Goal: Contribute content: Contribute content

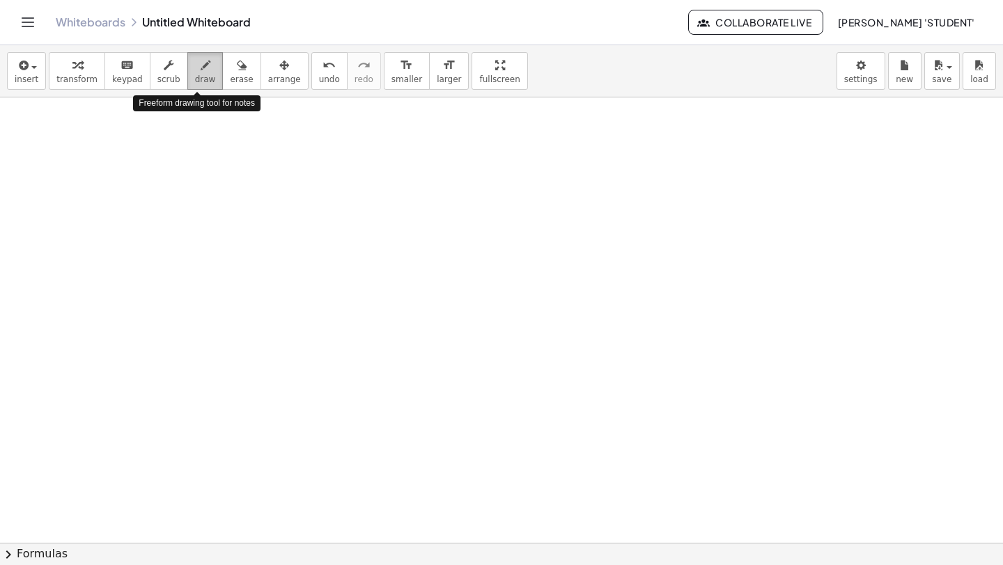
click at [201, 64] on icon "button" at bounding box center [206, 65] width 10 height 17
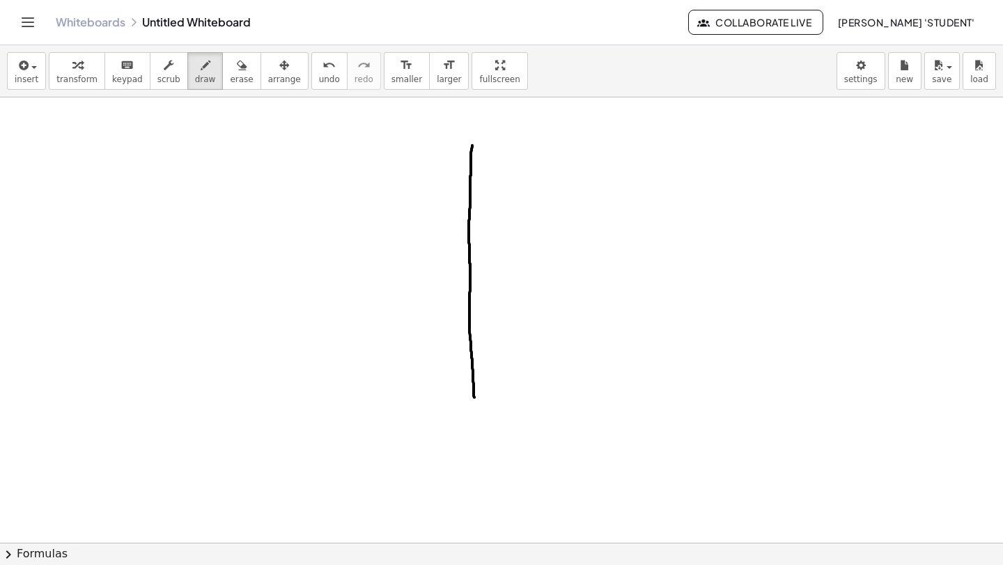
drag, startPoint x: 471, startPoint y: 150, endPoint x: 474, endPoint y: 409, distance: 258.3
click at [474, 409] on div at bounding box center [501, 542] width 1003 height 891
drag, startPoint x: 329, startPoint y: 320, endPoint x: 629, endPoint y: 303, distance: 300.6
click at [654, 315] on div at bounding box center [501, 542] width 1003 height 891
drag, startPoint x: 306, startPoint y: 335, endPoint x: 644, endPoint y: 324, distance: 338.6
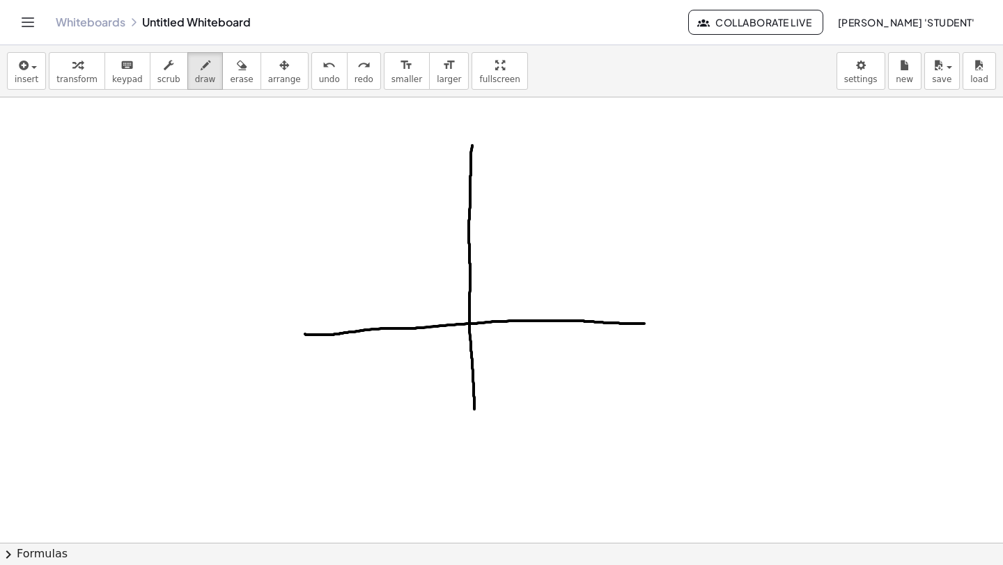
click at [645, 324] on div at bounding box center [501, 542] width 1003 height 891
drag, startPoint x: 463, startPoint y: 290, endPoint x: 485, endPoint y: 290, distance: 22.3
click at [483, 290] on div at bounding box center [501, 542] width 1003 height 891
drag, startPoint x: 470, startPoint y: 246, endPoint x: 479, endPoint y: 245, distance: 9.2
click at [479, 246] on div at bounding box center [501, 542] width 1003 height 891
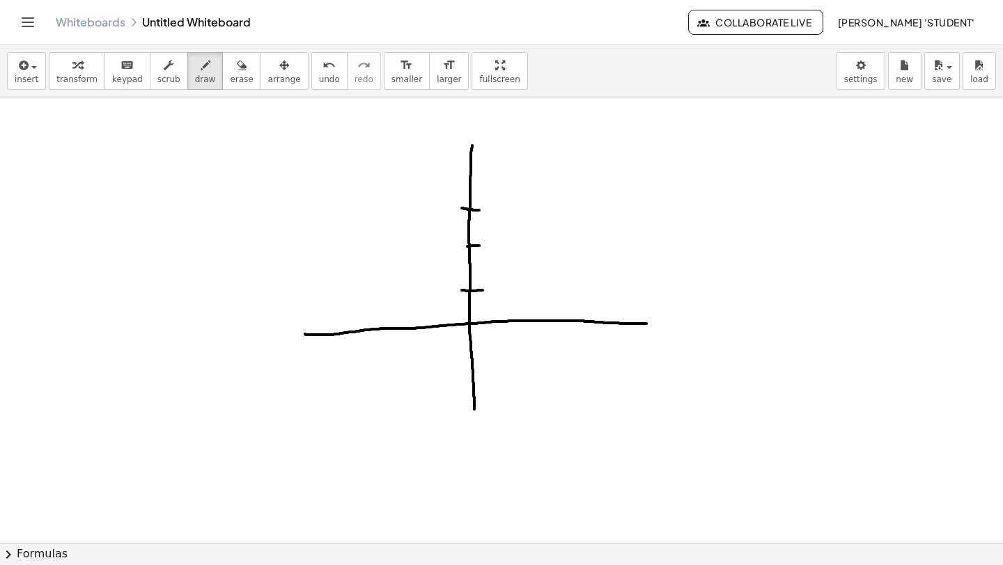
drag, startPoint x: 464, startPoint y: 209, endPoint x: 480, endPoint y: 203, distance: 17.8
click at [483, 210] on div at bounding box center [501, 542] width 1003 height 891
drag, startPoint x: 461, startPoint y: 164, endPoint x: 491, endPoint y: 166, distance: 30.0
click at [491, 166] on div at bounding box center [501, 542] width 1003 height 891
drag, startPoint x: 533, startPoint y: 311, endPoint x: 531, endPoint y: 339, distance: 27.9
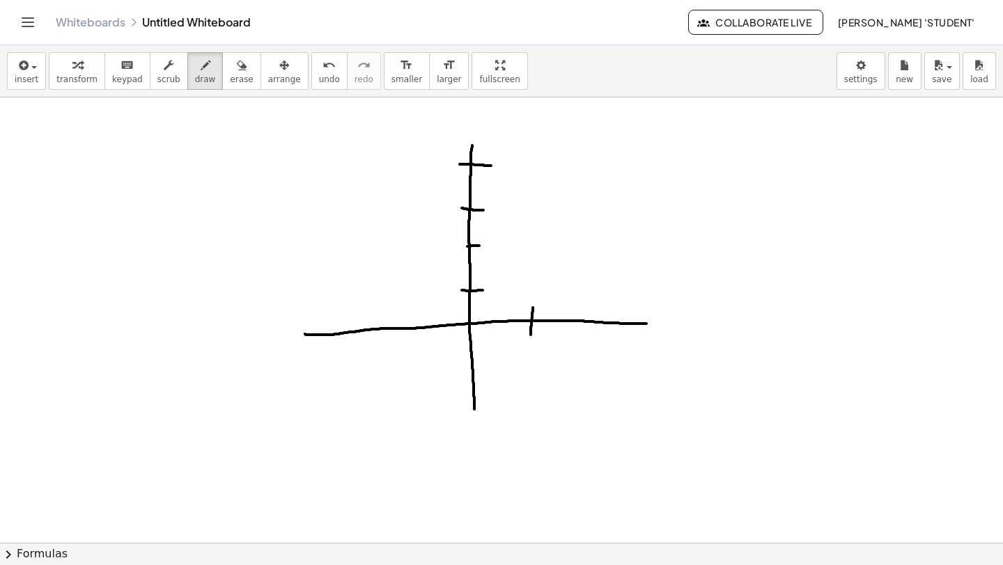
click at [531, 338] on div at bounding box center [501, 542] width 1003 height 891
drag, startPoint x: 388, startPoint y: 313, endPoint x: 394, endPoint y: 339, distance: 27.2
click at [389, 345] on div at bounding box center [501, 542] width 1003 height 891
drag, startPoint x: 468, startPoint y: 320, endPoint x: 327, endPoint y: 155, distance: 217.4
click at [327, 155] on div at bounding box center [501, 542] width 1003 height 891
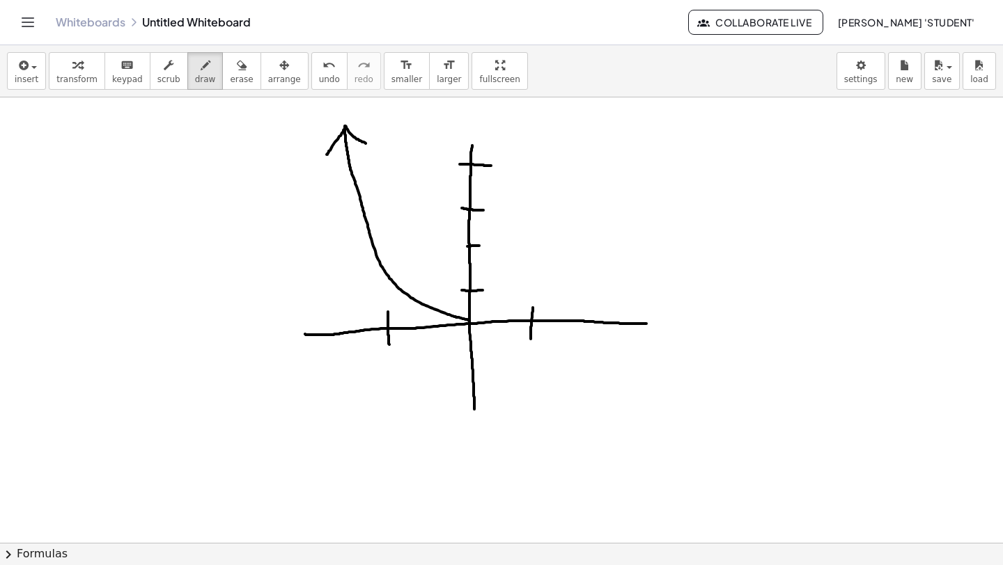
drag, startPoint x: 345, startPoint y: 126, endPoint x: 373, endPoint y: 148, distance: 34.7
click at [373, 148] on div at bounding box center [501, 542] width 1003 height 891
drag, startPoint x: 474, startPoint y: 318, endPoint x: 579, endPoint y: 137, distance: 209.3
click at [580, 136] on div at bounding box center [501, 542] width 1003 height 891
drag, startPoint x: 607, startPoint y: 126, endPoint x: 623, endPoint y: 144, distance: 24.2
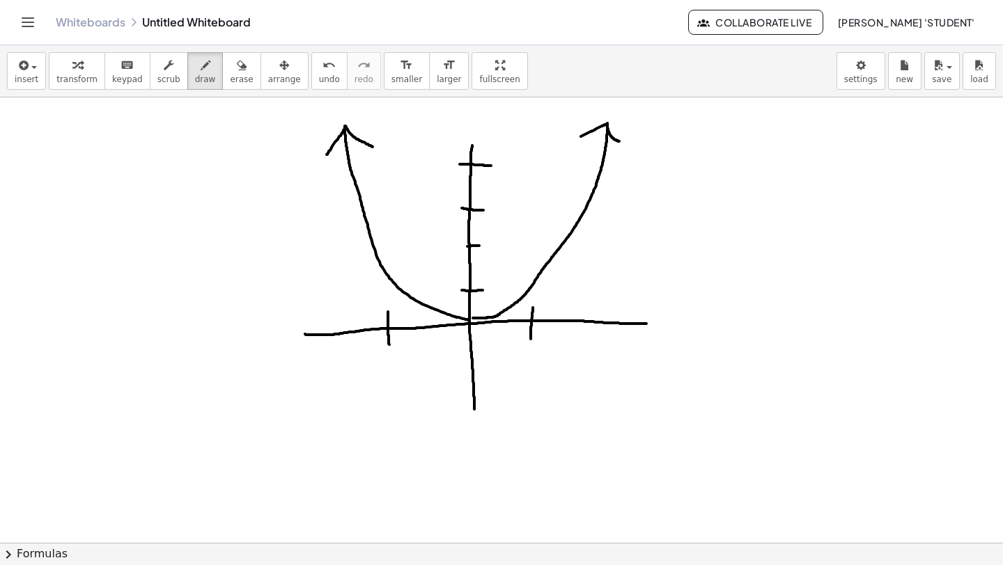
click at [625, 143] on div at bounding box center [501, 542] width 1003 height 891
click at [534, 283] on div at bounding box center [501, 542] width 1003 height 891
click at [532, 281] on div at bounding box center [501, 542] width 1003 height 891
click at [28, 81] on span "insert" at bounding box center [27, 80] width 24 height 10
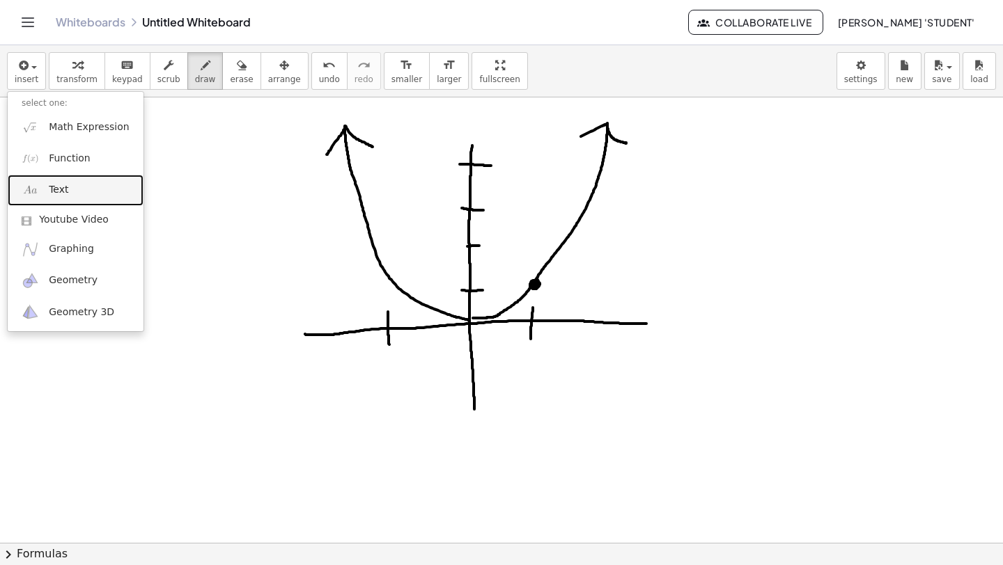
click at [56, 181] on link "Text" at bounding box center [76, 190] width 136 height 31
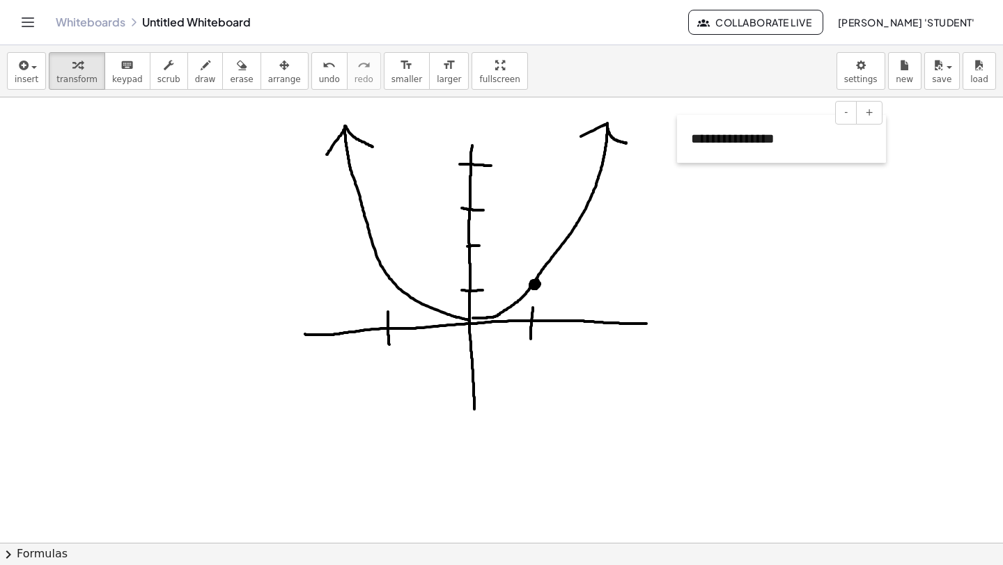
drag, startPoint x: 100, startPoint y: 189, endPoint x: 680, endPoint y: 171, distance: 581.0
click at [680, 163] on div at bounding box center [684, 139] width 14 height 48
click at [714, 195] on div at bounding box center [501, 542] width 1003 height 891
click at [805, 155] on div "**********" at bounding box center [784, 149] width 209 height 48
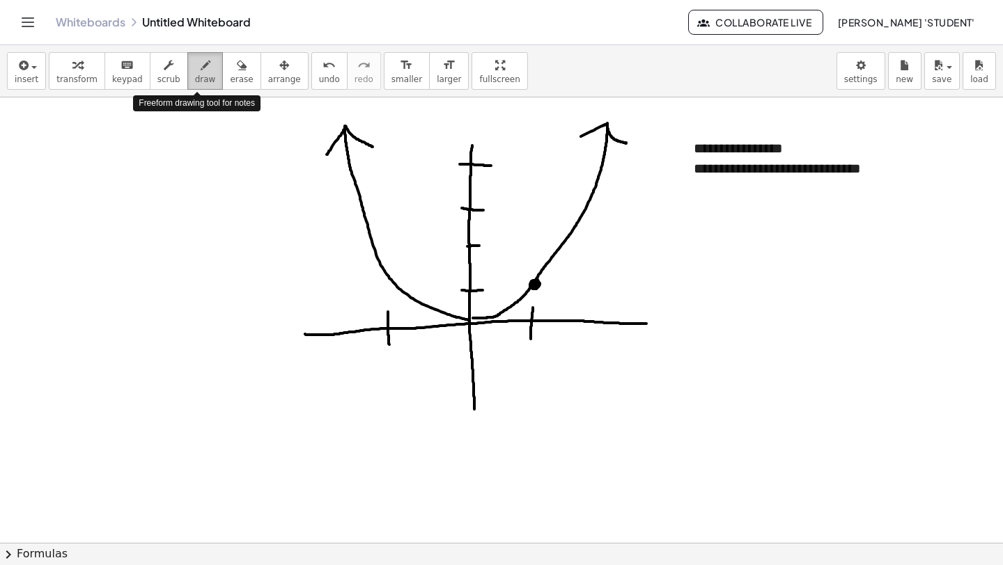
drag, startPoint x: 201, startPoint y: 72, endPoint x: 209, endPoint y: 68, distance: 8.7
click at [209, 68] on button "draw" at bounding box center [205, 71] width 36 height 38
drag, startPoint x: 428, startPoint y: 111, endPoint x: 442, endPoint y: 118, distance: 15.6
click at [444, 118] on div at bounding box center [501, 542] width 1003 height 891
click at [446, 132] on div at bounding box center [501, 542] width 1003 height 891
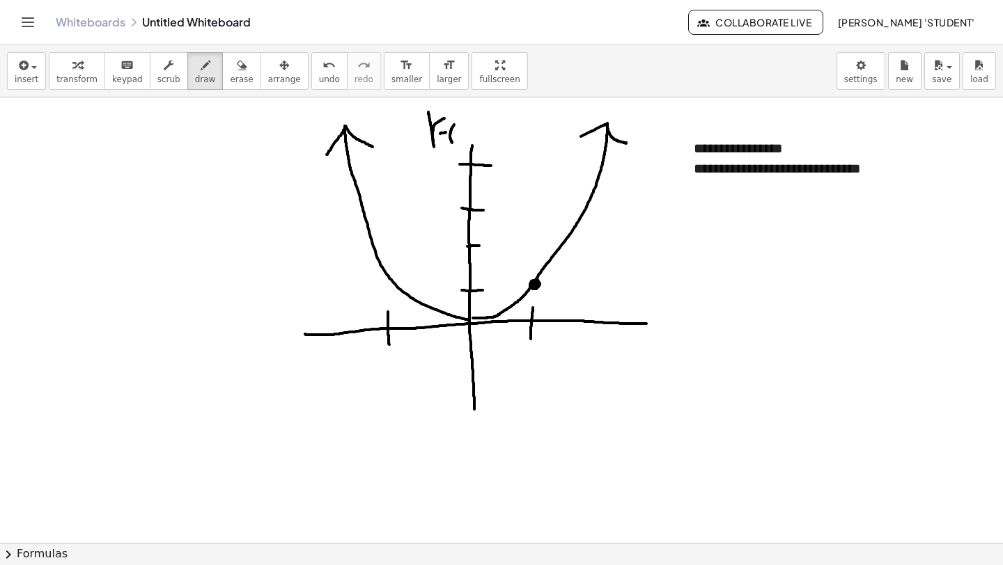
drag, startPoint x: 451, startPoint y: 129, endPoint x: 456, endPoint y: 144, distance: 16.1
click at [455, 144] on div at bounding box center [501, 542] width 1003 height 891
drag, startPoint x: 460, startPoint y: 128, endPoint x: 468, endPoint y: 136, distance: 10.8
click at [469, 136] on div at bounding box center [501, 542] width 1003 height 891
drag, startPoint x: 462, startPoint y: 132, endPoint x: 459, endPoint y: 141, distance: 9.7
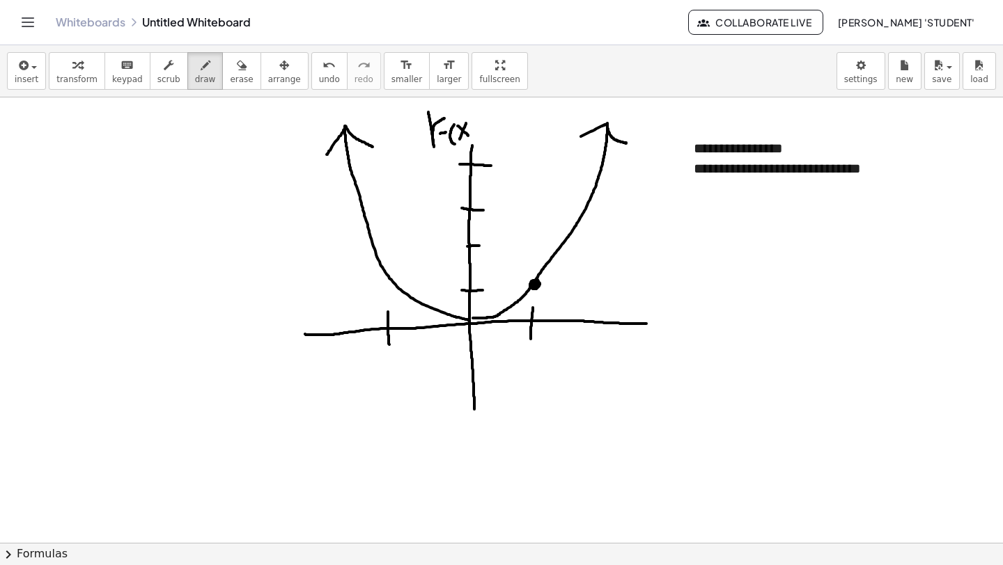
click at [459, 141] on div at bounding box center [501, 542] width 1003 height 891
click at [476, 137] on div at bounding box center [501, 542] width 1003 height 891
click at [498, 117] on div at bounding box center [501, 542] width 1003 height 891
drag, startPoint x: 489, startPoint y: 133, endPoint x: 504, endPoint y: 130, distance: 15.7
click at [504, 131] on div at bounding box center [501, 542] width 1003 height 891
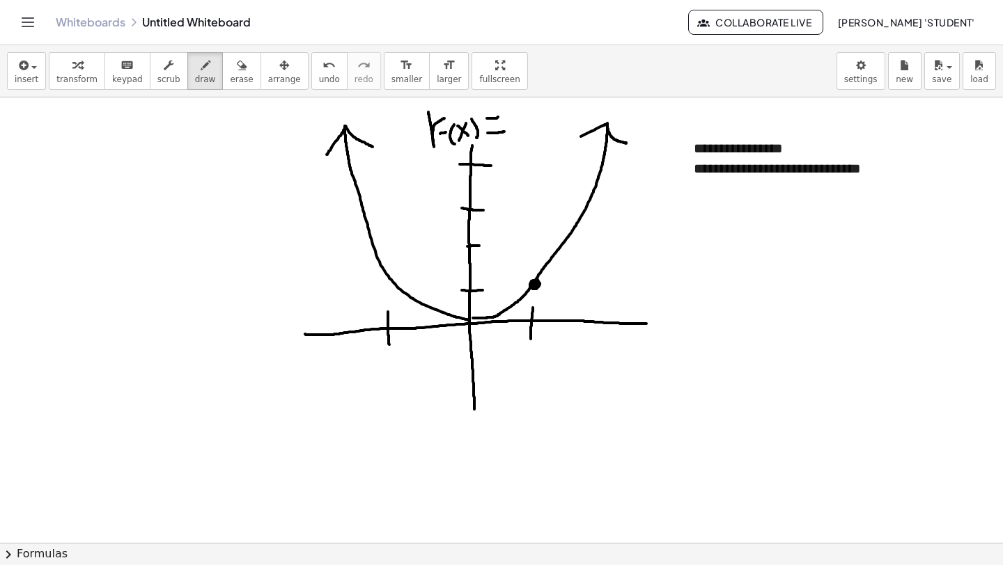
click at [526, 131] on div at bounding box center [501, 542] width 1003 height 891
drag, startPoint x: 523, startPoint y: 124, endPoint x: 517, endPoint y: 136, distance: 13.4
click at [517, 136] on div at bounding box center [501, 542] width 1003 height 891
drag, startPoint x: 534, startPoint y: 103, endPoint x: 539, endPoint y: 119, distance: 16.7
click at [538, 119] on div at bounding box center [501, 542] width 1003 height 891
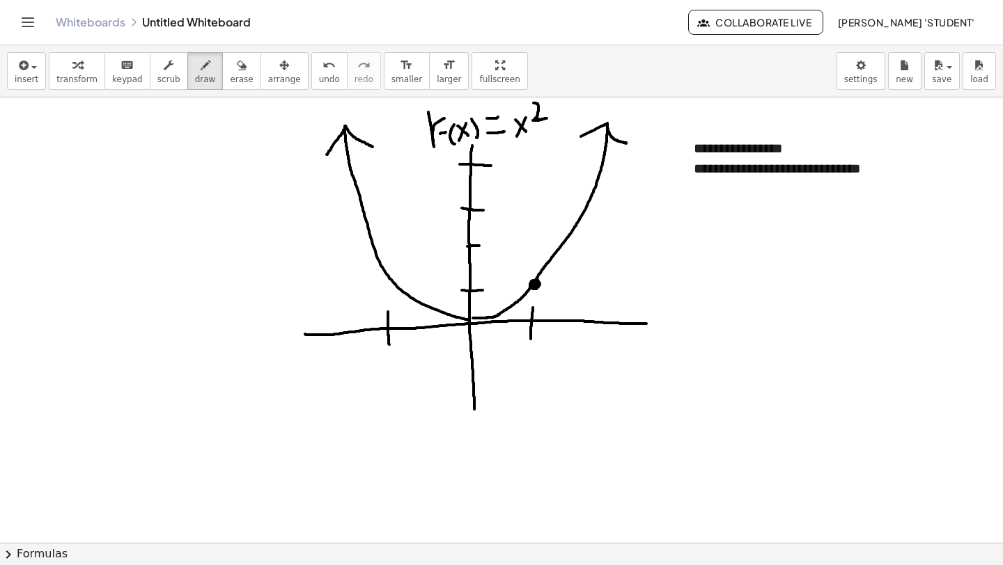
drag, startPoint x: 534, startPoint y: 120, endPoint x: 548, endPoint y: 118, distance: 14.1
click at [548, 118] on div at bounding box center [501, 542] width 1003 height 891
click at [604, 166] on div at bounding box center [501, 542] width 1003 height 891
click at [599, 166] on div at bounding box center [501, 542] width 1003 height 891
drag, startPoint x: 503, startPoint y: 322, endPoint x: 637, endPoint y: 93, distance: 265.0
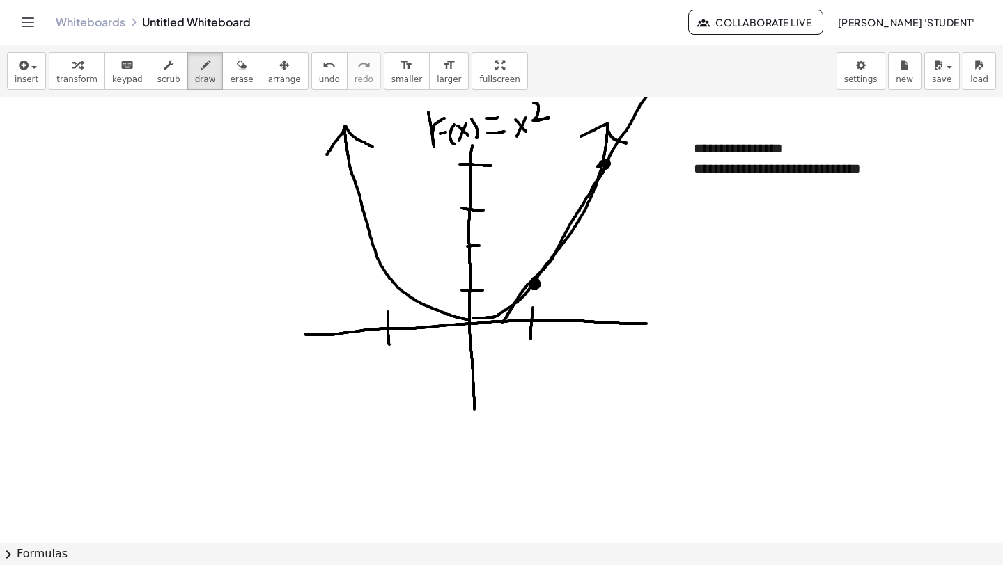
click at [638, 93] on div "**********" at bounding box center [501, 305] width 1003 height 520
click at [624, 112] on div at bounding box center [501, 542] width 1003 height 891
drag, startPoint x: 643, startPoint y: 103, endPoint x: 651, endPoint y: 122, distance: 20.6
click at [652, 122] on div at bounding box center [501, 542] width 1003 height 891
drag, startPoint x: 507, startPoint y: 313, endPoint x: 487, endPoint y: 337, distance: 31.2
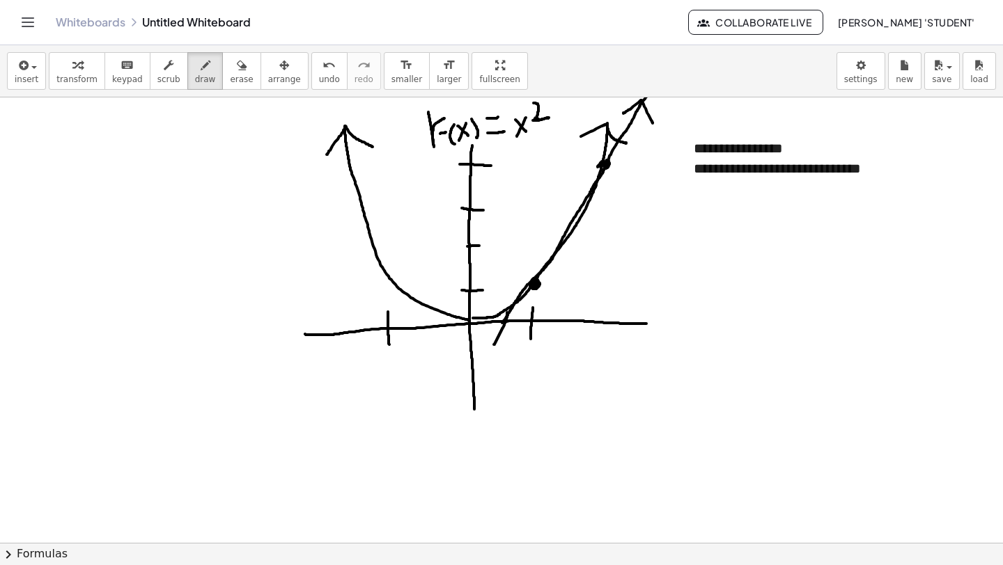
click at [487, 337] on div at bounding box center [501, 542] width 1003 height 891
drag, startPoint x: 503, startPoint y: 336, endPoint x: 514, endPoint y: 328, distance: 13.9
click at [518, 325] on div at bounding box center [501, 542] width 1003 height 891
click at [33, 75] on span "insert" at bounding box center [27, 80] width 24 height 10
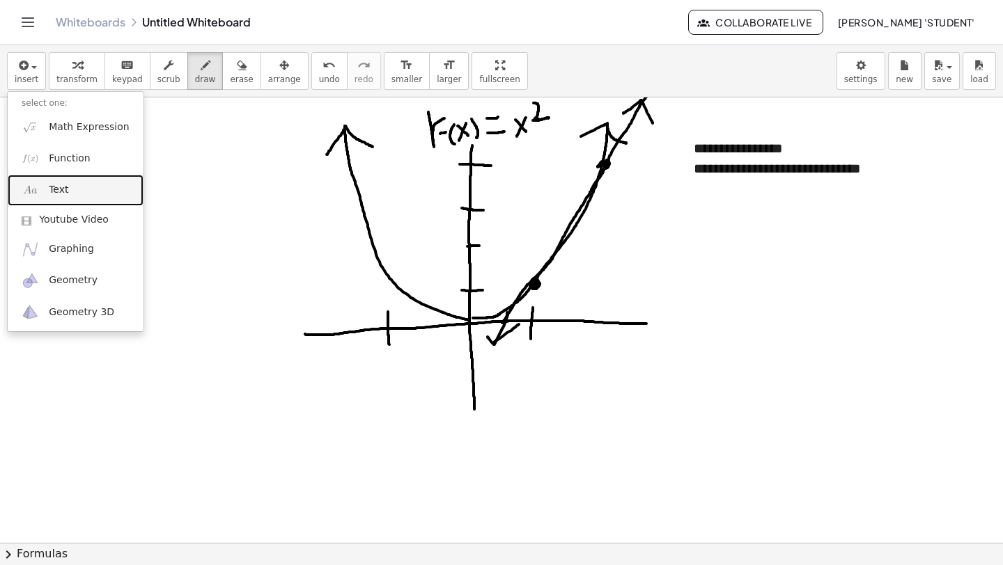
click at [79, 189] on link "Text" at bounding box center [76, 190] width 136 height 31
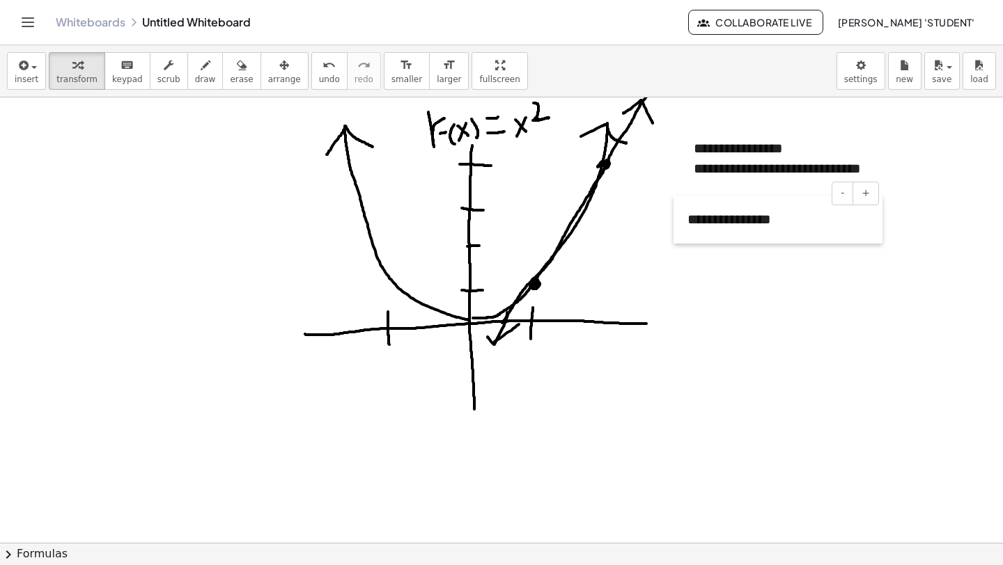
drag, startPoint x: 101, startPoint y: 189, endPoint x: 675, endPoint y: 242, distance: 576.2
click at [675, 242] on div at bounding box center [680, 220] width 14 height 48
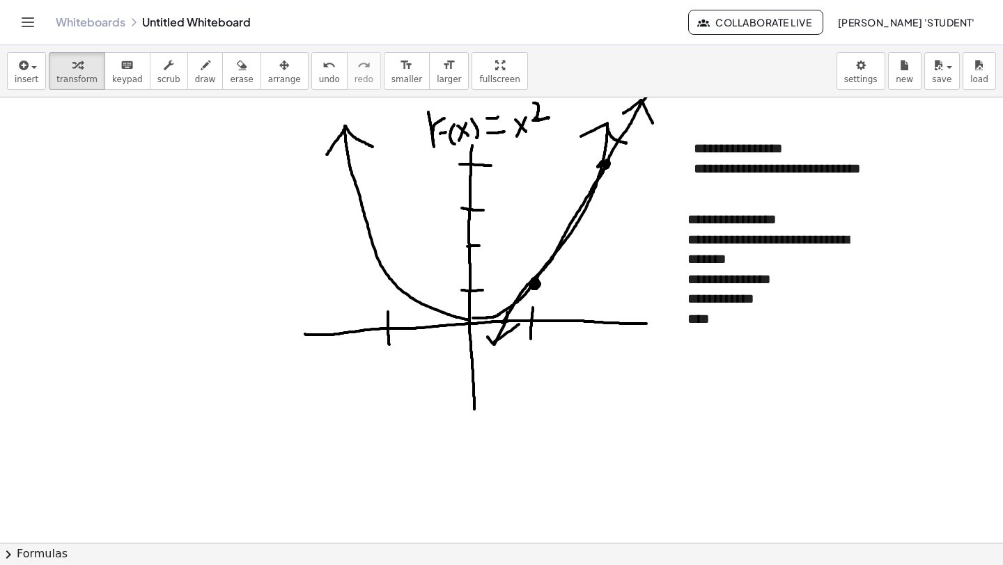
drag, startPoint x: 599, startPoint y: 314, endPoint x: 601, endPoint y: 330, distance: 16.1
click at [597, 340] on div at bounding box center [501, 542] width 1003 height 891
drag, startPoint x: 207, startPoint y: 84, endPoint x: 249, endPoint y: 97, distance: 43.8
click at [217, 85] on div "transform keyboard keypad scrub draw erase arrange" at bounding box center [178, 71] width 259 height 38
drag, startPoint x: 602, startPoint y: 308, endPoint x: 601, endPoint y: 339, distance: 31.4
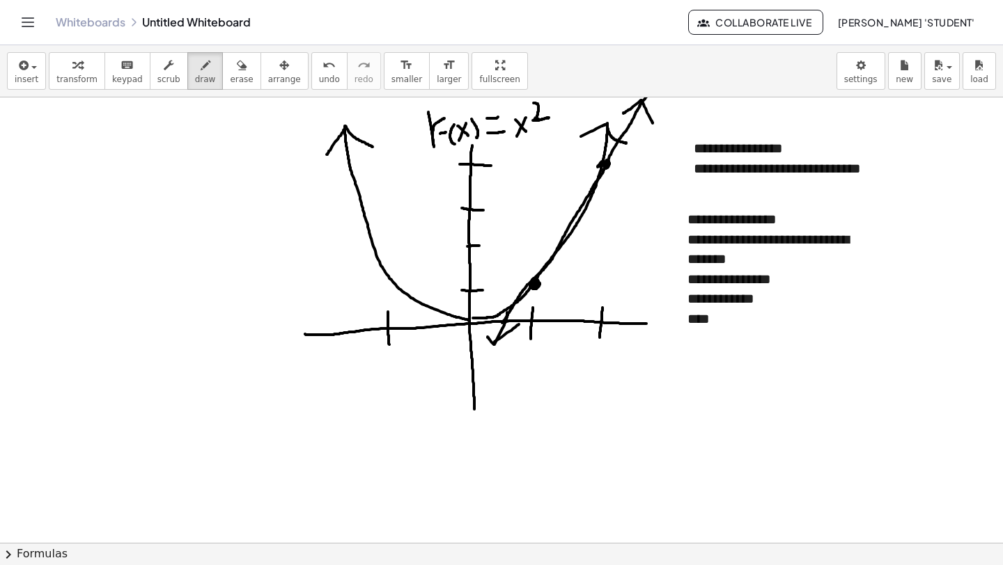
click at [599, 338] on div at bounding box center [501, 542] width 1003 height 891
drag, startPoint x: 600, startPoint y: 343, endPoint x: 609, endPoint y: 359, distance: 18.1
click at [609, 360] on div at bounding box center [501, 542] width 1003 height 891
drag, startPoint x: 565, startPoint y: 318, endPoint x: 565, endPoint y: 341, distance: 23.7
click at [565, 336] on div at bounding box center [501, 542] width 1003 height 891
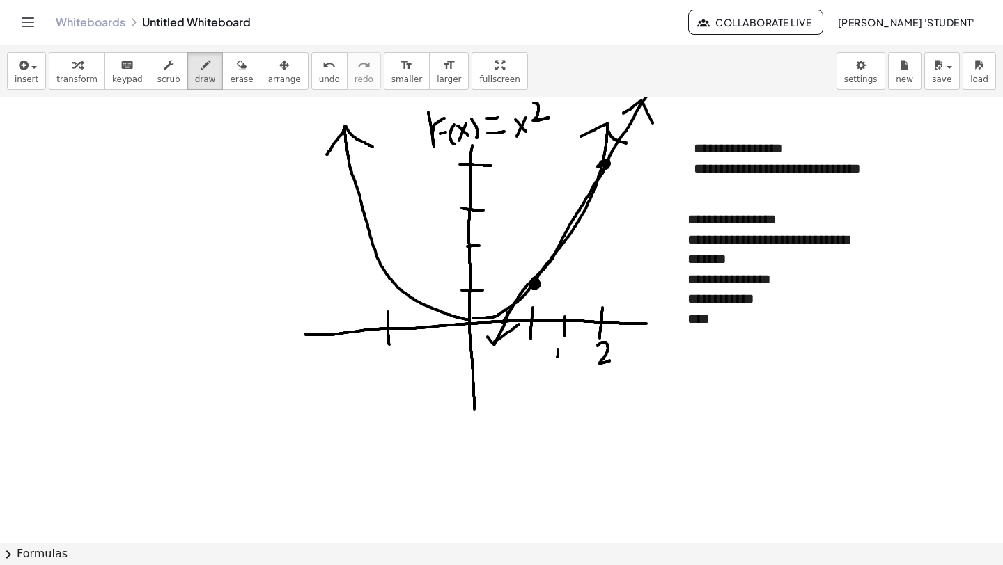
drag, startPoint x: 558, startPoint y: 350, endPoint x: 560, endPoint y: 365, distance: 15.5
click at [557, 367] on div at bounding box center [501, 542] width 1003 height 891
click at [567, 366] on div at bounding box center [501, 542] width 1003 height 891
drag, startPoint x: 577, startPoint y: 347, endPoint x: 576, endPoint y: 370, distance: 23.0
click at [576, 370] on div at bounding box center [501, 542] width 1003 height 891
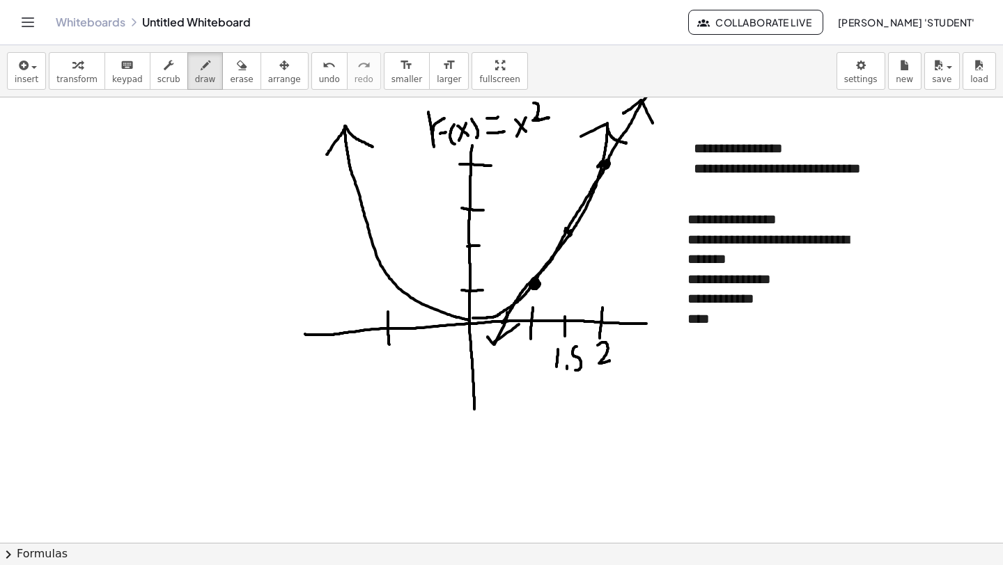
drag, startPoint x: 565, startPoint y: 229, endPoint x: 570, endPoint y: 237, distance: 9.1
click at [570, 236] on div at bounding box center [501, 542] width 1003 height 891
click at [574, 234] on div at bounding box center [501, 542] width 1003 height 891
click at [573, 236] on div at bounding box center [501, 542] width 1003 height 891
drag, startPoint x: 488, startPoint y: 313, endPoint x: 524, endPoint y: 271, distance: 55.4
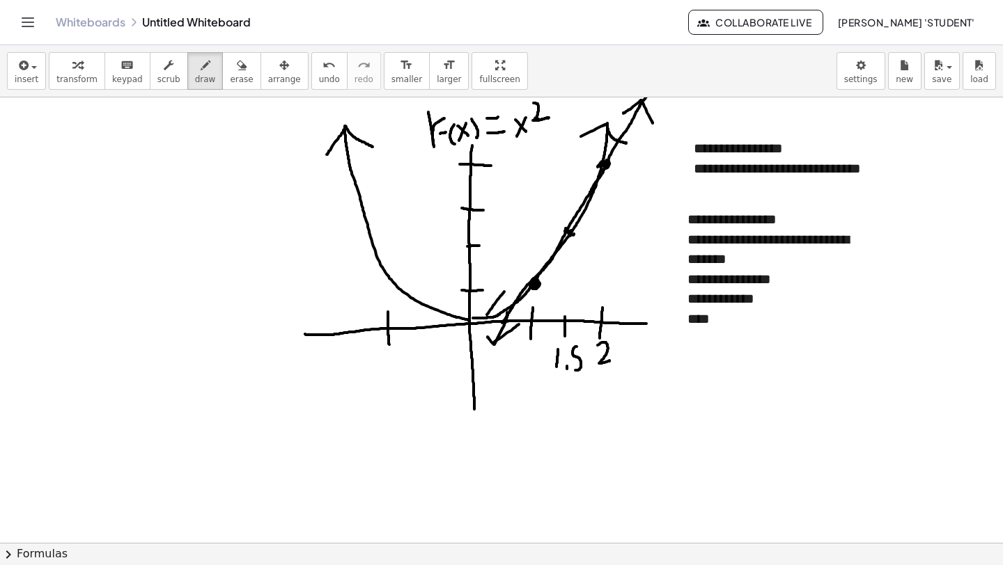
click at [524, 271] on div at bounding box center [501, 542] width 1003 height 891
drag, startPoint x: 488, startPoint y: 320, endPoint x: 602, endPoint y: 205, distance: 161.5
click at [602, 205] on div at bounding box center [501, 542] width 1003 height 891
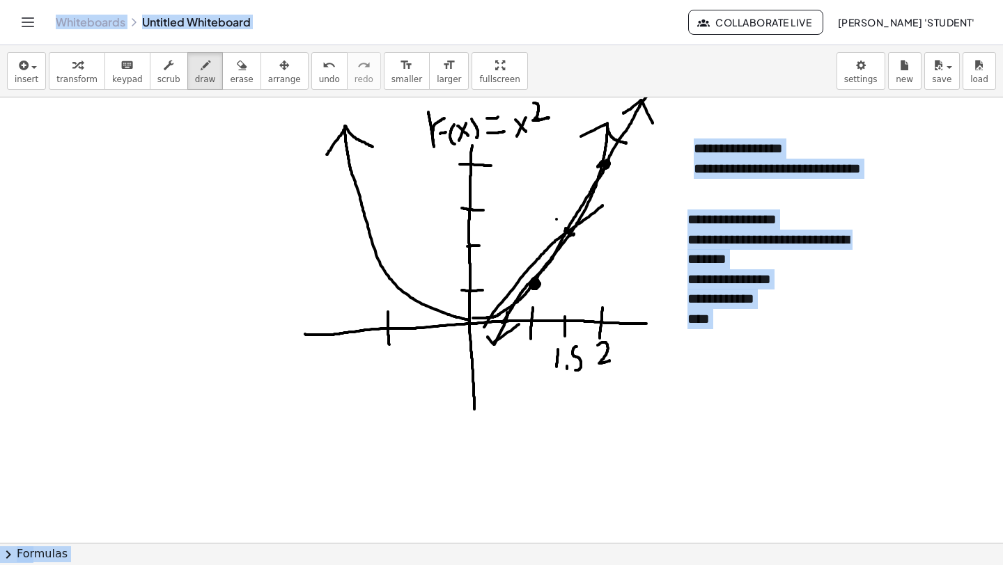
click at [556, 219] on div at bounding box center [501, 542] width 1003 height 891
click at [731, 250] on div at bounding box center [501, 542] width 1003 height 891
click at [716, 209] on div at bounding box center [501, 542] width 1003 height 891
click at [719, 219] on div at bounding box center [501, 542] width 1003 height 891
click at [166, 26] on div "Whiteboards Untitled Whiteboard" at bounding box center [372, 22] width 632 height 14
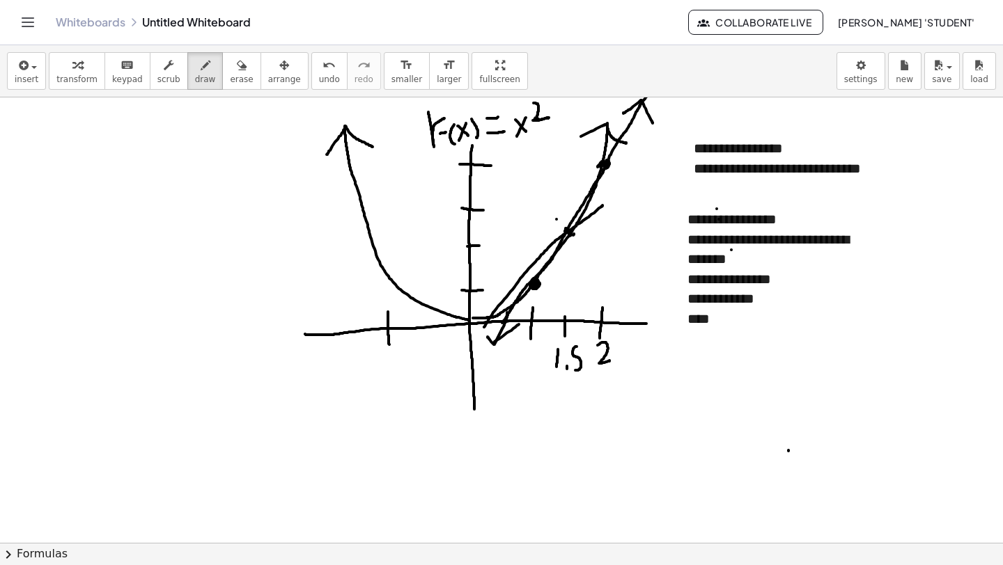
click at [788, 450] on div at bounding box center [501, 542] width 1003 height 891
click at [721, 308] on div at bounding box center [501, 542] width 1003 height 891
click at [719, 321] on div at bounding box center [501, 542] width 1003 height 891
click at [714, 321] on div at bounding box center [501, 542] width 1003 height 891
click at [15, 75] on span "insert" at bounding box center [27, 80] width 24 height 10
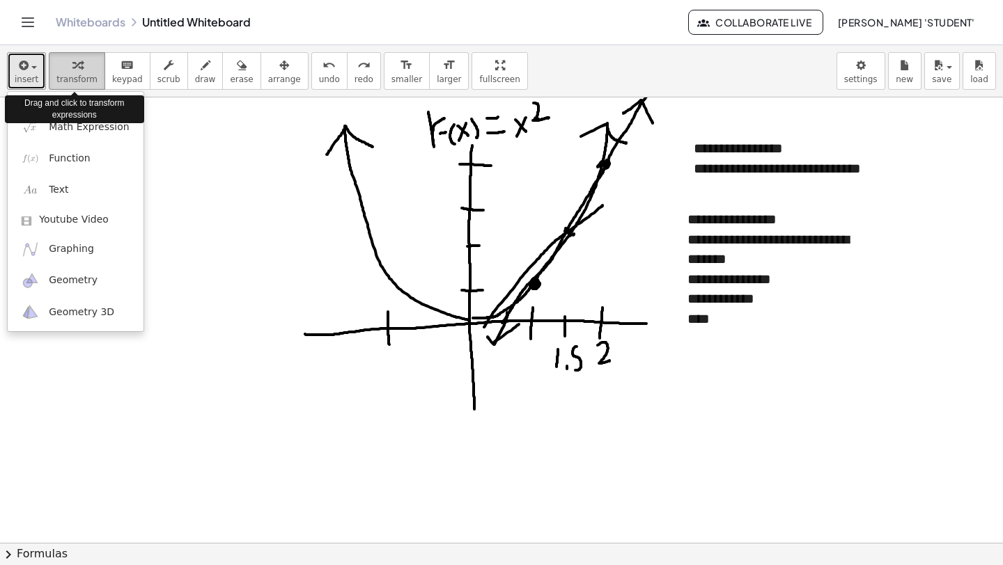
click at [74, 74] on button "transform" at bounding box center [77, 71] width 56 height 38
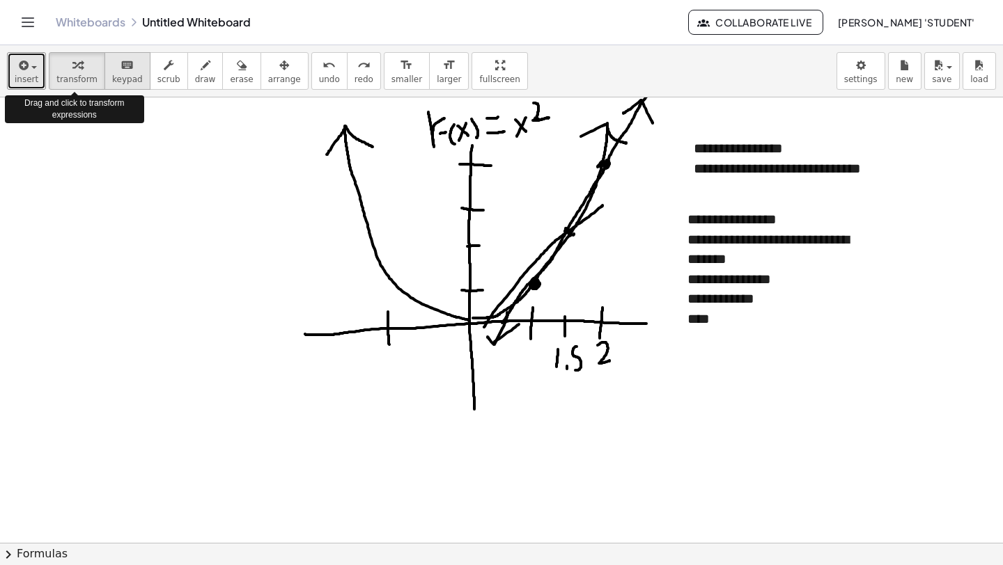
click at [113, 76] on span "keypad" at bounding box center [127, 80] width 31 height 10
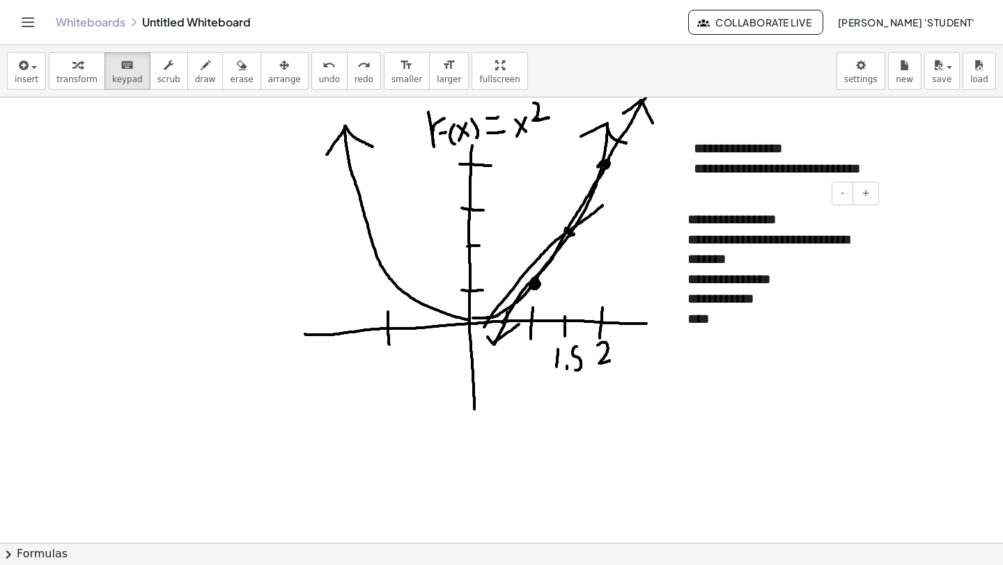
click at [718, 313] on div "****" at bounding box center [777, 319] width 181 height 20
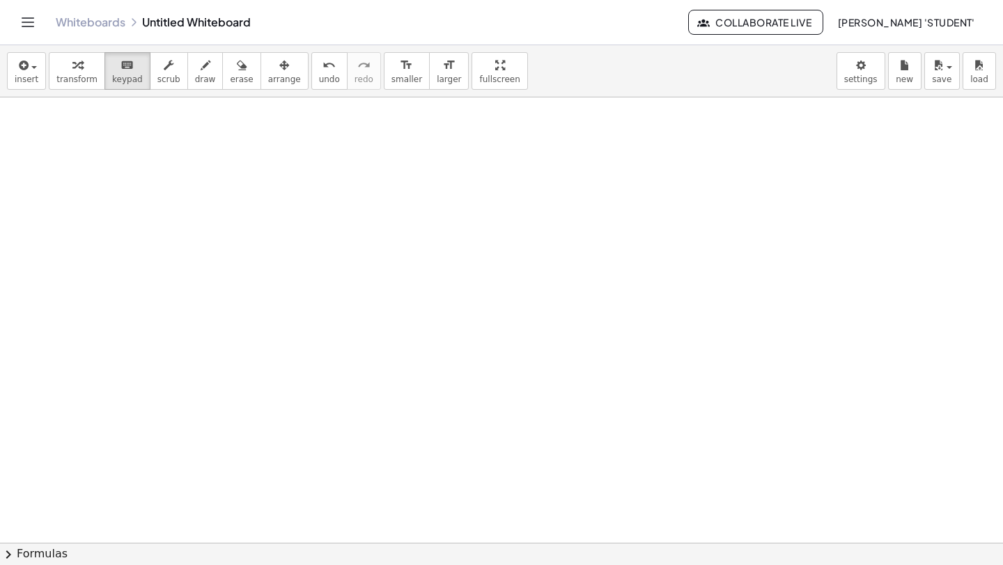
scroll to position [369, 0]
click at [195, 80] on span "draw" at bounding box center [205, 80] width 21 height 10
drag, startPoint x: 164, startPoint y: 126, endPoint x: 166, endPoint y: 151, distance: 25.2
click at [166, 152] on div at bounding box center [501, 173] width 1003 height 891
drag, startPoint x: 174, startPoint y: 136, endPoint x: 173, endPoint y: 130, distance: 7.0
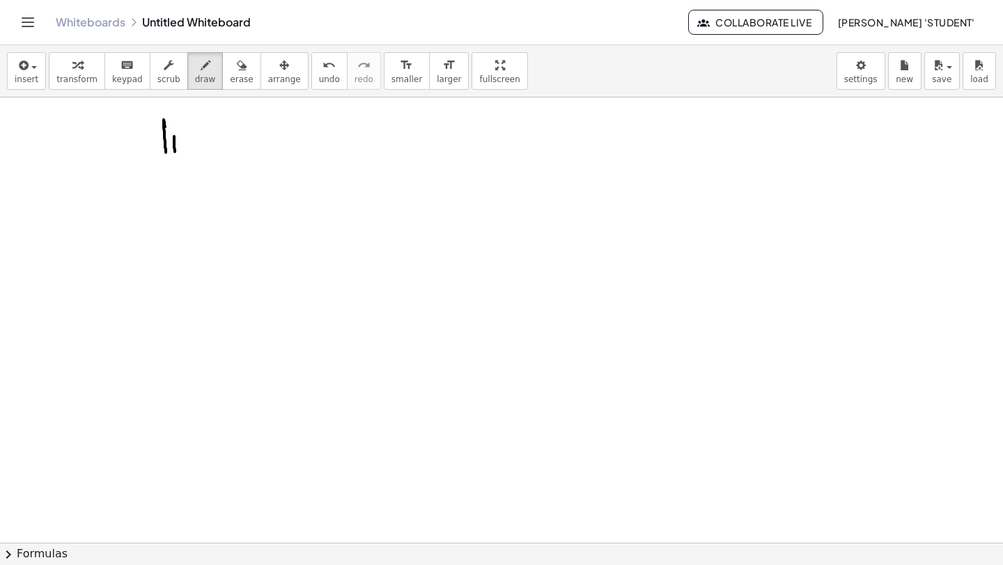
click at [175, 155] on div at bounding box center [501, 173] width 1003 height 891
click at [171, 118] on div at bounding box center [501, 173] width 1003 height 891
drag, startPoint x: 182, startPoint y: 147, endPoint x: 198, endPoint y: 148, distance: 16.1
click at [201, 146] on div at bounding box center [501, 173] width 1003 height 891
click at [167, 175] on div at bounding box center [501, 173] width 1003 height 891
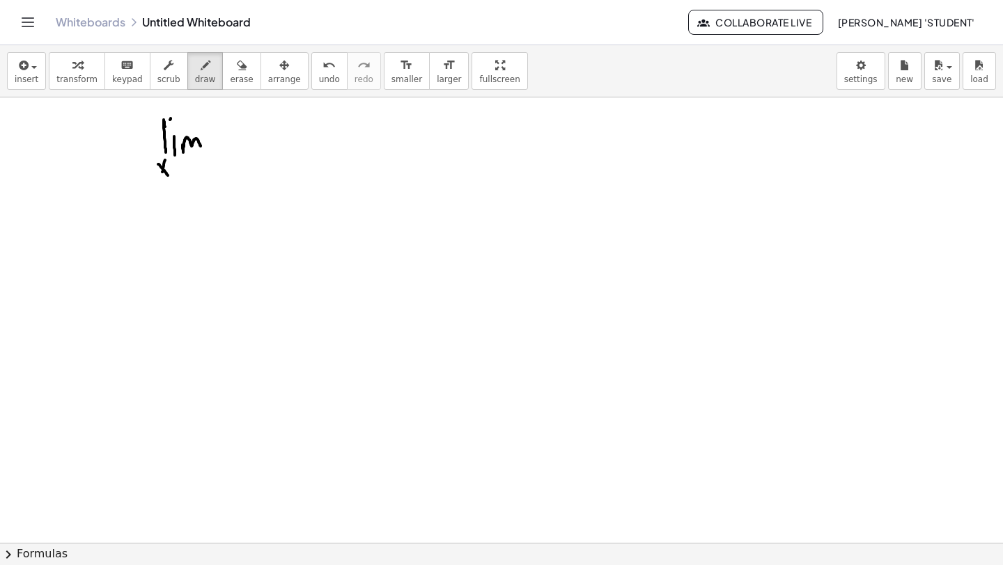
click at [162, 174] on div at bounding box center [501, 173] width 1003 height 891
drag, startPoint x: 172, startPoint y: 168, endPoint x: 194, endPoint y: 159, distance: 24.0
click at [194, 157] on div at bounding box center [501, 173] width 1003 height 891
click at [189, 176] on div at bounding box center [501, 173] width 1003 height 891
drag, startPoint x: 199, startPoint y: 165, endPoint x: 212, endPoint y: 166, distance: 13.2
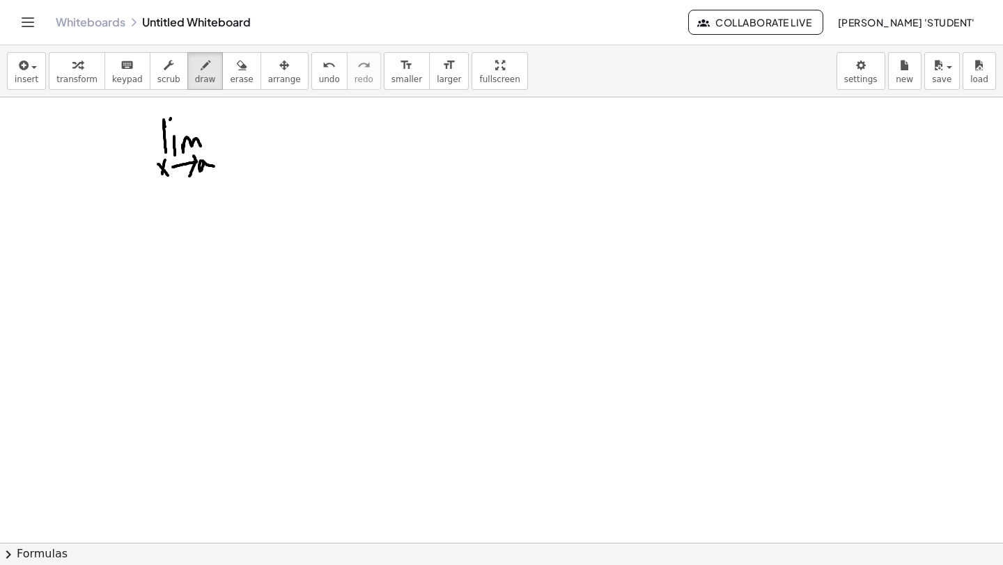
click at [213, 166] on div at bounding box center [501, 173] width 1003 height 891
click at [239, 134] on div at bounding box center [501, 173] width 1003 height 891
drag, startPoint x: 219, startPoint y: 153, endPoint x: 242, endPoint y: 143, distance: 24.6
click at [242, 143] on div at bounding box center [501, 173] width 1003 height 891
drag, startPoint x: 249, startPoint y: 130, endPoint x: 261, endPoint y: 143, distance: 17.8
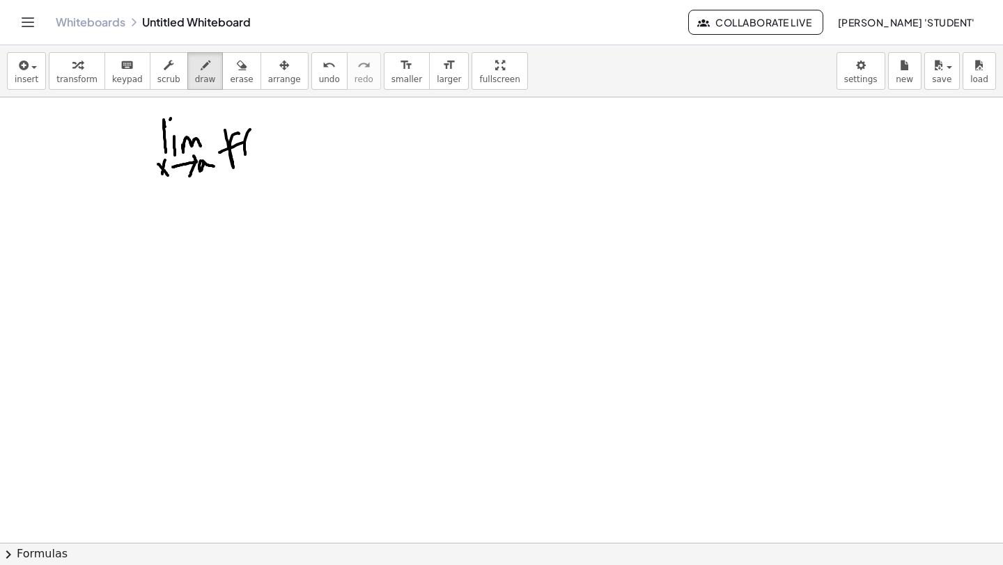
click at [262, 157] on div at bounding box center [501, 173] width 1003 height 891
drag, startPoint x: 253, startPoint y: 136, endPoint x: 269, endPoint y: 147, distance: 18.5
click at [269, 148] on div at bounding box center [501, 173] width 1003 height 891
click at [258, 150] on div at bounding box center [501, 173] width 1003 height 891
drag, startPoint x: 272, startPoint y: 125, endPoint x: 277, endPoint y: 143, distance: 18.7
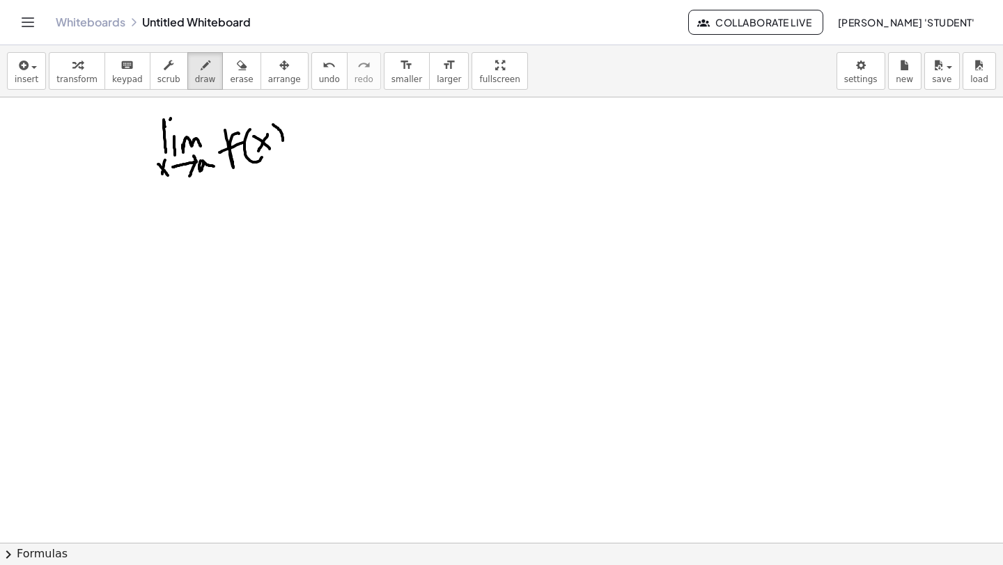
click at [280, 152] on div at bounding box center [501, 173] width 1003 height 891
drag, startPoint x: 285, startPoint y: 148, endPoint x: 280, endPoint y: 176, distance: 28.3
click at [280, 176] on div at bounding box center [501, 173] width 1003 height 891
click at [321, 164] on div at bounding box center [501, 173] width 1003 height 891
click at [317, 139] on div at bounding box center [501, 173] width 1003 height 891
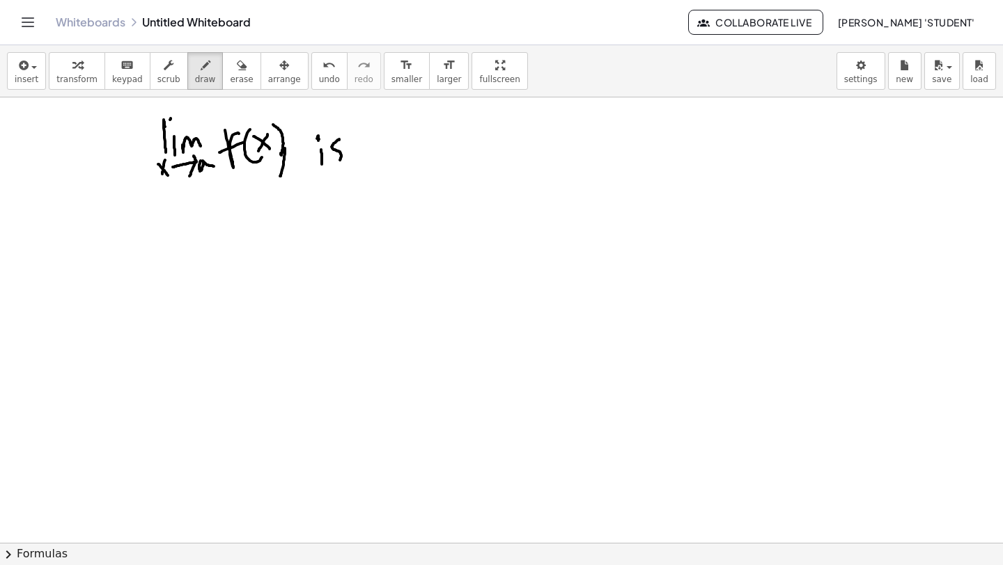
drag, startPoint x: 337, startPoint y: 141, endPoint x: 332, endPoint y: 166, distance: 26.2
click at [332, 168] on div at bounding box center [501, 173] width 1003 height 891
click at [375, 166] on div at bounding box center [501, 173] width 1003 height 891
click at [383, 155] on div at bounding box center [501, 173] width 1003 height 891
drag, startPoint x: 388, startPoint y: 141, endPoint x: 398, endPoint y: 154, distance: 16.3
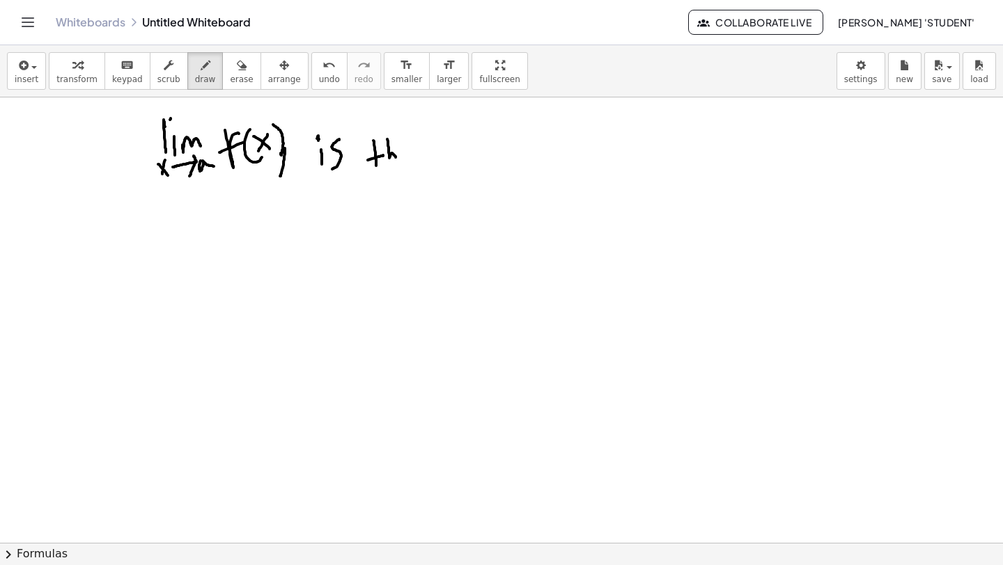
click at [396, 161] on div at bounding box center [501, 173] width 1003 height 891
drag, startPoint x: 402, startPoint y: 149, endPoint x: 409, endPoint y: 157, distance: 9.9
click at [407, 157] on div at bounding box center [501, 173] width 1003 height 891
drag, startPoint x: 425, startPoint y: 150, endPoint x: 437, endPoint y: 148, distance: 12.0
click at [434, 148] on div at bounding box center [501, 173] width 1003 height 891
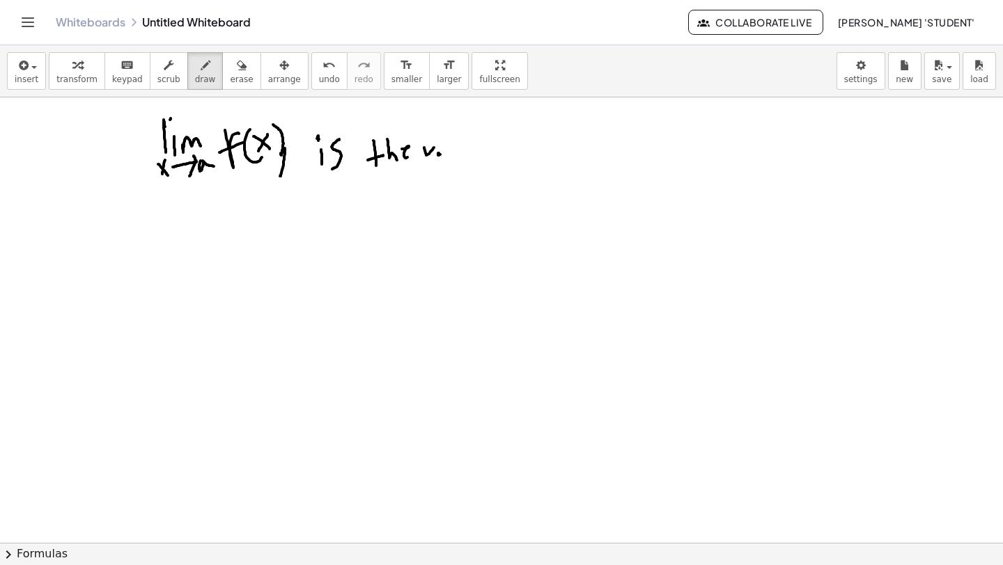
drag, startPoint x: 440, startPoint y: 155, endPoint x: 448, endPoint y: 152, distance: 8.8
click at [448, 152] on div at bounding box center [501, 173] width 1003 height 891
click at [452, 152] on div at bounding box center [501, 173] width 1003 height 891
drag, startPoint x: 464, startPoint y: 148, endPoint x: 473, endPoint y: 148, distance: 8.4
click at [473, 148] on div at bounding box center [501, 173] width 1003 height 891
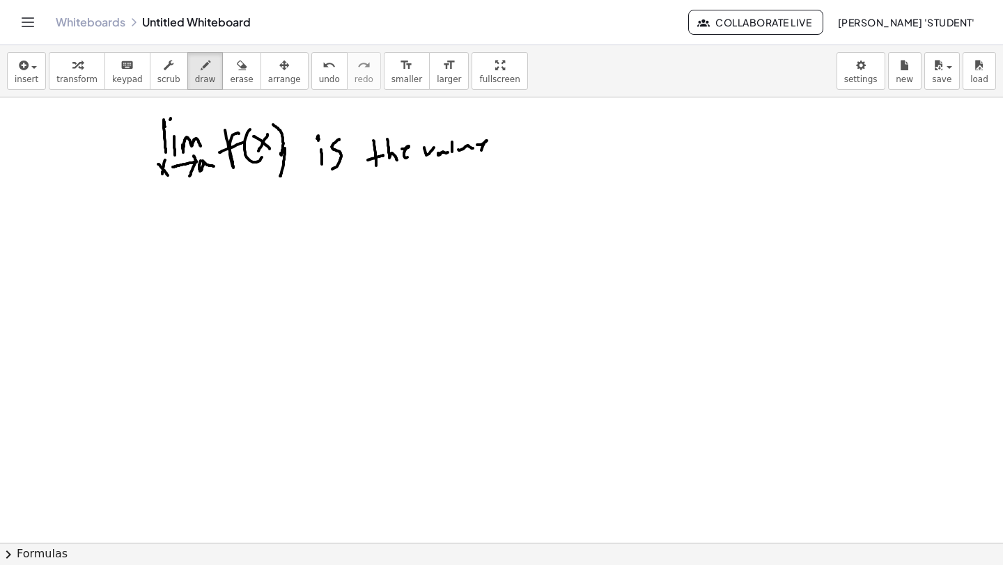
drag, startPoint x: 477, startPoint y: 145, endPoint x: 512, endPoint y: 139, distance: 35.9
click at [489, 151] on div at bounding box center [501, 173] width 1003 height 891
drag, startPoint x: 506, startPoint y: 145, endPoint x: 524, endPoint y: 147, distance: 17.5
click at [518, 154] on div at bounding box center [501, 173] width 1003 height 891
drag, startPoint x: 522, startPoint y: 145, endPoint x: 512, endPoint y: 169, distance: 26.5
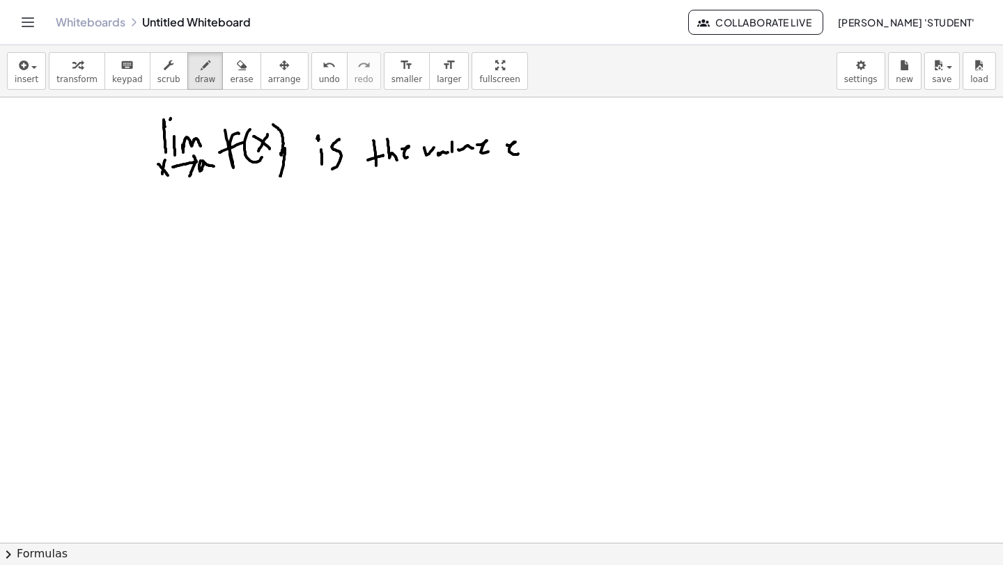
click at [512, 170] on div at bounding box center [501, 173] width 1003 height 891
click at [537, 150] on div at bounding box center [501, 173] width 1003 height 891
drag, startPoint x: 551, startPoint y: 154, endPoint x: 583, endPoint y: 143, distance: 34.4
click at [563, 155] on div at bounding box center [501, 173] width 1003 height 891
drag, startPoint x: 577, startPoint y: 143, endPoint x: 595, endPoint y: 141, distance: 17.5
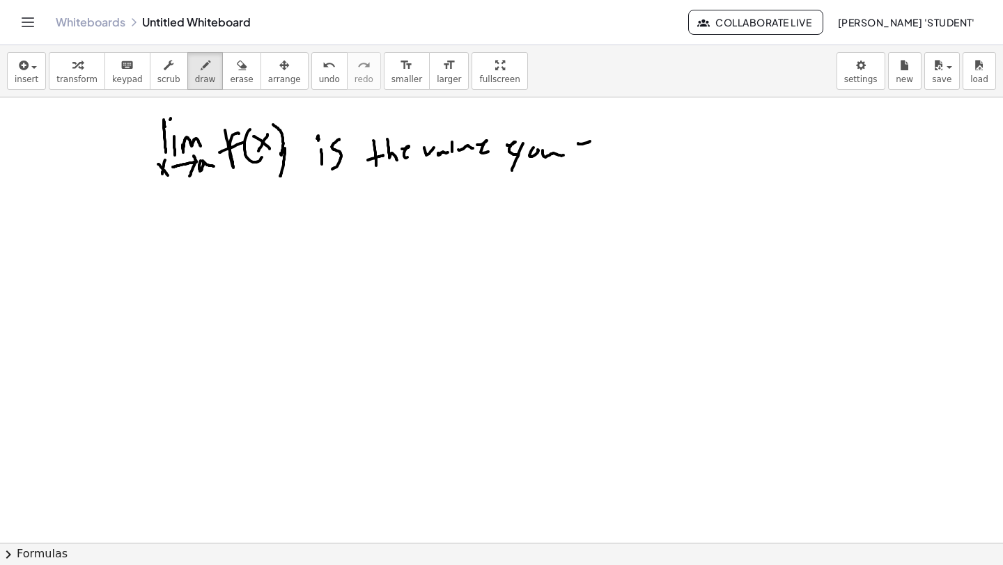
click at [591, 153] on div at bounding box center [501, 173] width 1003 height 891
click at [602, 150] on div at bounding box center [501, 173] width 1003 height 891
drag, startPoint x: 604, startPoint y: 141, endPoint x: 589, endPoint y: 158, distance: 22.2
click at [588, 159] on div at bounding box center [501, 173] width 1003 height 891
click at [613, 141] on div at bounding box center [501, 173] width 1003 height 891
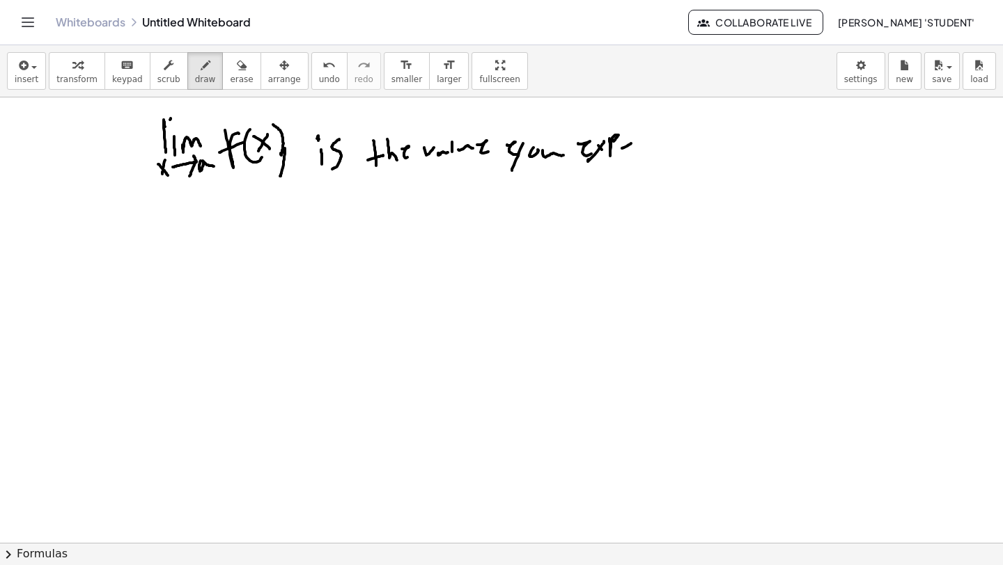
drag, startPoint x: 622, startPoint y: 148, endPoint x: 632, endPoint y: 148, distance: 9.7
click at [628, 151] on div at bounding box center [501, 173] width 1003 height 891
drag, startPoint x: 638, startPoint y: 142, endPoint x: 650, endPoint y: 142, distance: 12.5
click at [645, 148] on div at bounding box center [501, 173] width 1003 height 891
click at [653, 148] on div at bounding box center [501, 173] width 1003 height 891
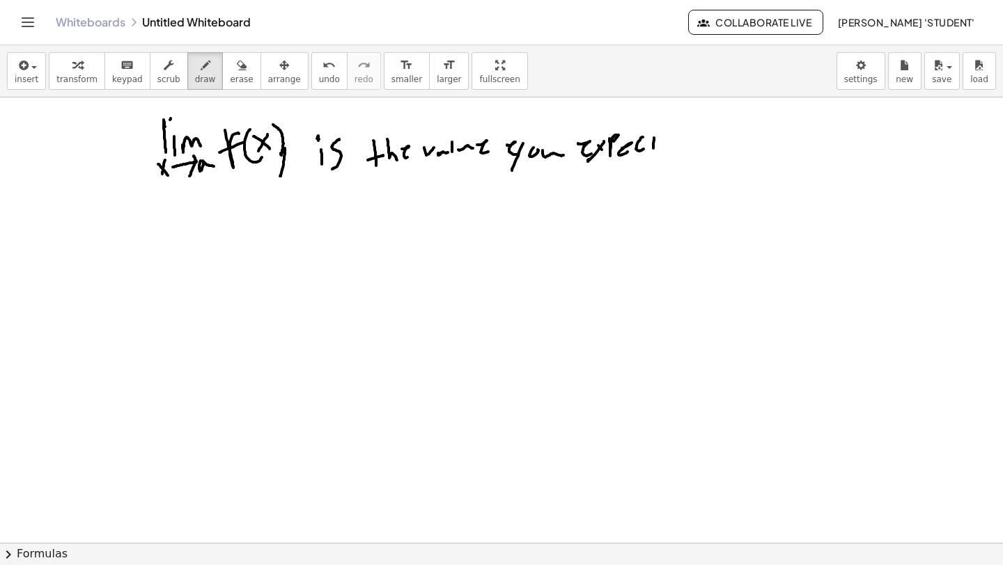
drag, startPoint x: 658, startPoint y: 141, endPoint x: 666, endPoint y: 139, distance: 8.6
click at [660, 140] on div at bounding box center [501, 173] width 1003 height 891
drag, startPoint x: 672, startPoint y: 135, endPoint x: 672, endPoint y: 146, distance: 11.1
click at [672, 148] on div at bounding box center [501, 173] width 1003 height 891
click at [677, 139] on div at bounding box center [501, 173] width 1003 height 891
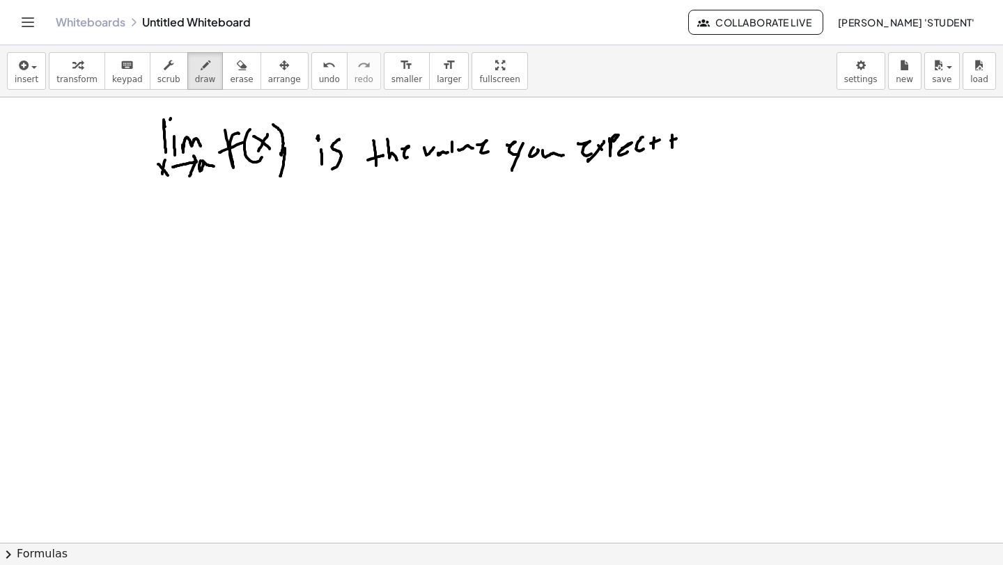
click at [691, 136] on div at bounding box center [501, 173] width 1003 height 891
drag, startPoint x: 689, startPoint y: 136, endPoint x: 712, endPoint y: 134, distance: 23.1
click at [691, 136] on div at bounding box center [501, 173] width 1003 height 891
drag, startPoint x: 712, startPoint y: 129, endPoint x: 713, endPoint y: 61, distance: 67.6
click at [712, 129] on div at bounding box center [501, 173] width 1003 height 891
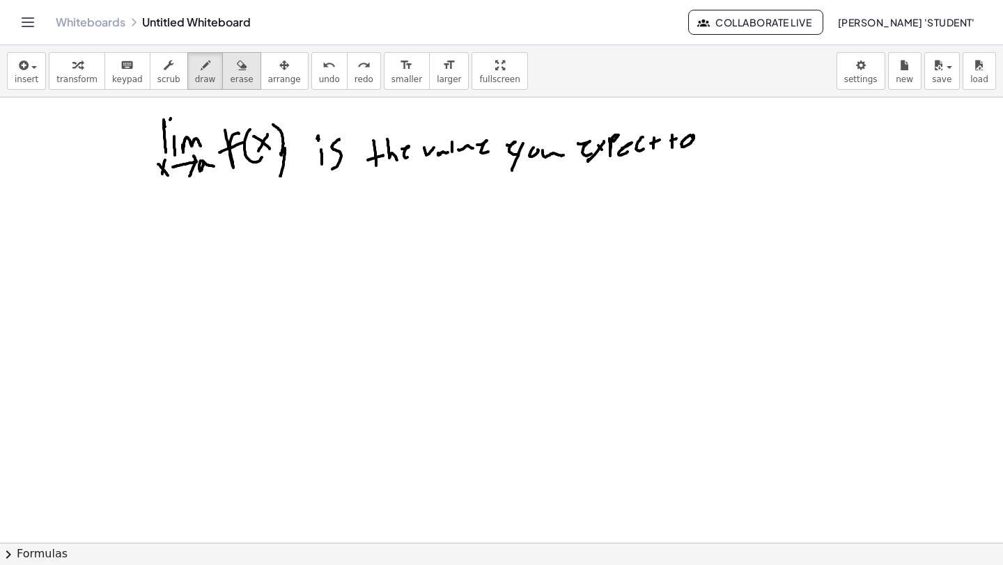
click at [238, 73] on button "erase" at bounding box center [241, 71] width 38 height 38
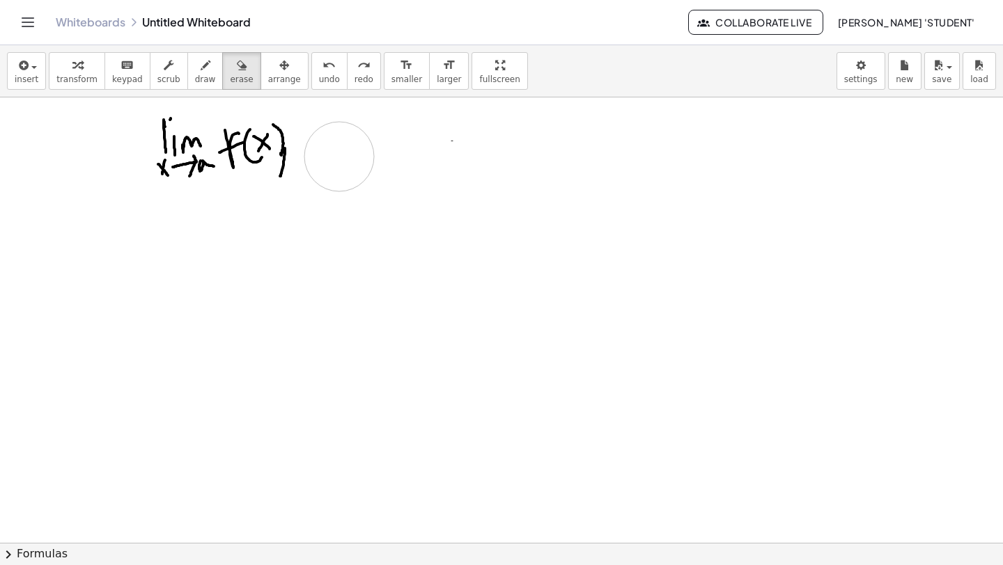
drag, startPoint x: 720, startPoint y: 147, endPoint x: 339, endPoint y: 154, distance: 380.9
click at [339, 155] on div at bounding box center [501, 173] width 1003 height 891
click at [31, 76] on span "insert" at bounding box center [27, 80] width 24 height 10
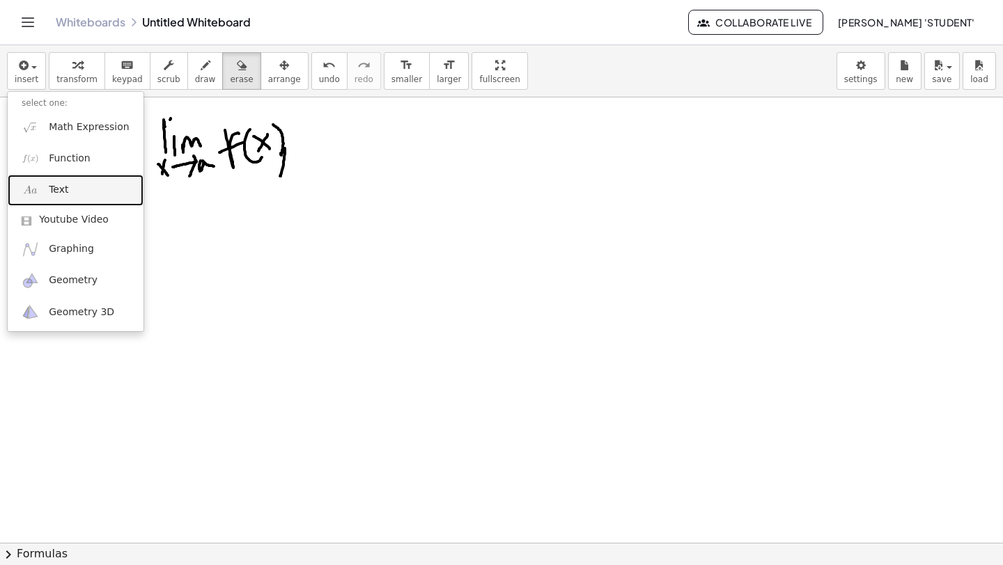
click at [63, 193] on span "Text" at bounding box center [58, 190] width 19 height 14
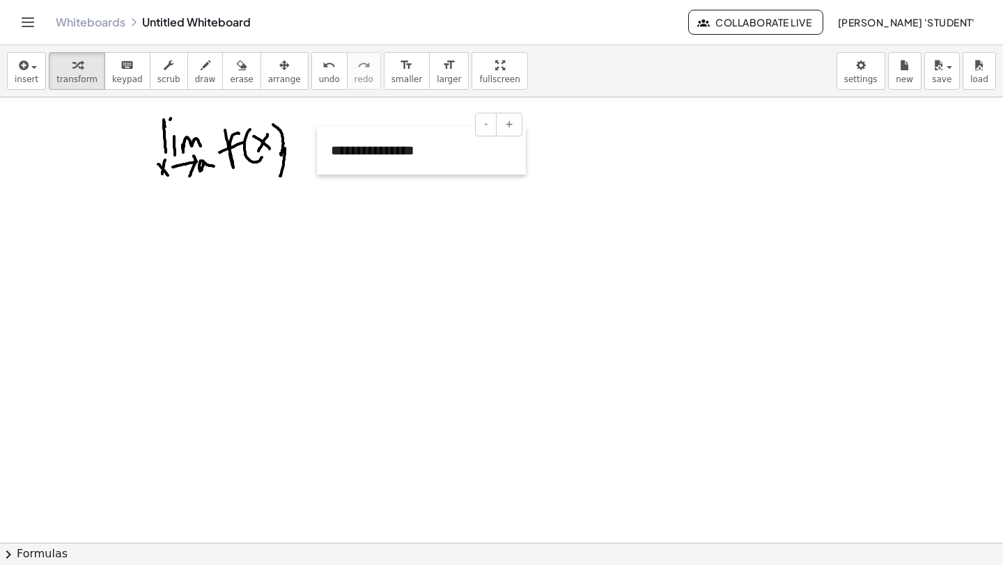
drag, startPoint x: 100, startPoint y: 187, endPoint x: 307, endPoint y: 168, distance: 208.3
click at [317, 168] on div at bounding box center [324, 151] width 14 height 48
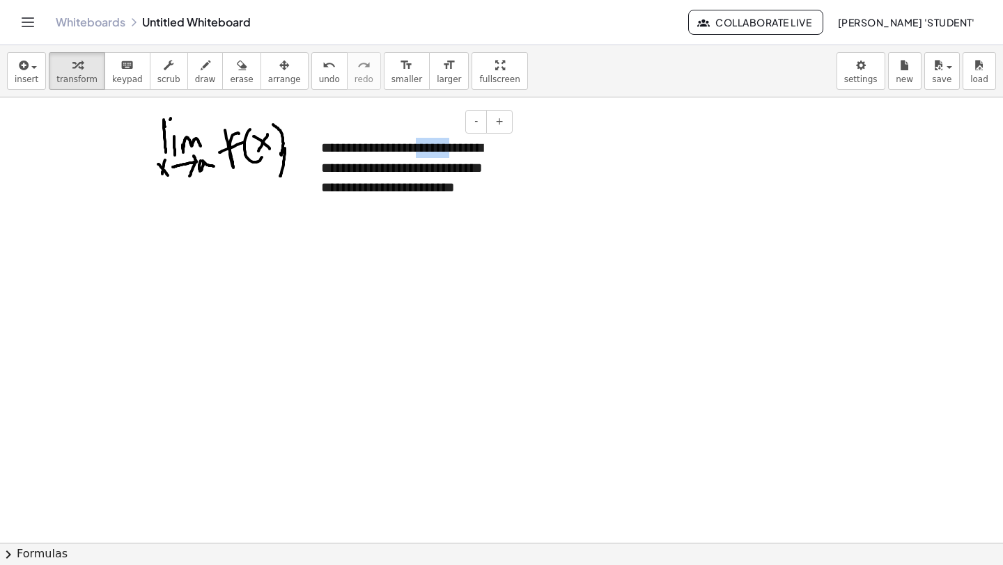
drag, startPoint x: 418, startPoint y: 147, endPoint x: 458, endPoint y: 148, distance: 39.7
click at [458, 148] on div "**********" at bounding box center [411, 168] width 209 height 88
click at [439, 152] on div "**********" at bounding box center [411, 168] width 209 height 88
click at [485, 203] on div "**********" at bounding box center [411, 168] width 209 height 88
click at [455, 233] on div at bounding box center [501, 173] width 1003 height 891
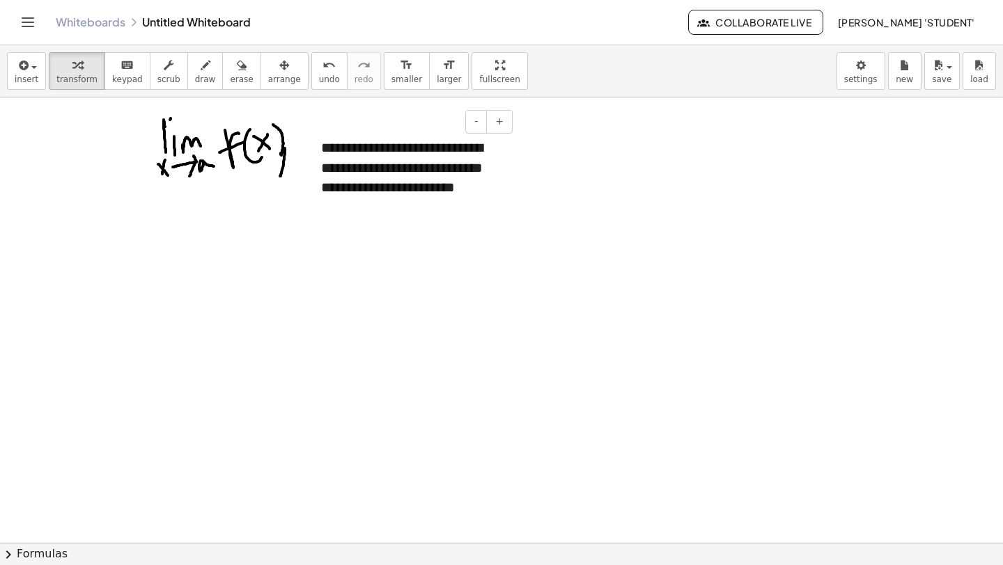
click at [493, 196] on div "**********" at bounding box center [411, 168] width 209 height 88
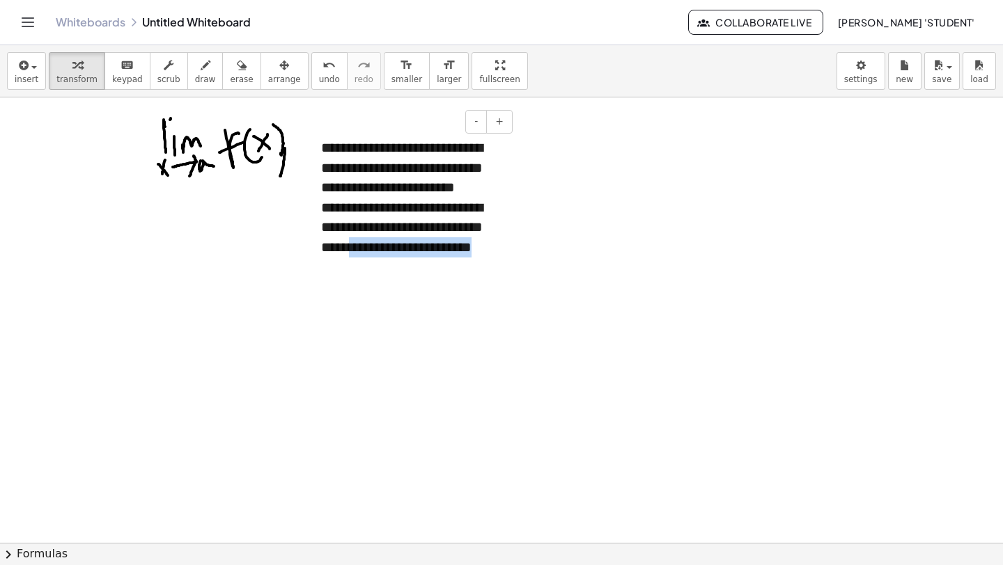
drag, startPoint x: 364, startPoint y: 269, endPoint x: 385, endPoint y: 247, distance: 30.0
click at [385, 247] on div "**********" at bounding box center [411, 237] width 181 height 79
click at [379, 385] on div at bounding box center [501, 173] width 1003 height 891
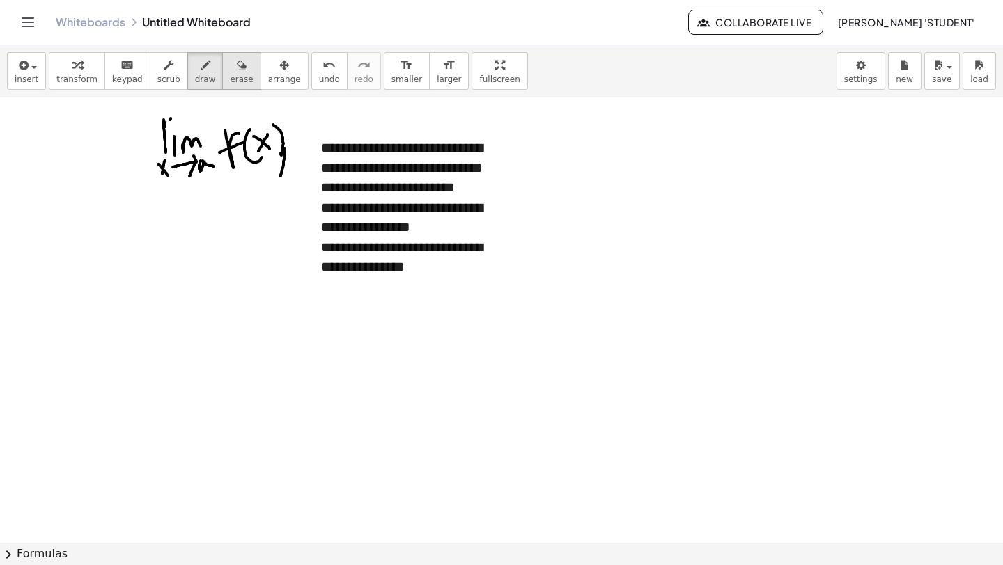
drag, startPoint x: 196, startPoint y: 70, endPoint x: 217, endPoint y: 77, distance: 22.7
click at [219, 85] on div "transform keyboard keypad scrub draw erase arrange" at bounding box center [178, 71] width 259 height 38
drag, startPoint x: 544, startPoint y: 127, endPoint x: 566, endPoint y: 138, distance: 24.6
click at [567, 139] on div at bounding box center [501, 173] width 1003 height 891
drag, startPoint x: 556, startPoint y: 132, endPoint x: 549, endPoint y: 142, distance: 12.2
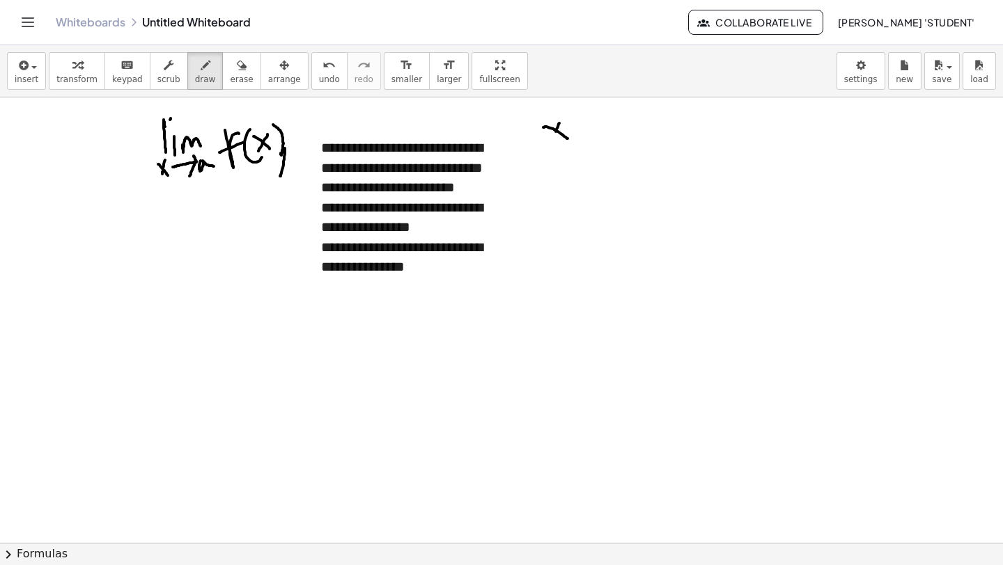
click at [549, 143] on div at bounding box center [501, 173] width 1003 height 891
drag, startPoint x: 522, startPoint y: 133, endPoint x: 524, endPoint y: 150, distance: 16.8
click at [524, 149] on div at bounding box center [501, 173] width 1003 height 891
click at [537, 118] on div at bounding box center [501, 173] width 1003 height 891
drag, startPoint x: 528, startPoint y: 133, endPoint x: 538, endPoint y: 130, distance: 9.5
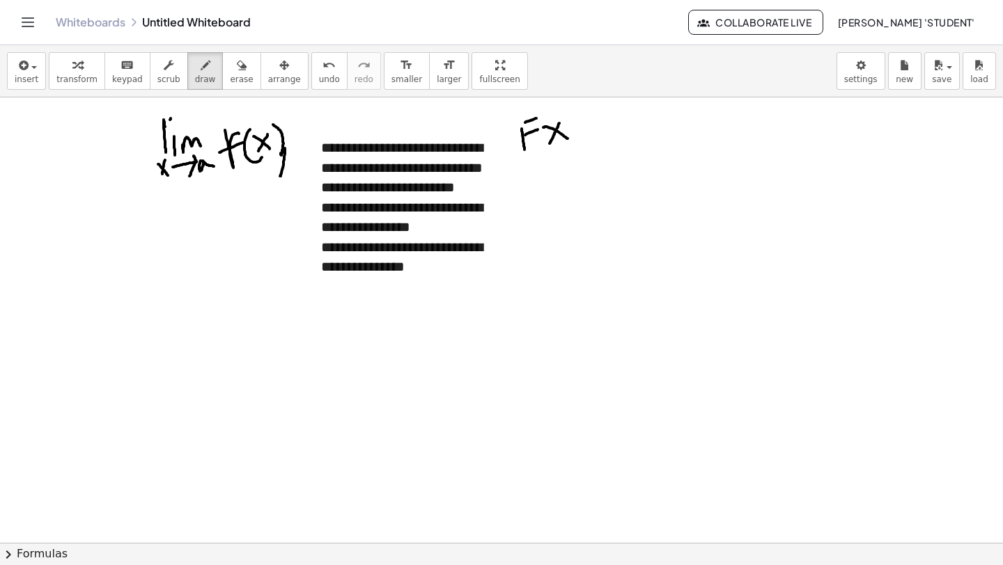
click at [538, 130] on div at bounding box center [501, 173] width 1003 height 891
click at [541, 145] on div at bounding box center [501, 173] width 1003 height 891
drag, startPoint x: 606, startPoint y: 143, endPoint x: 625, endPoint y: 132, distance: 21.9
click at [621, 132] on div at bounding box center [501, 173] width 1003 height 891
drag, startPoint x: 628, startPoint y: 137, endPoint x: 650, endPoint y: 132, distance: 23.0
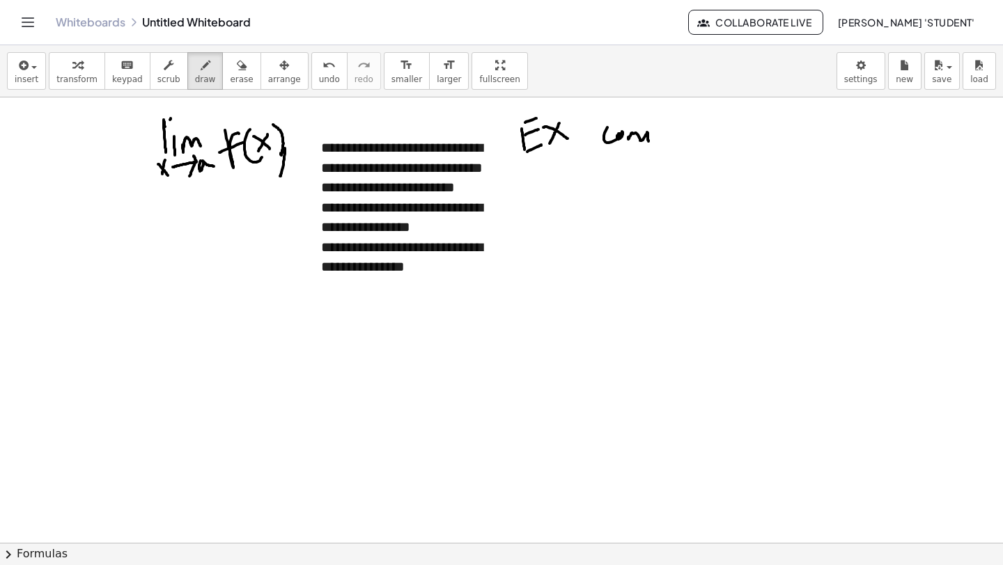
click at [650, 132] on div at bounding box center [501, 173] width 1003 height 891
drag, startPoint x: 661, startPoint y: 137, endPoint x: 669, endPoint y: 138, distance: 8.4
click at [668, 138] on div at bounding box center [501, 173] width 1003 height 891
click at [676, 134] on div at bounding box center [501, 173] width 1003 height 891
click at [682, 129] on div at bounding box center [501, 173] width 1003 height 891
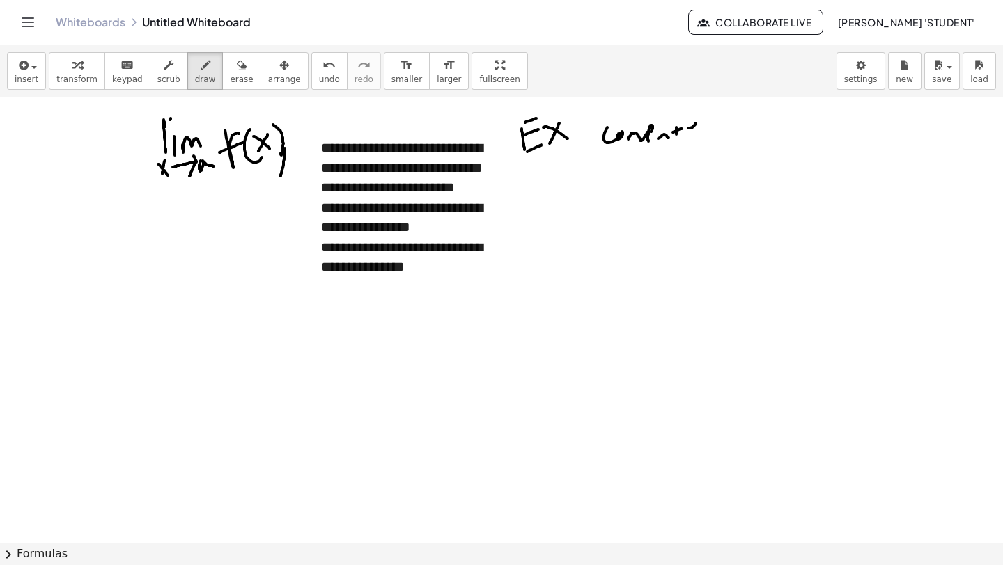
drag, startPoint x: 688, startPoint y: 128, endPoint x: 700, endPoint y: 134, distance: 14.0
click at [699, 135] on div at bounding box center [501, 173] width 1003 height 891
drag, startPoint x: 717, startPoint y: 111, endPoint x: 726, endPoint y: 127, distance: 18.1
click at [715, 137] on div at bounding box center [501, 173] width 1003 height 891
click at [723, 134] on div at bounding box center [501, 173] width 1003 height 891
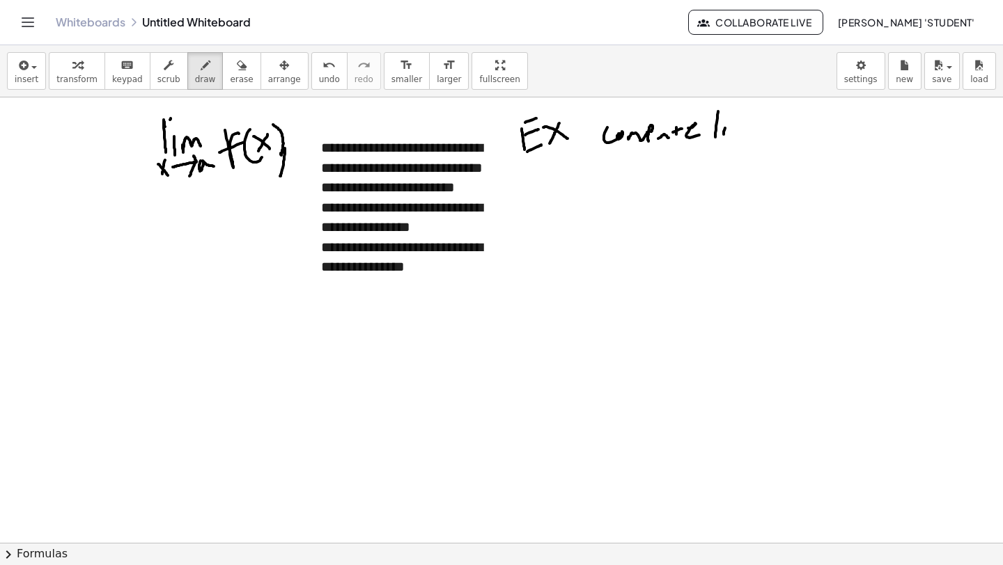
click at [729, 102] on div at bounding box center [501, 173] width 1003 height 891
click at [750, 134] on div at bounding box center [501, 173] width 1003 height 891
drag, startPoint x: 738, startPoint y: 131, endPoint x: 730, endPoint y: 136, distance: 9.7
click at [730, 136] on div at bounding box center [501, 173] width 1003 height 891
drag, startPoint x: 715, startPoint y: 142, endPoint x: 721, endPoint y: 150, distance: 10.0
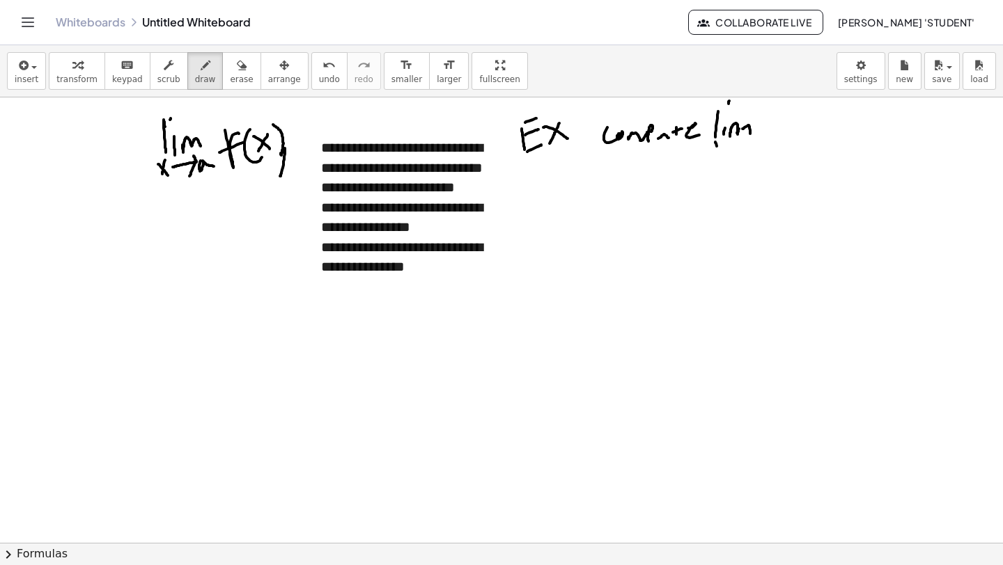
click at [721, 155] on div at bounding box center [501, 173] width 1003 height 891
drag, startPoint x: 721, startPoint y: 143, endPoint x: 716, endPoint y: 154, distance: 11.2
click at [714, 156] on div at bounding box center [501, 173] width 1003 height 891
drag, startPoint x: 726, startPoint y: 147, endPoint x: 739, endPoint y: 139, distance: 15.1
click at [739, 139] on div at bounding box center [501, 173] width 1003 height 891
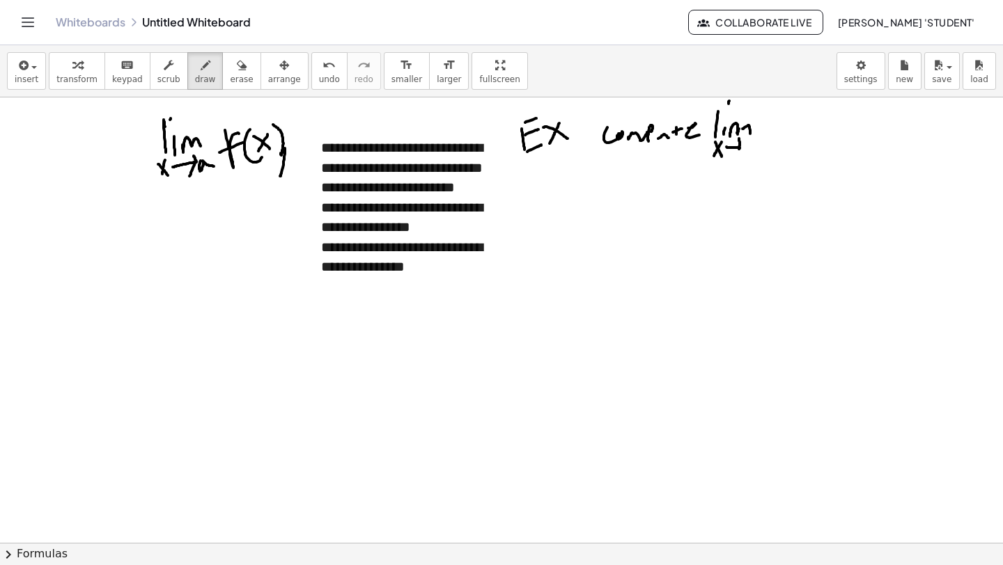
drag, startPoint x: 739, startPoint y: 149, endPoint x: 732, endPoint y: 157, distance: 10.4
click at [732, 157] on div at bounding box center [501, 173] width 1003 height 891
click at [749, 150] on div at bounding box center [501, 173] width 1003 height 891
drag, startPoint x: 765, startPoint y: 123, endPoint x: 765, endPoint y: 141, distance: 18.1
click at [765, 141] on div at bounding box center [501, 173] width 1003 height 891
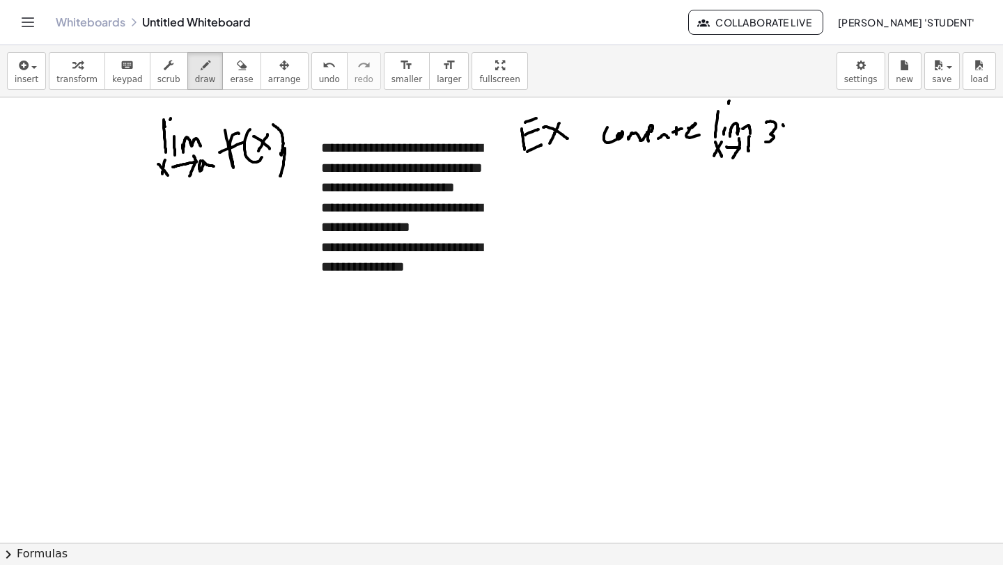
drag, startPoint x: 783, startPoint y: 126, endPoint x: 789, endPoint y: 132, distance: 7.9
click at [788, 136] on div at bounding box center [501, 173] width 1003 height 891
drag, startPoint x: 790, startPoint y: 127, endPoint x: 787, endPoint y: 136, distance: 9.5
click at [782, 140] on div at bounding box center [501, 173] width 1003 height 891
drag, startPoint x: 799, startPoint y: 127, endPoint x: 799, endPoint y: 134, distance: 7.0
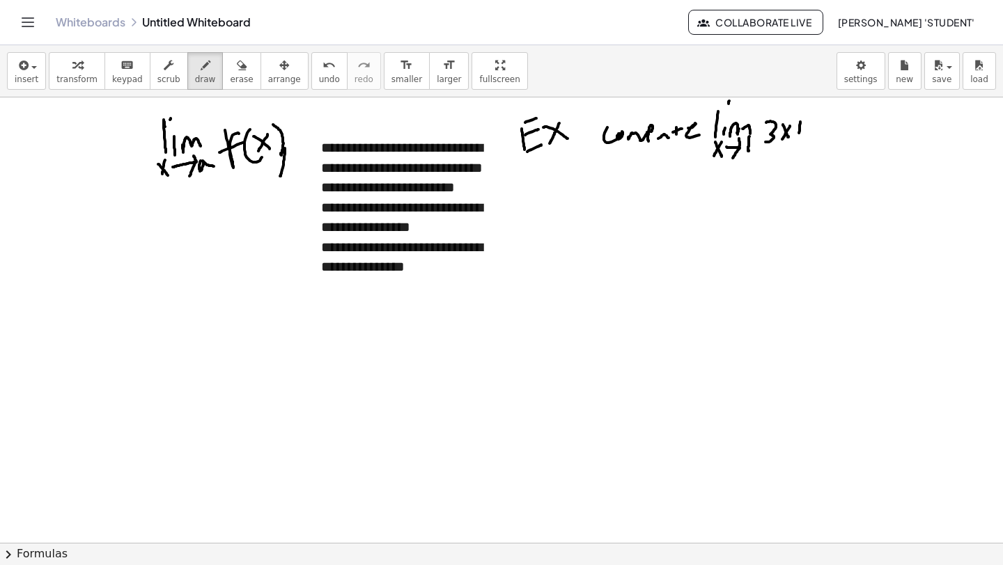
click at [799, 134] on div at bounding box center [501, 173] width 1003 height 891
drag, startPoint x: 800, startPoint y: 129, endPoint x: 807, endPoint y: 126, distance: 7.5
click at [807, 126] on div at bounding box center [501, 173] width 1003 height 891
drag, startPoint x: 812, startPoint y: 123, endPoint x: 826, endPoint y: 133, distance: 17.4
click at [826, 134] on div at bounding box center [501, 173] width 1003 height 891
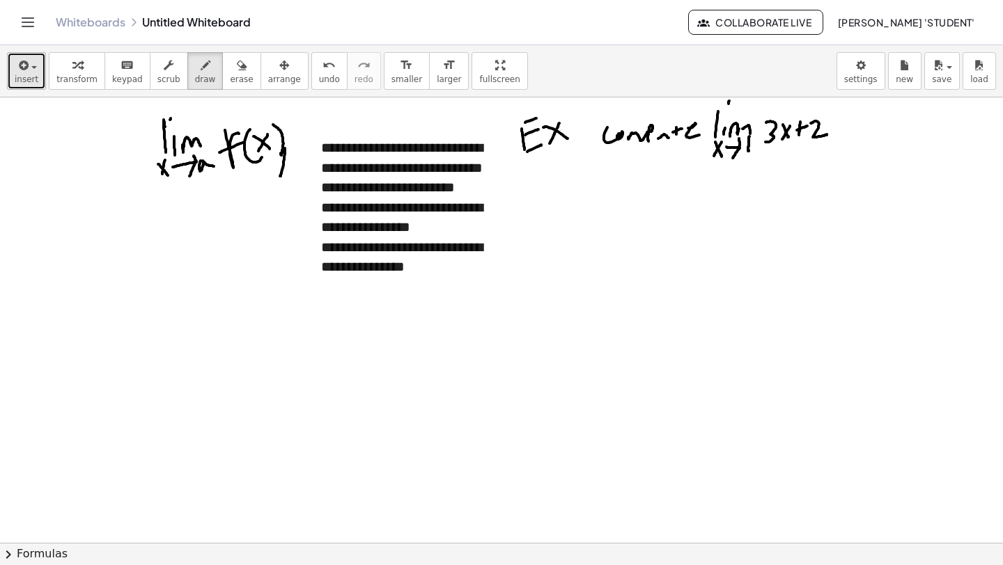
click at [36, 70] on div "button" at bounding box center [27, 64] width 24 height 17
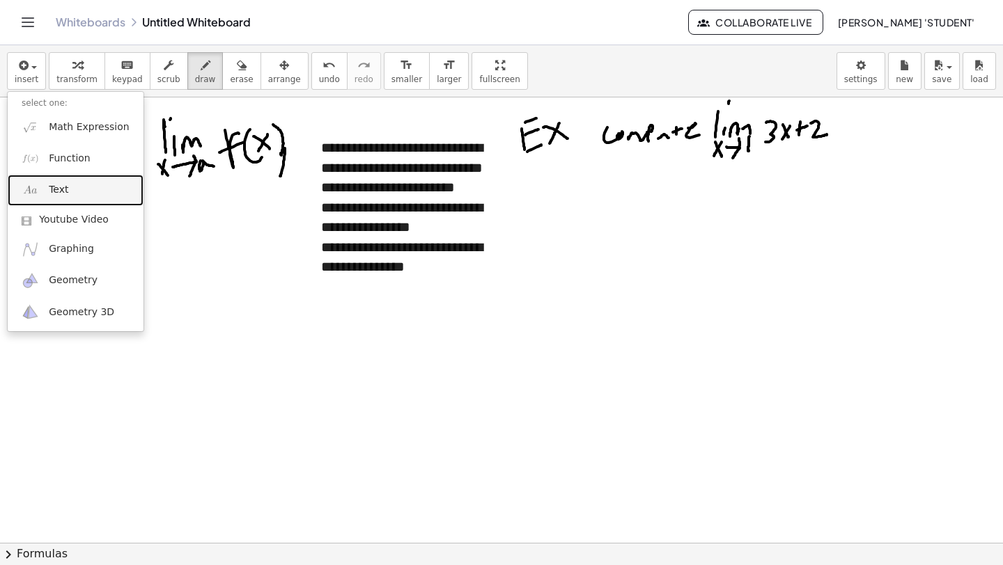
click at [82, 194] on link "Text" at bounding box center [76, 190] width 136 height 31
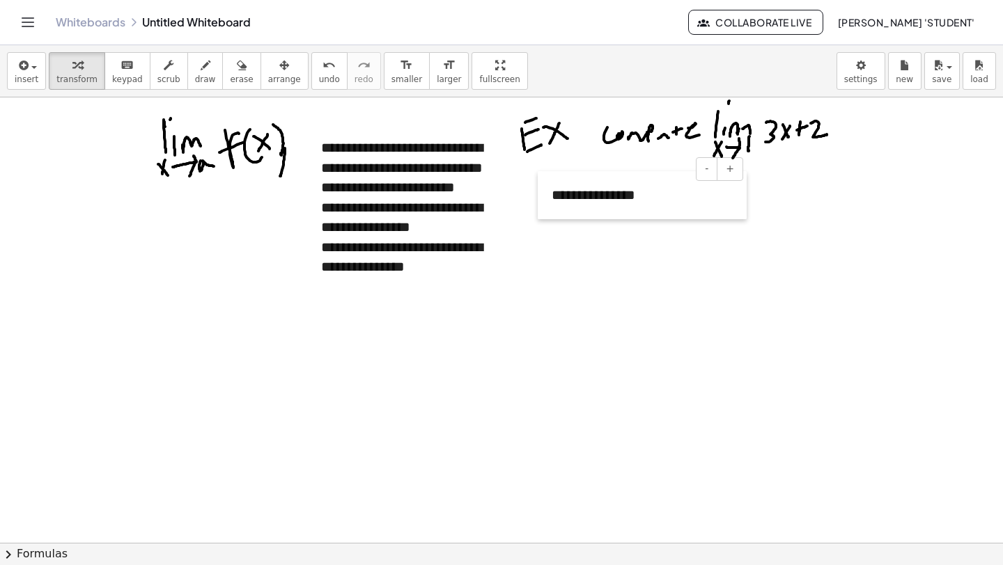
drag, startPoint x: 616, startPoint y: 187, endPoint x: 538, endPoint y: 216, distance: 83.3
click at [538, 216] on div at bounding box center [545, 195] width 14 height 48
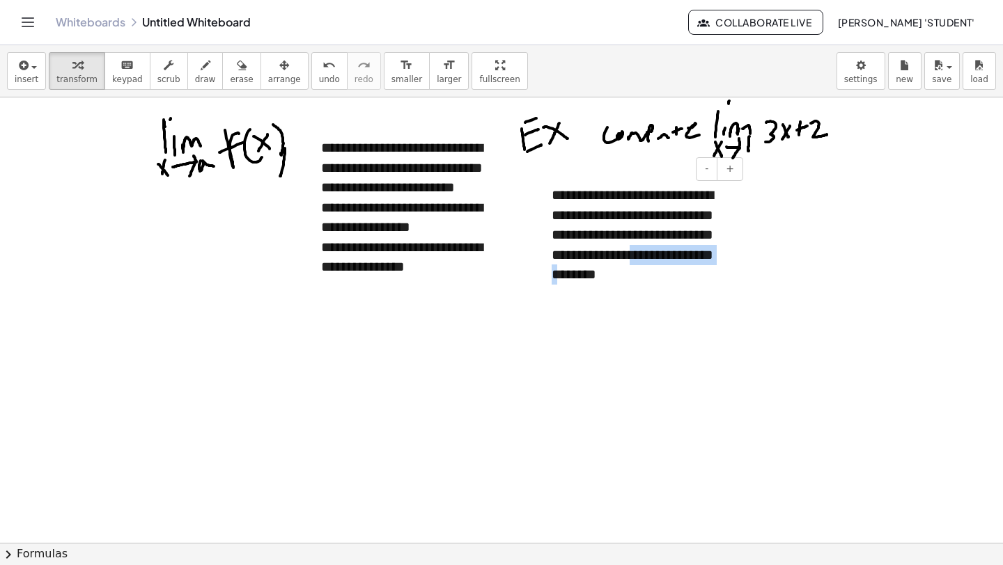
drag, startPoint x: 553, startPoint y: 276, endPoint x: 653, endPoint y: 278, distance: 100.3
click at [653, 278] on div "**********" at bounding box center [642, 234] width 209 height 127
click at [692, 278] on div "**********" at bounding box center [642, 234] width 209 height 127
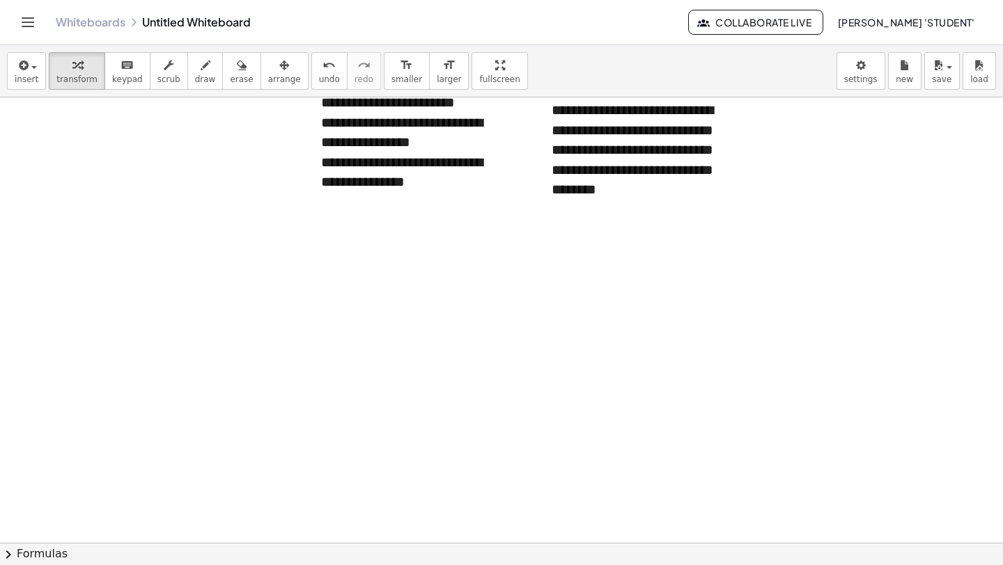
scroll to position [475, 0]
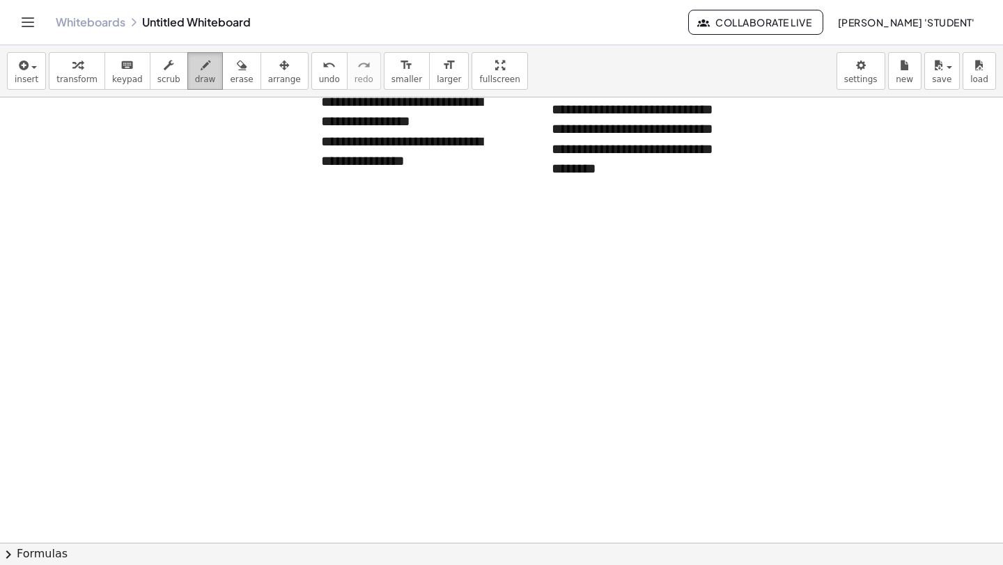
click at [202, 79] on span "draw" at bounding box center [205, 80] width 21 height 10
drag, startPoint x: 213, startPoint y: 192, endPoint x: 207, endPoint y: 209, distance: 17.6
click at [214, 221] on div at bounding box center [501, 291] width 1003 height 1337
drag, startPoint x: 202, startPoint y: 189, endPoint x: 228, endPoint y: 189, distance: 25.8
click at [226, 183] on div at bounding box center [501, 291] width 1003 height 1337
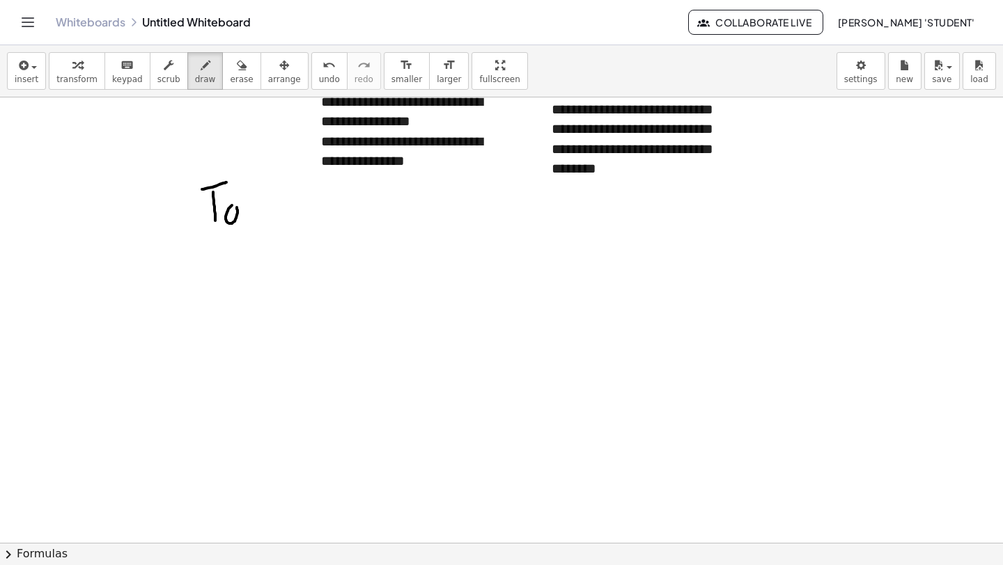
drag, startPoint x: 227, startPoint y: 212, endPoint x: 237, endPoint y: 204, distance: 12.8
click at [235, 205] on div at bounding box center [501, 291] width 1003 height 1337
drag, startPoint x: 258, startPoint y: 203, endPoint x: 260, endPoint y: 212, distance: 9.3
click at [260, 212] on div at bounding box center [501, 291] width 1003 height 1337
drag, startPoint x: 256, startPoint y: 191, endPoint x: 267, endPoint y: 188, distance: 11.7
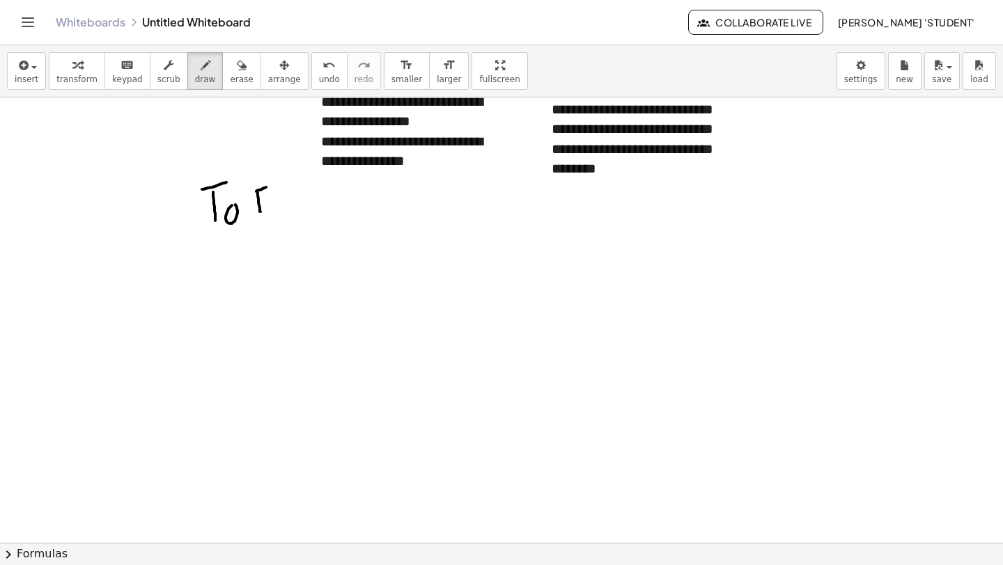
click at [267, 188] on div at bounding box center [501, 291] width 1003 height 1337
drag, startPoint x: 260, startPoint y: 205, endPoint x: 276, endPoint y: 200, distance: 17.6
click at [269, 202] on div at bounding box center [501, 291] width 1003 height 1337
click at [279, 207] on div at bounding box center [501, 291] width 1003 height 1337
click at [277, 192] on div at bounding box center [501, 291] width 1003 height 1337
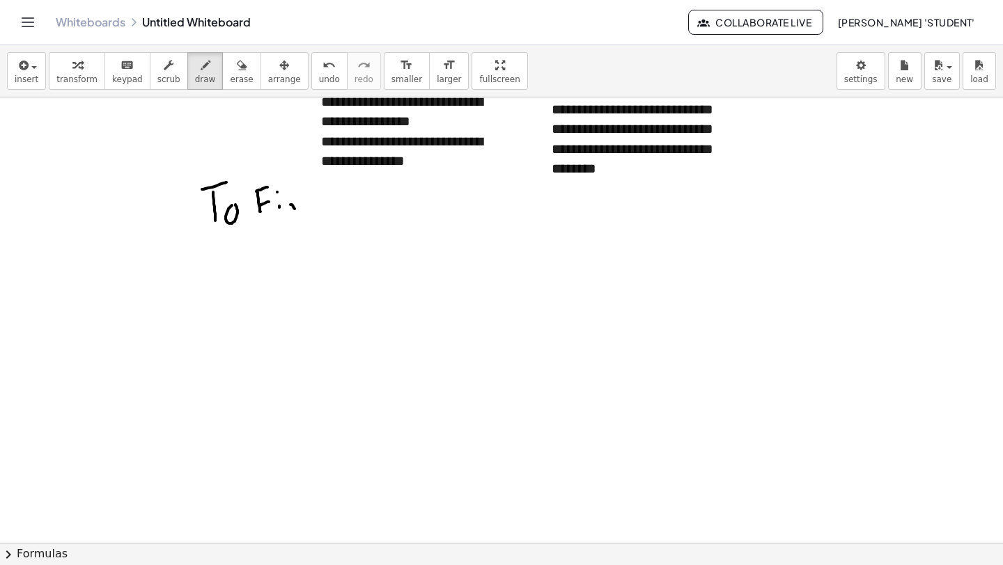
click at [295, 210] on div at bounding box center [501, 291] width 1003 height 1337
click at [286, 214] on div at bounding box center [501, 291] width 1003 height 1337
drag, startPoint x: 301, startPoint y: 209, endPoint x: 318, endPoint y: 205, distance: 17.8
click at [317, 207] on div at bounding box center [501, 291] width 1003 height 1337
click at [36, 75] on span "insert" at bounding box center [27, 80] width 24 height 10
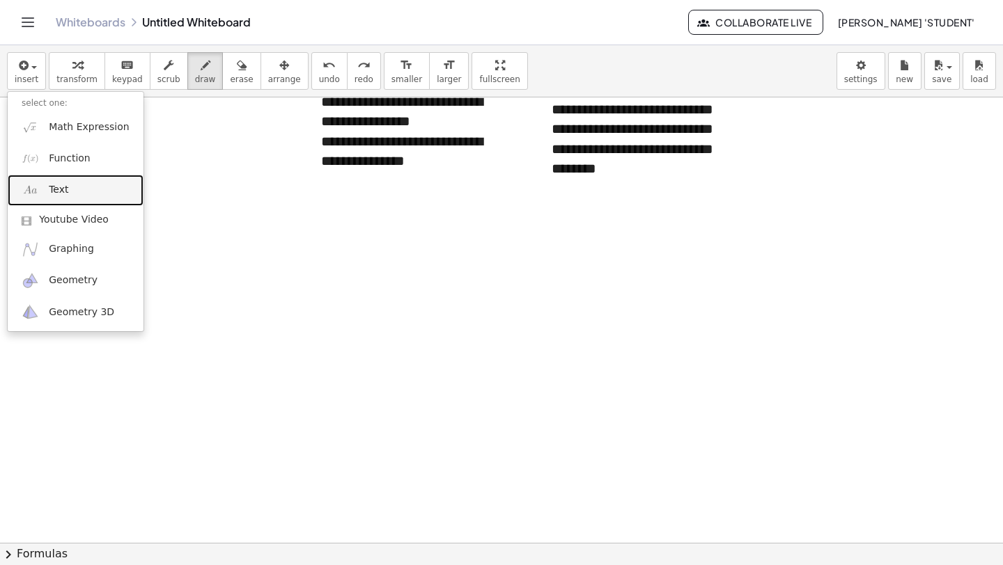
click at [81, 181] on link "Text" at bounding box center [76, 190] width 136 height 31
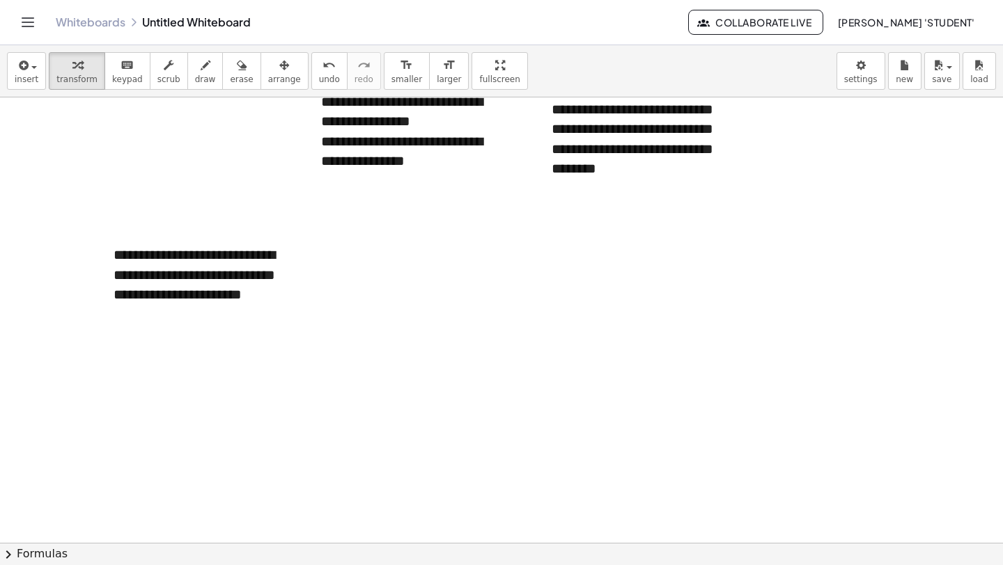
click at [226, 350] on div at bounding box center [501, 291] width 1003 height 1337
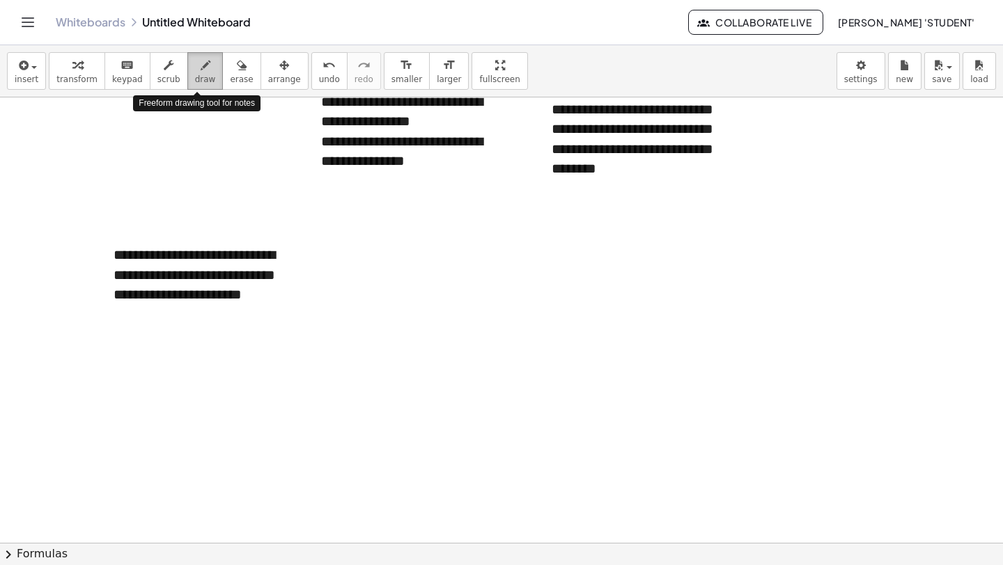
drag, startPoint x: 197, startPoint y: 72, endPoint x: 205, endPoint y: 69, distance: 8.1
click at [205, 69] on div "button" at bounding box center [205, 64] width 21 height 17
drag, startPoint x: 143, startPoint y: 339, endPoint x: 232, endPoint y: 320, distance: 91.1
click at [242, 323] on div at bounding box center [501, 291] width 1003 height 1337
drag, startPoint x: 157, startPoint y: 345, endPoint x: 204, endPoint y: 329, distance: 49.1
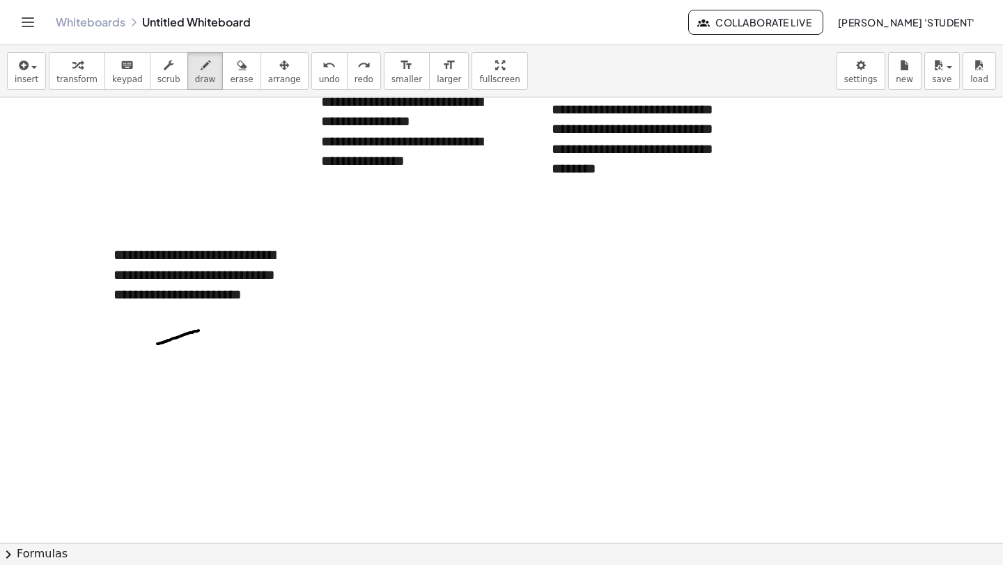
click at [204, 330] on div at bounding box center [501, 291] width 1003 height 1337
drag, startPoint x: 153, startPoint y: 334, endPoint x: 219, endPoint y: 328, distance: 66.4
click at [251, 324] on div at bounding box center [501, 291] width 1003 height 1337
drag, startPoint x: 203, startPoint y: 315, endPoint x: 207, endPoint y: 409, distance: 94.8
click at [207, 411] on div at bounding box center [501, 291] width 1003 height 1337
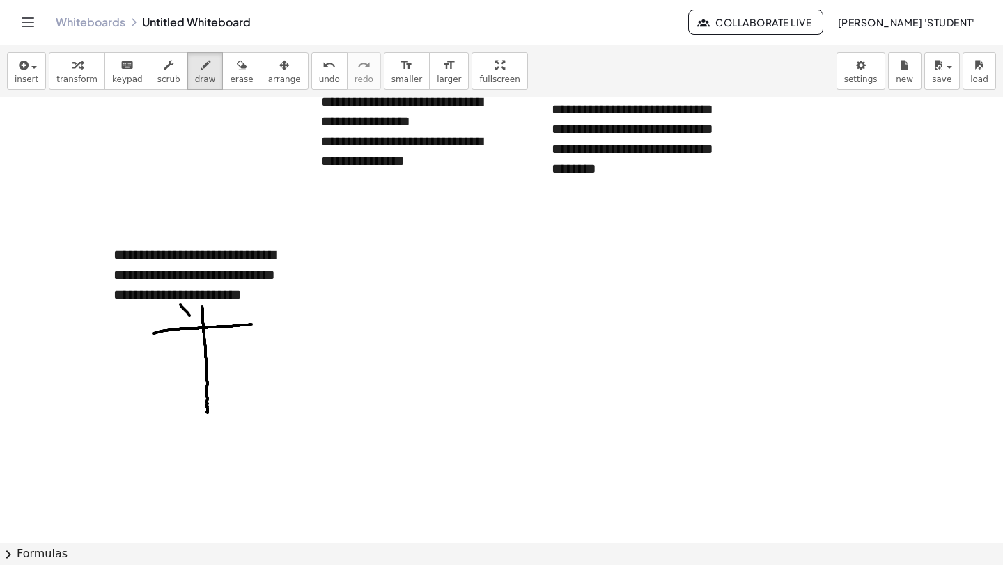
drag, startPoint x: 181, startPoint y: 306, endPoint x: 196, endPoint y: 324, distance: 22.7
click at [196, 324] on div at bounding box center [501, 291] width 1003 height 1337
drag, startPoint x: 189, startPoint y: 313, endPoint x: 182, endPoint y: 333, distance: 20.7
click at [182, 332] on div at bounding box center [501, 291] width 1003 height 1337
drag, startPoint x: 212, startPoint y: 305, endPoint x: 224, endPoint y: 320, distance: 18.4
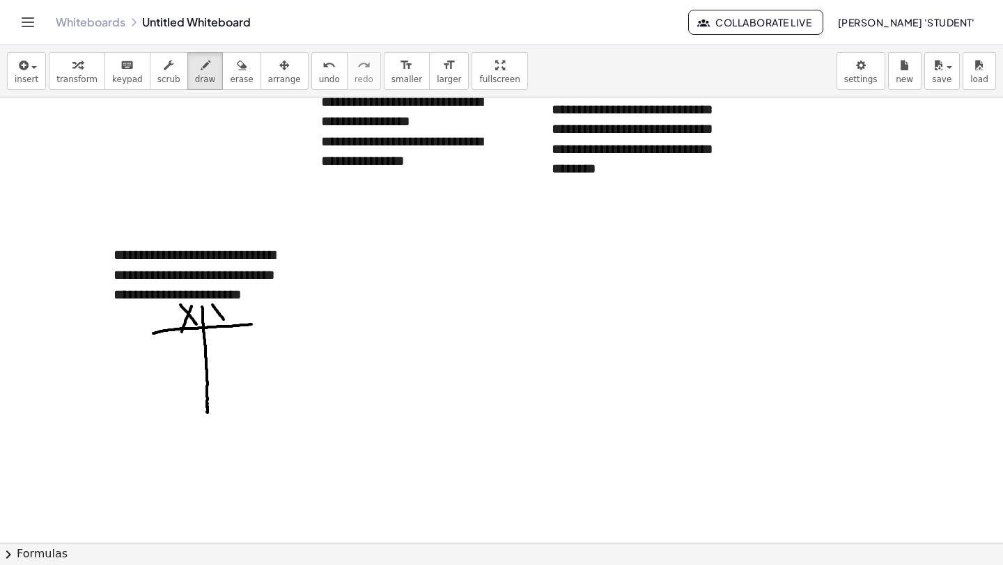
click at [224, 319] on div at bounding box center [501, 291] width 1003 height 1337
drag, startPoint x: 223, startPoint y: 314, endPoint x: 214, endPoint y: 338, distance: 25.8
click at [214, 338] on div at bounding box center [501, 291] width 1003 height 1337
drag, startPoint x: 216, startPoint y: 307, endPoint x: 227, endPoint y: 304, distance: 11.5
click at [227, 304] on div at bounding box center [501, 291] width 1003 height 1337
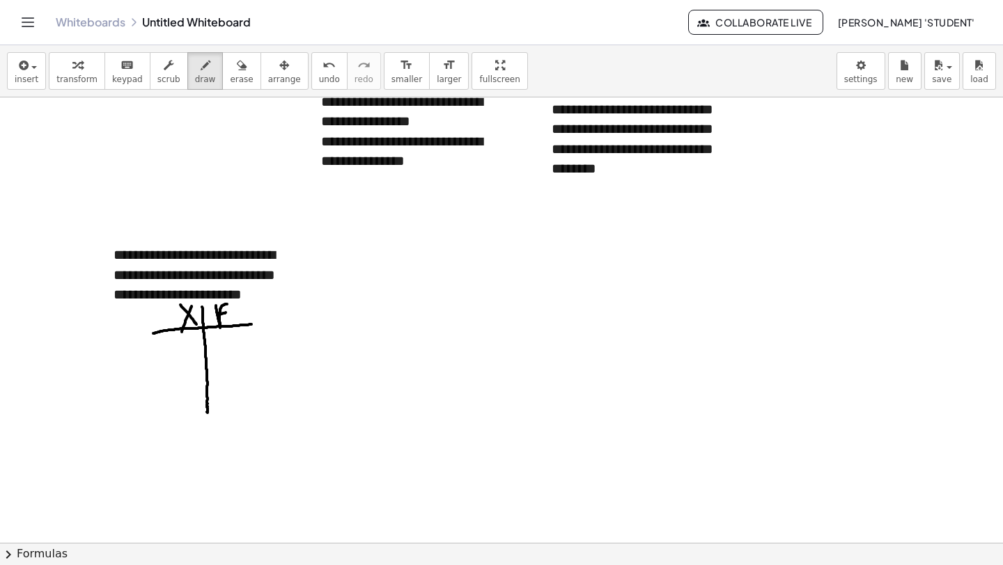
click at [228, 313] on div at bounding box center [501, 291] width 1003 height 1337
drag, startPoint x: 235, startPoint y: 307, endPoint x: 241, endPoint y: 322, distance: 16.6
click at [240, 325] on div at bounding box center [501, 291] width 1003 height 1337
click at [251, 320] on div at bounding box center [501, 291] width 1003 height 1337
drag, startPoint x: 247, startPoint y: 305, endPoint x: 240, endPoint y: 322, distance: 18.7
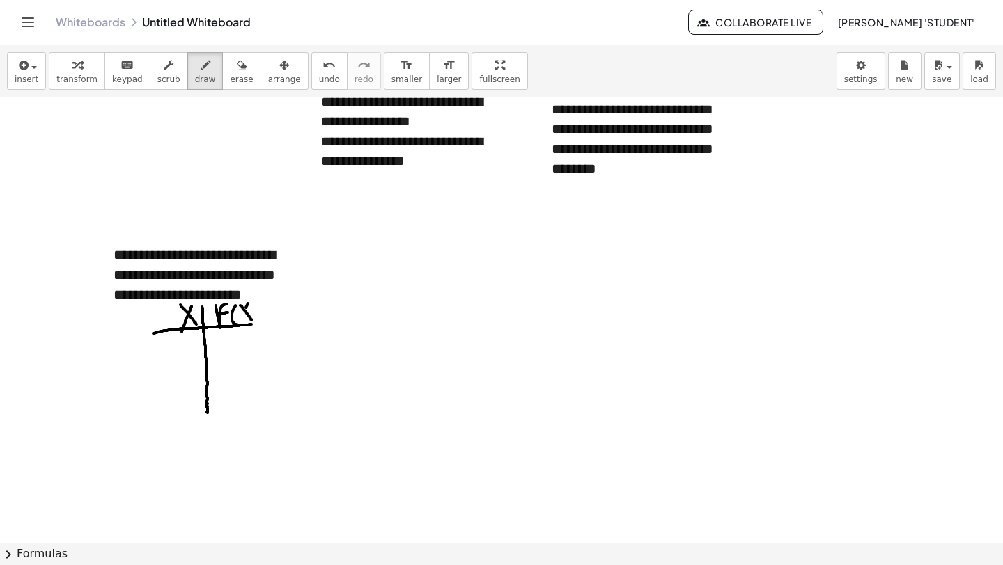
click at [240, 323] on div at bounding box center [501, 291] width 1003 height 1337
drag, startPoint x: 256, startPoint y: 305, endPoint x: 255, endPoint y: 322, distance: 17.4
click at [255, 326] on div at bounding box center [501, 291] width 1003 height 1337
click at [185, 339] on div at bounding box center [501, 291] width 1003 height 1337
drag, startPoint x: 266, startPoint y: 307, endPoint x: 280, endPoint y: 307, distance: 13.9
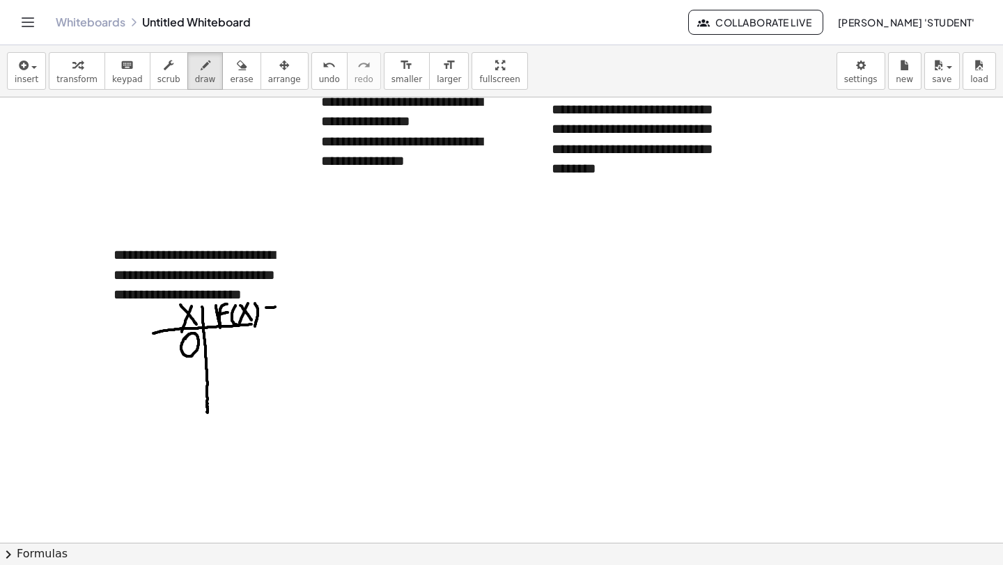
click at [280, 307] on div at bounding box center [501, 291] width 1003 height 1337
drag, startPoint x: 264, startPoint y: 321, endPoint x: 279, endPoint y: 315, distance: 16.3
click at [279, 315] on div at bounding box center [501, 291] width 1003 height 1337
drag, startPoint x: 296, startPoint y: 297, endPoint x: 293, endPoint y: 320, distance: 22.5
click at [299, 313] on div at bounding box center [501, 291] width 1003 height 1337
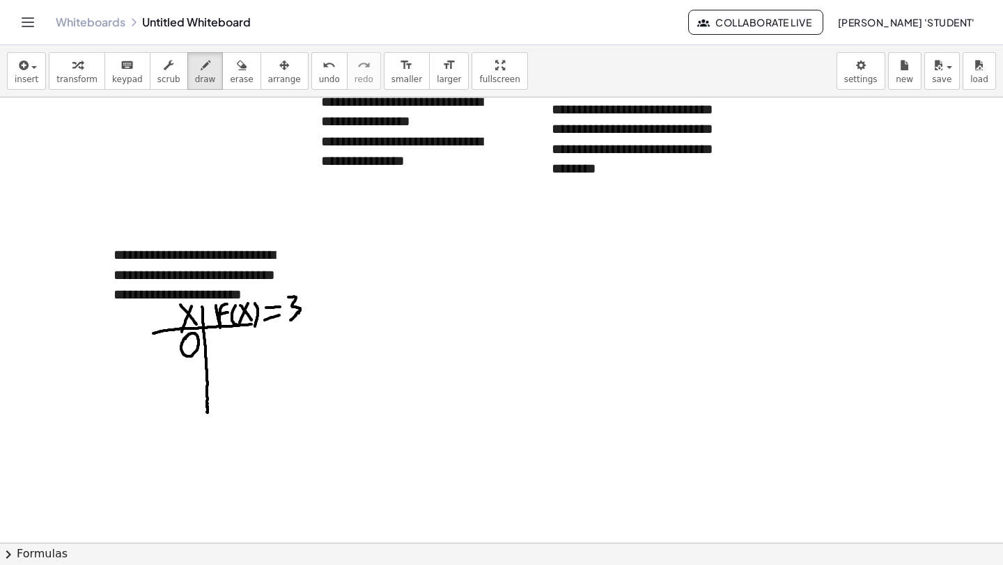
click at [290, 321] on div at bounding box center [501, 291] width 1003 height 1337
drag, startPoint x: 303, startPoint y: 304, endPoint x: 312, endPoint y: 317, distance: 15.5
click at [313, 318] on div at bounding box center [501, 291] width 1003 height 1337
drag, startPoint x: 311, startPoint y: 304, endPoint x: 311, endPoint y: 314, distance: 9.7
click at [304, 322] on div at bounding box center [501, 291] width 1003 height 1337
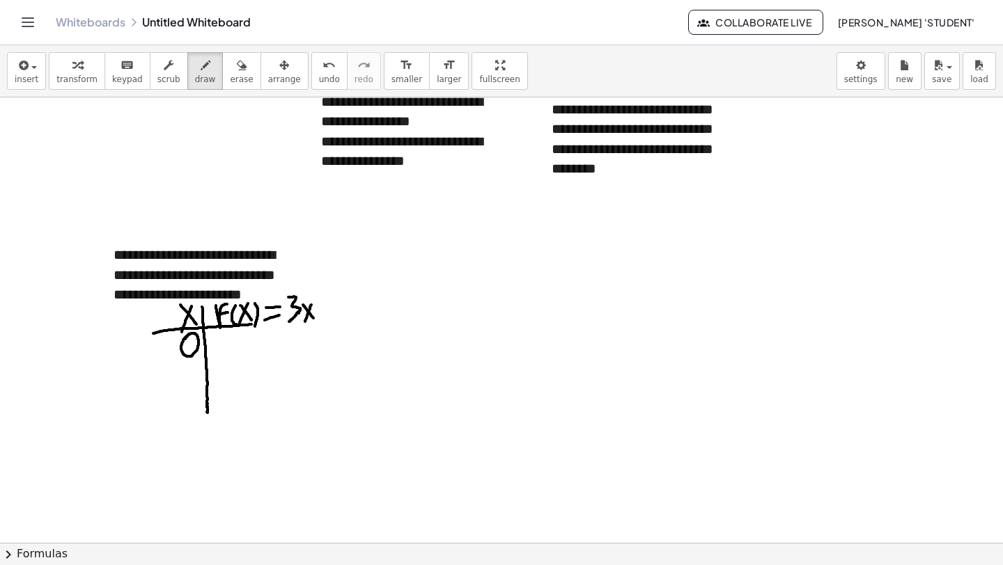
drag, startPoint x: 324, startPoint y: 303, endPoint x: 324, endPoint y: 315, distance: 12.6
click at [324, 315] on div at bounding box center [501, 291] width 1003 height 1337
drag, startPoint x: 322, startPoint y: 310, endPoint x: 332, endPoint y: 306, distance: 11.2
click at [329, 308] on div at bounding box center [501, 291] width 1003 height 1337
drag, startPoint x: 339, startPoint y: 304, endPoint x: 339, endPoint y: 312, distance: 8.4
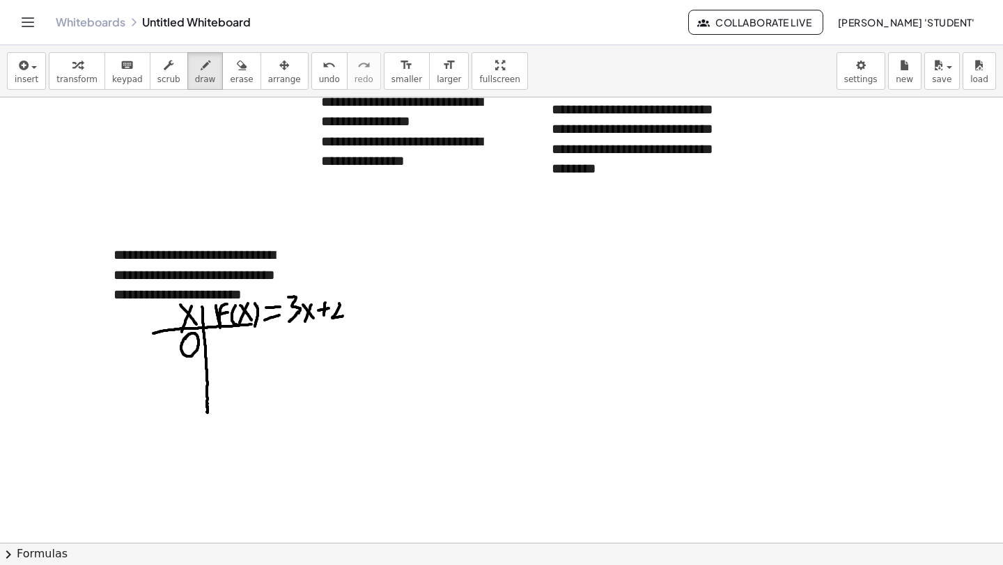
click at [343, 316] on div at bounding box center [501, 291] width 1003 height 1337
drag, startPoint x: 336, startPoint y: 301, endPoint x: 323, endPoint y: 306, distance: 13.2
click at [330, 304] on div at bounding box center [501, 291] width 1003 height 1337
drag, startPoint x: 223, startPoint y: 334, endPoint x: 250, endPoint y: 346, distance: 29.9
click at [250, 345] on div at bounding box center [501, 291] width 1003 height 1337
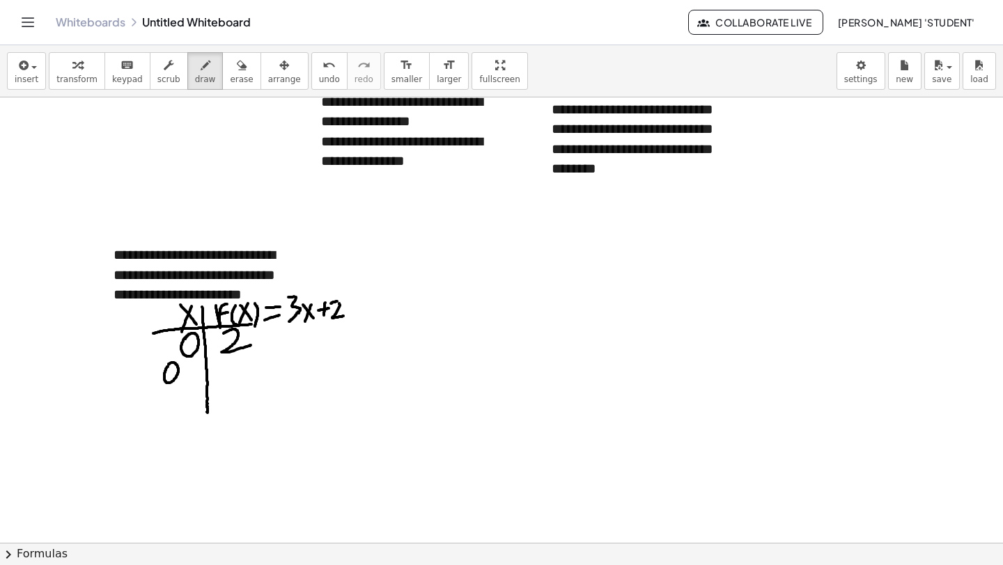
click at [167, 366] on div at bounding box center [501, 291] width 1003 height 1337
click at [184, 377] on div at bounding box center [501, 291] width 1003 height 1337
click at [190, 382] on div at bounding box center [501, 291] width 1003 height 1337
drag, startPoint x: 220, startPoint y: 365, endPoint x: 232, endPoint y: 376, distance: 16.3
click at [221, 382] on div at bounding box center [501, 291] width 1003 height 1337
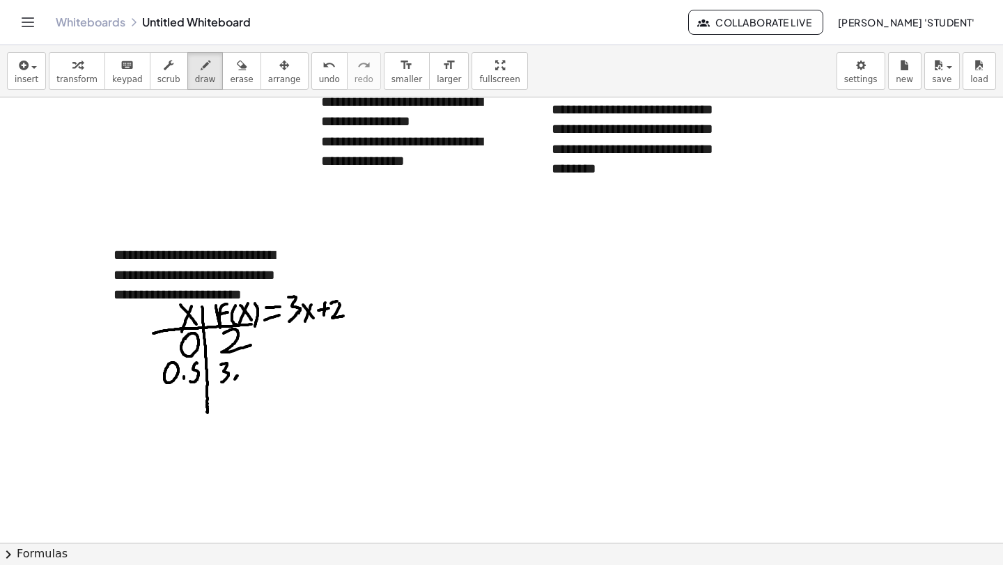
click at [237, 377] on div at bounding box center [501, 291] width 1003 height 1337
drag, startPoint x: 253, startPoint y: 355, endPoint x: 243, endPoint y: 374, distance: 21.5
click at [243, 379] on div at bounding box center [501, 291] width 1003 height 1337
click at [173, 398] on div at bounding box center [501, 291] width 1003 height 1337
click at [184, 411] on div at bounding box center [501, 291] width 1003 height 1337
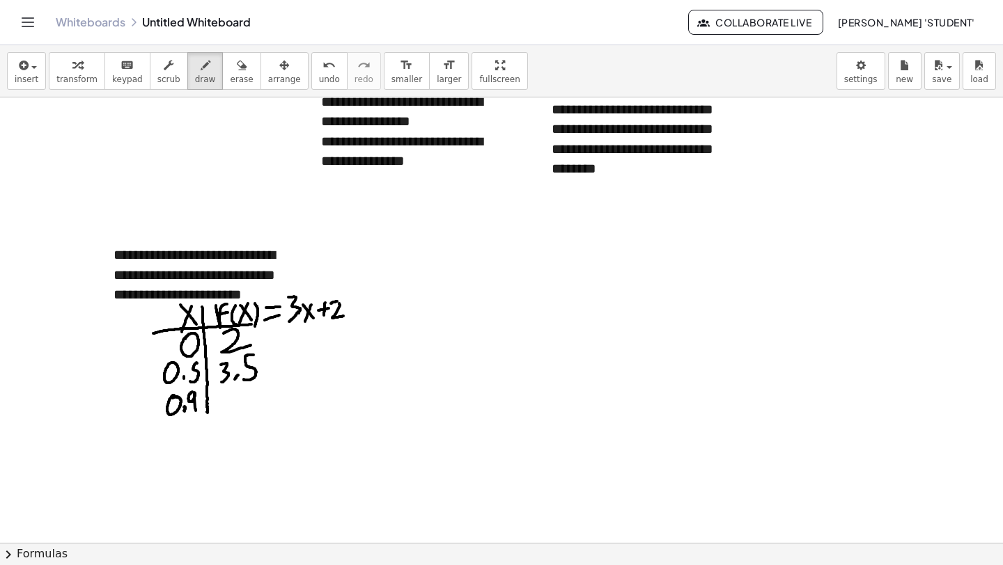
drag, startPoint x: 193, startPoint y: 392, endPoint x: 195, endPoint y: 411, distance: 18.9
click at [195, 411] on div at bounding box center [501, 291] width 1003 height 1337
click at [237, 393] on div at bounding box center [501, 291] width 1003 height 1337
click at [233, 414] on div at bounding box center [501, 291] width 1003 height 1337
click at [244, 406] on div at bounding box center [501, 291] width 1003 height 1337
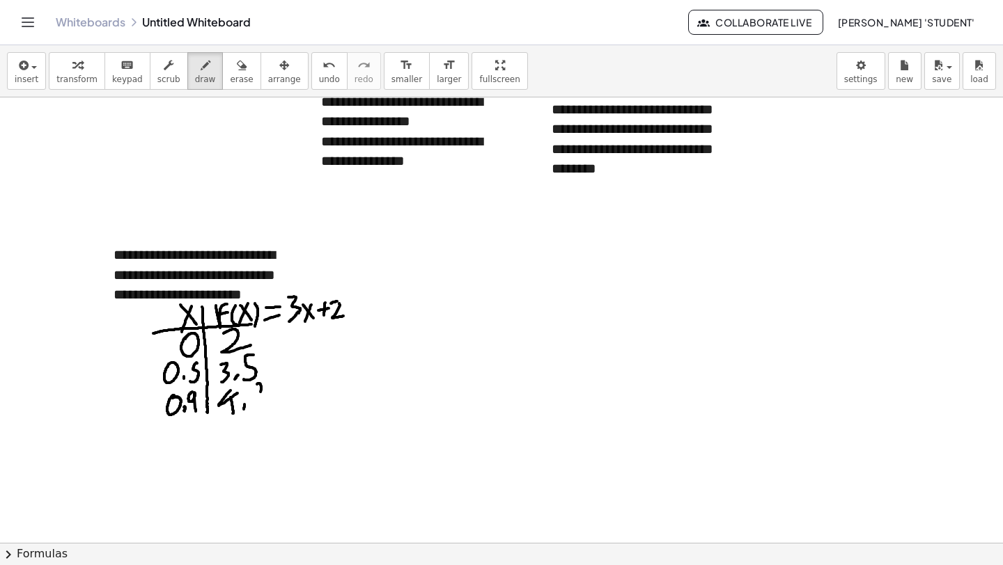
drag, startPoint x: 259, startPoint y: 384, endPoint x: 258, endPoint y: 404, distance: 20.2
click at [258, 404] on div at bounding box center [501, 291] width 1003 height 1337
drag, startPoint x: 251, startPoint y: 395, endPoint x: 272, endPoint y: 390, distance: 20.8
click at [273, 390] on div at bounding box center [501, 291] width 1003 height 1337
drag, startPoint x: 206, startPoint y: 410, endPoint x: 205, endPoint y: 433, distance: 23.0
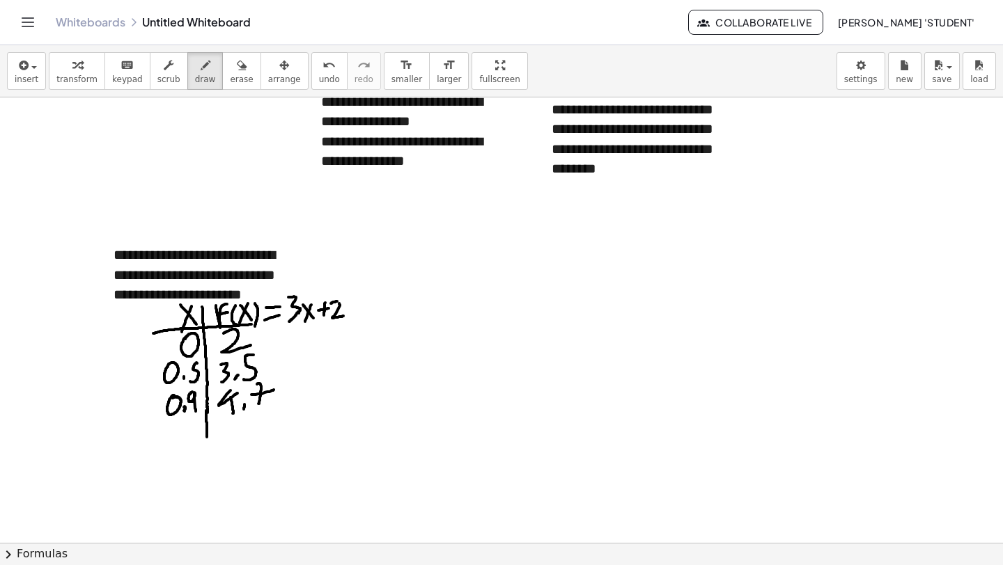
click at [207, 437] on div at bounding box center [501, 291] width 1003 height 1337
click at [175, 421] on div at bounding box center [501, 291] width 1003 height 1337
click at [184, 432] on div at bounding box center [501, 291] width 1003 height 1337
click at [192, 434] on div at bounding box center [501, 291] width 1003 height 1337
click at [196, 421] on div at bounding box center [501, 291] width 1003 height 1337
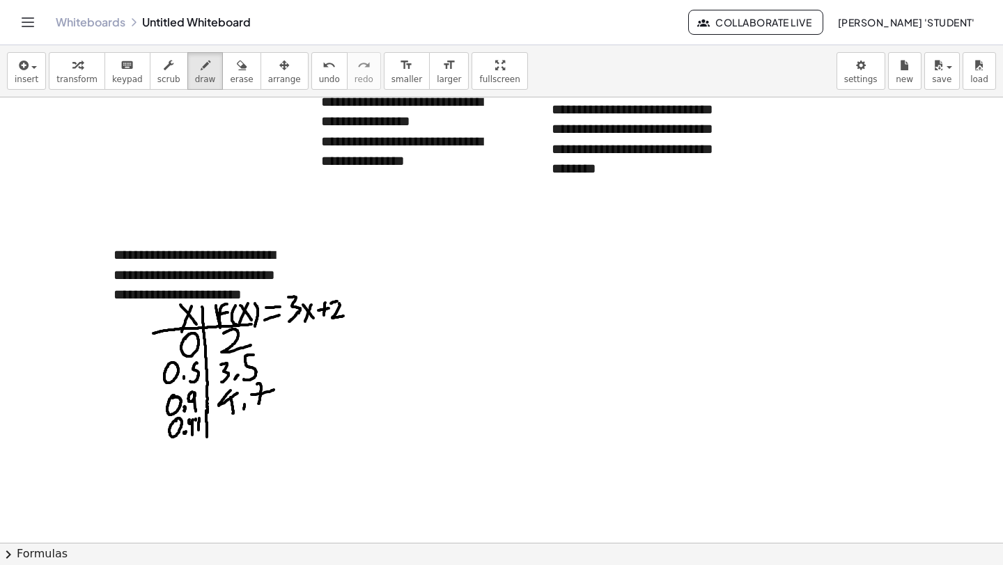
drag, startPoint x: 199, startPoint y: 418, endPoint x: 200, endPoint y: 430, distance: 11.9
click at [198, 434] on div at bounding box center [501, 291] width 1003 height 1337
click at [229, 421] on div at bounding box center [501, 291] width 1003 height 1337
drag, startPoint x: 226, startPoint y: 416, endPoint x: 228, endPoint y: 432, distance: 16.1
click at [227, 434] on div at bounding box center [501, 291] width 1003 height 1337
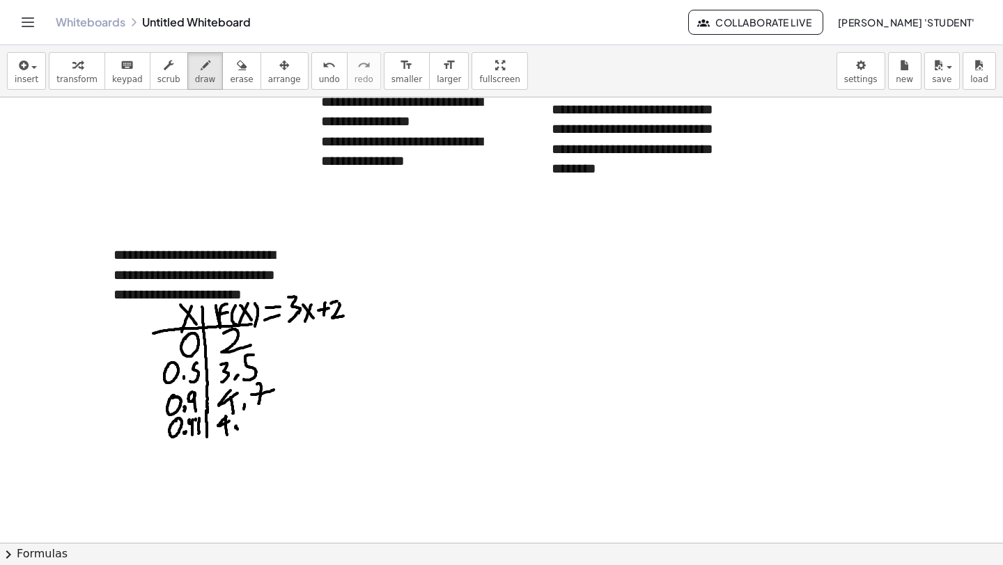
click at [235, 428] on div at bounding box center [501, 291] width 1003 height 1337
drag, startPoint x: 246, startPoint y: 415, endPoint x: 250, endPoint y: 422, distance: 8.1
click at [246, 432] on div at bounding box center [501, 291] width 1003 height 1337
drag, startPoint x: 253, startPoint y: 417, endPoint x: 256, endPoint y: 425, distance: 8.4
click at [258, 430] on div at bounding box center [501, 291] width 1003 height 1337
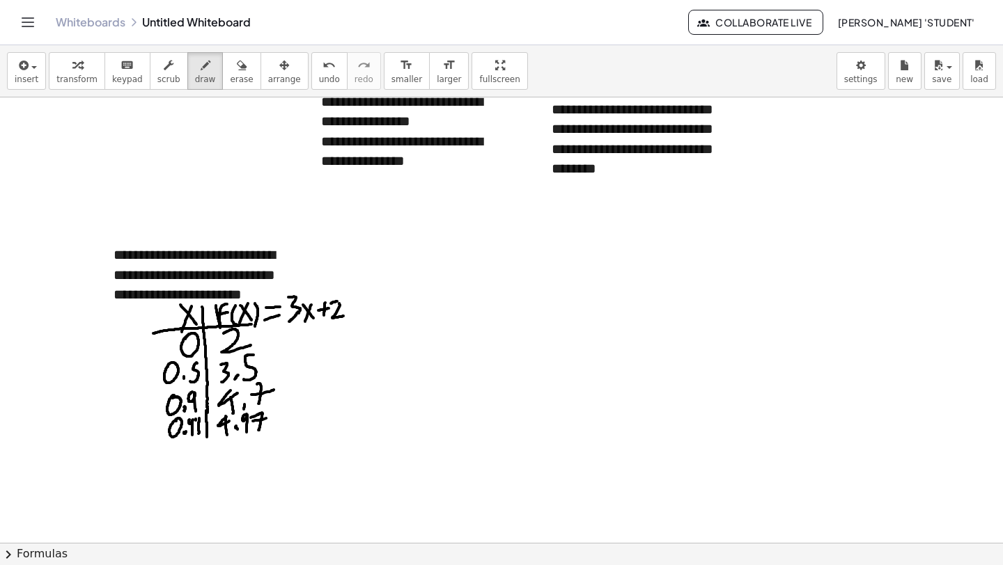
drag, startPoint x: 251, startPoint y: 421, endPoint x: 258, endPoint y: 418, distance: 7.2
click at [273, 416] on div at bounding box center [501, 291] width 1003 height 1337
drag, startPoint x: 283, startPoint y: 329, endPoint x: 279, endPoint y: 430, distance: 101.0
click at [277, 431] on div at bounding box center [501, 291] width 1003 height 1337
drag, startPoint x: 287, startPoint y: 439, endPoint x: 300, endPoint y: 421, distance: 23.0
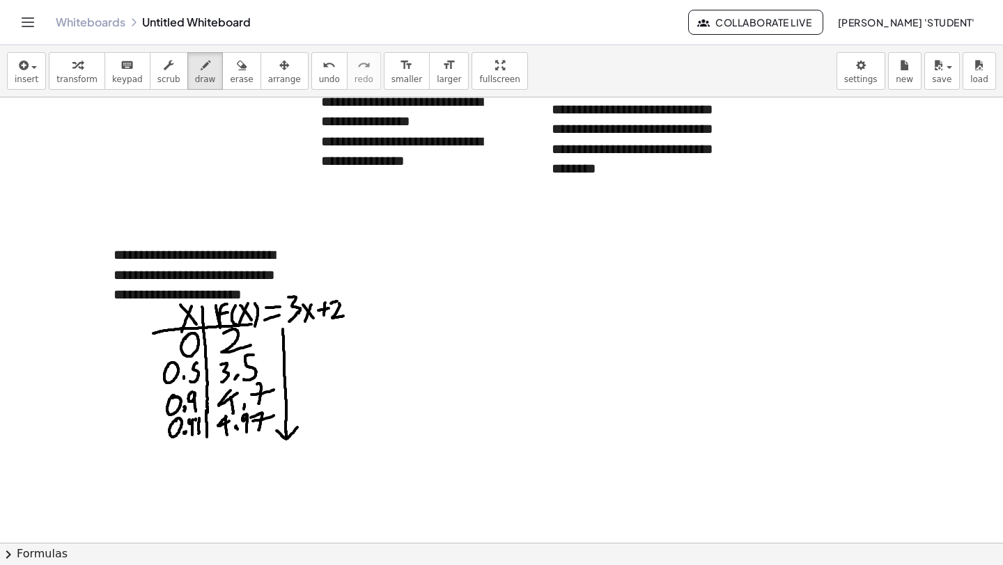
click at [300, 421] on div at bounding box center [501, 291] width 1003 height 1337
drag, startPoint x: 299, startPoint y: 341, endPoint x: 304, endPoint y: 356, distance: 15.4
click at [301, 359] on div at bounding box center [501, 291] width 1003 height 1337
drag, startPoint x: 312, startPoint y: 347, endPoint x: 324, endPoint y: 348, distance: 12.6
click at [322, 352] on div at bounding box center [501, 291] width 1003 height 1337
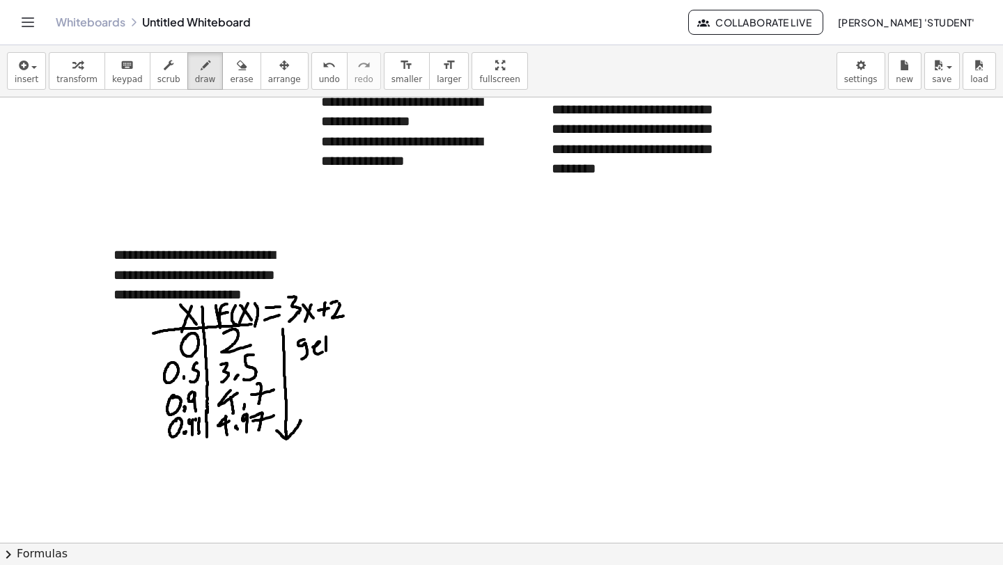
drag, startPoint x: 327, startPoint y: 337, endPoint x: 326, endPoint y: 352, distance: 14.6
click at [327, 352] on div at bounding box center [501, 291] width 1003 height 1337
click at [335, 343] on div at bounding box center [501, 291] width 1003 height 1337
drag, startPoint x: 344, startPoint y: 340, endPoint x: 349, endPoint y: 350, distance: 11.5
click at [347, 354] on div at bounding box center [501, 291] width 1003 height 1337
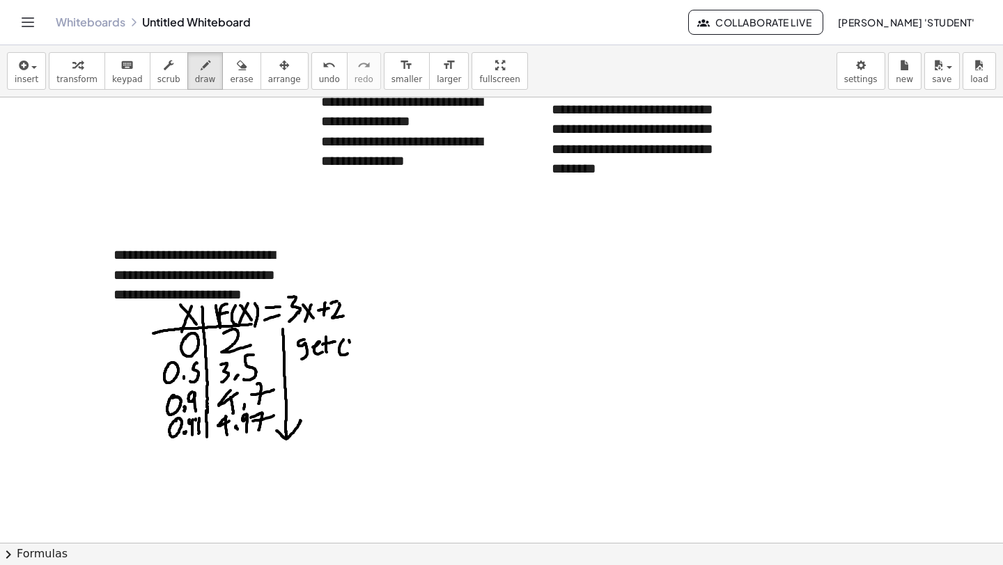
drag, startPoint x: 350, startPoint y: 343, endPoint x: 358, endPoint y: 346, distance: 9.1
click at [350, 354] on div at bounding box center [501, 291] width 1003 height 1337
drag, startPoint x: 354, startPoint y: 347, endPoint x: 361, endPoint y: 345, distance: 7.3
click at [361, 345] on div at bounding box center [501, 291] width 1003 height 1337
drag, startPoint x: 366, startPoint y: 343, endPoint x: 368, endPoint y: 354, distance: 12.0
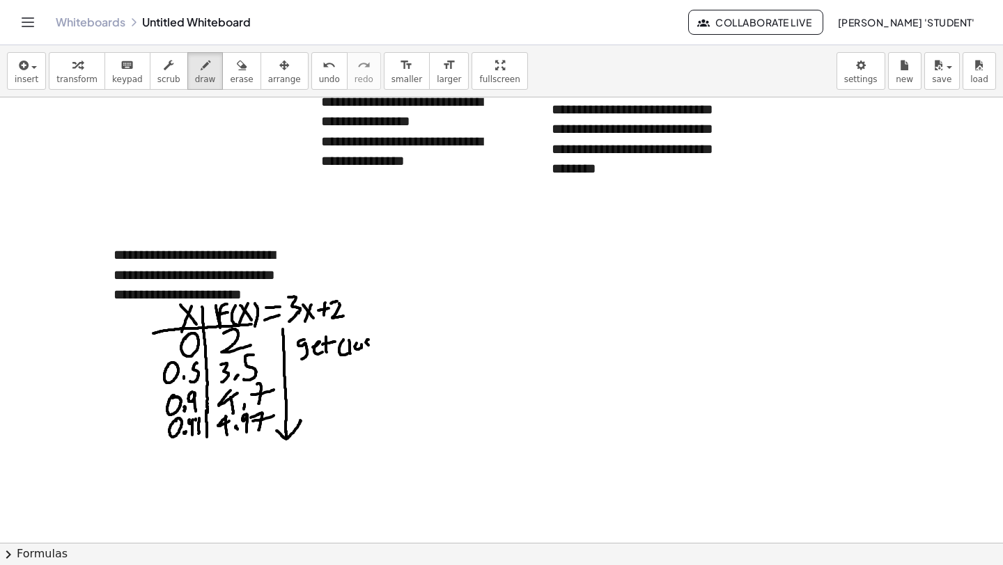
click at [368, 355] on div at bounding box center [501, 291] width 1003 height 1337
drag, startPoint x: 380, startPoint y: 342, endPoint x: 400, endPoint y: 338, distance: 19.8
click at [400, 338] on div at bounding box center [501, 291] width 1003 height 1337
drag, startPoint x: 134, startPoint y: 472, endPoint x: 149, endPoint y: 469, distance: 14.9
click at [148, 469] on div at bounding box center [501, 291] width 1003 height 1337
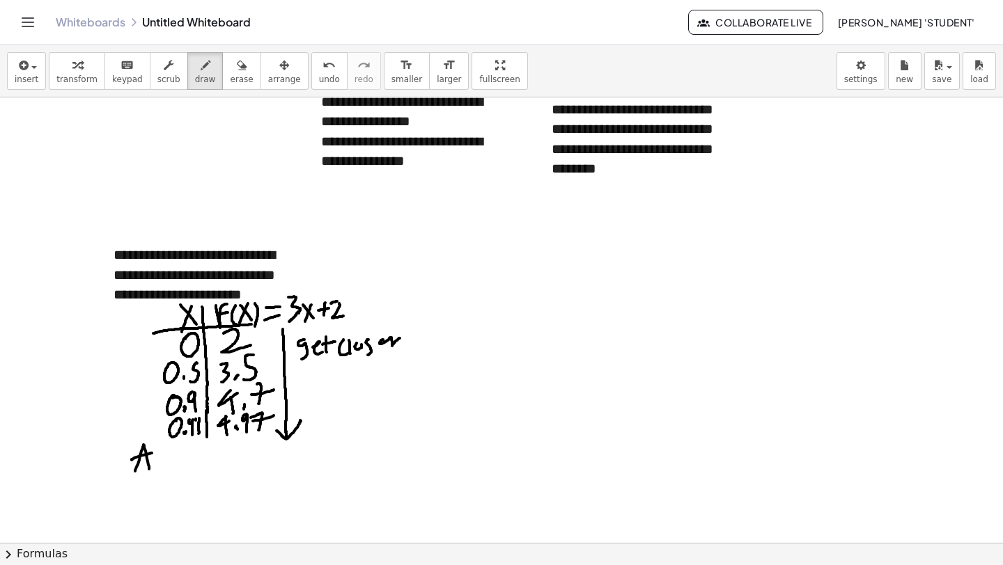
drag, startPoint x: 132, startPoint y: 460, endPoint x: 155, endPoint y: 454, distance: 24.5
click at [155, 453] on div at bounding box center [501, 291] width 1003 height 1337
drag, startPoint x: 162, startPoint y: 453, endPoint x: 160, endPoint y: 469, distance: 16.1
click at [158, 471] on div at bounding box center [501, 291] width 1003 height 1337
drag, startPoint x: 178, startPoint y: 450, endPoint x: 180, endPoint y: 469, distance: 18.2
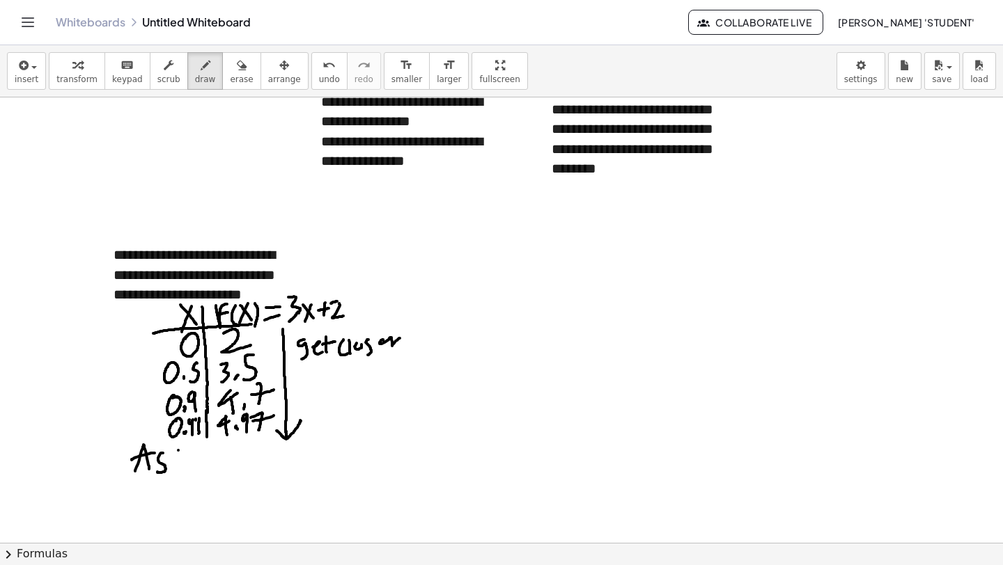
click at [180, 469] on div at bounding box center [501, 291] width 1003 height 1337
drag, startPoint x: 174, startPoint y: 463, endPoint x: 198, endPoint y: 462, distance: 24.4
click at [198, 468] on div at bounding box center [501, 291] width 1003 height 1337
drag, startPoint x: 200, startPoint y: 460, endPoint x: 227, endPoint y: 451, distance: 28.4
click at [208, 462] on div at bounding box center [501, 291] width 1003 height 1337
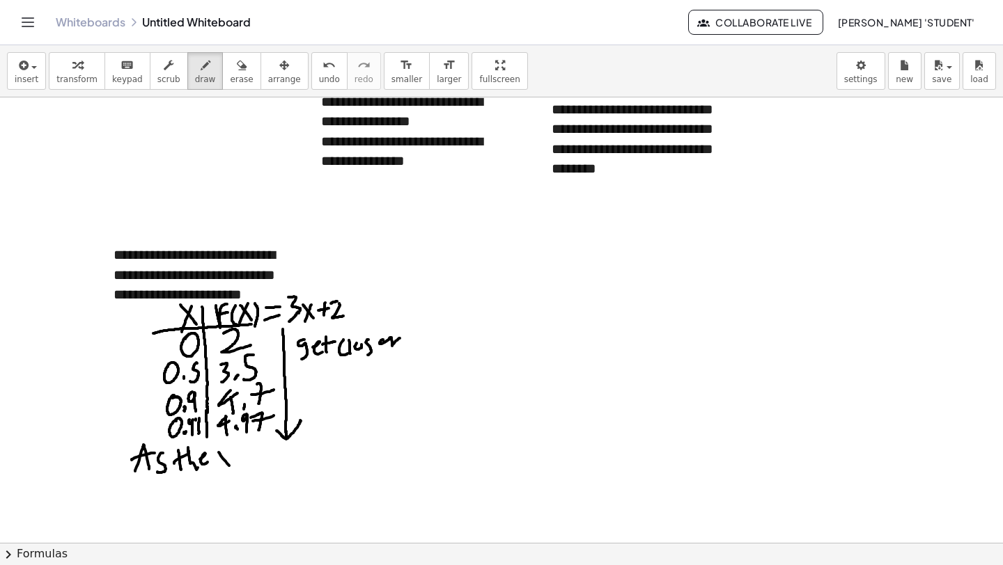
drag, startPoint x: 219, startPoint y: 453, endPoint x: 230, endPoint y: 462, distance: 13.8
click at [231, 468] on div at bounding box center [501, 291] width 1003 height 1337
drag, startPoint x: 228, startPoint y: 453, endPoint x: 240, endPoint y: 455, distance: 11.9
click at [223, 469] on div at bounding box center [501, 291] width 1003 height 1337
drag, startPoint x: 244, startPoint y: 450, endPoint x: 260, endPoint y: 455, distance: 16.1
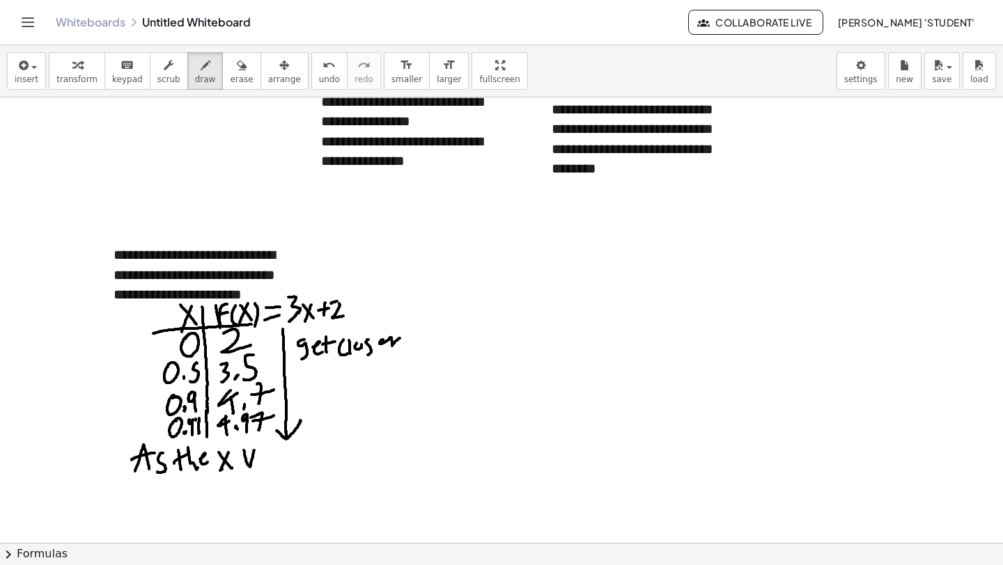
click at [255, 450] on div at bounding box center [501, 291] width 1003 height 1337
drag, startPoint x: 259, startPoint y: 457, endPoint x: 271, endPoint y: 453, distance: 12.6
click at [270, 460] on div at bounding box center [501, 291] width 1003 height 1337
drag, startPoint x: 271, startPoint y: 448, endPoint x: 273, endPoint y: 462, distance: 13.4
click at [273, 463] on div at bounding box center [501, 291] width 1003 height 1337
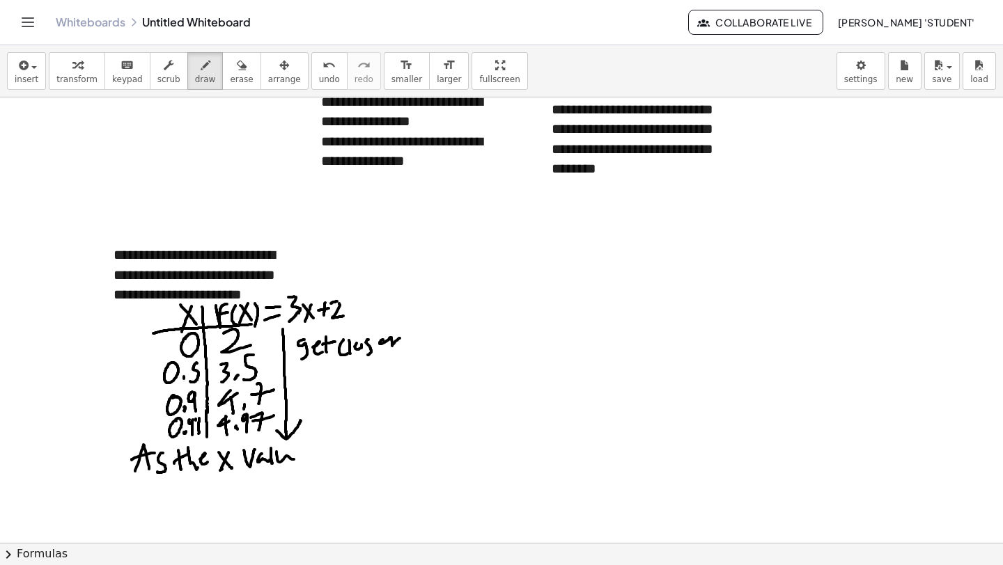
drag, startPoint x: 278, startPoint y: 462, endPoint x: 299, endPoint y: 453, distance: 22.8
click at [297, 457] on div at bounding box center [501, 291] width 1003 height 1337
click at [300, 450] on div at bounding box center [501, 291] width 1003 height 1337
click at [305, 448] on div at bounding box center [501, 291] width 1003 height 1337
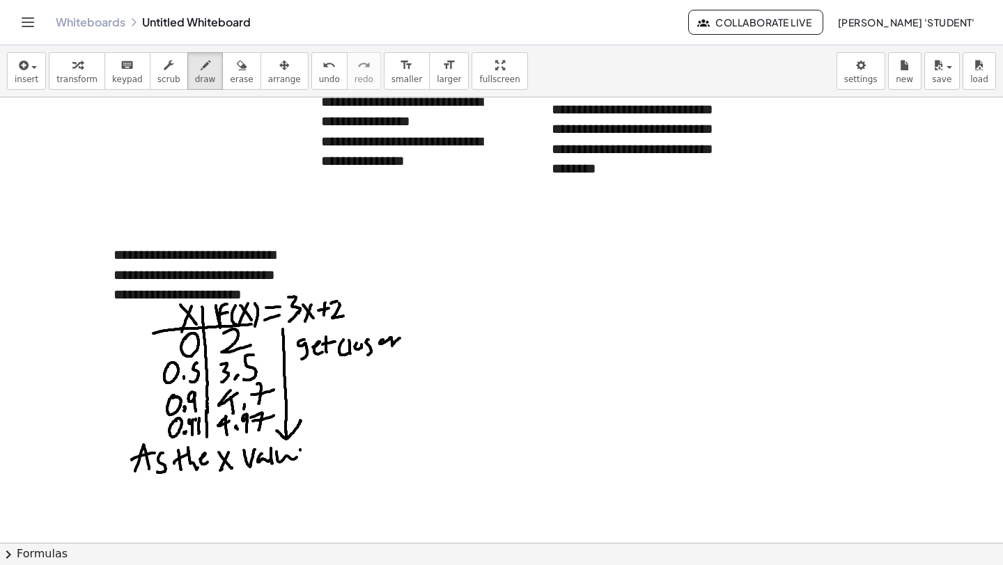
click at [304, 447] on div at bounding box center [501, 291] width 1003 height 1337
click at [303, 447] on div at bounding box center [501, 291] width 1003 height 1337
click at [302, 447] on div at bounding box center [501, 291] width 1003 height 1337
click at [301, 448] on div at bounding box center [501, 291] width 1003 height 1337
click at [300, 450] on div at bounding box center [501, 291] width 1003 height 1337
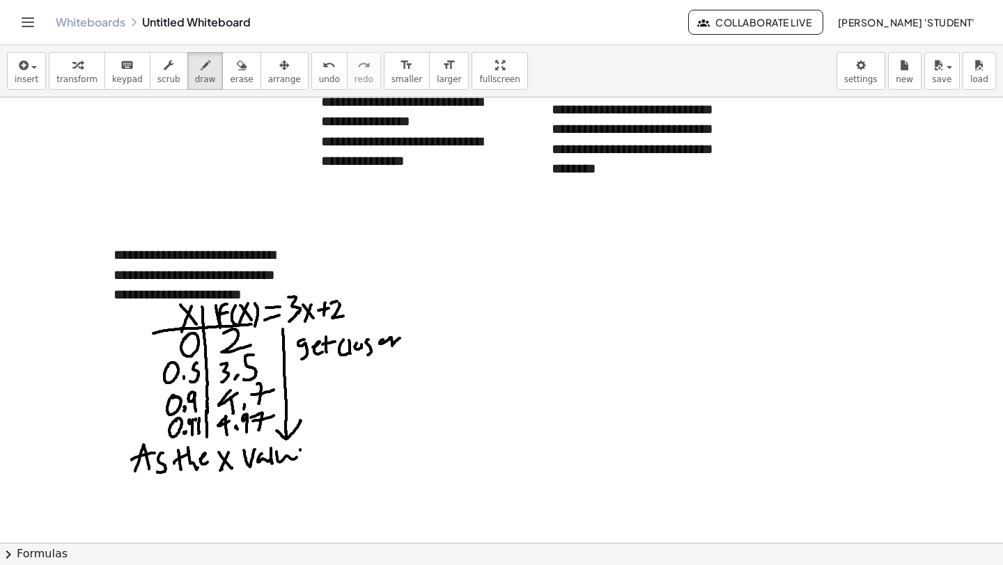
click at [299, 450] on div at bounding box center [501, 291] width 1003 height 1337
click at [309, 446] on div at bounding box center [501, 291] width 1003 height 1337
click at [310, 447] on div at bounding box center [501, 291] width 1003 height 1337
click at [311, 447] on div at bounding box center [501, 291] width 1003 height 1337
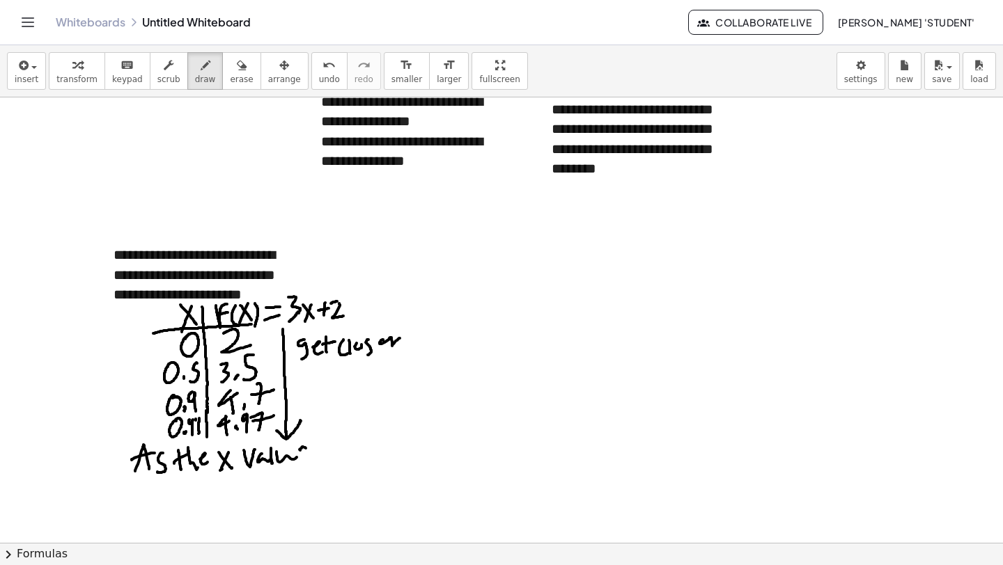
click at [311, 448] on div at bounding box center [501, 291] width 1003 height 1337
drag, startPoint x: 305, startPoint y: 446, endPoint x: 297, endPoint y: 469, distance: 23.8
click at [297, 468] on div at bounding box center [501, 291] width 1003 height 1337
drag, startPoint x: 292, startPoint y: 453, endPoint x: 296, endPoint y: 467, distance: 13.9
click at [295, 467] on div at bounding box center [501, 291] width 1003 height 1337
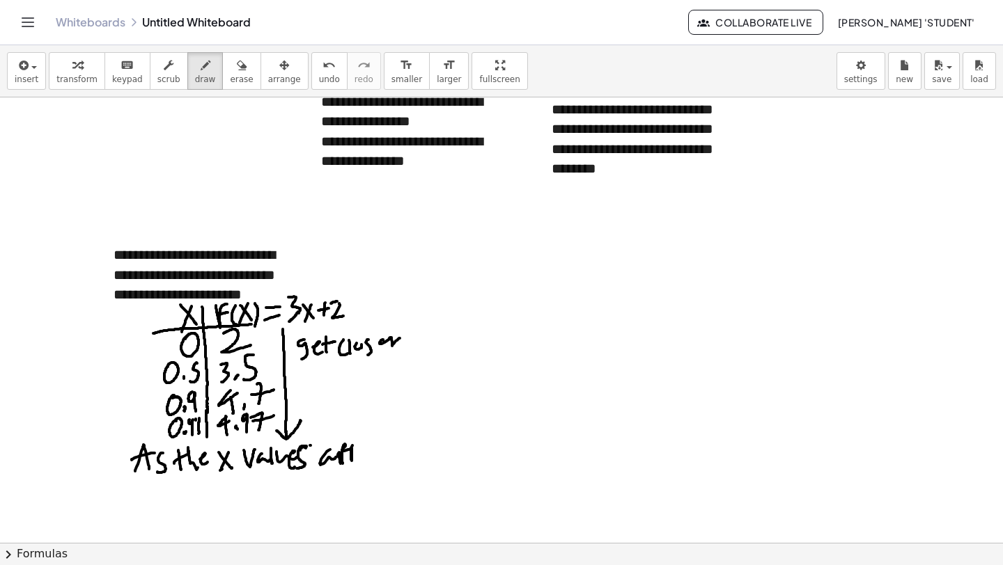
drag, startPoint x: 330, startPoint y: 450, endPoint x: 354, endPoint y: 448, distance: 24.5
click at [355, 448] on div at bounding box center [501, 291] width 1003 height 1337
drag, startPoint x: 360, startPoint y: 457, endPoint x: 381, endPoint y: 456, distance: 20.9
click at [373, 453] on div at bounding box center [501, 291] width 1003 height 1337
drag, startPoint x: 381, startPoint y: 453, endPoint x: 411, endPoint y: 453, distance: 29.9
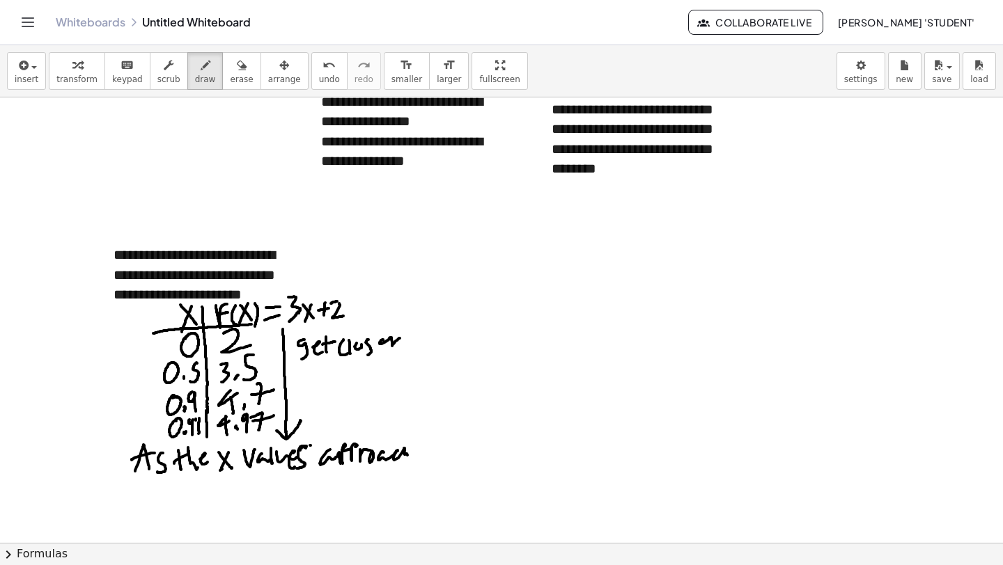
click at [409, 458] on div at bounding box center [501, 291] width 1003 height 1337
click at [430, 449] on div at bounding box center [501, 291] width 1003 height 1337
drag, startPoint x: 438, startPoint y: 450, endPoint x: 446, endPoint y: 456, distance: 9.9
click at [446, 459] on div at bounding box center [501, 291] width 1003 height 1337
drag, startPoint x: 450, startPoint y: 450, endPoint x: 461, endPoint y: 457, distance: 13.1
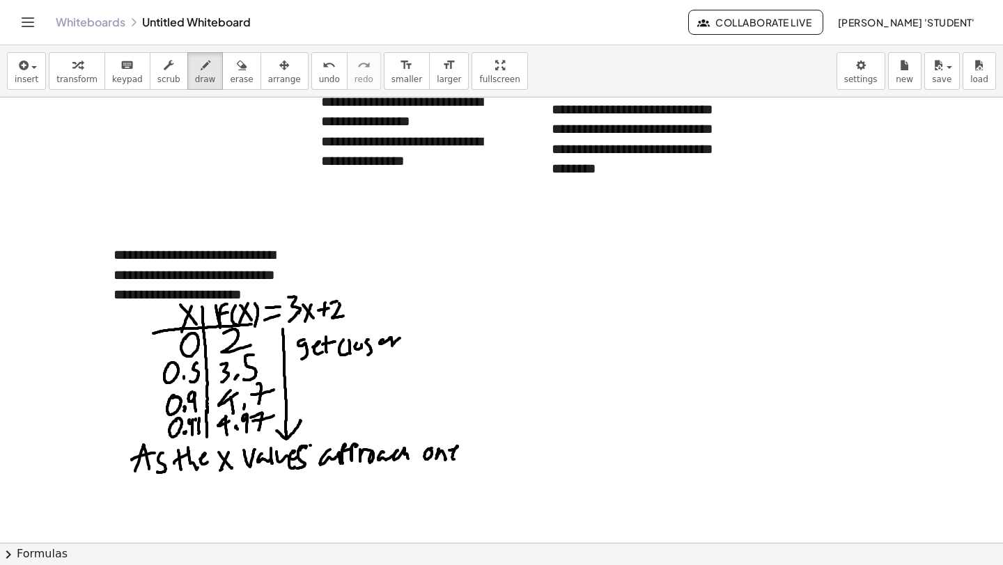
click at [459, 458] on div at bounding box center [501, 291] width 1003 height 1337
drag, startPoint x: 476, startPoint y: 457, endPoint x: 501, endPoint y: 446, distance: 27.4
click at [501, 446] on div at bounding box center [501, 291] width 1003 height 1337
drag
click at [517, 447] on div at bounding box center [501, 291] width 1003 height 1337
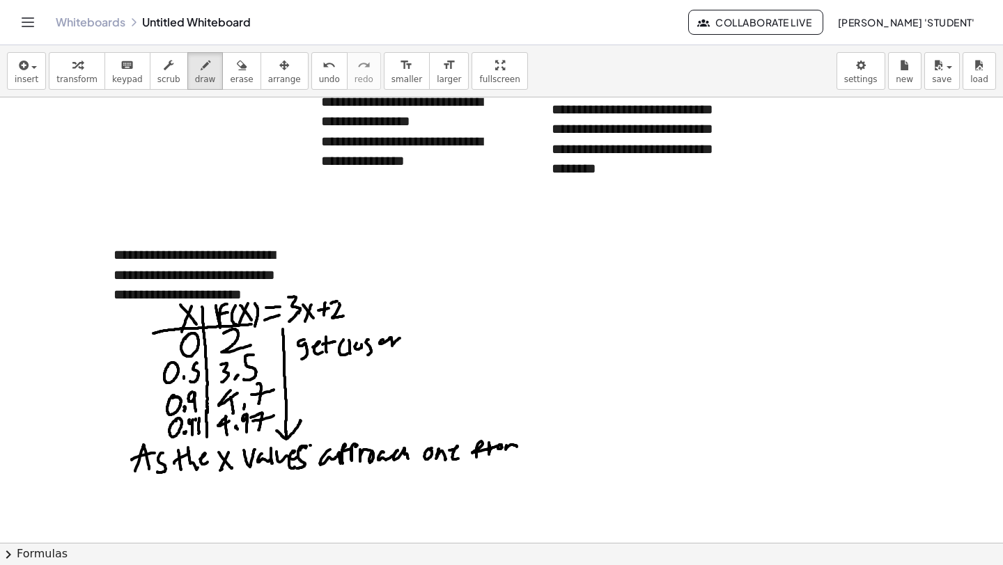
click at [531, 448] on div at bounding box center [501, 291] width 1003 height 1337
click at [547, 448] on div at bounding box center [501, 291] width 1003 height 1337
click at [555, 448] on div at bounding box center [501, 291] width 1003 height 1337
click at [565, 453] on div at bounding box center [501, 291] width 1003 height 1337
click at [602, 442] on div at bounding box center [501, 291] width 1003 height 1337
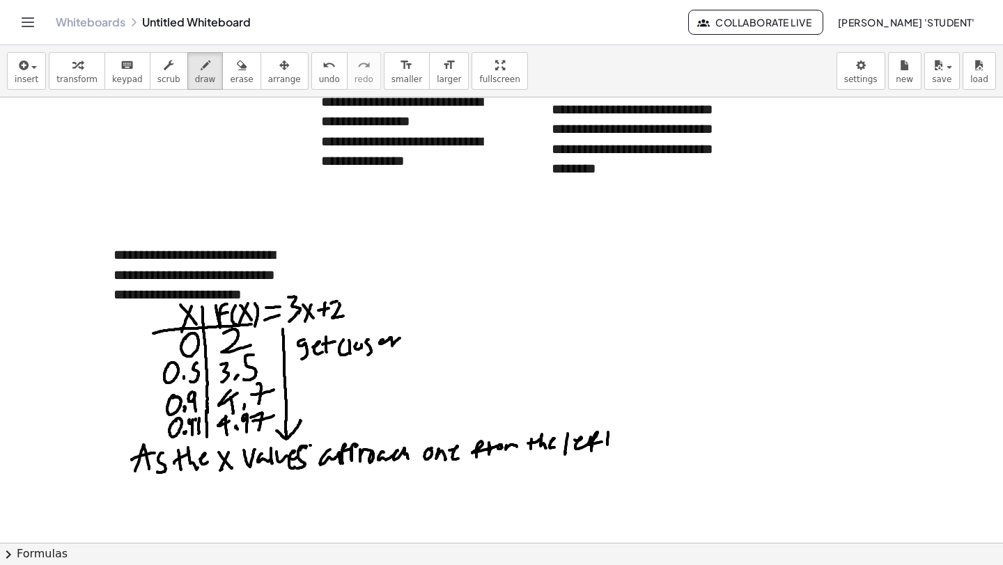
click at [606, 452] on div at bounding box center [501, 291] width 1003 height 1337
click at [611, 439] on div at bounding box center [501, 291] width 1003 height 1337
click at [600, 474] on div at bounding box center [501, 291] width 1003 height 1337
drag, startPoint x: 151, startPoint y: 483, endPoint x: 154, endPoint y: 505, distance: 21.8
click at [154, 505] on div at bounding box center [501, 291] width 1003 height 1337
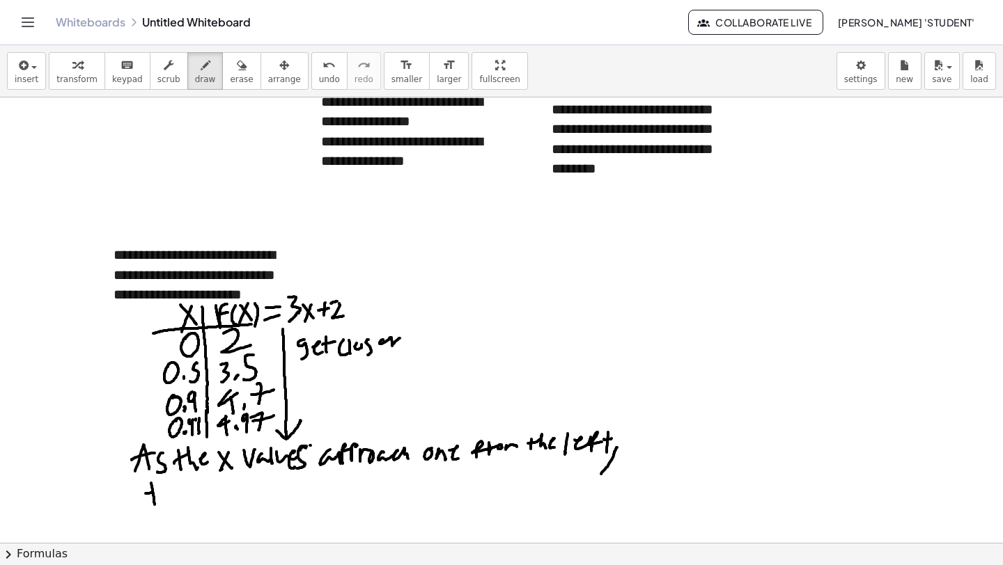
drag, startPoint x: 146, startPoint y: 494, endPoint x: 163, endPoint y: 493, distance: 17.4
click at [163, 492] on div at bounding box center [501, 291] width 1003 height 1337
click at [175, 503] on div at bounding box center [501, 291] width 1003 height 1337
click at [189, 503] on div at bounding box center [501, 291] width 1003 height 1337
click at [214, 503] on div at bounding box center [501, 291] width 1003 height 1337
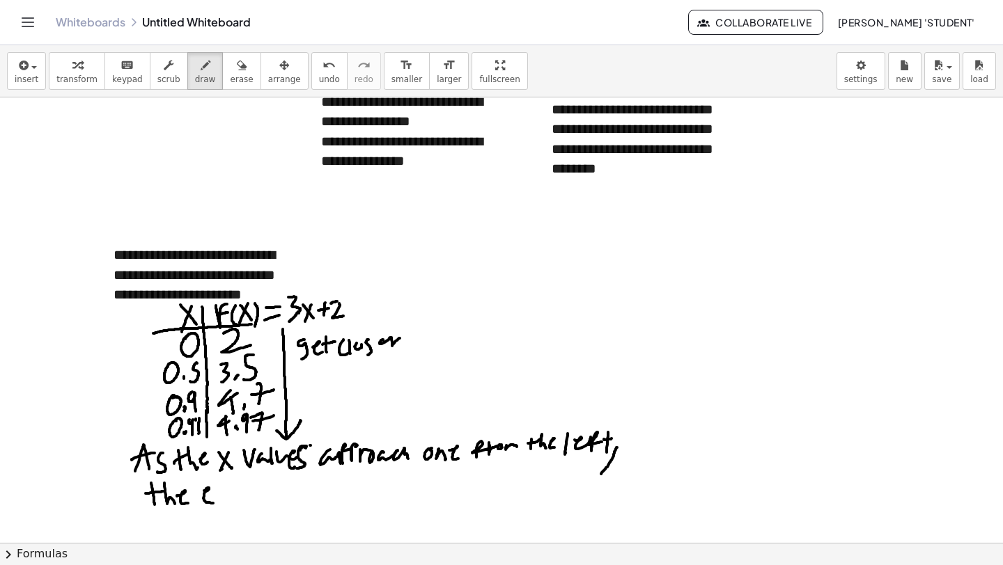
click at [222, 496] on div at bounding box center [501, 291] width 1003 height 1337
click at [214, 501] on div at bounding box center [501, 291] width 1003 height 1337
click at [231, 490] on div at bounding box center [501, 291] width 1003 height 1337
click at [255, 499] on div at bounding box center [501, 291] width 1003 height 1337
click at [260, 494] on div at bounding box center [501, 291] width 1003 height 1337
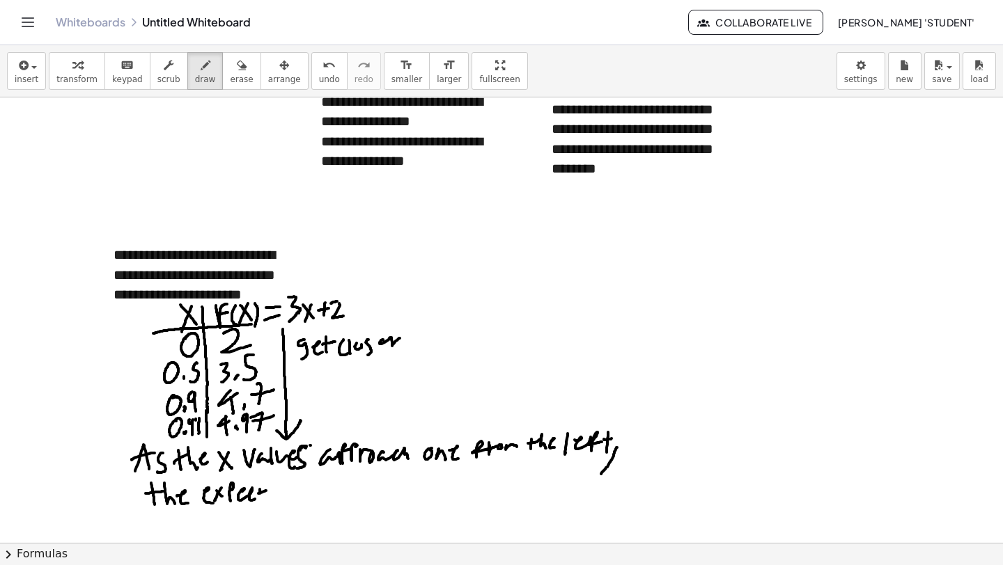
click at [265, 491] on div at bounding box center [501, 291] width 1003 height 1337
click at [260, 501] on div at bounding box center [501, 291] width 1003 height 1337
drag, startPoint x: 272, startPoint y: 493, endPoint x: 292, endPoint y: 491, distance: 20.3
click at [289, 492] on div at bounding box center [501, 291] width 1003 height 1337
click at [304, 486] on div at bounding box center [501, 291] width 1003 height 1337
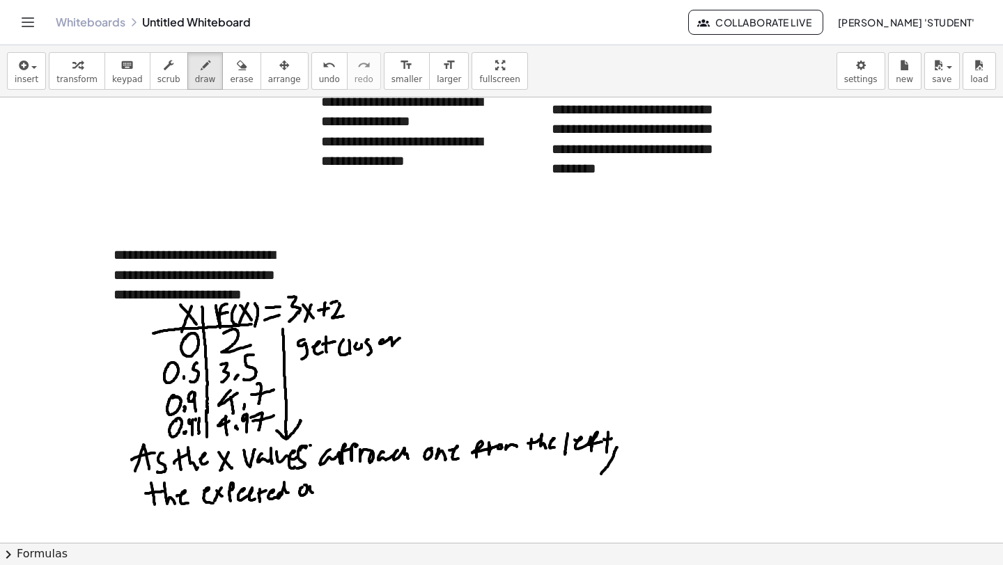
drag, startPoint x: 310, startPoint y: 486, endPoint x: 325, endPoint y: 489, distance: 15.7
click at [324, 491] on div at bounding box center [501, 291] width 1003 height 1337
click at [327, 485] on div at bounding box center [501, 291] width 1003 height 1337
drag, startPoint x: 325, startPoint y: 477, endPoint x: 327, endPoint y: 490, distance: 13.4
click at [328, 492] on div at bounding box center [501, 291] width 1003 height 1337
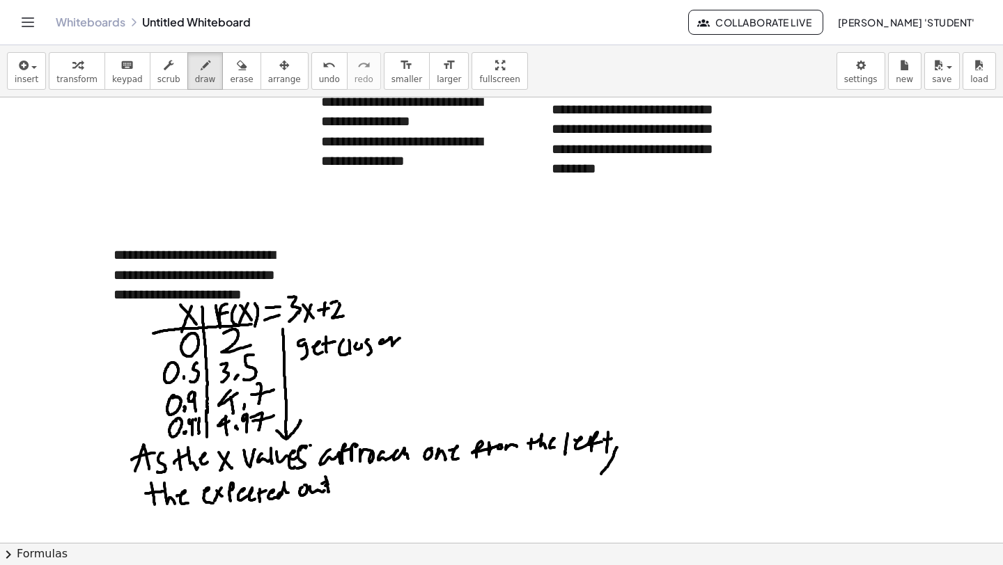
drag, startPoint x: 326, startPoint y: 482, endPoint x: 327, endPoint y: 472, distance: 9.8
click at [334, 479] on div at bounding box center [501, 291] width 1003 height 1337
click at [339, 482] on div at bounding box center [501, 291] width 1003 height 1337
drag, startPoint x: 346, startPoint y: 485, endPoint x: 363, endPoint y: 487, distance: 16.8
click at [361, 489] on div at bounding box center [501, 291] width 1003 height 1337
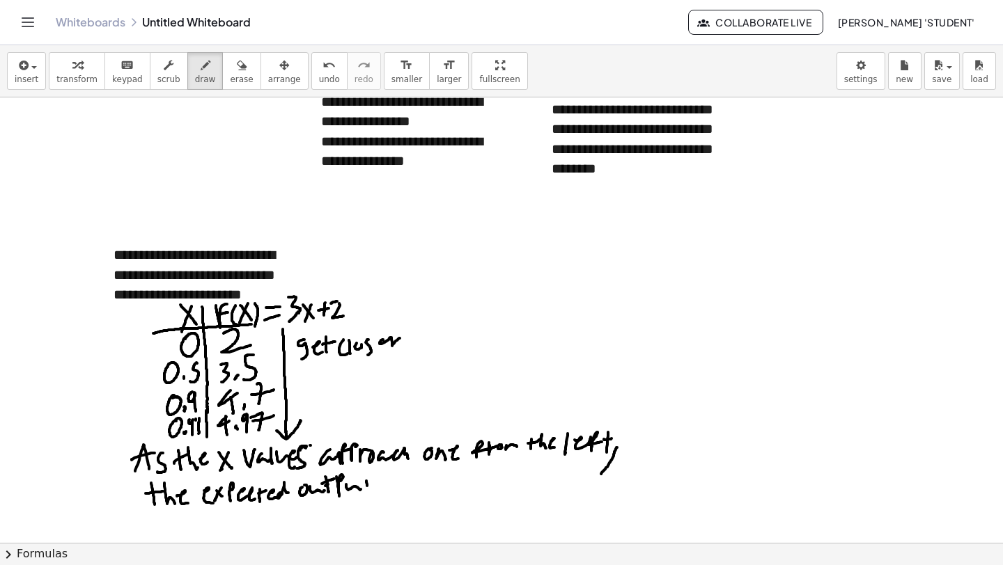
click at [366, 487] on div at bounding box center [501, 291] width 1003 height 1337
drag, startPoint x: 361, startPoint y: 483, endPoint x: 377, endPoint y: 479, distance: 17.2
click at [375, 480] on div at bounding box center [501, 291] width 1003 height 1337
drag, startPoint x: 363, startPoint y: 475, endPoint x: 377, endPoint y: 485, distance: 16.4
click at [366, 487] on div at bounding box center [501, 291] width 1003 height 1337
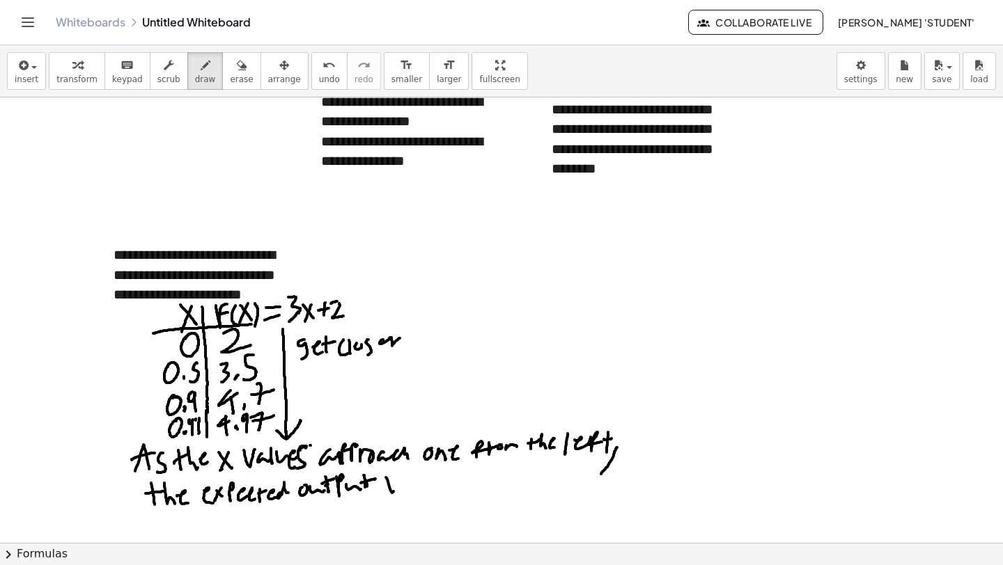
click at [401, 479] on div at bounding box center [501, 291] width 1003 height 1337
click at [414, 488] on div at bounding box center [501, 291] width 1003 height 1337
click at [416, 491] on div at bounding box center [501, 291] width 1003 height 1337
click at [430, 485] on div at bounding box center [501, 291] width 1003 height 1337
click at [448, 485] on div at bounding box center [501, 291] width 1003 height 1337
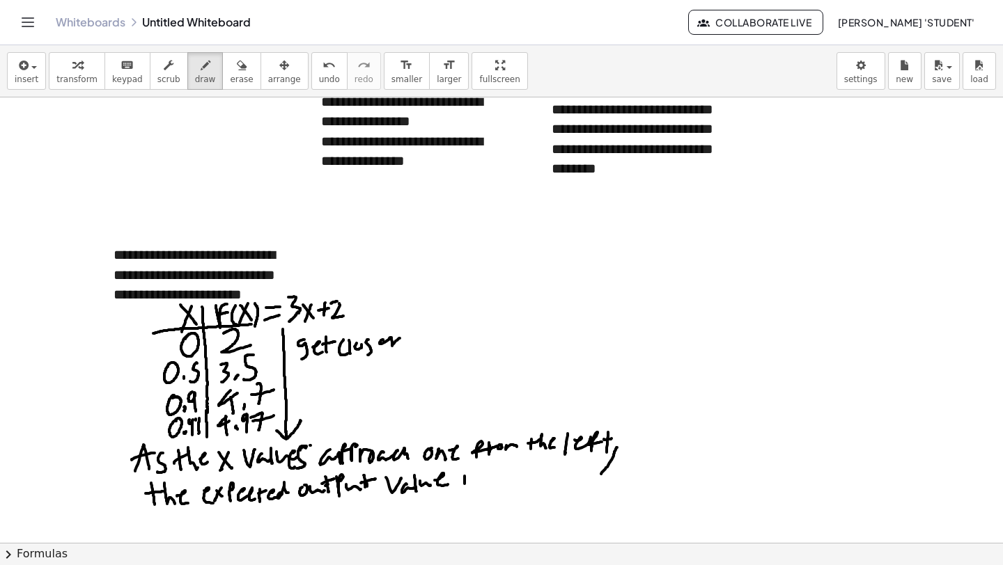
click at [463, 487] on div at bounding box center [501, 291] width 1003 height 1337
click at [463, 467] on div at bounding box center [501, 291] width 1003 height 1337
click at [471, 488] on div at bounding box center [501, 291] width 1003 height 1337
click at [496, 490] on div at bounding box center [501, 291] width 1003 height 1337
click at [513, 483] on div at bounding box center [501, 291] width 1003 height 1337
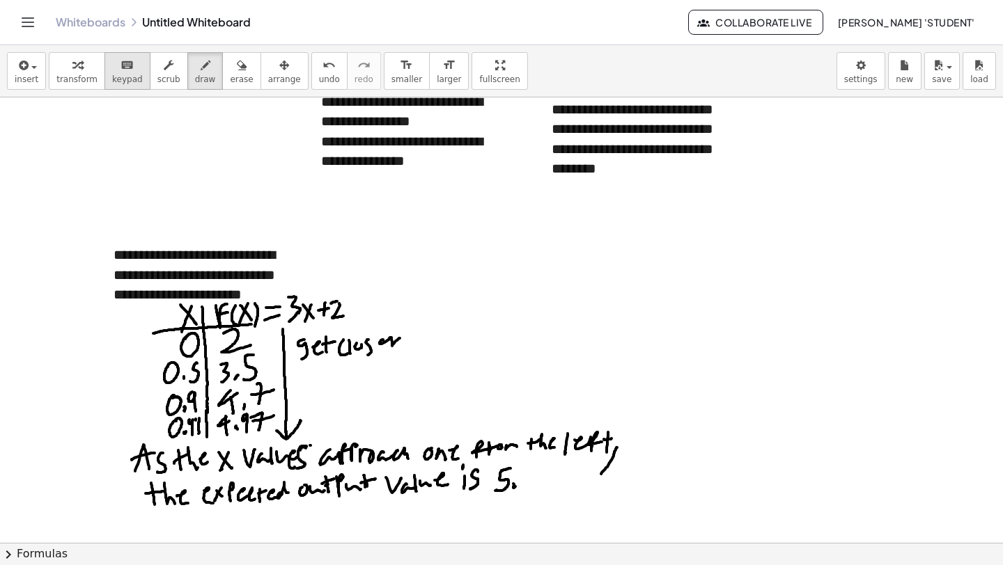
click at [120, 78] on span "keypad" at bounding box center [127, 80] width 31 height 10
click at [29, 81] on span "insert" at bounding box center [27, 80] width 24 height 10
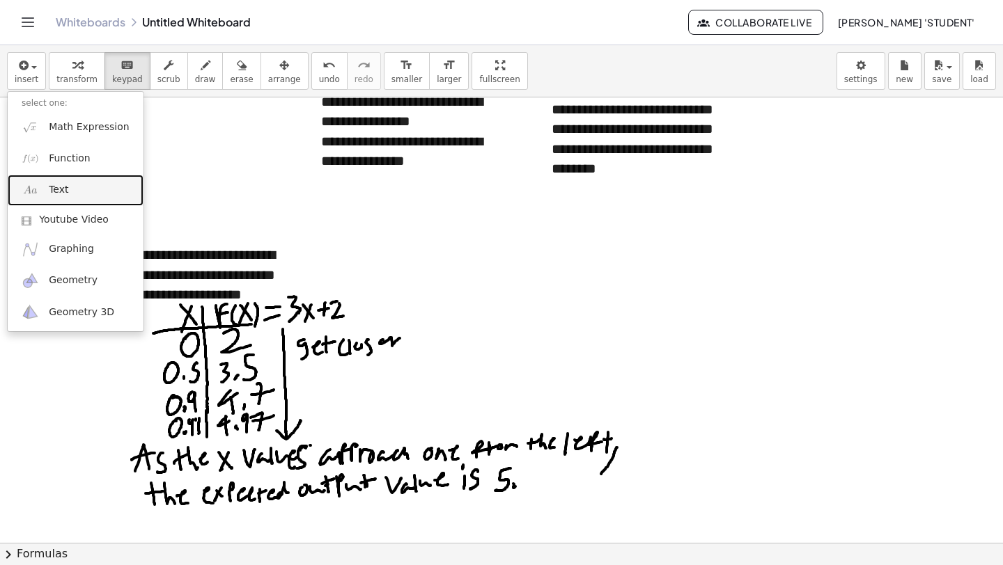
click at [66, 185] on span "Text" at bounding box center [58, 190] width 19 height 14
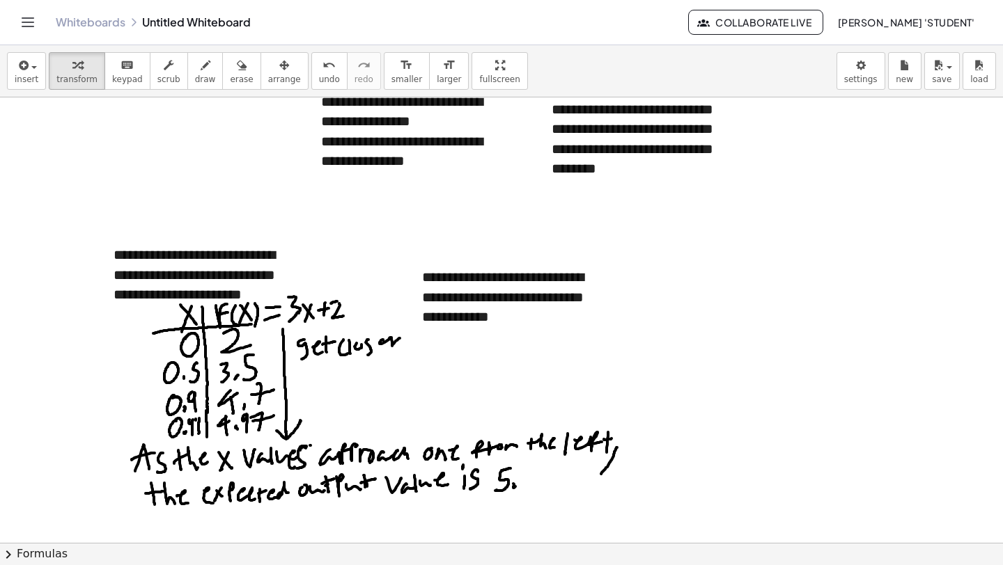
click at [532, 347] on div at bounding box center [501, 291] width 1003 height 1337
click at [555, 321] on div "**********" at bounding box center [512, 297] width 209 height 88
drag, startPoint x: 616, startPoint y: 301, endPoint x: 629, endPoint y: 301, distance: 12.5
click at [629, 301] on div "**********" at bounding box center [501, 291] width 1003 height 1337
click at [568, 322] on div "**********" at bounding box center [512, 297] width 209 height 88
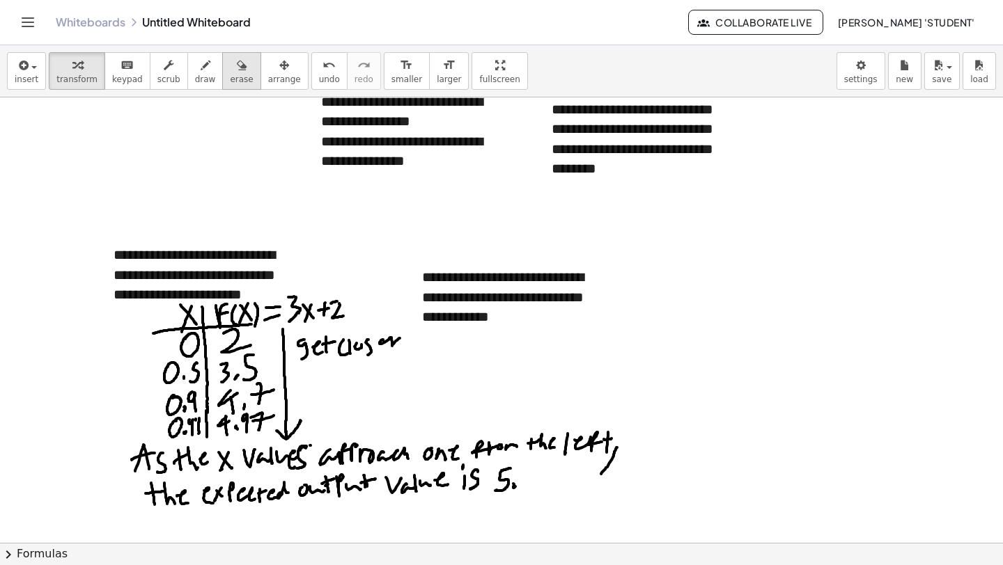
click at [230, 75] on span "erase" at bounding box center [241, 80] width 23 height 10
click at [446, 478] on div at bounding box center [501, 291] width 1003 height 1337
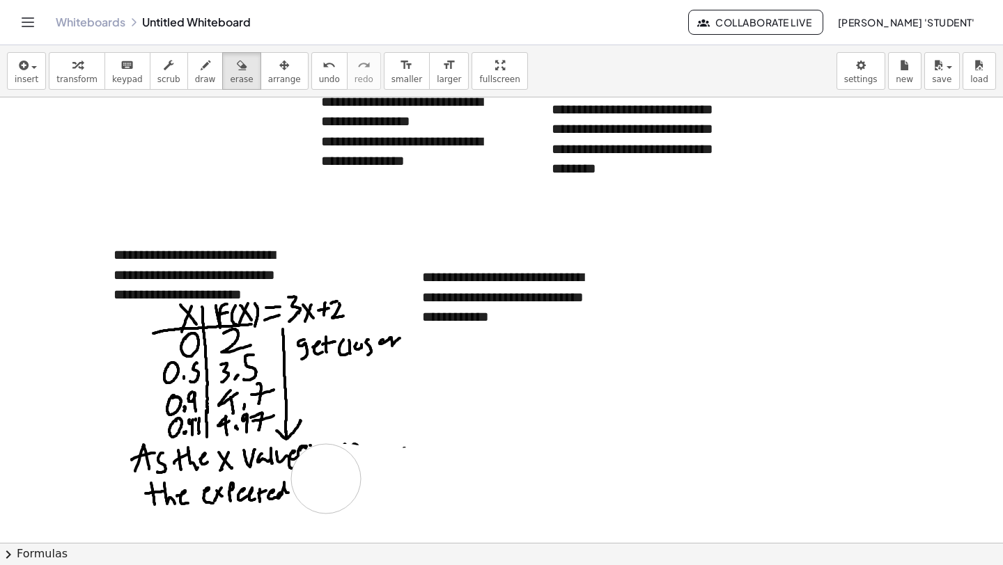
drag, startPoint x: 456, startPoint y: 467, endPoint x: 324, endPoint y: 479, distance: 132.9
click at [324, 479] on div at bounding box center [501, 291] width 1003 height 1337
drag, startPoint x: 350, startPoint y: 474, endPoint x: 253, endPoint y: 483, distance: 97.1
click at [253, 483] on div at bounding box center [501, 291] width 1003 height 1337
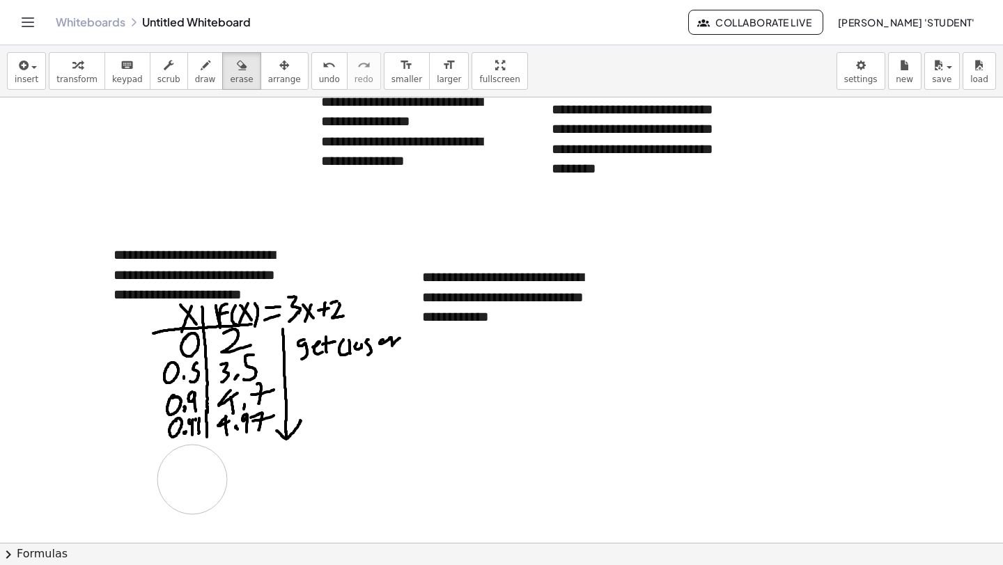
drag, startPoint x: 253, startPoint y: 483, endPoint x: 178, endPoint y: 439, distance: 86.1
click at [192, 480] on div at bounding box center [501, 291] width 1003 height 1337
click at [195, 63] on div "button" at bounding box center [205, 64] width 21 height 17
click at [115, 81] on span "keypad" at bounding box center [127, 80] width 31 height 10
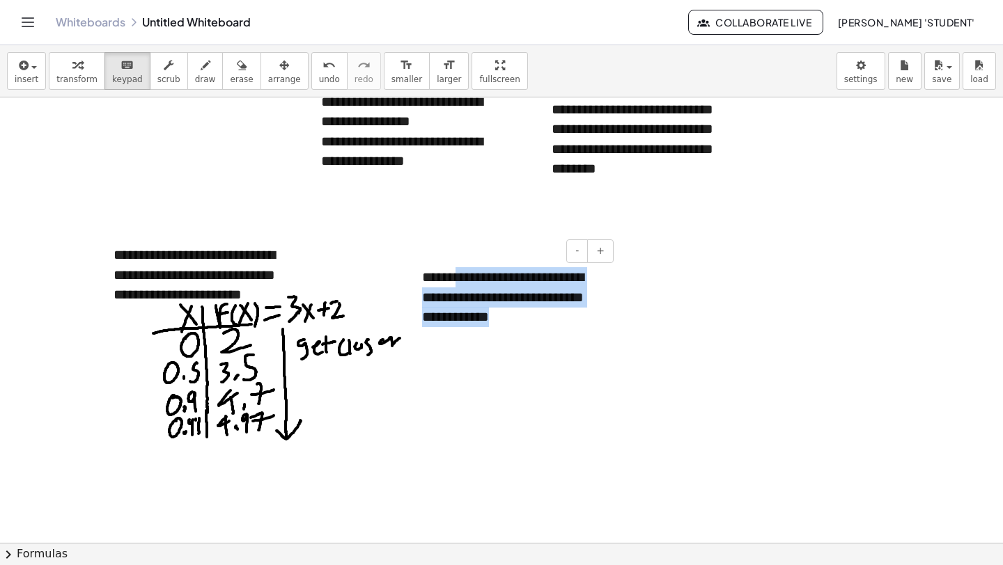
drag, startPoint x: 461, startPoint y: 281, endPoint x: 449, endPoint y: 345, distance: 65.1
click at [449, 345] on div "**********" at bounding box center [501, 291] width 1003 height 1337
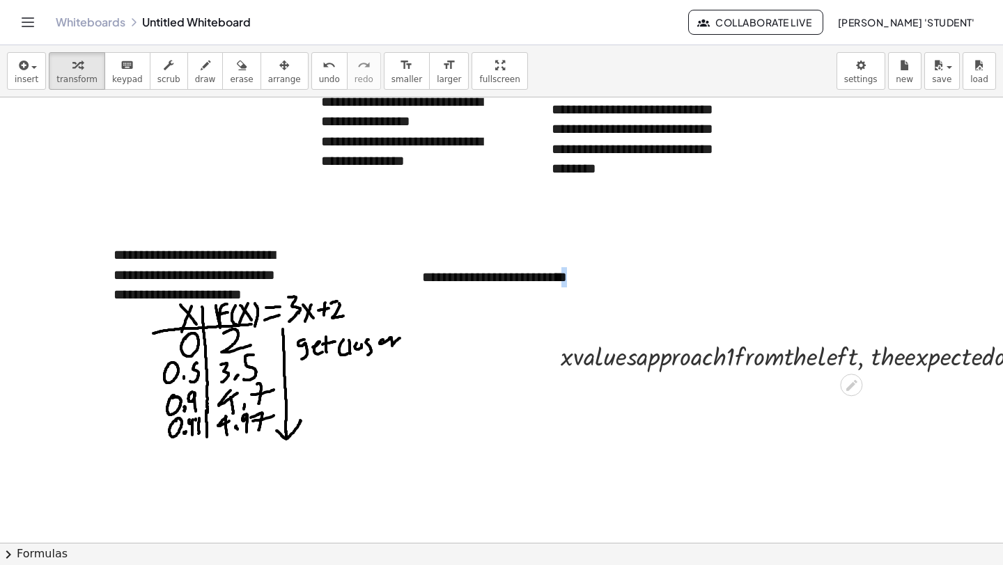
click at [661, 356] on div at bounding box center [864, 356] width 620 height 36
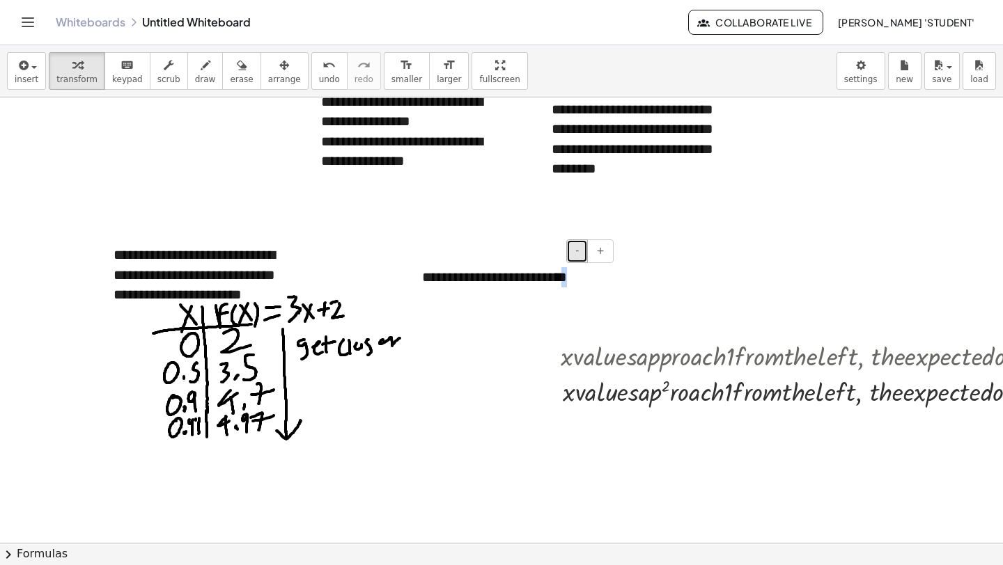
click at [580, 258] on button "-" at bounding box center [577, 252] width 22 height 24
click at [597, 252] on button "+" at bounding box center [600, 252] width 26 height 24
click at [595, 368] on div at bounding box center [864, 356] width 620 height 36
click at [854, 425] on icon at bounding box center [851, 421] width 15 height 15
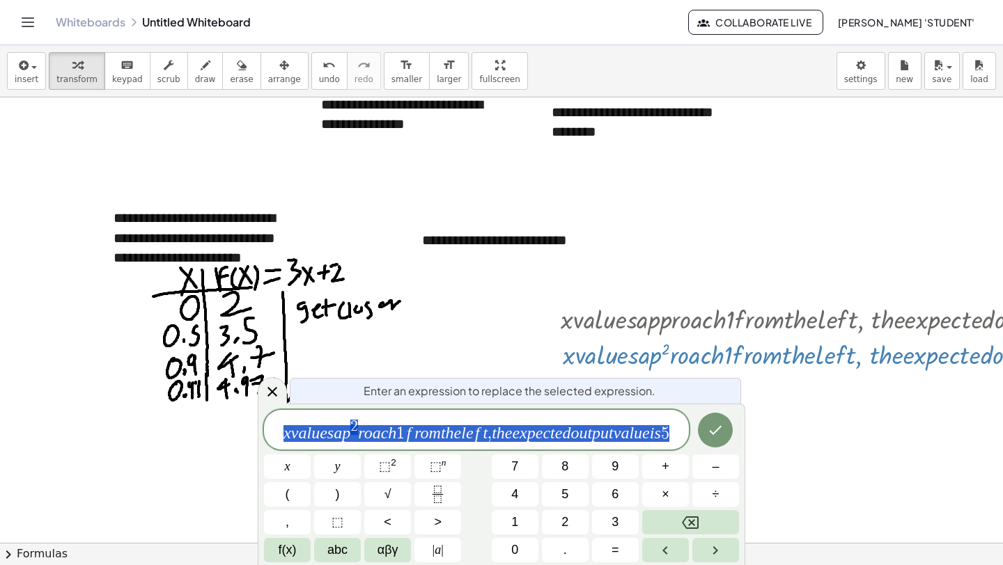
scroll to position [512, 0]
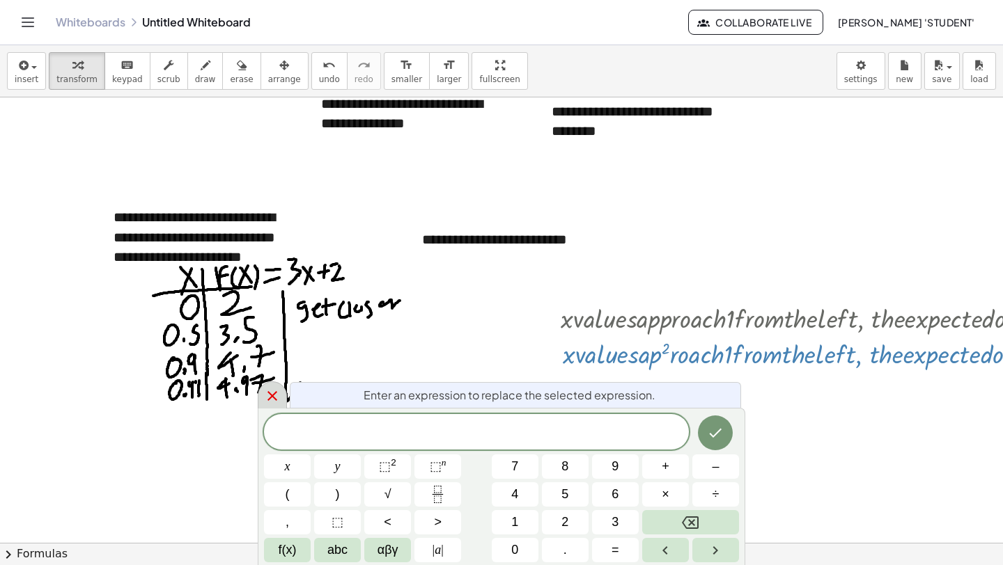
click at [267, 398] on icon at bounding box center [272, 396] width 17 height 17
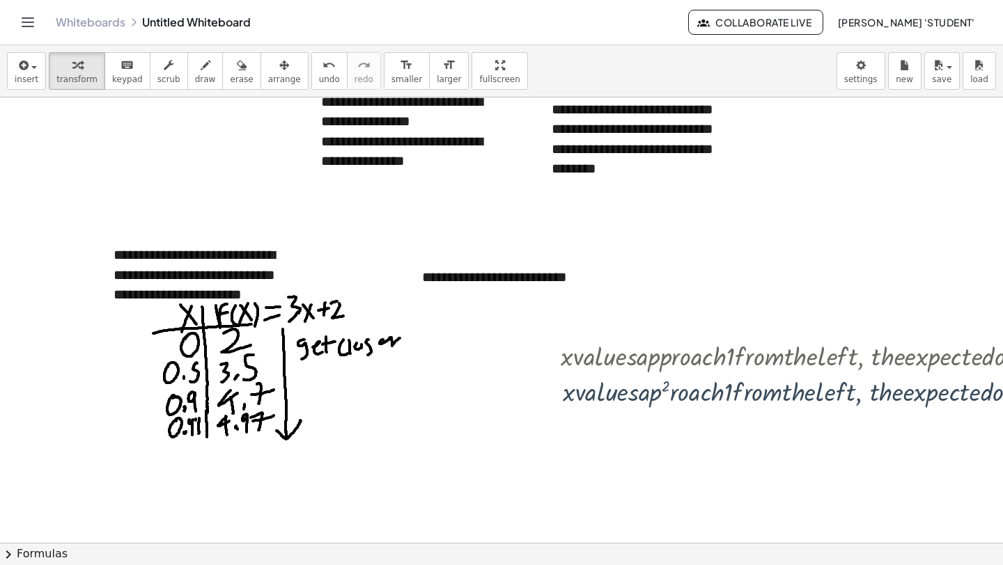
scroll to position [475, 0]
click at [568, 360] on div at bounding box center [864, 356] width 620 height 36
drag, startPoint x: 567, startPoint y: 358, endPoint x: 629, endPoint y: 359, distance: 62.0
click at [629, 359] on div at bounding box center [864, 356] width 620 height 36
click at [450, 267] on div "**********" at bounding box center [512, 277] width 209 height 48
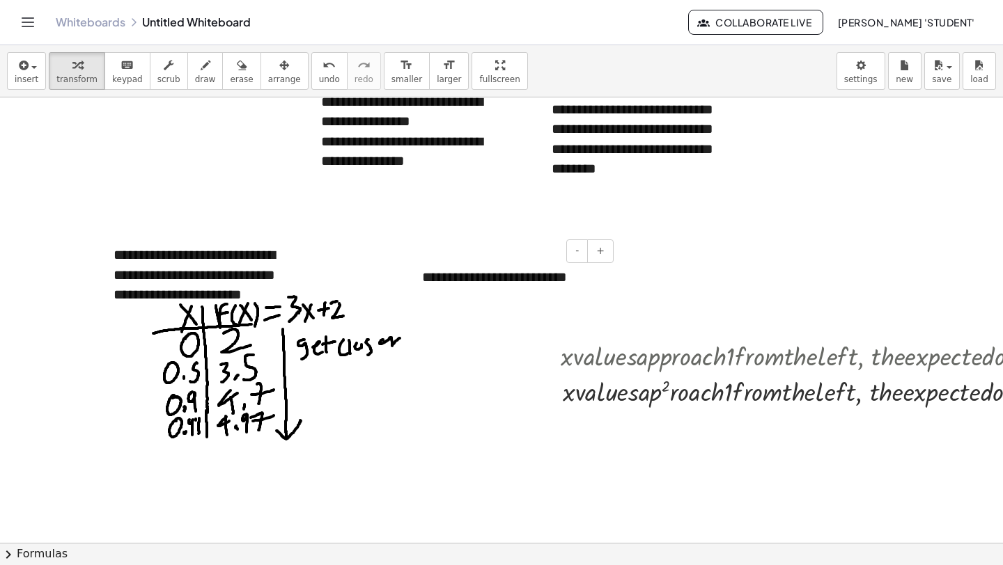
click at [597, 282] on div "**********" at bounding box center [512, 277] width 209 height 48
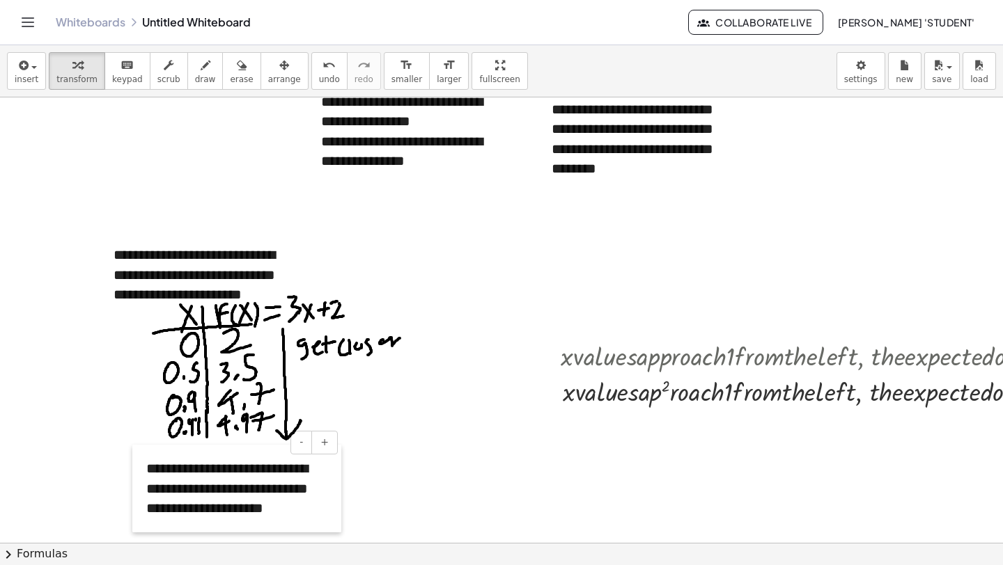
drag, startPoint x: 408, startPoint y: 339, endPoint x: 132, endPoint y: 531, distance: 335.7
click at [132, 531] on div at bounding box center [139, 489] width 14 height 88
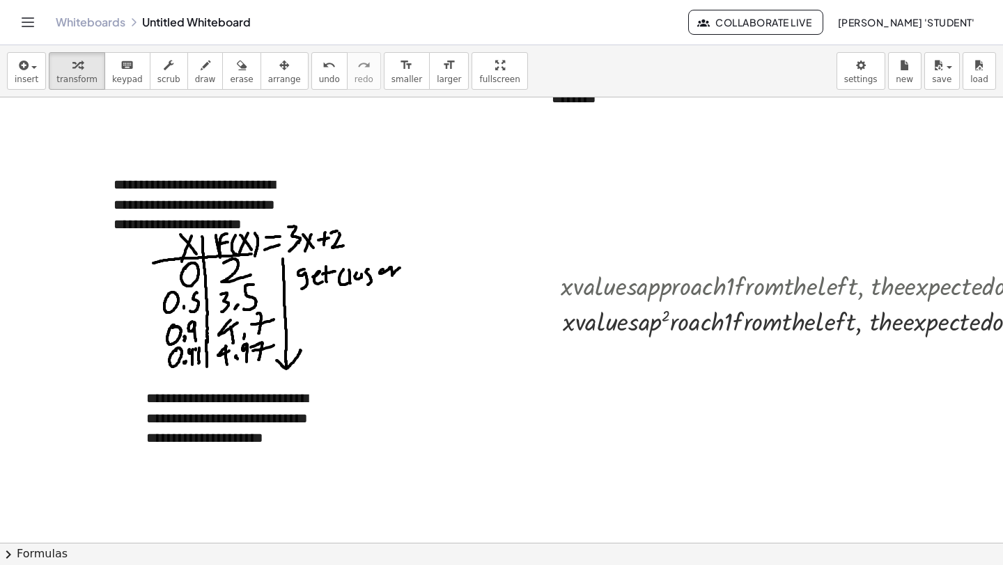
scroll to position [545, 181]
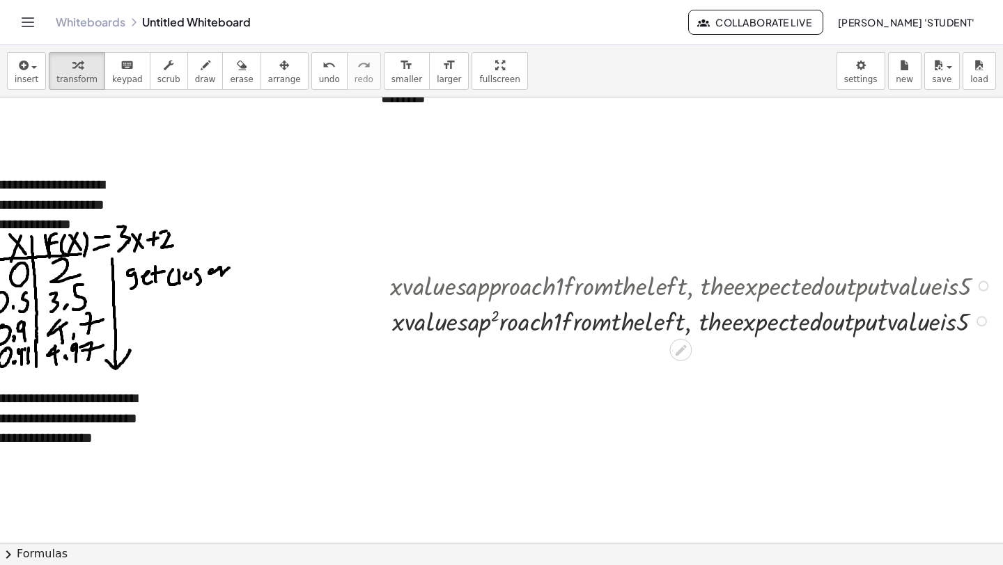
click at [498, 330] on div at bounding box center [693, 321] width 620 height 36
click at [673, 351] on icon at bounding box center [680, 350] width 15 height 15
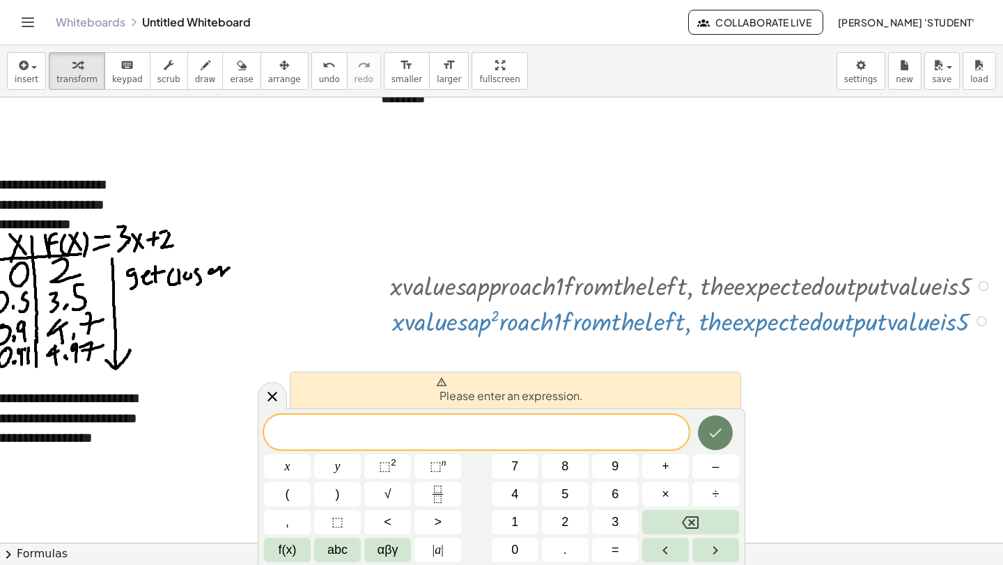
click at [723, 431] on icon "Done" at bounding box center [715, 433] width 17 height 17
click at [311, 455] on div at bounding box center [287, 467] width 47 height 24
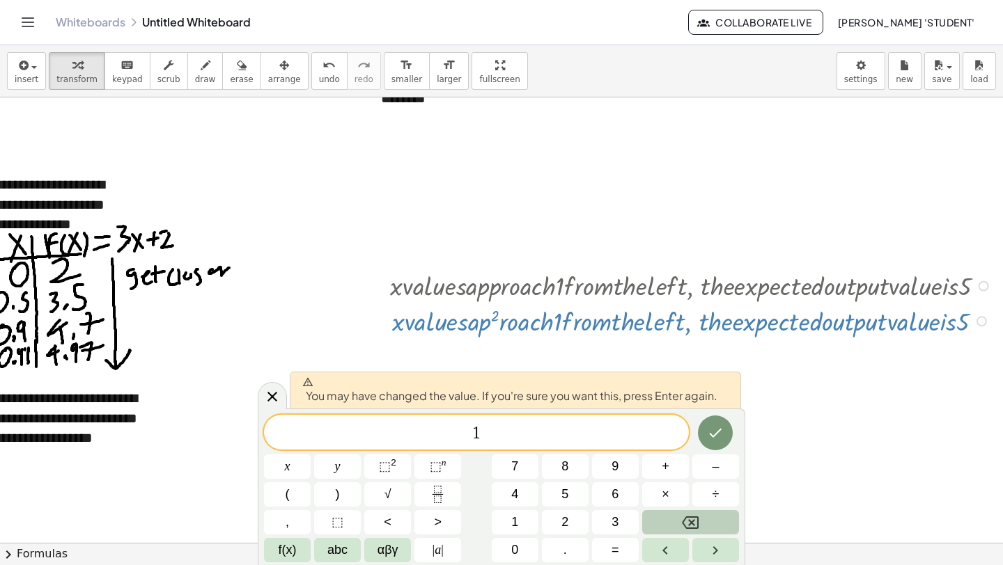
click at [676, 520] on button "Backspace" at bounding box center [690, 522] width 97 height 24
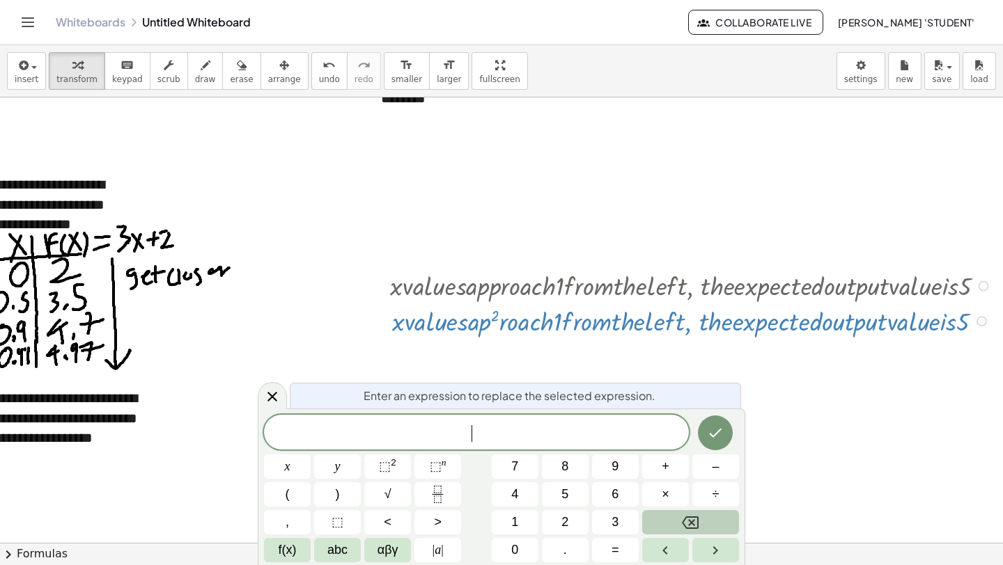
click at [676, 520] on button "Backspace" at bounding box center [690, 522] width 97 height 24
click at [532, 285] on div at bounding box center [693, 285] width 620 height 36
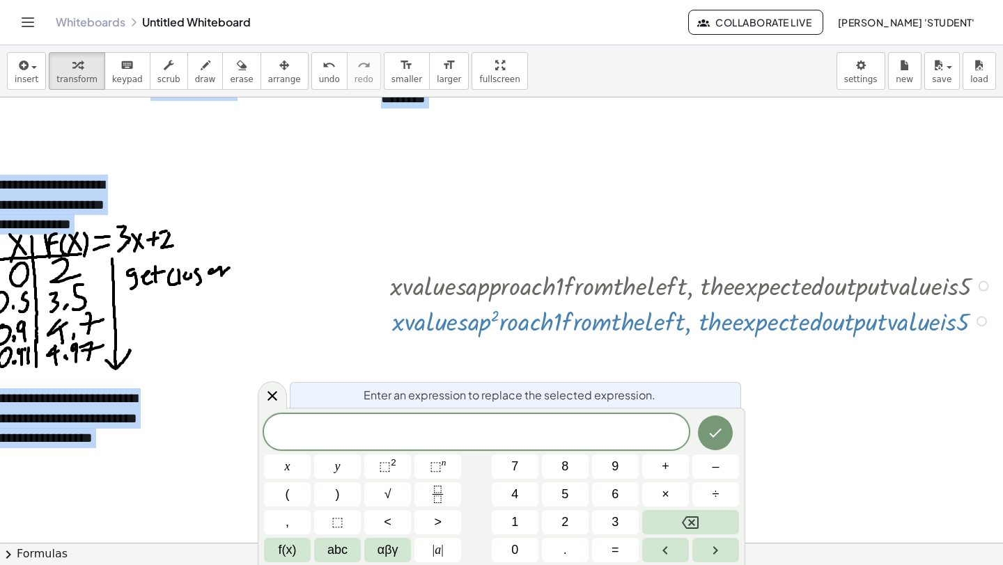
drag, startPoint x: 531, startPoint y: 284, endPoint x: 531, endPoint y: 257, distance: 27.2
click at [531, 257] on div "**********" at bounding box center [414, 220] width 1170 height 1337
click at [531, 300] on div at bounding box center [693, 285] width 620 height 36
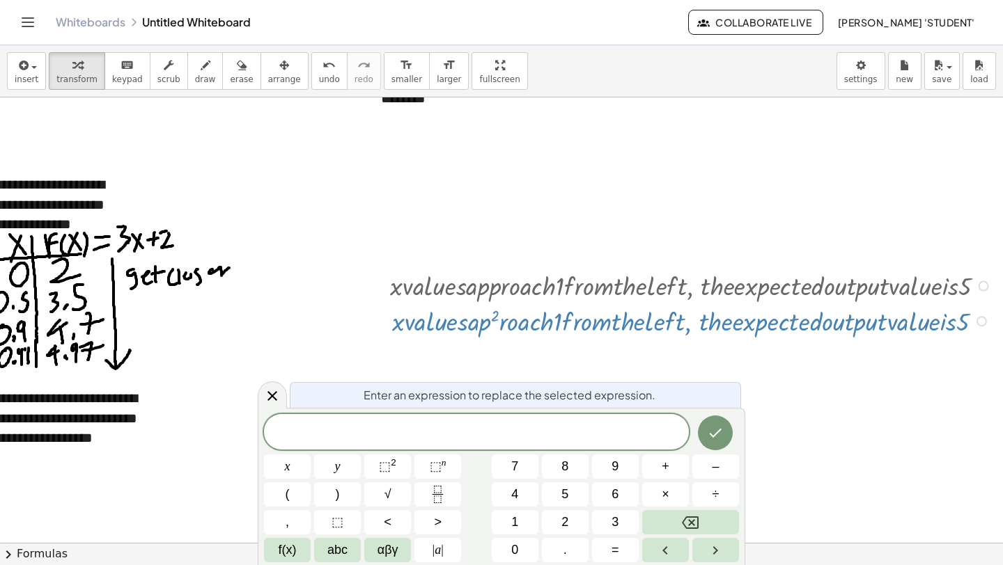
click at [531, 317] on div at bounding box center [693, 321] width 620 height 36
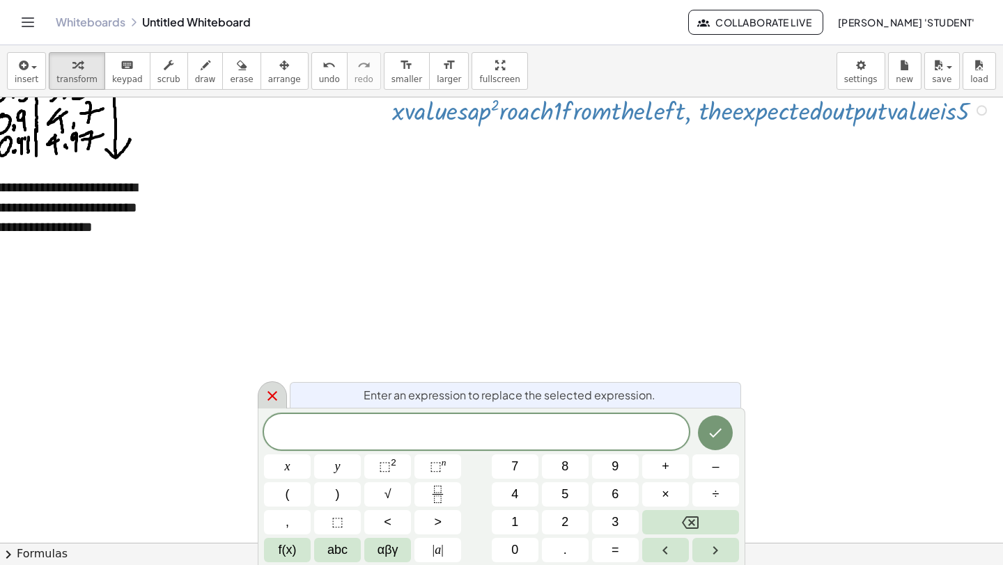
click at [269, 398] on icon at bounding box center [272, 396] width 17 height 17
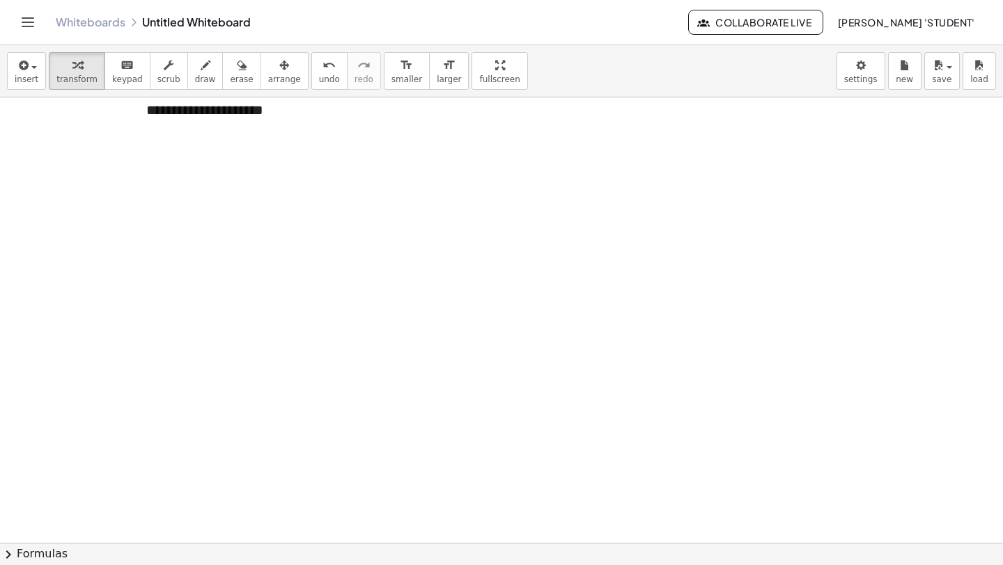
scroll to position [902, 0]
click at [201, 67] on icon "button" at bounding box center [206, 65] width 10 height 17
drag, startPoint x: 140, startPoint y: 125, endPoint x: 153, endPoint y: 142, distance: 21.9
click at [162, 148] on div at bounding box center [585, 87] width 1170 height 1782
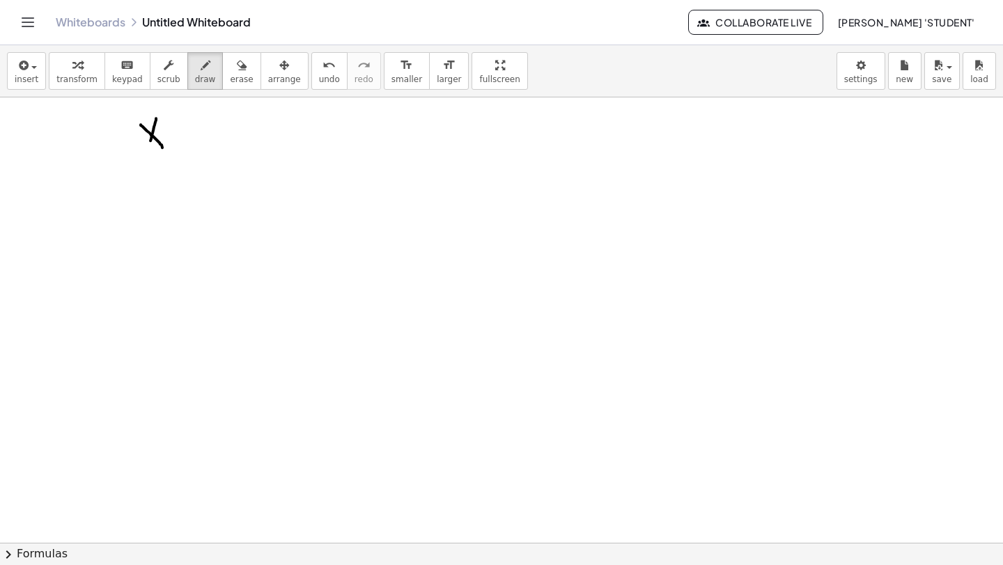
drag, startPoint x: 156, startPoint y: 119, endPoint x: 147, endPoint y: 153, distance: 35.3
click at [146, 154] on div at bounding box center [585, 87] width 1170 height 1782
drag, startPoint x: 139, startPoint y: 166, endPoint x: 246, endPoint y: 158, distance: 106.9
click at [289, 156] on div at bounding box center [585, 87] width 1170 height 1782
drag, startPoint x: 205, startPoint y: 109, endPoint x: 207, endPoint y: 196, distance: 86.3
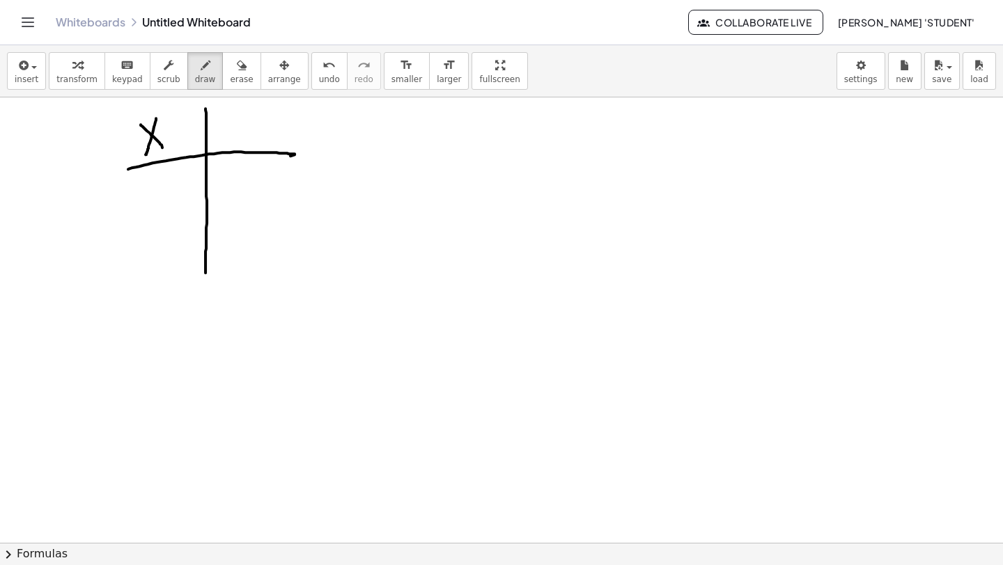
click at [204, 271] on div at bounding box center [585, 87] width 1170 height 1782
drag, startPoint x: 221, startPoint y: 143, endPoint x: 238, endPoint y: 140, distance: 17.6
click at [238, 141] on div at bounding box center [585, 87] width 1170 height 1782
drag, startPoint x: 249, startPoint y: 120, endPoint x: 262, endPoint y: 136, distance: 20.3
click at [259, 148] on div at bounding box center [585, 87] width 1170 height 1782
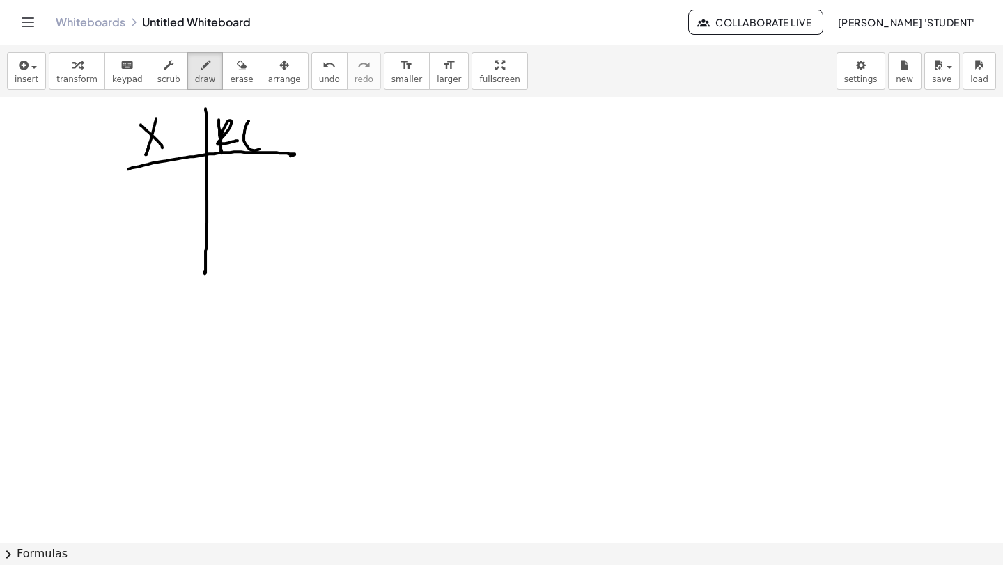
click at [276, 143] on div at bounding box center [585, 87] width 1170 height 1782
click at [260, 149] on div at bounding box center [585, 87] width 1170 height 1782
drag, startPoint x: 283, startPoint y: 115, endPoint x: 287, endPoint y: 143, distance: 28.2
click at [283, 149] on div at bounding box center [585, 87] width 1170 height 1782
drag, startPoint x: 301, startPoint y: 126, endPoint x: 315, endPoint y: 125, distance: 13.3
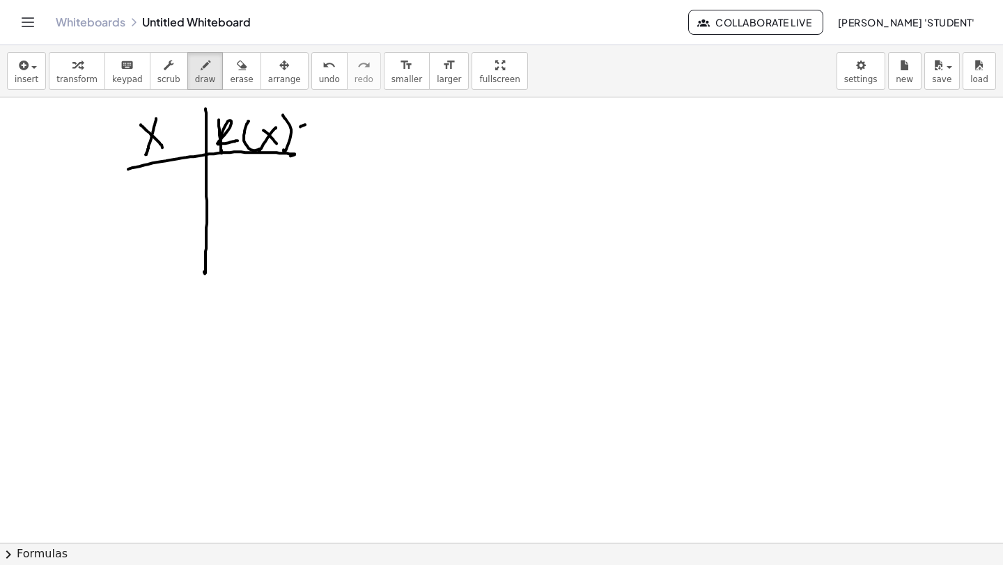
click at [315, 124] on div at bounding box center [585, 87] width 1170 height 1782
drag, startPoint x: 301, startPoint y: 139, endPoint x: 317, endPoint y: 136, distance: 15.6
click at [316, 137] on div at bounding box center [585, 87] width 1170 height 1782
drag, startPoint x: 334, startPoint y: 116, endPoint x: 329, endPoint y: 146, distance: 31.1
click at [328, 149] on div at bounding box center [585, 87] width 1170 height 1782
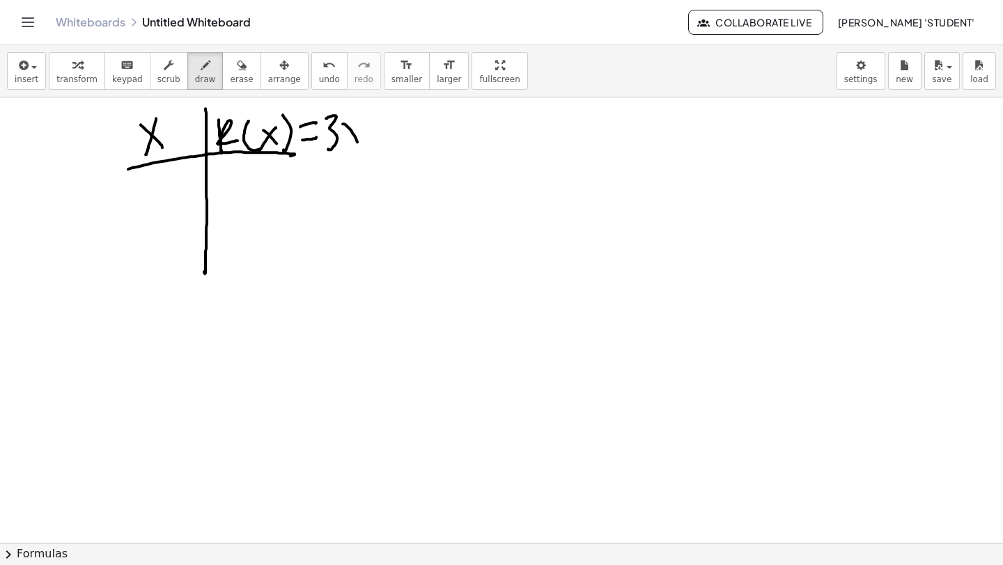
click at [357, 143] on div at bounding box center [585, 87] width 1170 height 1782
drag, startPoint x: 359, startPoint y: 123, endPoint x: 350, endPoint y: 141, distance: 20.2
click at [347, 143] on div at bounding box center [585, 87] width 1170 height 1782
drag, startPoint x: 373, startPoint y: 124, endPoint x: 373, endPoint y: 137, distance: 13.2
click at [373, 137] on div at bounding box center [585, 87] width 1170 height 1782
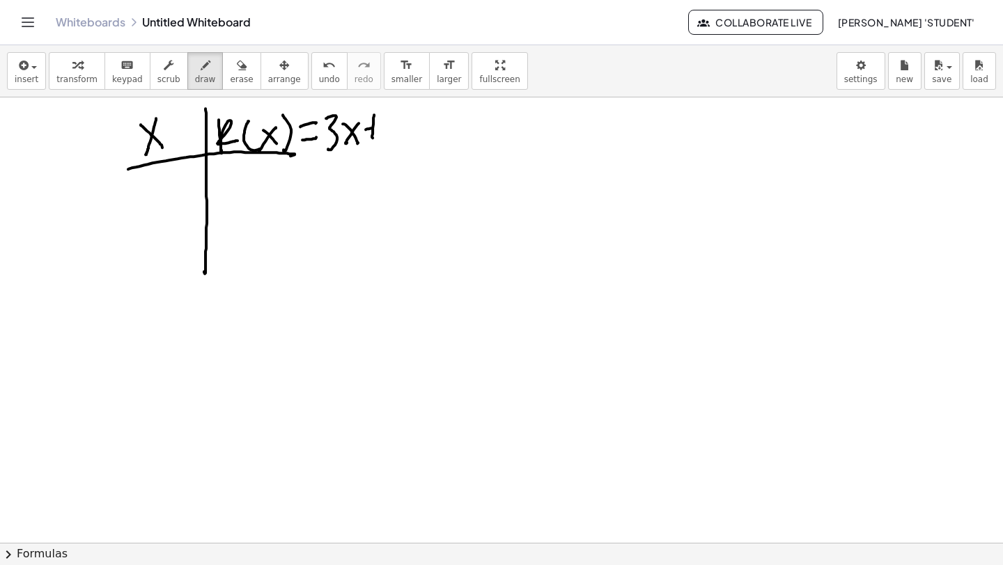
click at [377, 127] on div at bounding box center [585, 87] width 1170 height 1782
drag, startPoint x: 398, startPoint y: 118, endPoint x: 390, endPoint y: 139, distance: 23.1
click at [409, 136] on div at bounding box center [585, 87] width 1170 height 1782
drag, startPoint x: 152, startPoint y: 182, endPoint x: 181, endPoint y: 199, distance: 33.4
click at [181, 199] on div at bounding box center [585, 87] width 1170 height 1782
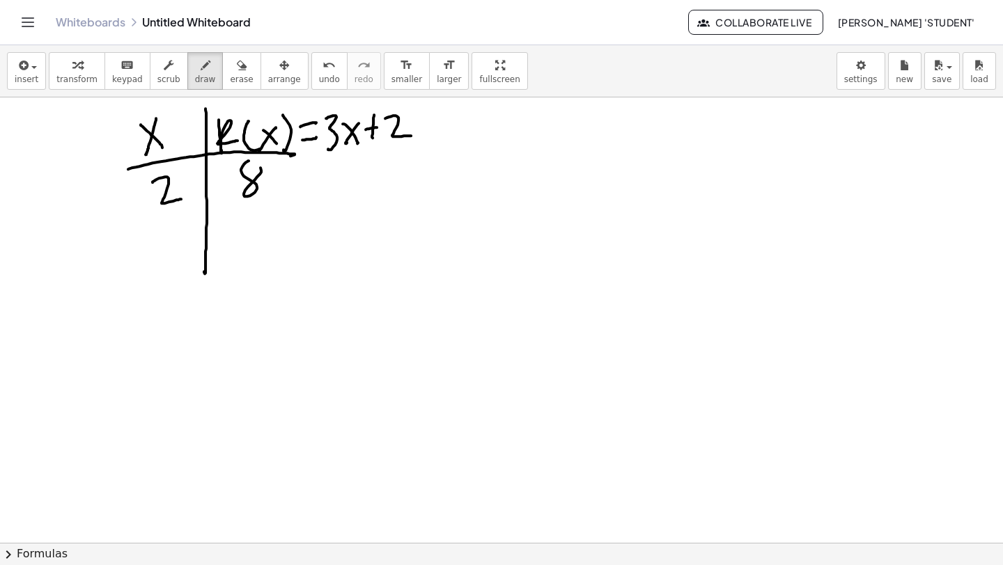
drag, startPoint x: 242, startPoint y: 166, endPoint x: 249, endPoint y: 159, distance: 10.4
click at [250, 159] on div at bounding box center [585, 87] width 1170 height 1782
drag, startPoint x: 161, startPoint y: 217, endPoint x: 167, endPoint y: 234, distance: 17.8
click at [159, 246] on div at bounding box center [585, 87] width 1170 height 1782
drag, startPoint x: 171, startPoint y: 237, endPoint x: 185, endPoint y: 221, distance: 21.2
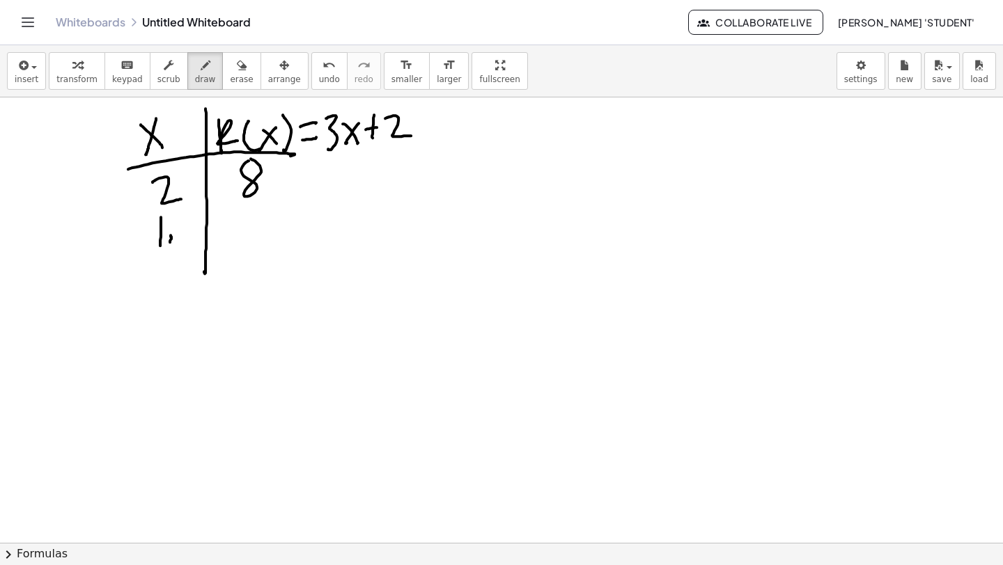
click at [171, 240] on div at bounding box center [585, 87] width 1170 height 1782
drag, startPoint x: 191, startPoint y: 215, endPoint x: 195, endPoint y: 225, distance: 10.6
click at [187, 242] on div at bounding box center [585, 87] width 1170 height 1782
drag, startPoint x: 243, startPoint y: 226, endPoint x: 251, endPoint y: 235, distance: 12.3
click at [246, 235] on div at bounding box center [585, 87] width 1170 height 1782
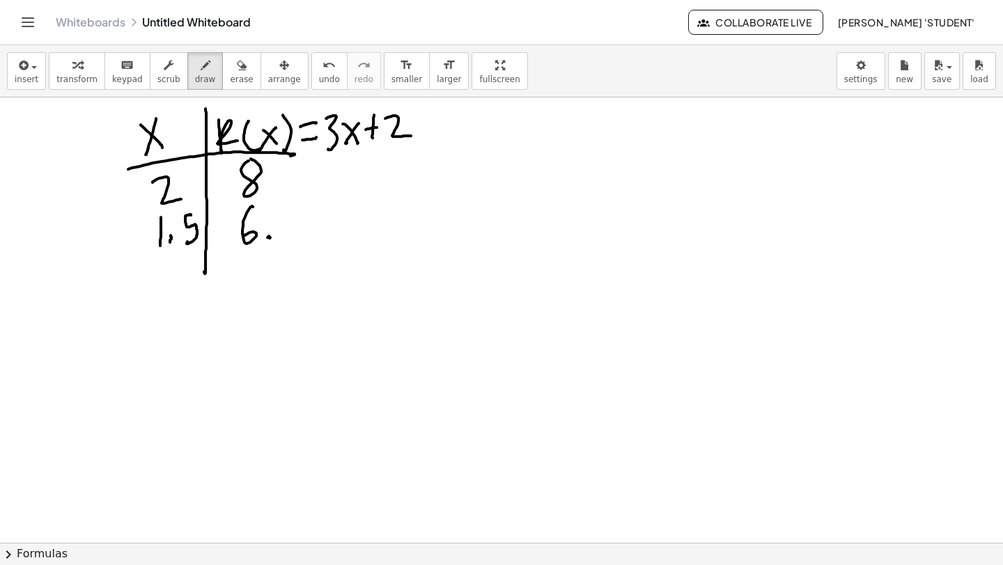
drag, startPoint x: 269, startPoint y: 238, endPoint x: 282, endPoint y: 220, distance: 22.0
click at [267, 236] on div at bounding box center [585, 87] width 1170 height 1782
drag, startPoint x: 292, startPoint y: 209, endPoint x: 281, endPoint y: 242, distance: 34.8
click at [283, 245] on div at bounding box center [585, 87] width 1170 height 1782
drag, startPoint x: 203, startPoint y: 273, endPoint x: 194, endPoint y: 294, distance: 22.8
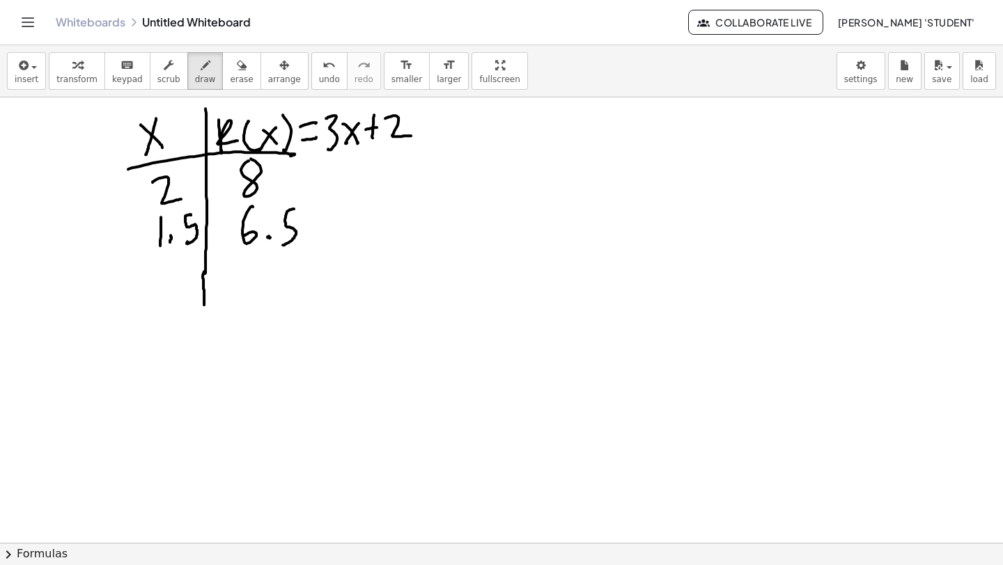
click at [203, 308] on div at bounding box center [585, 87] width 1170 height 1782
drag, startPoint x: 161, startPoint y: 279, endPoint x: 161, endPoint y: 296, distance: 16.7
click at [161, 296] on div at bounding box center [585, 87] width 1170 height 1782
drag, startPoint x: 174, startPoint y: 288, endPoint x: 180, endPoint y: 283, distance: 7.4
click at [174, 288] on div at bounding box center [585, 87] width 1170 height 1782
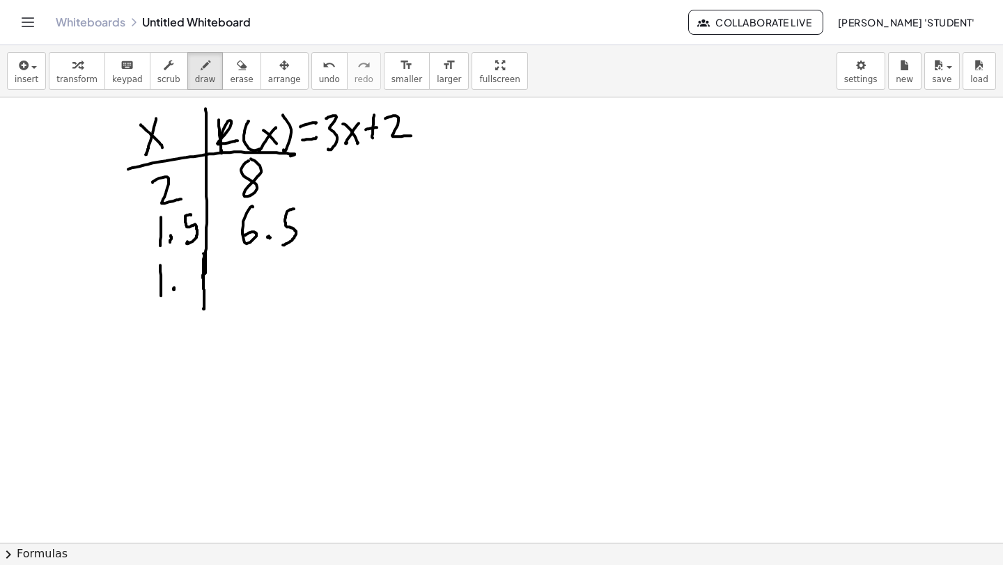
drag, startPoint x: 203, startPoint y: 253, endPoint x: 222, endPoint y: 260, distance: 19.8
click at [203, 282] on div at bounding box center [585, 87] width 1170 height 1782
drag, startPoint x: 183, startPoint y: 265, endPoint x: 193, endPoint y: 290, distance: 26.2
click at [186, 294] on div at bounding box center [585, 87] width 1170 height 1782
drag, startPoint x: 242, startPoint y: 264, endPoint x: 240, endPoint y: 287, distance: 23.1
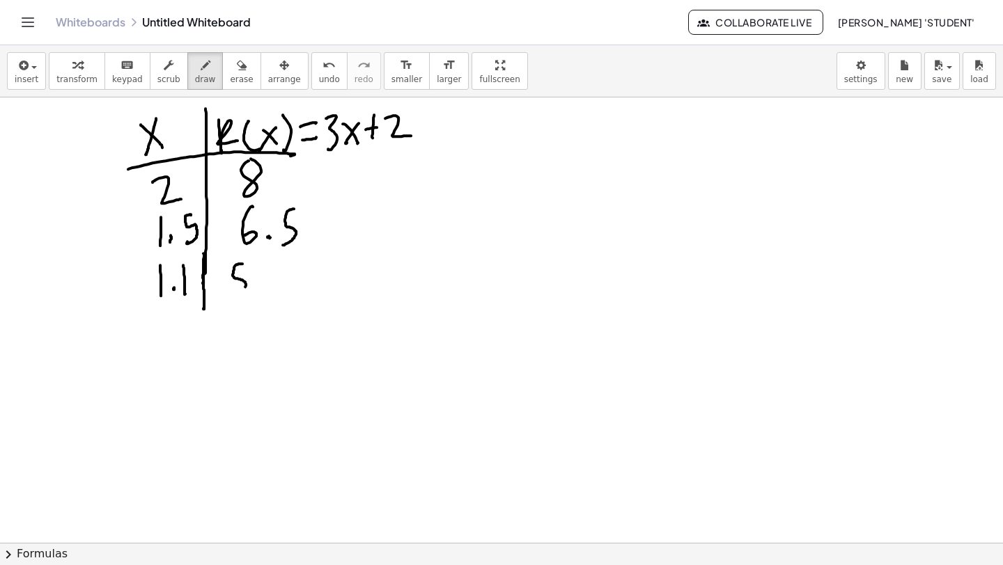
click at [232, 292] on div at bounding box center [585, 87] width 1170 height 1782
drag, startPoint x: 256, startPoint y: 285, endPoint x: 260, endPoint y: 275, distance: 11.5
click at [256, 287] on div at bounding box center [585, 87] width 1170 height 1782
drag, startPoint x: 281, startPoint y: 252, endPoint x: 287, endPoint y: 281, distance: 29.9
click at [288, 281] on div at bounding box center [585, 87] width 1170 height 1782
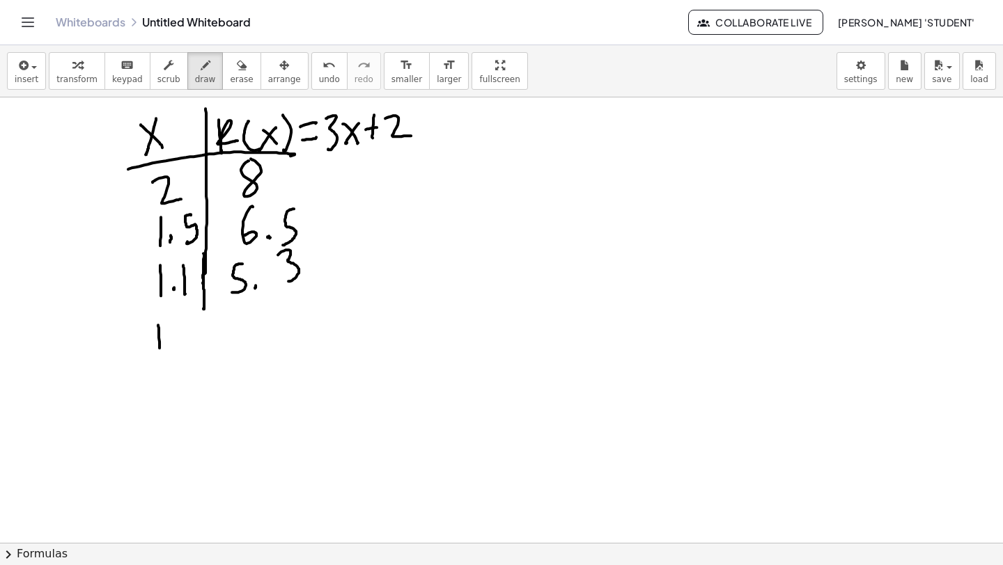
click at [159, 359] on div at bounding box center [585, 87] width 1170 height 1782
click at [168, 354] on div at bounding box center [585, 87] width 1170 height 1782
click at [184, 327] on div at bounding box center [585, 87] width 1170 height 1782
click at [195, 355] on div at bounding box center [585, 87] width 1170 height 1782
click at [203, 370] on div at bounding box center [585, 87] width 1170 height 1782
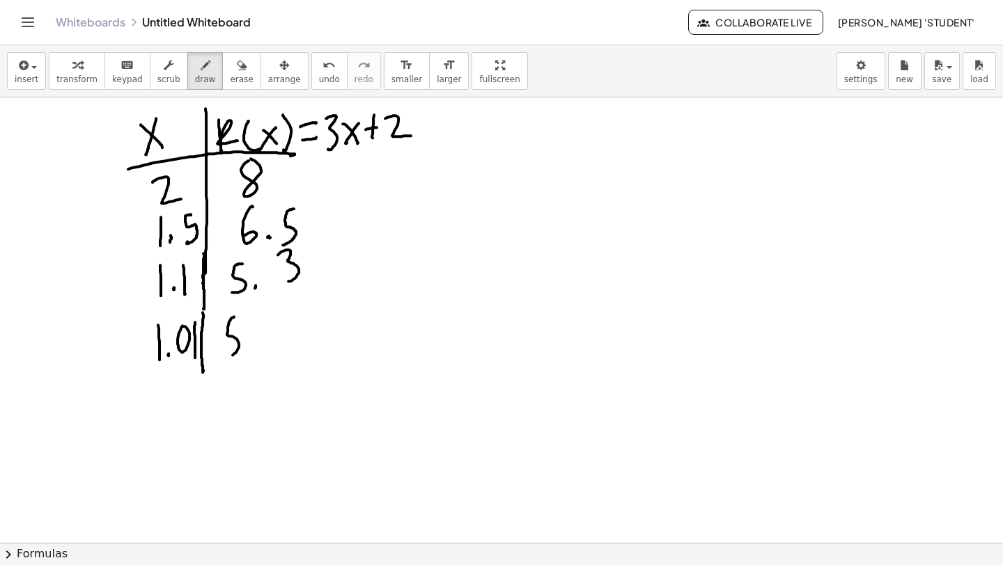
click at [229, 354] on div at bounding box center [585, 87] width 1170 height 1782
click at [244, 346] on div at bounding box center [585, 87] width 1170 height 1782
click at [272, 317] on div at bounding box center [585, 87] width 1170 height 1782
click at [281, 355] on div at bounding box center [585, 87] width 1170 height 1782
click at [32, 78] on span "insert" at bounding box center [27, 80] width 24 height 10
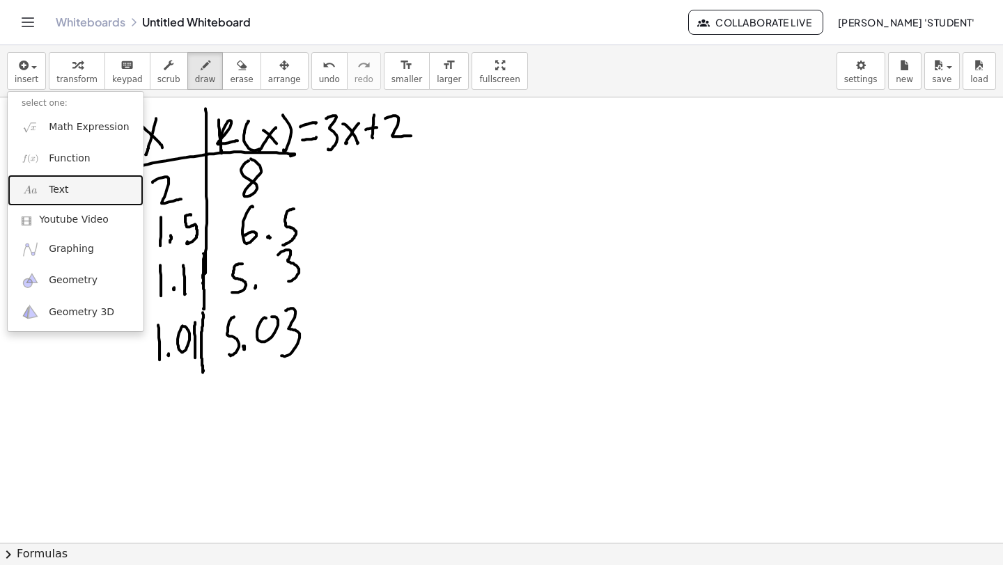
click at [66, 198] on link "Text" at bounding box center [76, 190] width 136 height 31
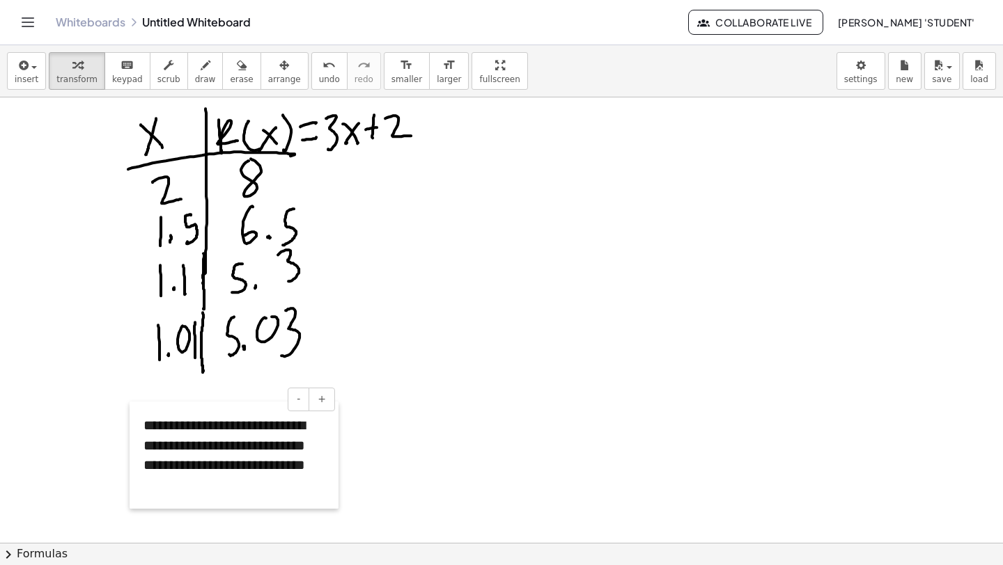
drag, startPoint x: 441, startPoint y: 248, endPoint x: 123, endPoint y: 499, distance: 405.5
click at [130, 499] on div at bounding box center [137, 455] width 14 height 107
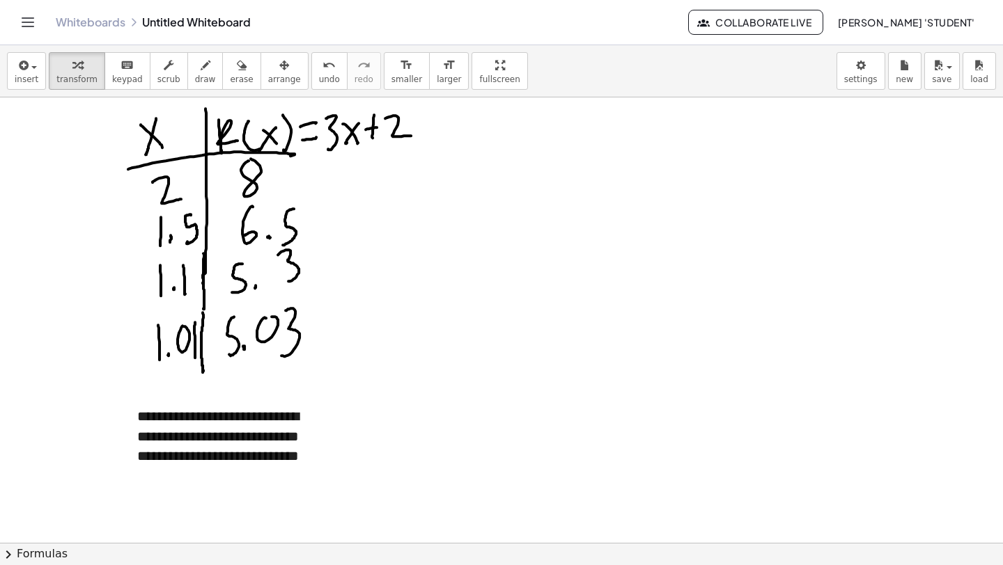
scroll to position [900, 0]
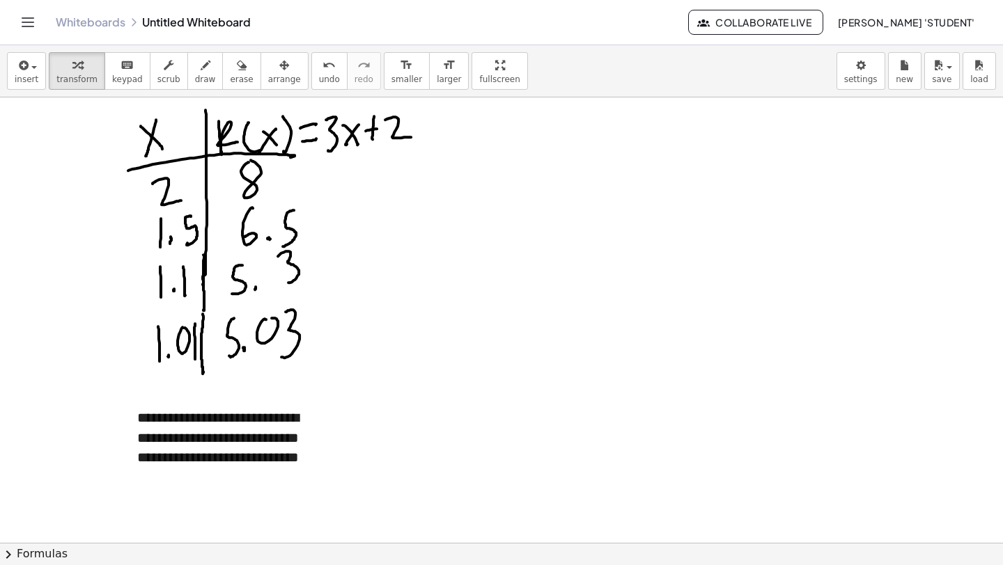
click at [427, 293] on div at bounding box center [585, 88] width 1170 height 1782
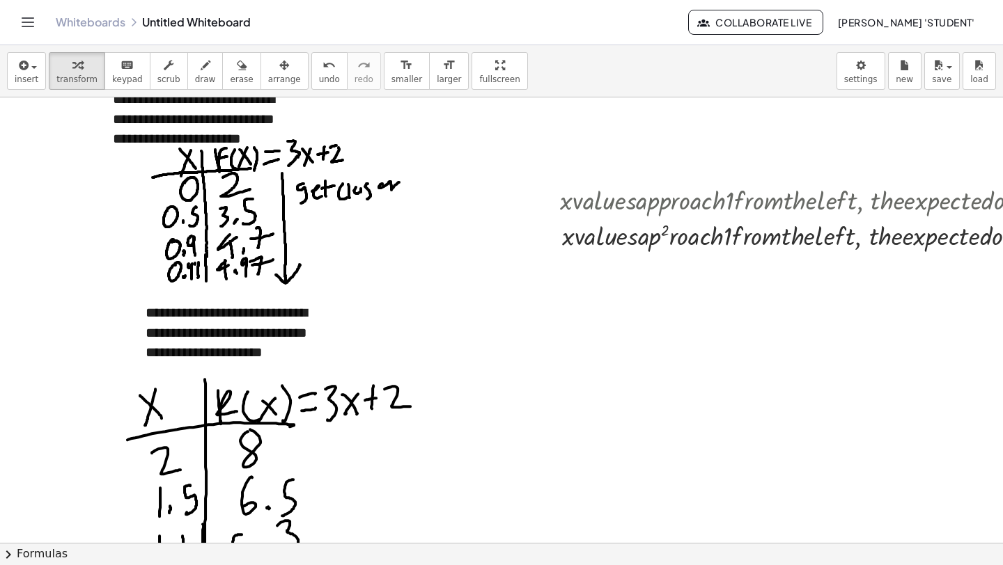
scroll to position [646, 1]
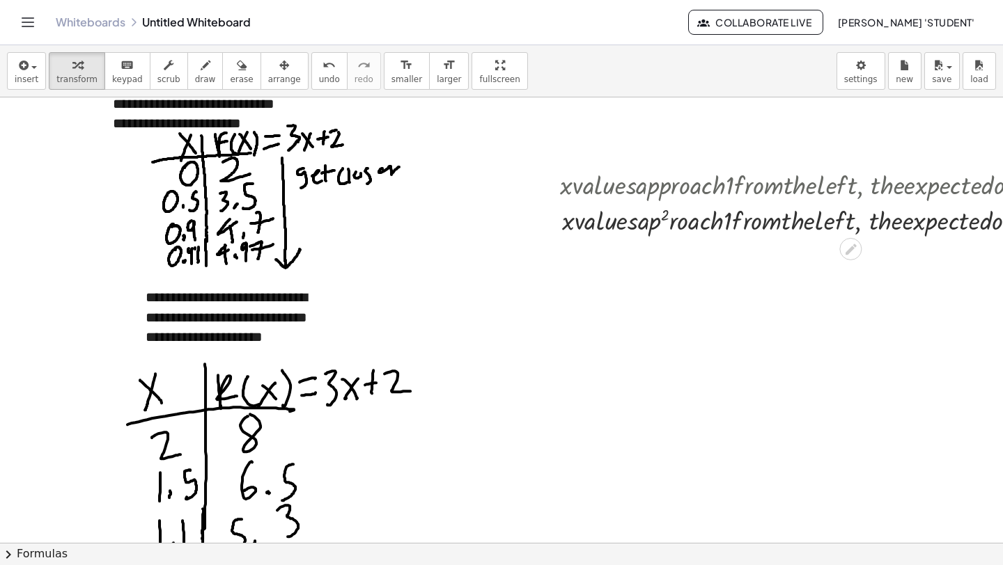
drag, startPoint x: 581, startPoint y: 182, endPoint x: 662, endPoint y: 222, distance: 90.6
click at [850, 185] on div ", · x · v · a · l · u · e · s · a · p · p · r · o · a · c · h · 1 · f · r · o ·…" at bounding box center [850, 185] width 0 height 0
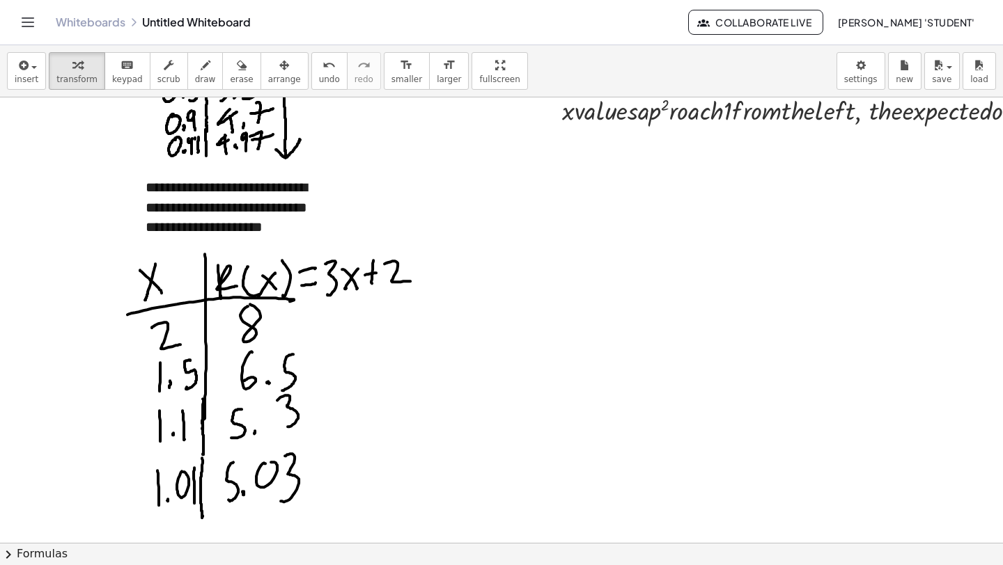
scroll to position [785, 1]
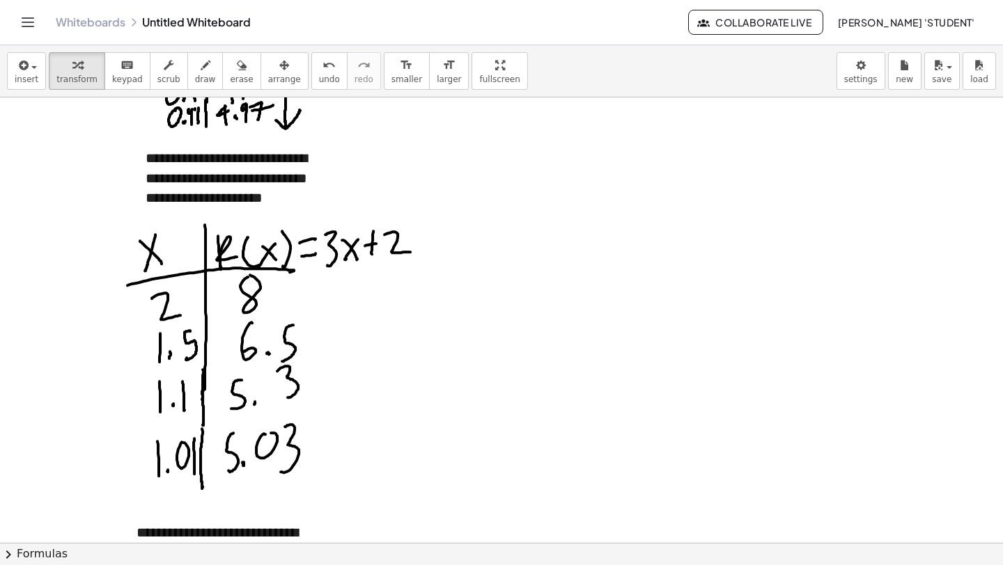
drag, startPoint x: 322, startPoint y: 280, endPoint x: 318, endPoint y: 303, distance: 23.2
click at [319, 304] on div at bounding box center [584, 203] width 1170 height 1782
click at [207, 77] on button "draw" at bounding box center [205, 71] width 36 height 38
drag, startPoint x: 323, startPoint y: 279, endPoint x: 318, endPoint y: 485, distance: 205.5
click at [317, 485] on div at bounding box center [584, 203] width 1170 height 1782
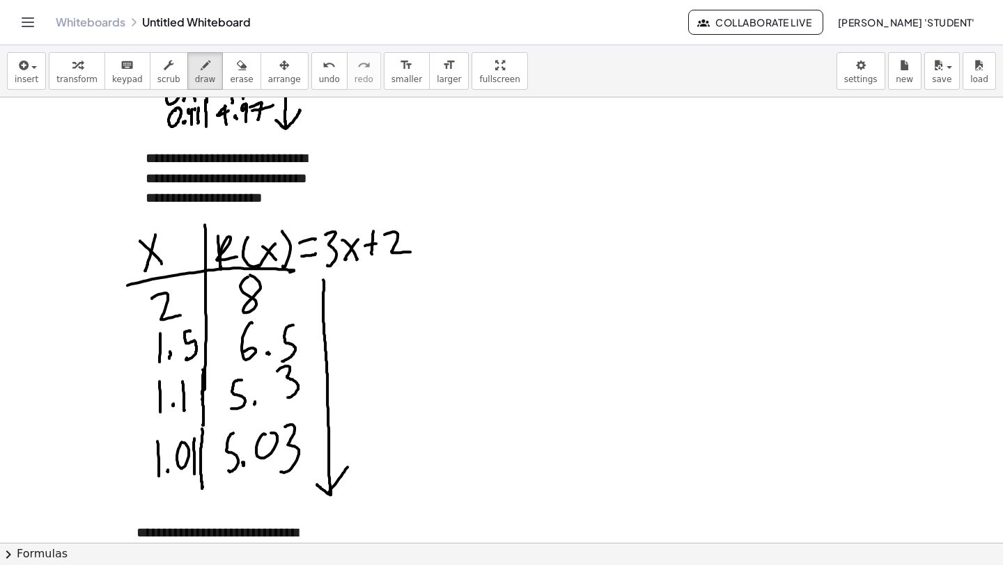
drag, startPoint x: 328, startPoint y: 494, endPoint x: 347, endPoint y: 462, distance: 36.5
click at [349, 464] on div at bounding box center [584, 203] width 1170 height 1782
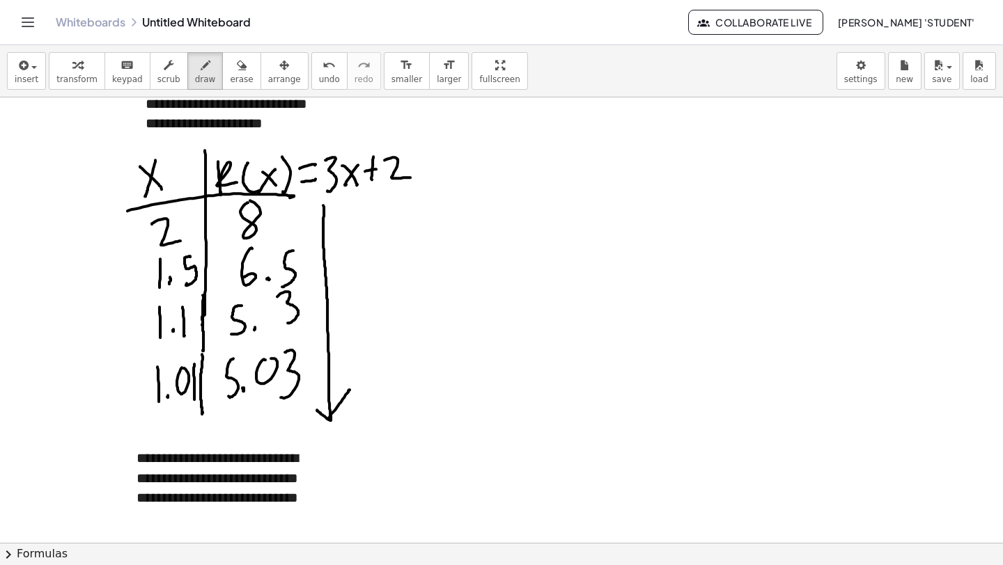
scroll to position [859, 1]
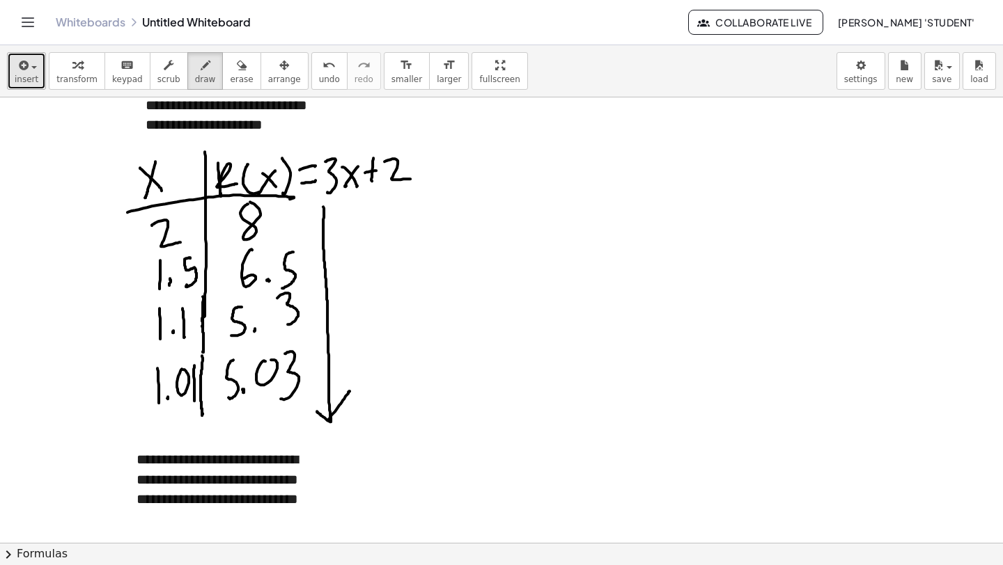
click at [26, 79] on span "insert" at bounding box center [27, 80] width 24 height 10
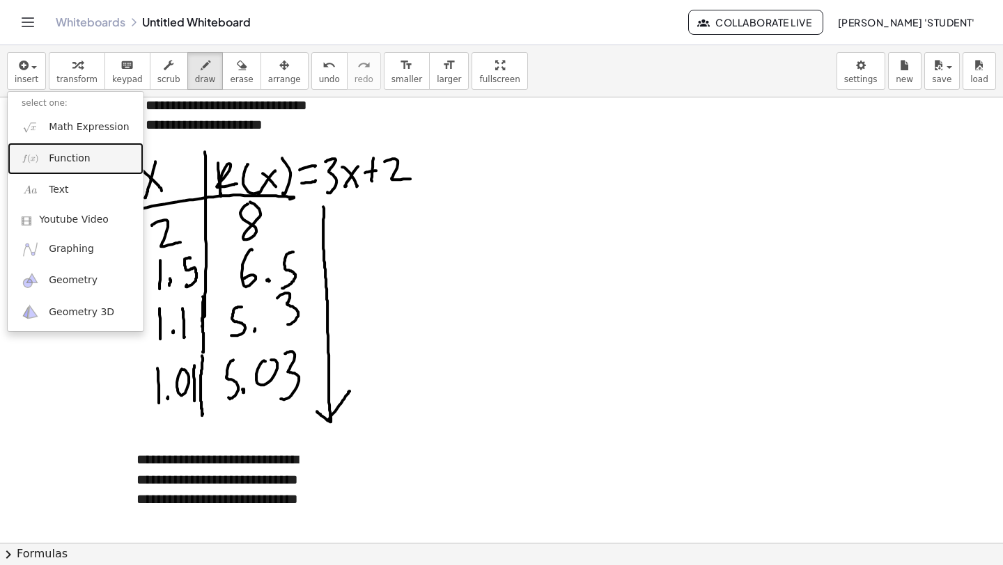
click at [68, 156] on span "Function" at bounding box center [70, 159] width 42 height 14
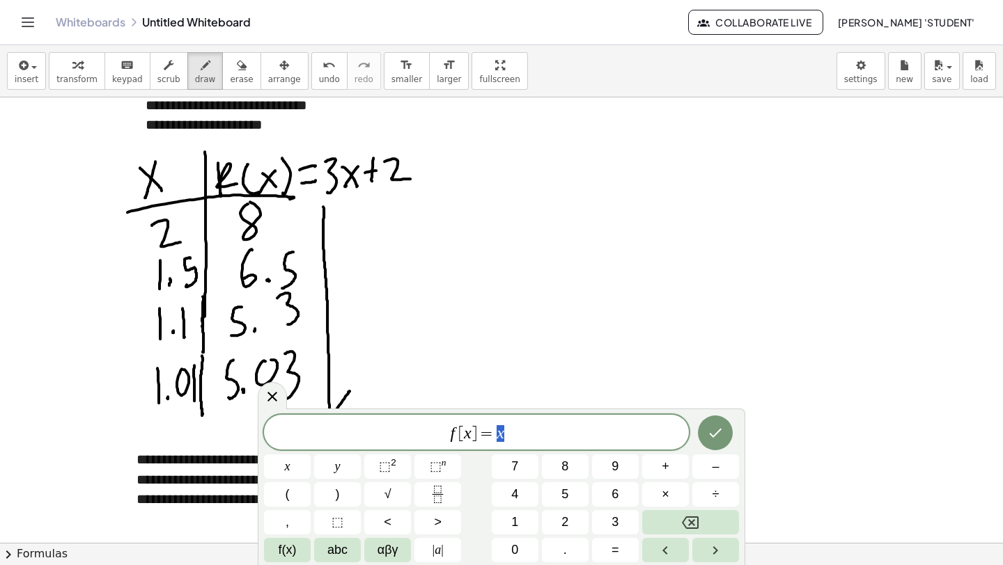
click at [711, 419] on button "Done" at bounding box center [715, 433] width 35 height 35
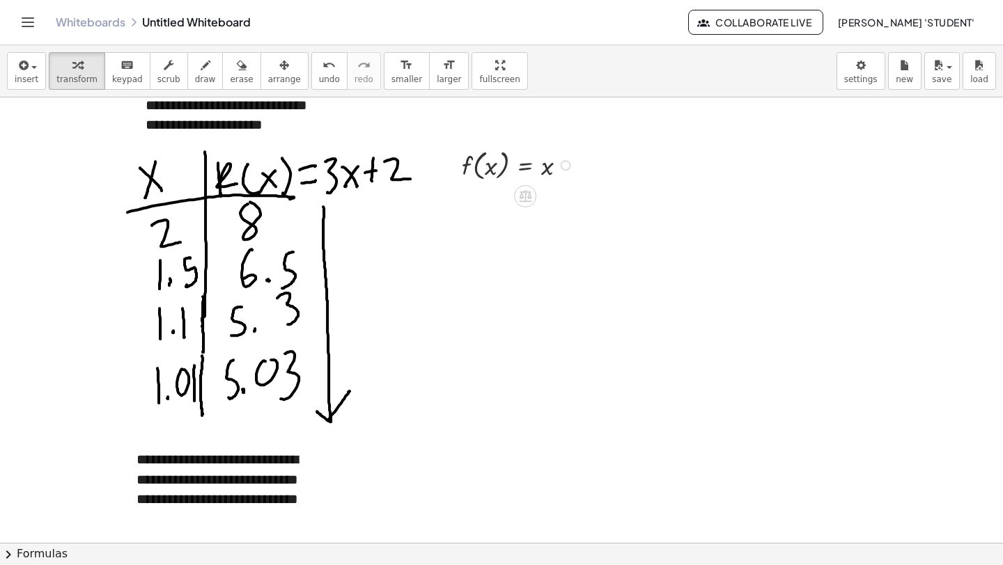
click at [478, 162] on div at bounding box center [520, 164] width 130 height 39
click at [528, 192] on icon at bounding box center [525, 197] width 13 height 12
click at [582, 196] on icon at bounding box center [580, 196] width 13 height 13
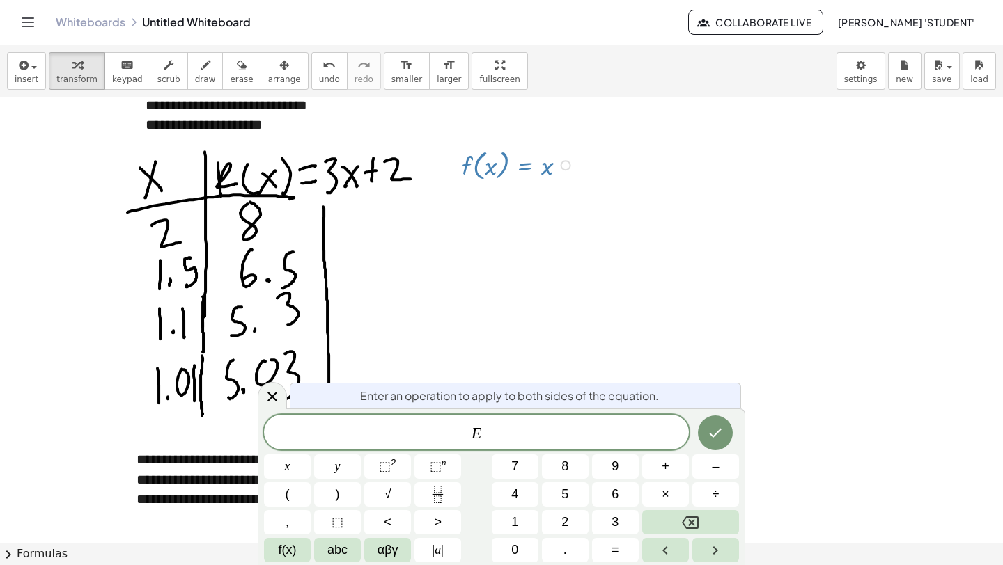
click at [563, 158] on div at bounding box center [520, 164] width 130 height 39
click at [563, 166] on div at bounding box center [566, 165] width 10 height 10
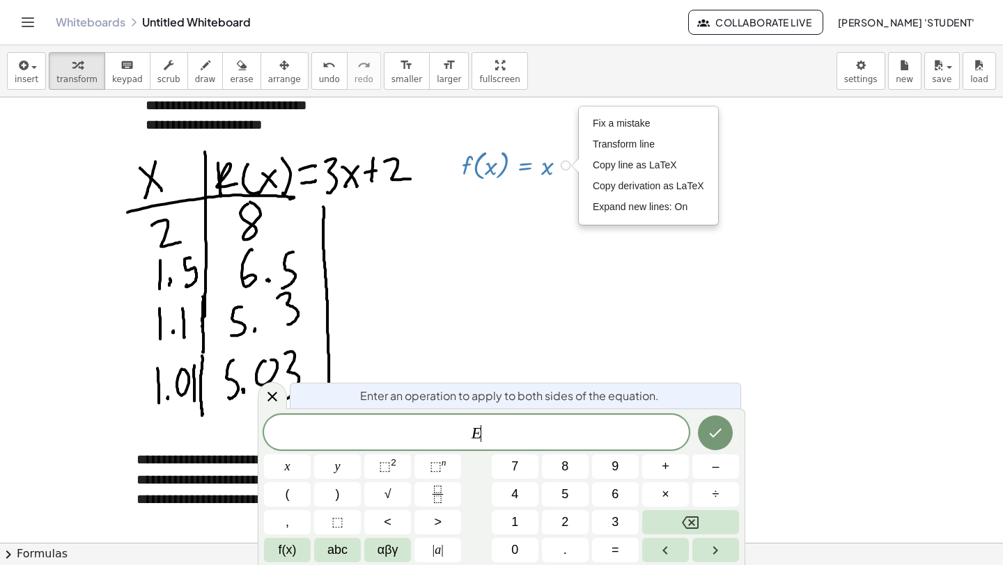
drag, startPoint x: 498, startPoint y: 164, endPoint x: 567, endPoint y: 166, distance: 68.9
click at [525, 166] on div "f ( , x ) = x Fix a mistake Transform line Copy line as LaTeX Copy derivation a…" at bounding box center [525, 166] width 0 height 0
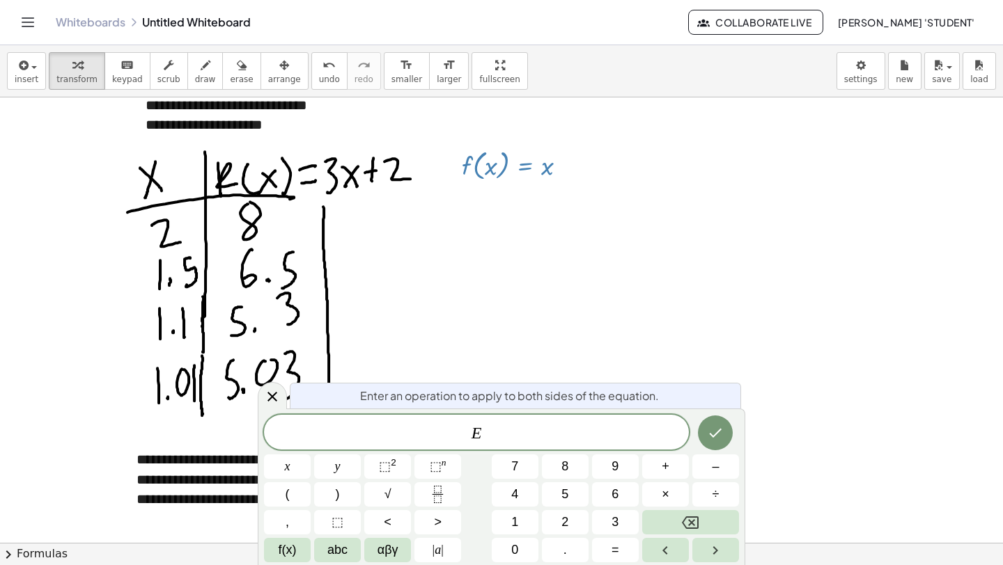
click at [549, 199] on div at bounding box center [584, 130] width 1170 height 1782
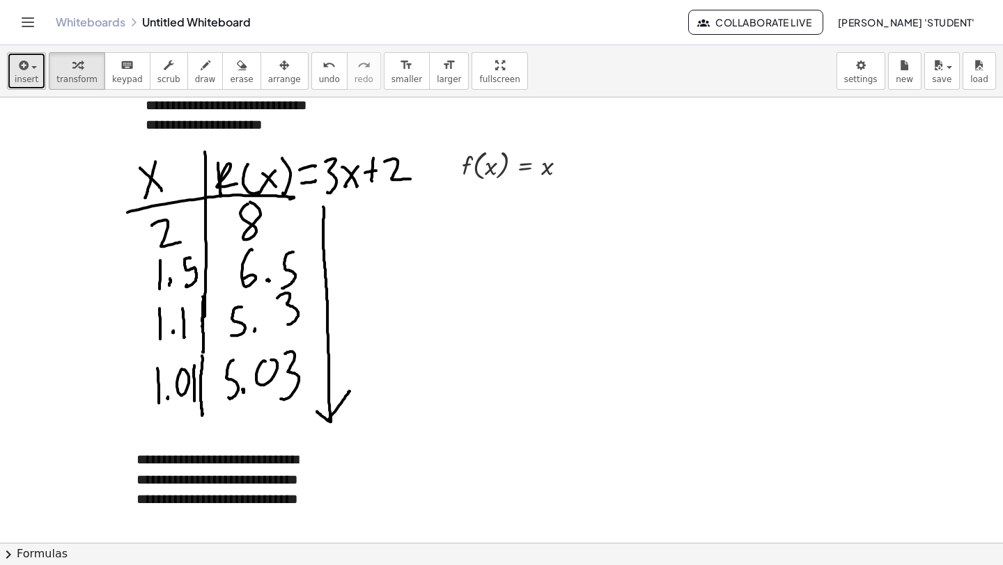
click at [38, 72] on button "insert" at bounding box center [26, 71] width 39 height 38
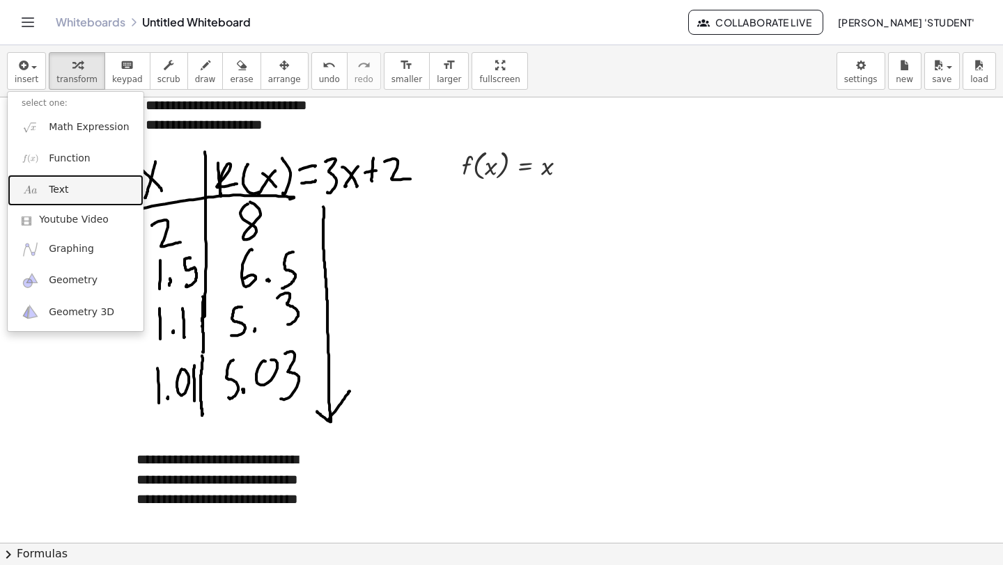
click at [70, 194] on link "Text" at bounding box center [76, 190] width 136 height 31
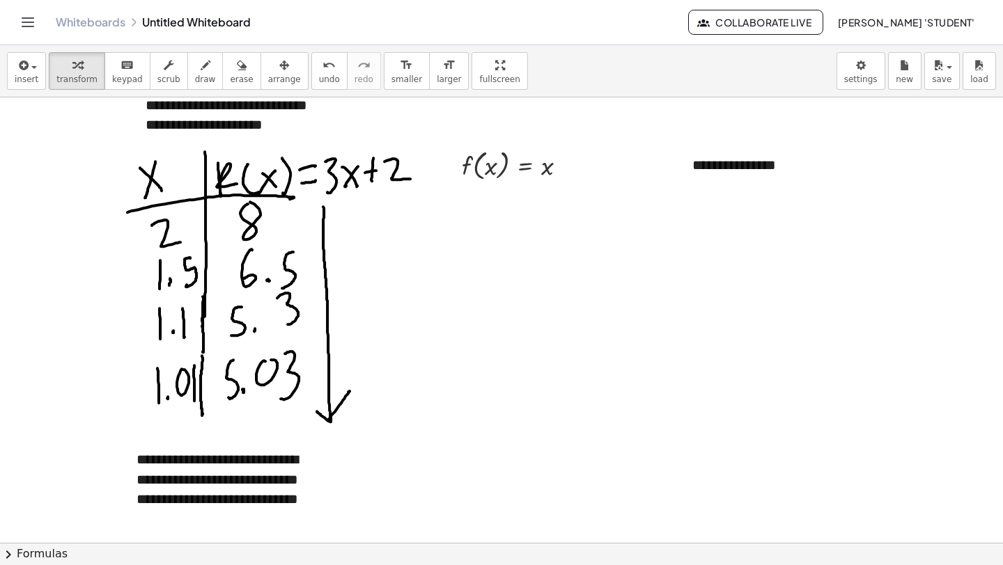
click at [519, 249] on div at bounding box center [584, 130] width 1170 height 1782
click at [700, 166] on div "**********" at bounding box center [782, 165] width 209 height 48
click at [679, 187] on div at bounding box center [685, 165] width 14 height 48
click at [887, 171] on div at bounding box center [584, 130] width 1170 height 1782
click at [847, 173] on div "**********" at bounding box center [782, 165] width 209 height 48
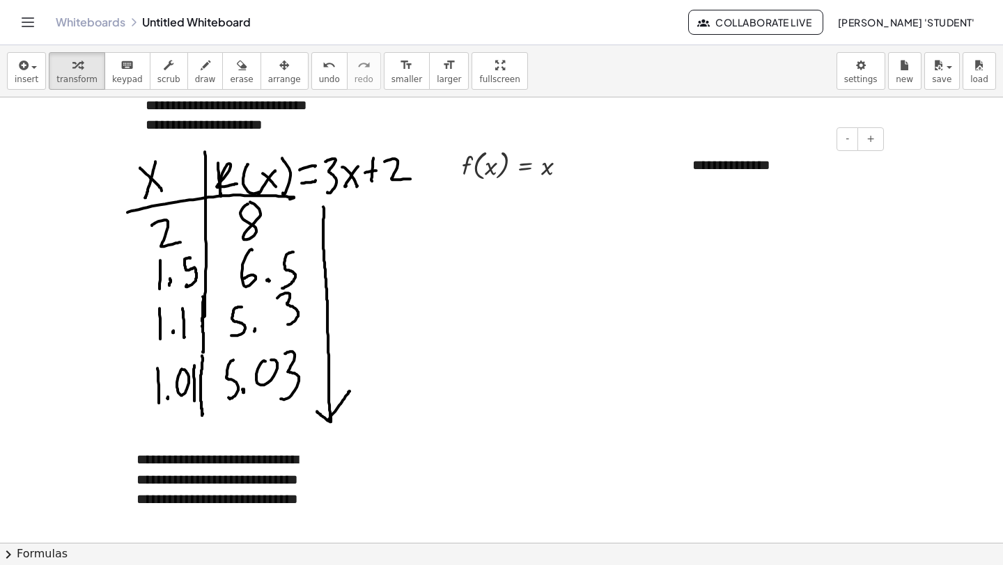
click at [873, 189] on div "**********" at bounding box center [782, 165] width 209 height 48
click at [112, 65] on div "keyboard" at bounding box center [127, 64] width 31 height 17
click at [812, 162] on div "**********" at bounding box center [782, 165] width 209 height 48
click at [680, 185] on div at bounding box center [685, 165] width 14 height 48
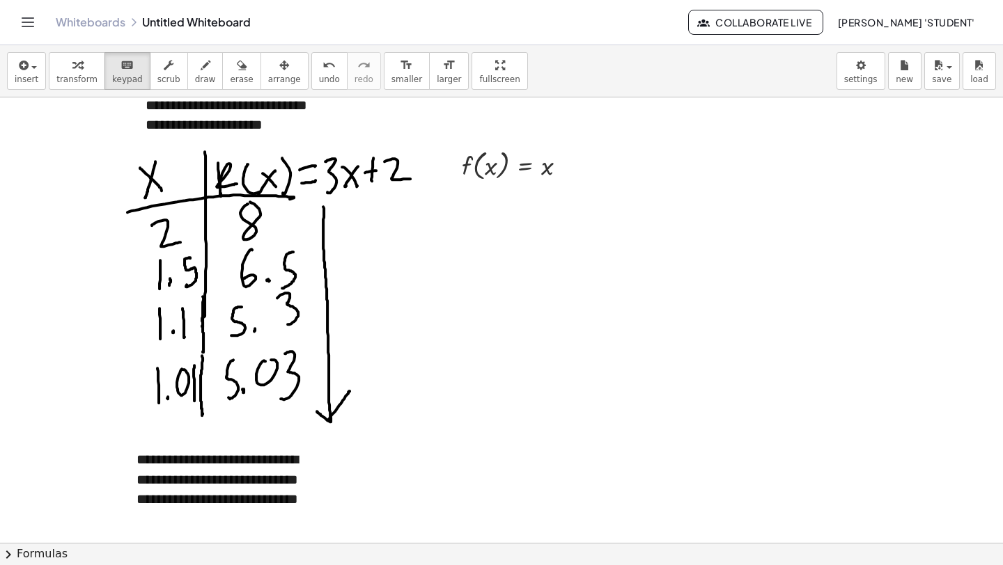
click at [673, 199] on div at bounding box center [584, 130] width 1170 height 1782
click at [198, 78] on span "draw" at bounding box center [205, 80] width 21 height 10
drag, startPoint x: 478, startPoint y: 242, endPoint x: 489, endPoint y: 277, distance: 37.2
click at [464, 283] on div at bounding box center [584, 130] width 1170 height 1782
click at [496, 266] on div at bounding box center [584, 130] width 1170 height 1782
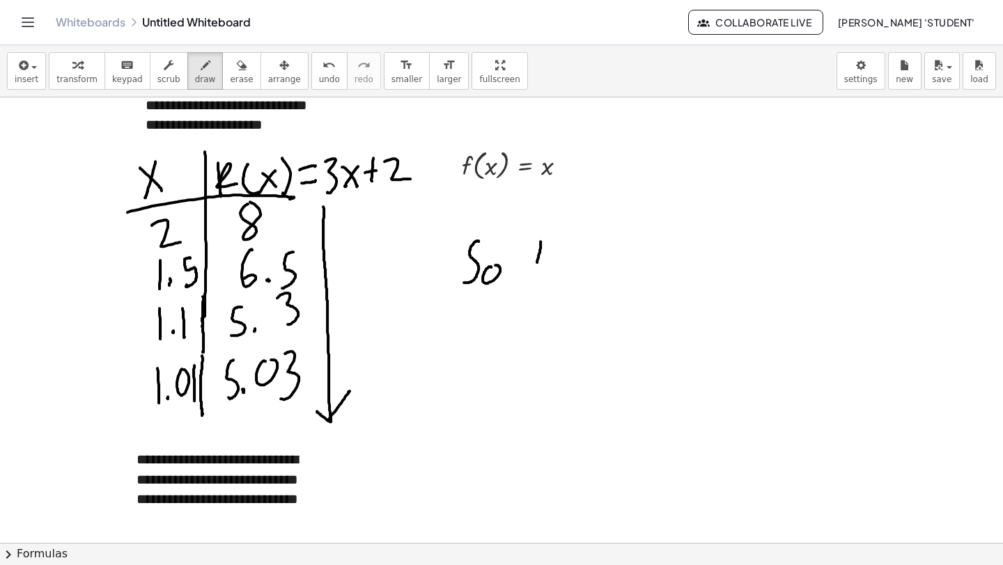
drag, startPoint x: 540, startPoint y: 241, endPoint x: 535, endPoint y: 269, distance: 28.3
click at [534, 270] on div at bounding box center [584, 130] width 1170 height 1782
drag, startPoint x: 549, startPoint y: 254, endPoint x: 544, endPoint y: 269, distance: 15.2
click at [544, 269] on div at bounding box center [584, 130] width 1170 height 1782
click at [549, 246] on div at bounding box center [584, 130] width 1170 height 1782
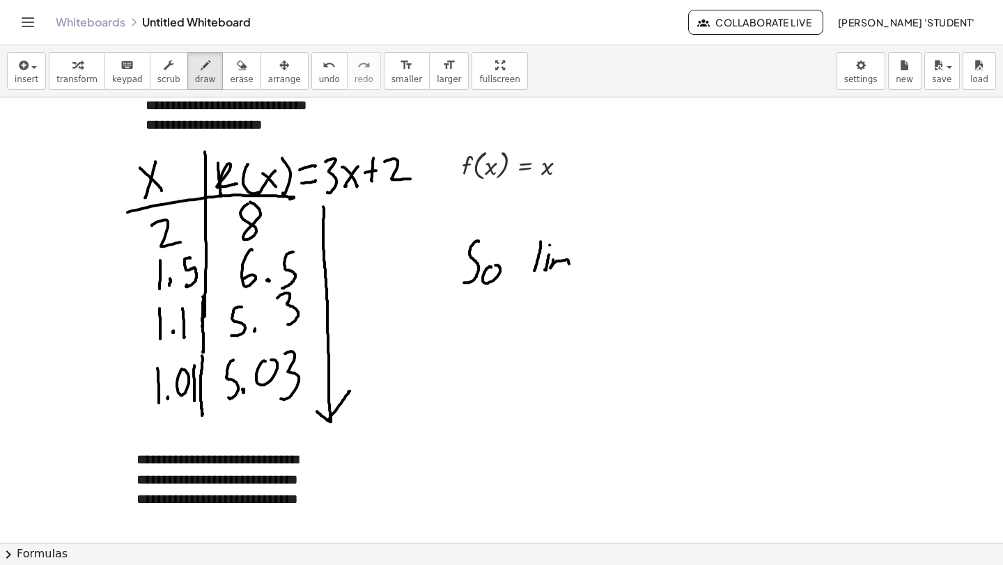
drag, startPoint x: 554, startPoint y: 259, endPoint x: 567, endPoint y: 265, distance: 15.3
click at [568, 267] on div at bounding box center [584, 130] width 1170 height 1782
drag, startPoint x: 531, startPoint y: 282, endPoint x: 539, endPoint y: 299, distance: 18.7
click at [540, 299] on div at bounding box center [584, 130] width 1170 height 1782
drag, startPoint x: 540, startPoint y: 281, endPoint x: 528, endPoint y: 301, distance: 24.4
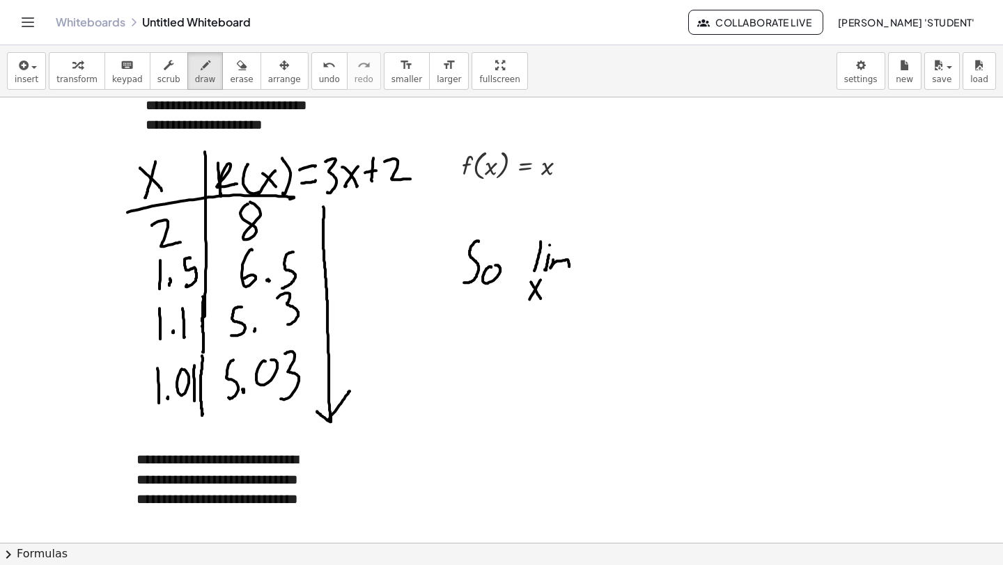
click at [527, 302] on div at bounding box center [584, 130] width 1170 height 1782
drag, startPoint x: 543, startPoint y: 288, endPoint x: 558, endPoint y: 283, distance: 16.1
click at [557, 282] on div at bounding box center [584, 130] width 1170 height 1782
click at [552, 297] on div at bounding box center [584, 130] width 1170 height 1782
drag, startPoint x: 571, startPoint y: 280, endPoint x: 577, endPoint y: 264, distance: 17.0
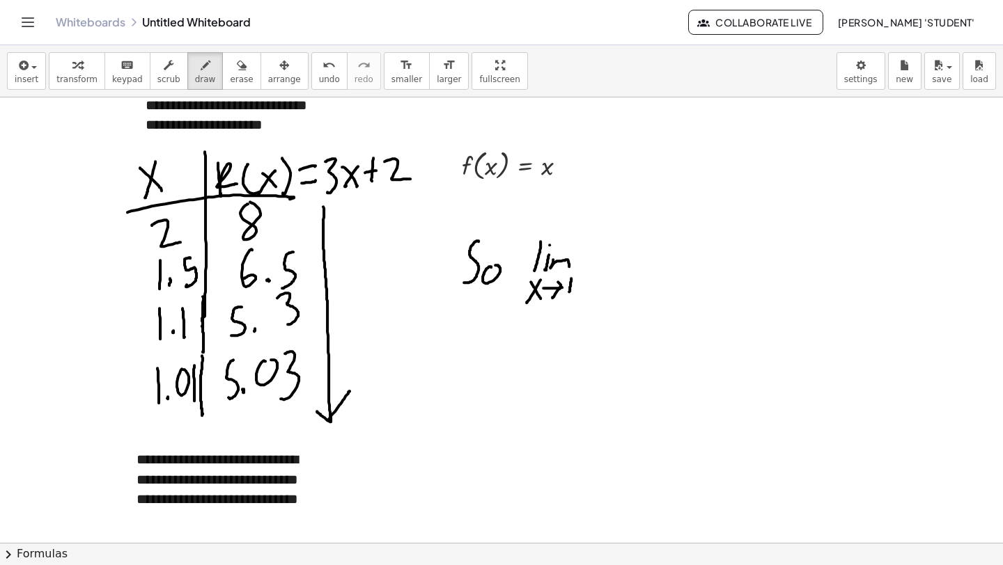
click at [570, 289] on div at bounding box center [584, 130] width 1170 height 1782
drag, startPoint x: 586, startPoint y: 249, endPoint x: 589, endPoint y: 279, distance: 30.8
click at [586, 281] on div at bounding box center [584, 130] width 1170 height 1782
drag, startPoint x: 605, startPoint y: 262, endPoint x: 611, endPoint y: 279, distance: 17.2
click at [612, 282] on div at bounding box center [584, 130] width 1170 height 1782
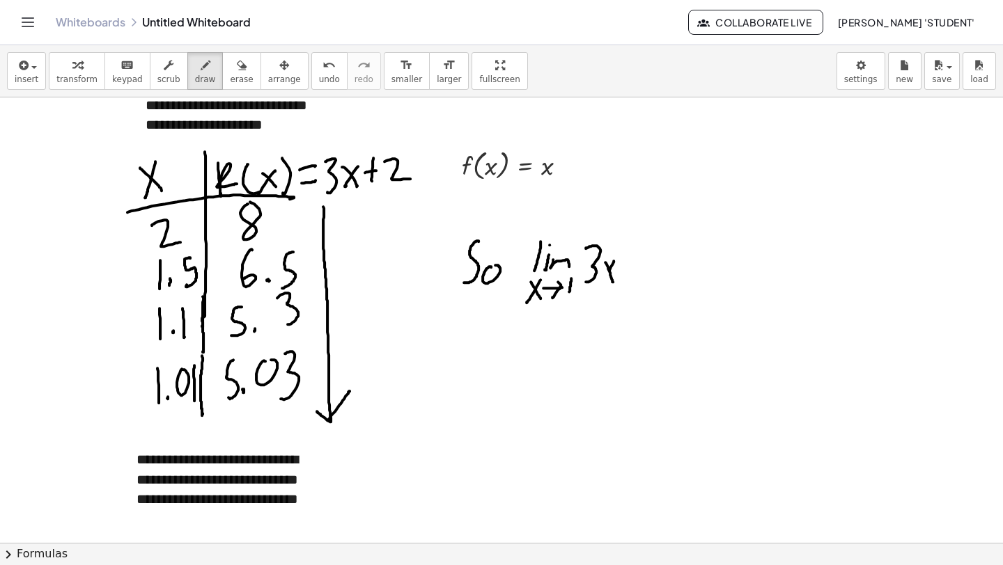
drag, startPoint x: 613, startPoint y: 260, endPoint x: 602, endPoint y: 283, distance: 25.5
click at [602, 284] on div at bounding box center [584, 130] width 1170 height 1782
drag, startPoint x: 627, startPoint y: 260, endPoint x: 625, endPoint y: 275, distance: 15.5
click at [626, 278] on div at bounding box center [584, 130] width 1170 height 1782
drag, startPoint x: 625, startPoint y: 267, endPoint x: 634, endPoint y: 267, distance: 9.7
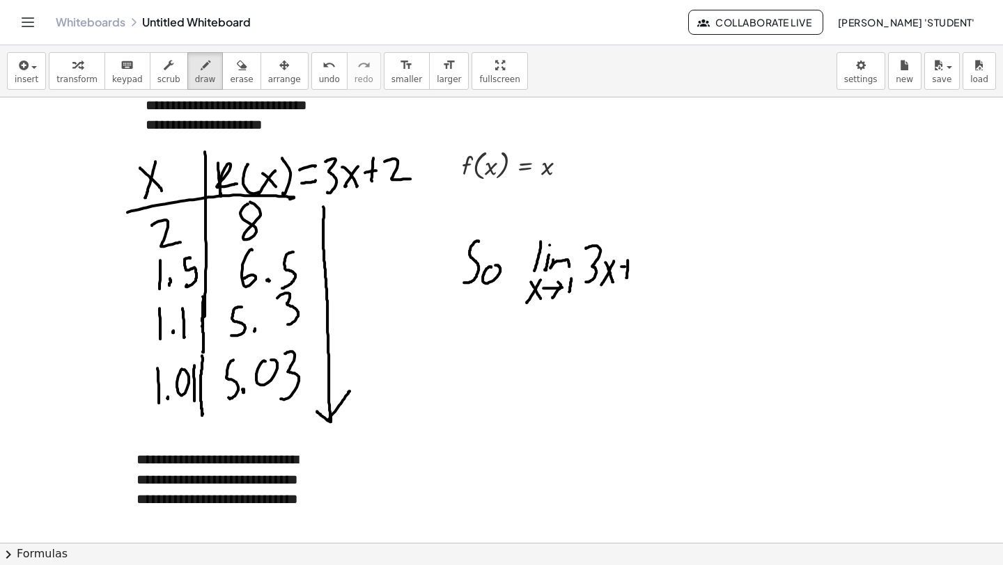
click at [634, 266] on div at bounding box center [584, 130] width 1170 height 1782
drag, startPoint x: 646, startPoint y: 263, endPoint x: 659, endPoint y: 269, distance: 13.7
click at [652, 276] on div at bounding box center [584, 130] width 1170 height 1782
drag, startPoint x: 663, startPoint y: 264, endPoint x: 672, endPoint y: 266, distance: 9.3
click at [673, 265] on div at bounding box center [584, 130] width 1170 height 1782
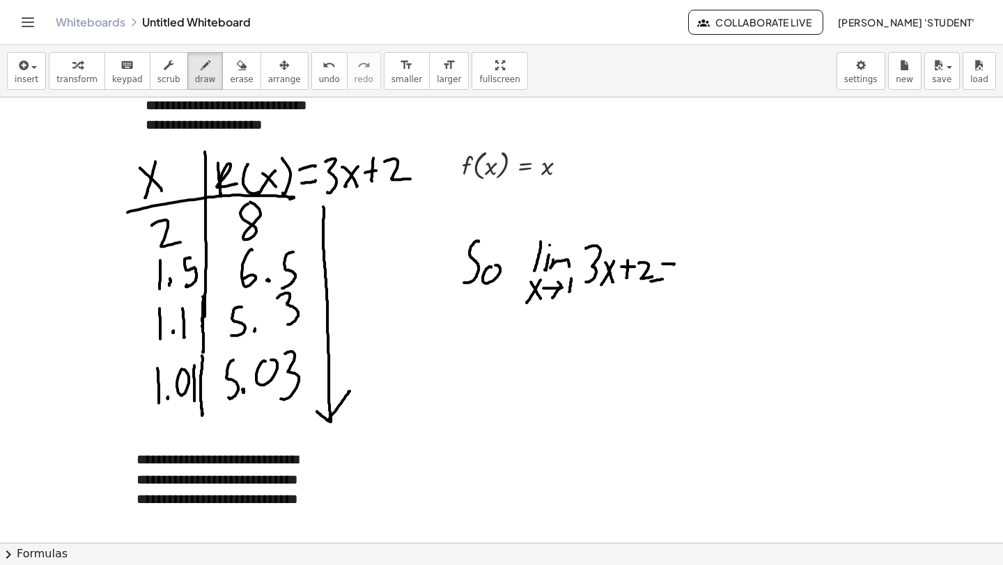
drag, startPoint x: 652, startPoint y: 281, endPoint x: 668, endPoint y: 276, distance: 16.3
click at [666, 278] on div at bounding box center [584, 130] width 1170 height 1782
drag, startPoint x: 667, startPoint y: 259, endPoint x: 697, endPoint y: 260, distance: 29.9
click at [697, 260] on div at bounding box center [584, 130] width 1170 height 1782
drag, startPoint x: 673, startPoint y: 258, endPoint x: 703, endPoint y: 258, distance: 29.9
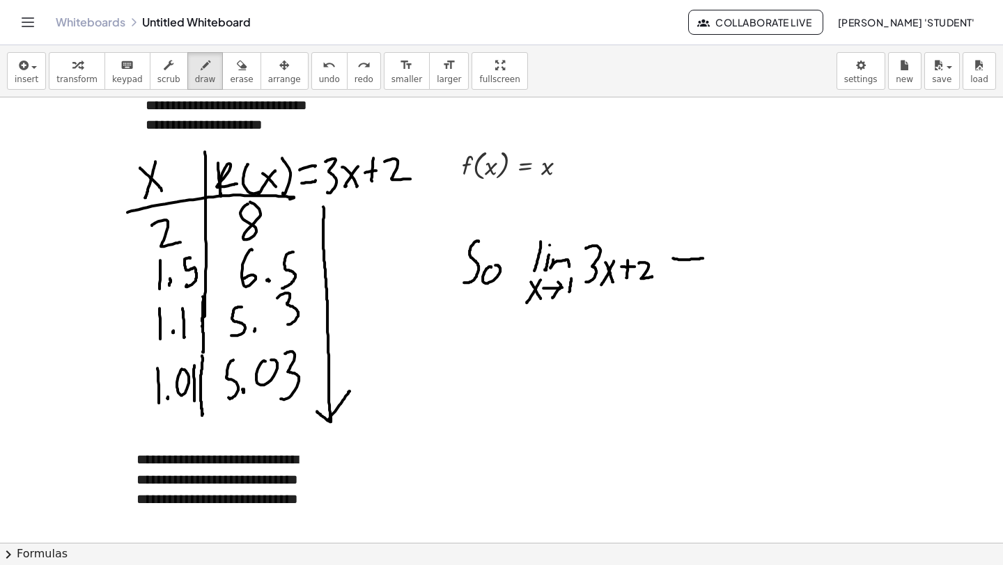
click at [703, 258] on div at bounding box center [584, 130] width 1170 height 1782
drag, startPoint x: 670, startPoint y: 275, endPoint x: 714, endPoint y: 262, distance: 45.8
click at [708, 269] on div at bounding box center [584, 130] width 1170 height 1782
drag, startPoint x: 737, startPoint y: 237, endPoint x: 720, endPoint y: 281, distance: 46.5
click at [720, 282] on div at bounding box center [584, 130] width 1170 height 1782
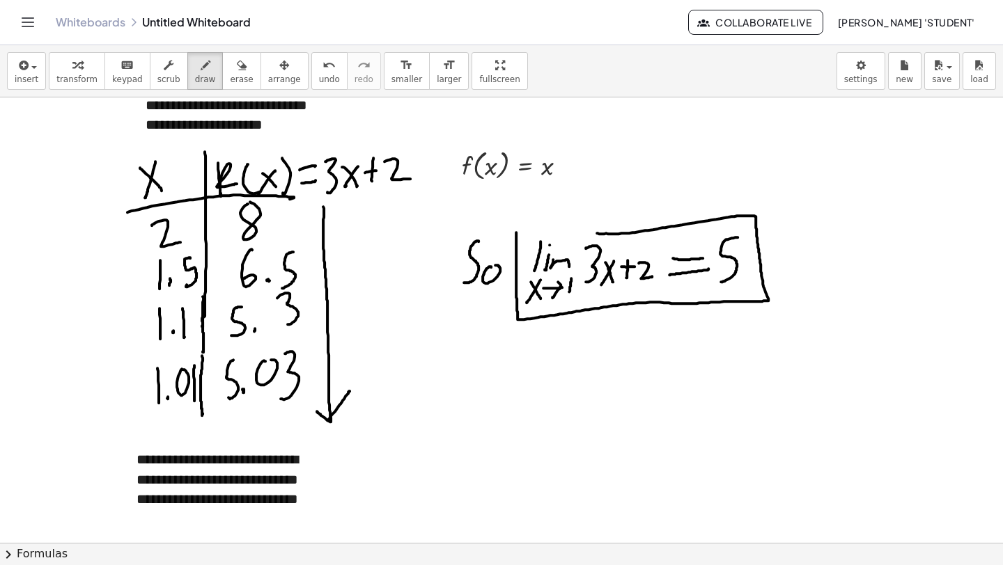
drag, startPoint x: 516, startPoint y: 233, endPoint x: 595, endPoint y: 233, distance: 79.4
click at [595, 233] on div at bounding box center [584, 130] width 1170 height 1782
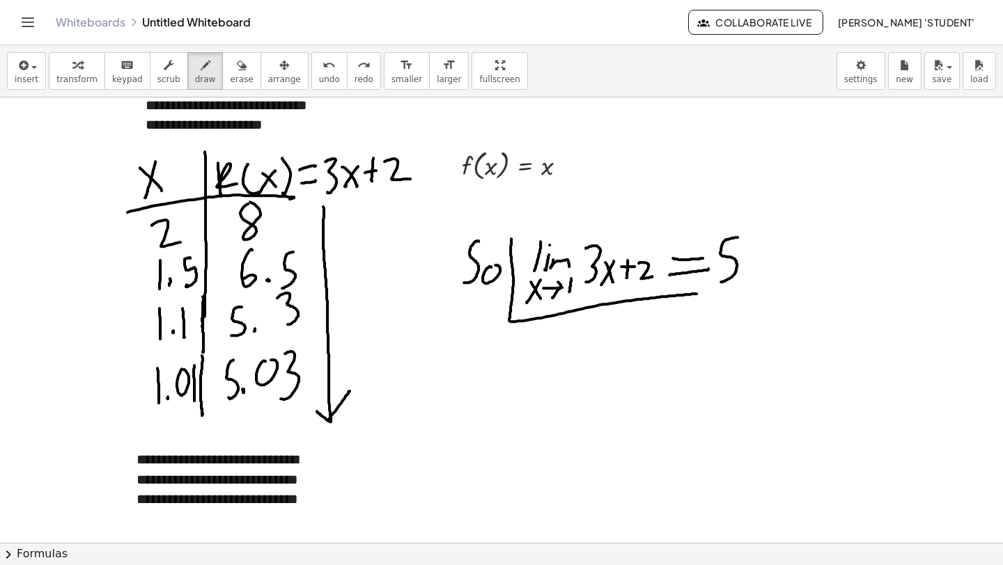
drag, startPoint x: 511, startPoint y: 240, endPoint x: 672, endPoint y: 288, distance: 168.1
click at [693, 291] on div at bounding box center [584, 130] width 1170 height 1782
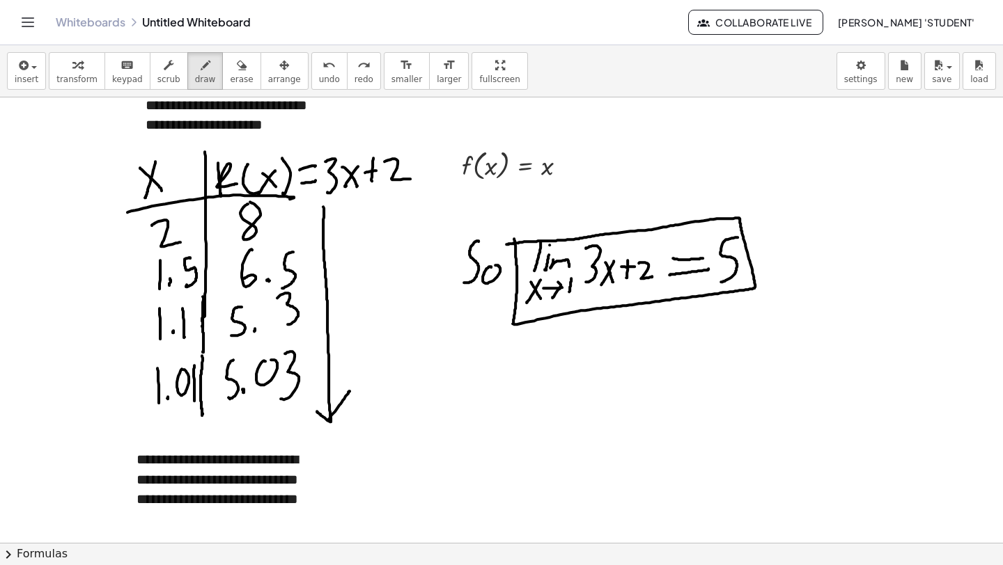
drag, startPoint x: 514, startPoint y: 240, endPoint x: 525, endPoint y: 229, distance: 15.3
click at [507, 244] on div at bounding box center [584, 130] width 1170 height 1782
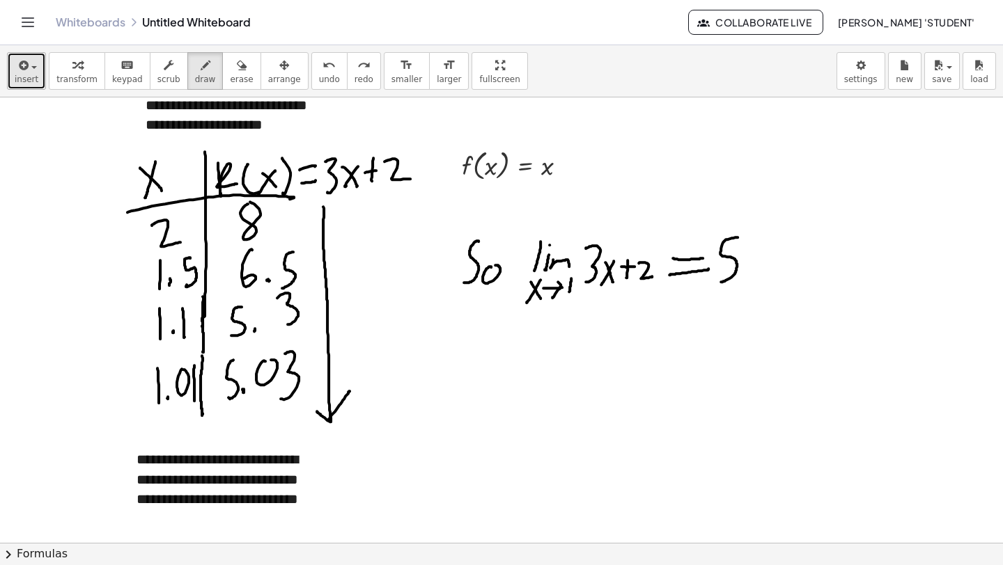
click at [35, 79] on span "insert" at bounding box center [27, 80] width 24 height 10
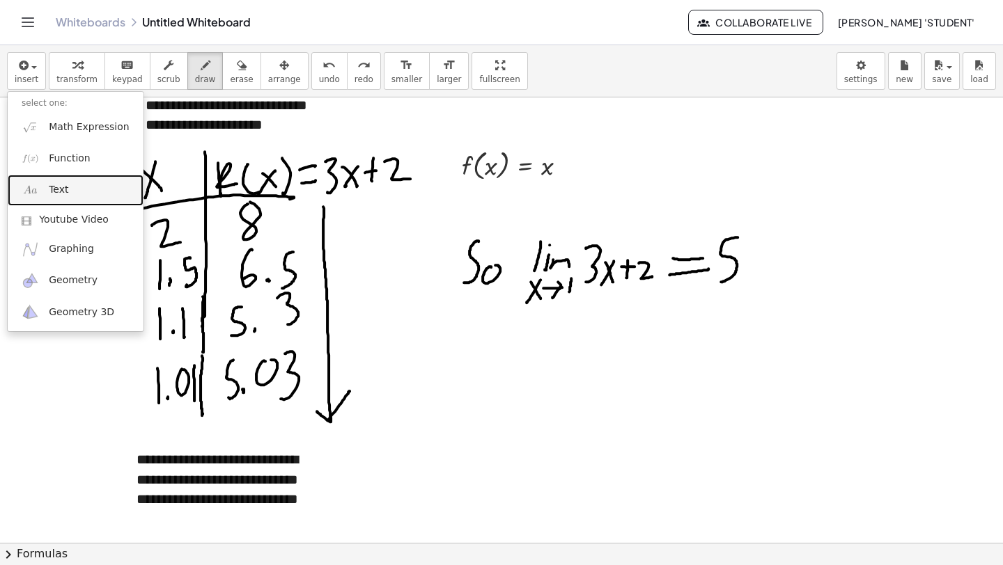
click at [76, 198] on link "Text" at bounding box center [76, 190] width 136 height 31
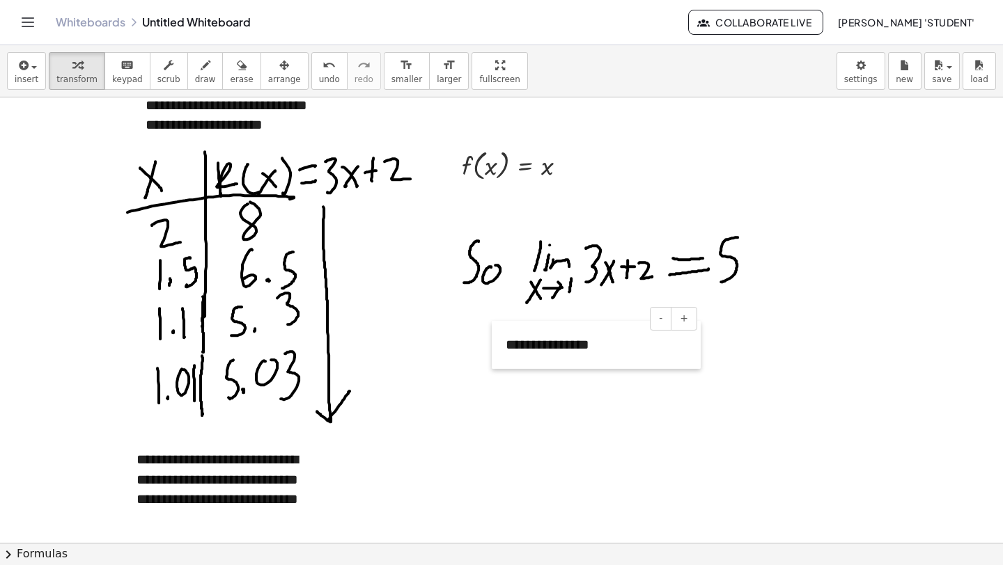
drag, startPoint x: 101, startPoint y: 252, endPoint x: 457, endPoint y: 368, distance: 374.3
click at [492, 368] on div at bounding box center [499, 345] width 14 height 48
click at [622, 418] on div at bounding box center [584, 130] width 1170 height 1782
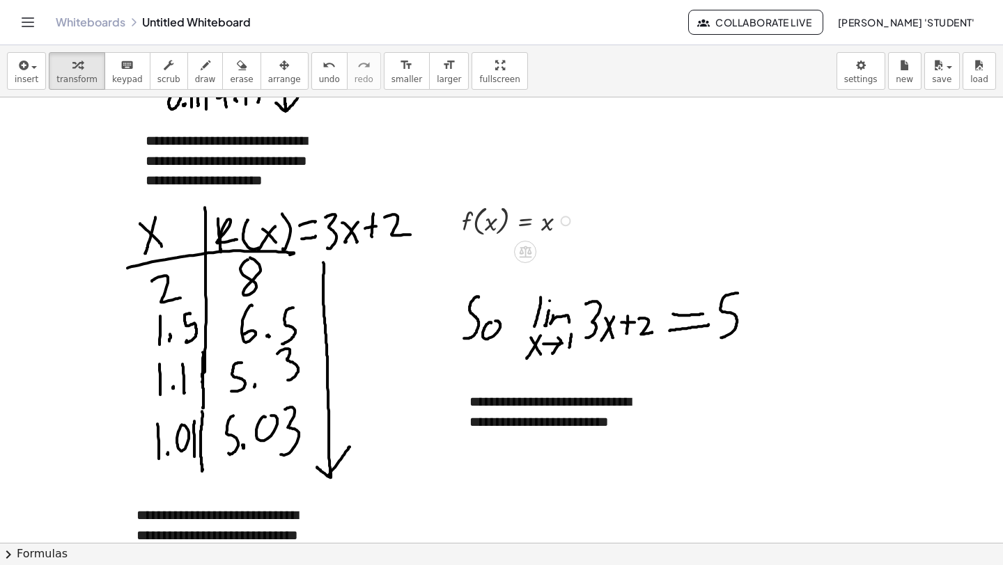
click at [517, 219] on div at bounding box center [520, 220] width 130 height 39
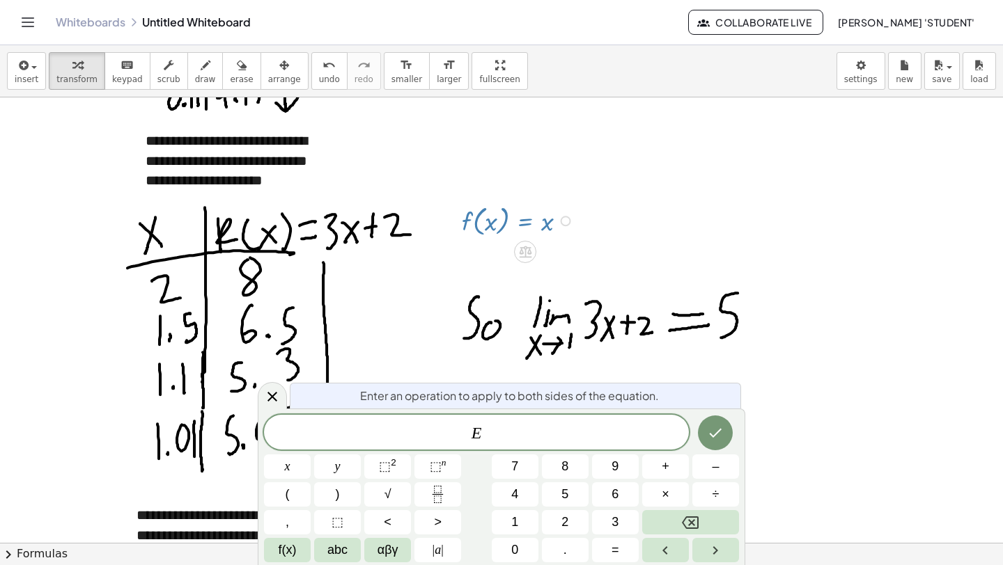
click at [483, 213] on div at bounding box center [520, 220] width 130 height 39
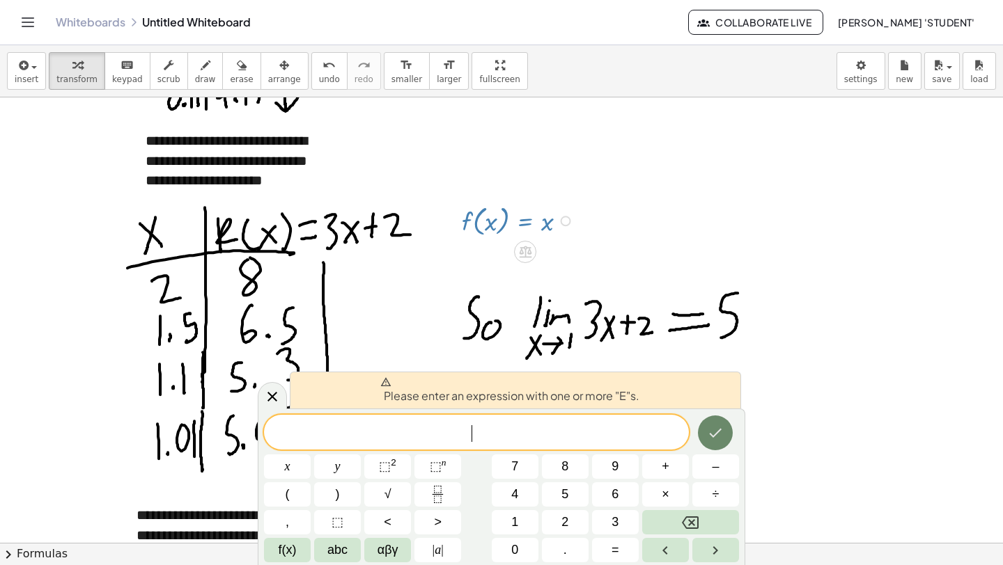
click at [709, 443] on button "Done" at bounding box center [715, 433] width 35 height 35
click at [271, 400] on icon at bounding box center [272, 396] width 17 height 17
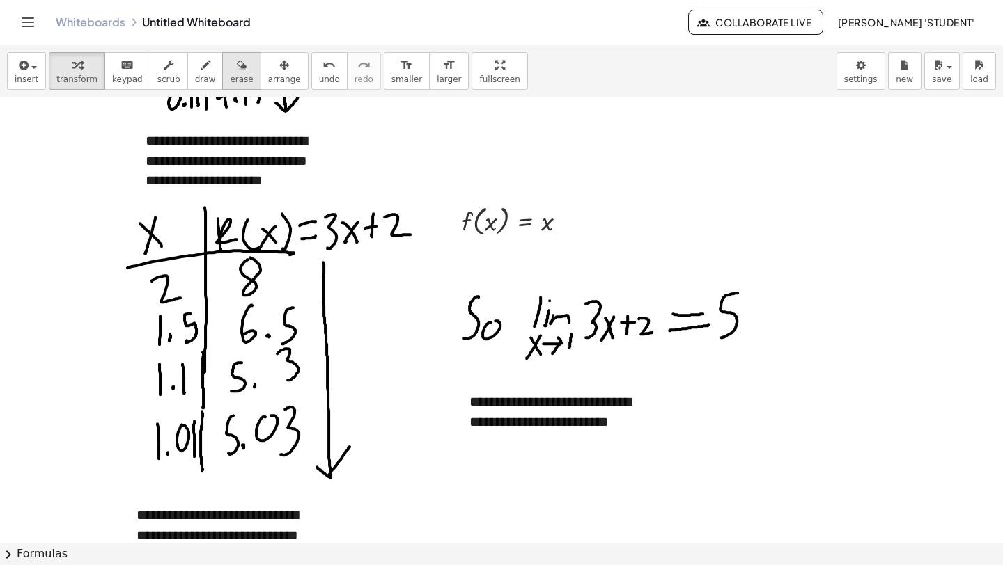
click at [230, 62] on div "button" at bounding box center [241, 64] width 23 height 17
click at [489, 219] on div at bounding box center [584, 186] width 1170 height 1782
drag, startPoint x: 517, startPoint y: 224, endPoint x: 578, endPoint y: 219, distance: 61.5
click at [577, 221] on div at bounding box center [584, 186] width 1170 height 1782
drag, startPoint x: 507, startPoint y: 208, endPoint x: 576, endPoint y: 231, distance: 72.7
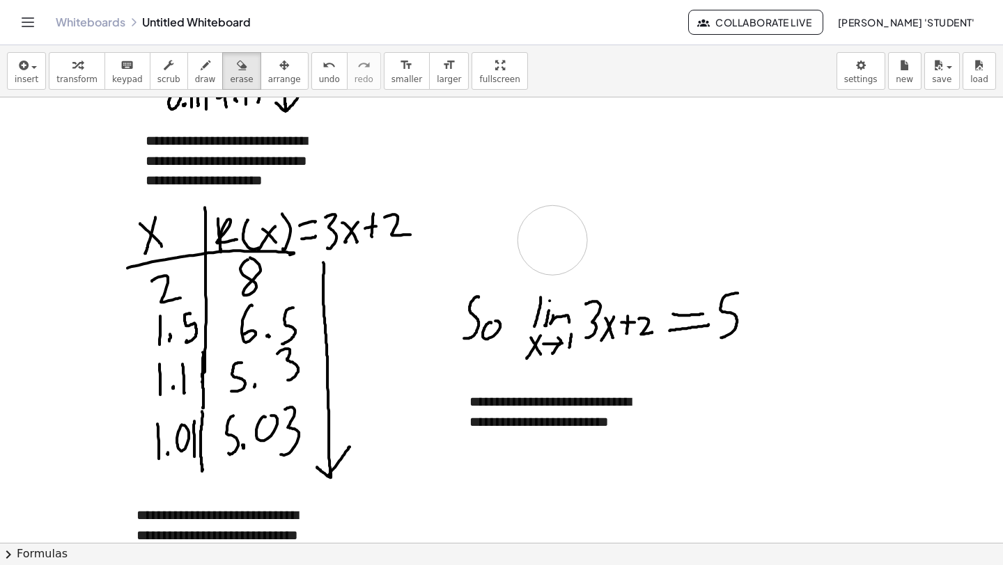
click at [574, 233] on div at bounding box center [584, 186] width 1170 height 1782
click at [116, 77] on span "keypad" at bounding box center [127, 80] width 31 height 10
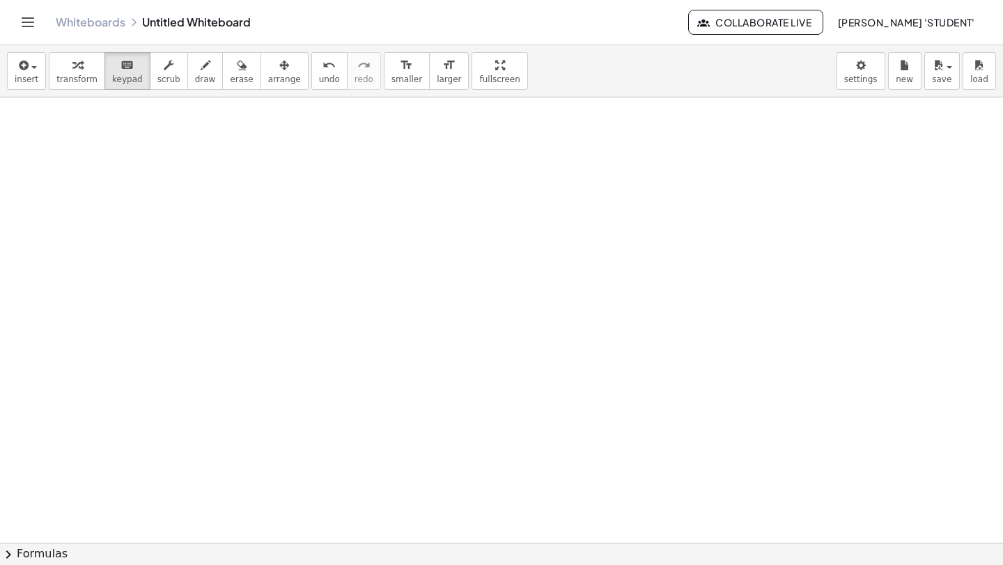
scroll to position [1288, 12]
drag, startPoint x: 125, startPoint y: 129, endPoint x: 127, endPoint y: 169, distance: 40.4
click at [177, 81] on button "scrub" at bounding box center [169, 71] width 38 height 38
drag, startPoint x: 197, startPoint y: 68, endPoint x: 188, endPoint y: 89, distance: 23.4
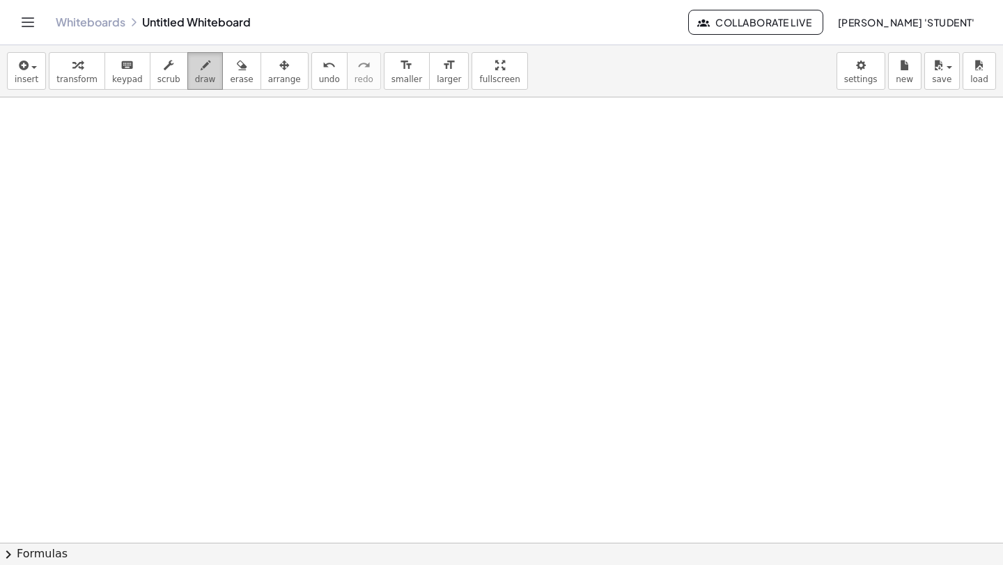
click at [201, 70] on icon "button" at bounding box center [206, 65] width 10 height 17
drag, startPoint x: 131, startPoint y: 136, endPoint x: 145, endPoint y: 137, distance: 14.0
drag, startPoint x: 132, startPoint y: 153, endPoint x: 150, endPoint y: 145, distance: 20.6
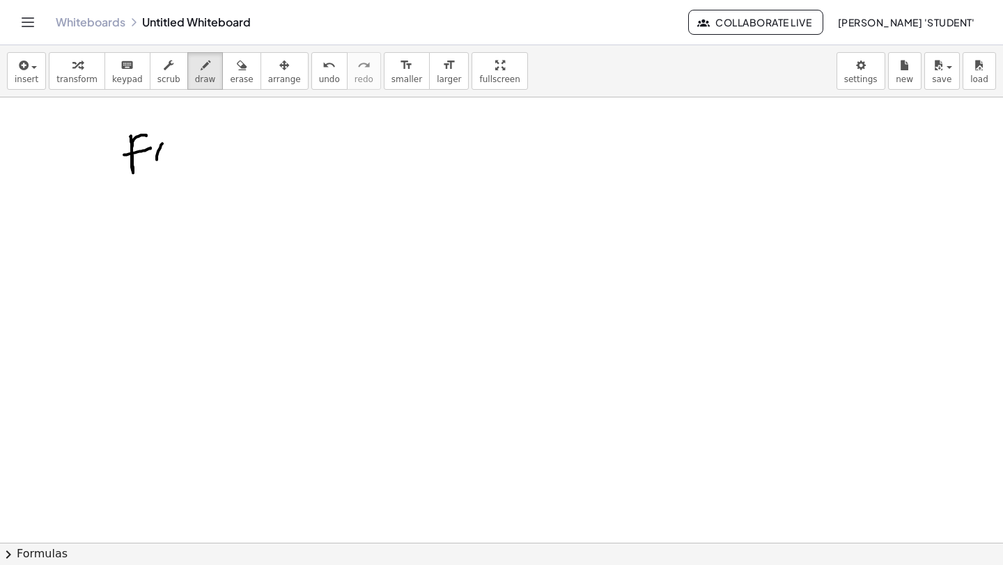
drag, startPoint x: 163, startPoint y: 143, endPoint x: 172, endPoint y: 154, distance: 14.4
drag, startPoint x: 175, startPoint y: 155, endPoint x: 182, endPoint y: 151, distance: 8.1
drag, startPoint x: 178, startPoint y: 149, endPoint x: 172, endPoint y: 166, distance: 18.5
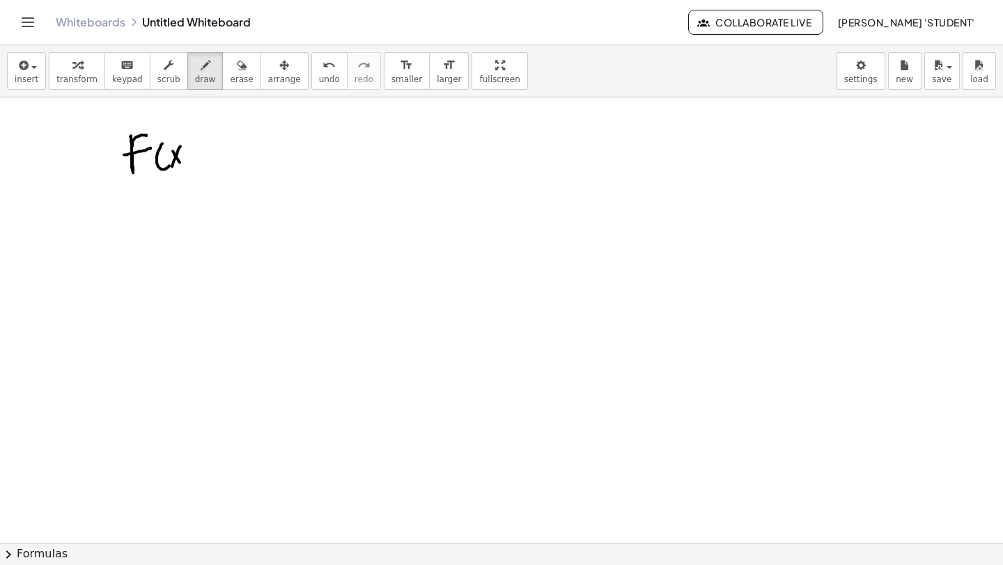
drag, startPoint x: 191, startPoint y: 140, endPoint x: 191, endPoint y: 167, distance: 27.2
drag, startPoint x: 208, startPoint y: 145, endPoint x: 205, endPoint y: 161, distance: 16.3
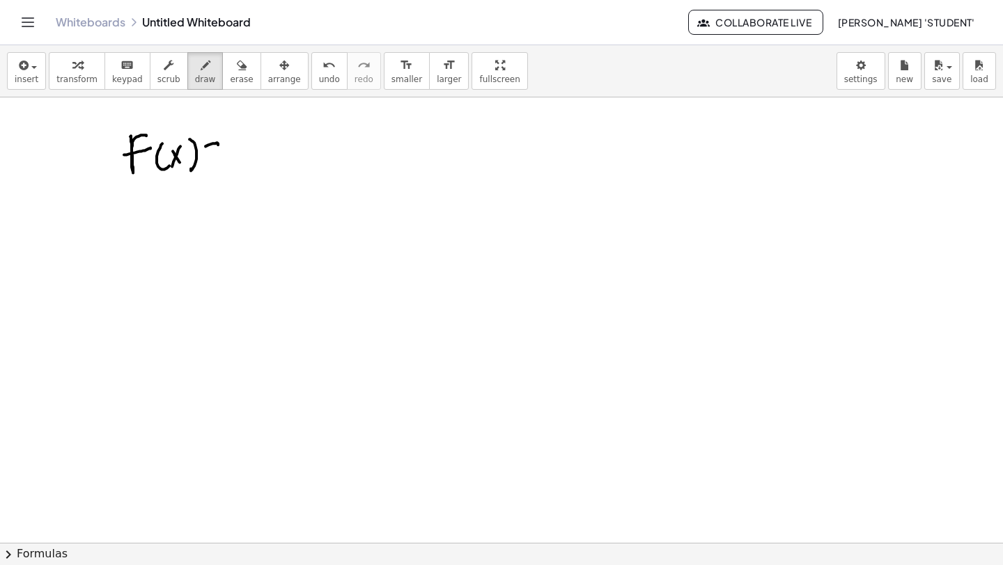
drag, startPoint x: 205, startPoint y: 162, endPoint x: 234, endPoint y: 144, distance: 33.4
drag, startPoint x: 240, startPoint y: 140, endPoint x: 262, endPoint y: 146, distance: 22.3
drag, startPoint x: 262, startPoint y: 142, endPoint x: 272, endPoint y: 145, distance: 9.5
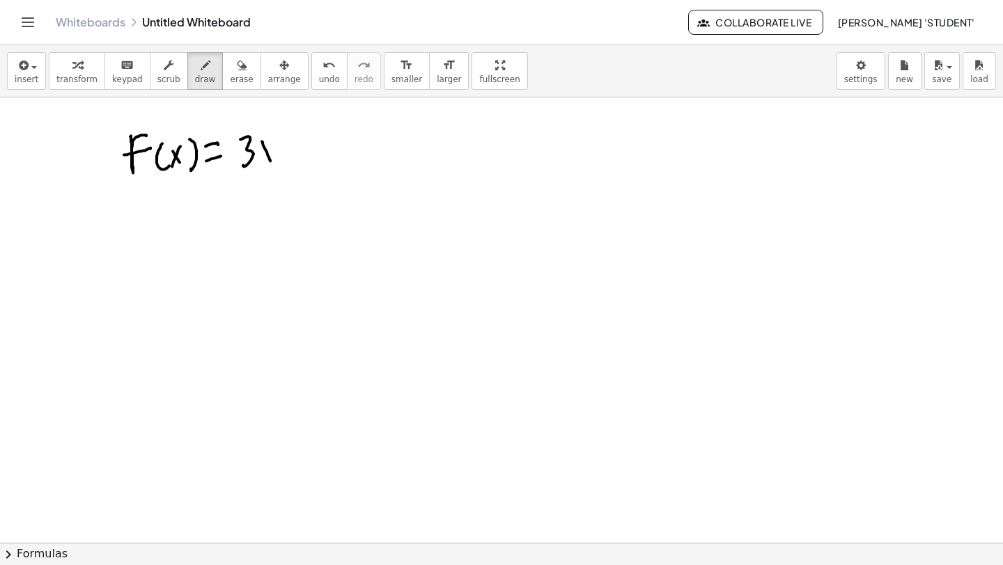
drag, startPoint x: 281, startPoint y: 145, endPoint x: 288, endPoint y: 148, distance: 7.5
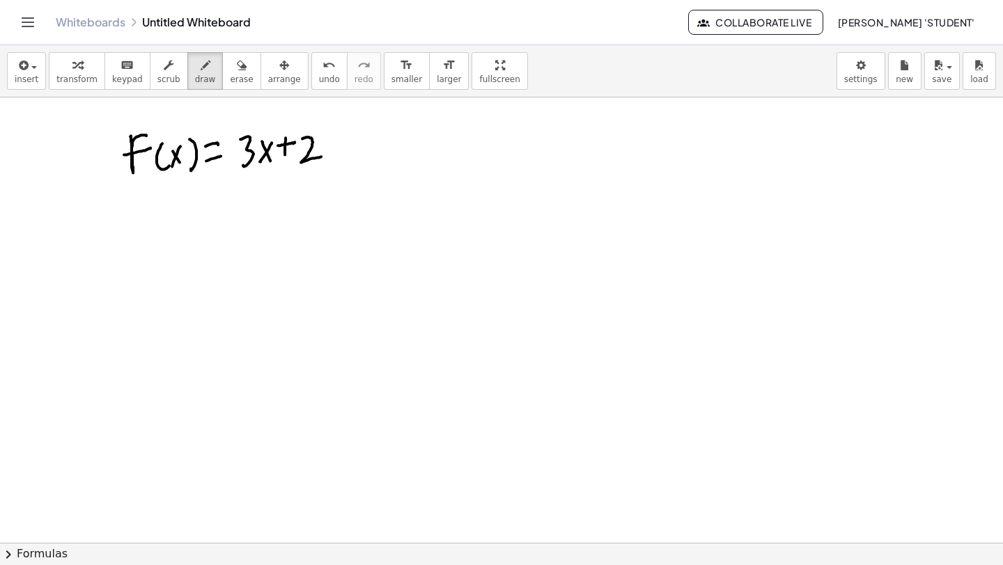
drag, startPoint x: 302, startPoint y: 139, endPoint x: 306, endPoint y: 162, distance: 23.9
drag, startPoint x: 166, startPoint y: 342, endPoint x: 325, endPoint y: 283, distance: 170.1
drag, startPoint x: 198, startPoint y: 326, endPoint x: 451, endPoint y: 315, distance: 253.0
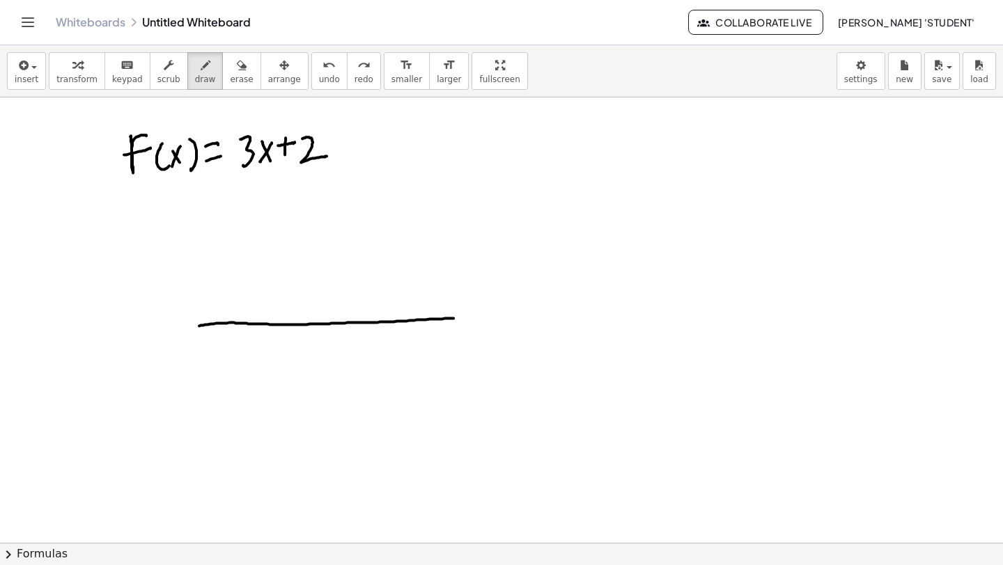
drag, startPoint x: 315, startPoint y: 175, endPoint x: 333, endPoint y: 384, distance: 209.6
drag, startPoint x: 360, startPoint y: 315, endPoint x: 352, endPoint y: 334, distance: 20.3
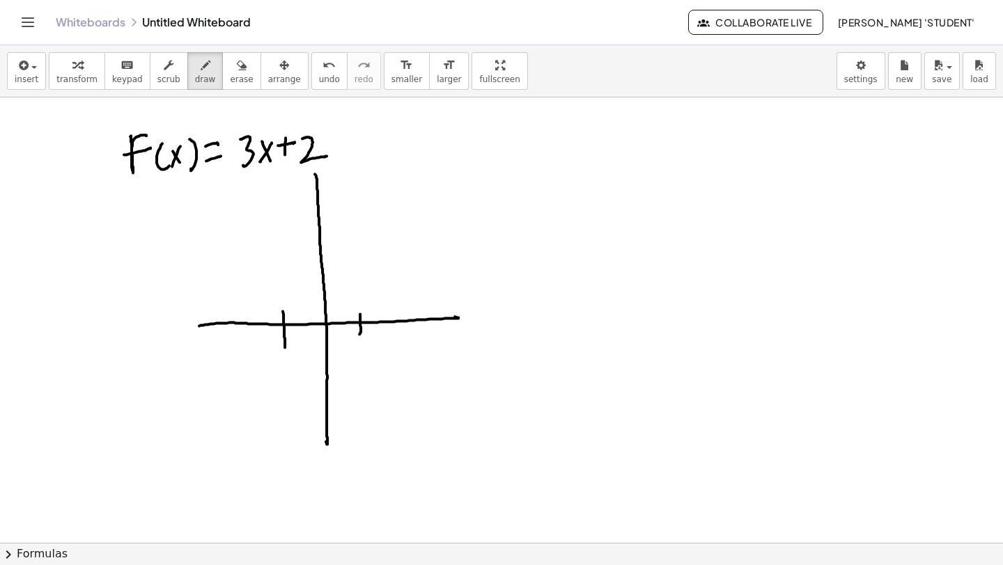
drag, startPoint x: 283, startPoint y: 312, endPoint x: 313, endPoint y: 335, distance: 38.3
drag, startPoint x: 359, startPoint y: 313, endPoint x: 357, endPoint y: 348, distance: 34.9
drag, startPoint x: 361, startPoint y: 345, endPoint x: 354, endPoint y: 351, distance: 8.9
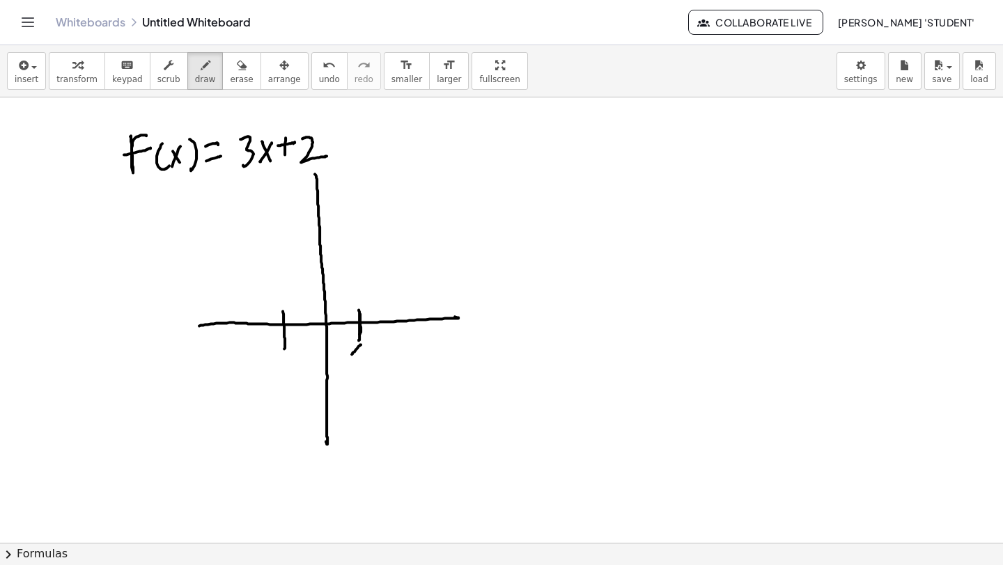
drag, startPoint x: 361, startPoint y: 345, endPoint x: 359, endPoint y: 363, distance: 18.9
drag, startPoint x: 345, startPoint y: 370, endPoint x: 368, endPoint y: 340, distance: 37.7
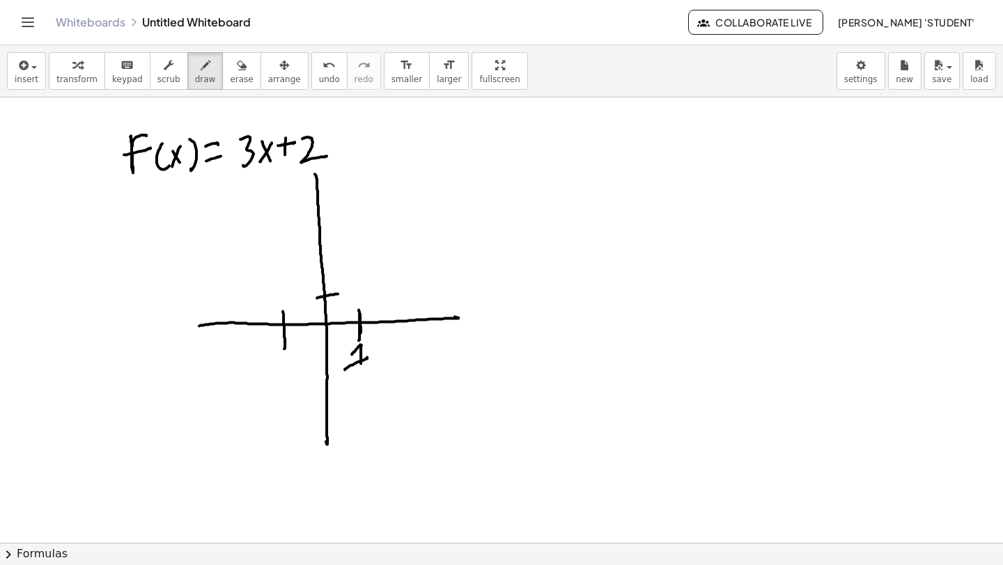
drag, startPoint x: 317, startPoint y: 298, endPoint x: 320, endPoint y: 285, distance: 13.7
drag, startPoint x: 312, startPoint y: 268, endPoint x: 318, endPoint y: 256, distance: 13.1
drag, startPoint x: 320, startPoint y: 235, endPoint x: 310, endPoint y: 219, distance: 19.1
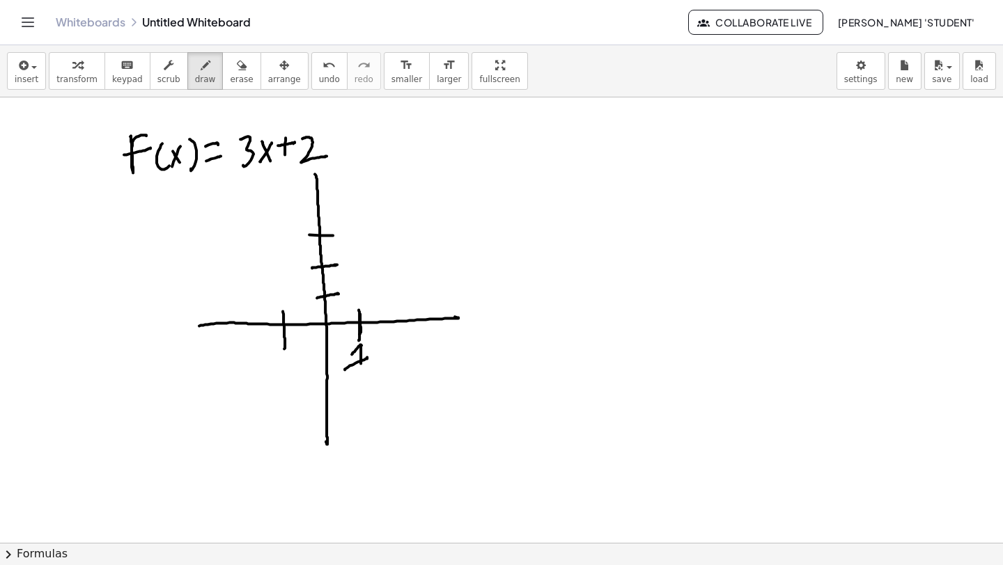
drag, startPoint x: 306, startPoint y: 214, endPoint x: 322, endPoint y: 207, distance: 17.8
drag, startPoint x: 307, startPoint y: 193, endPoint x: 334, endPoint y: 196, distance: 26.7
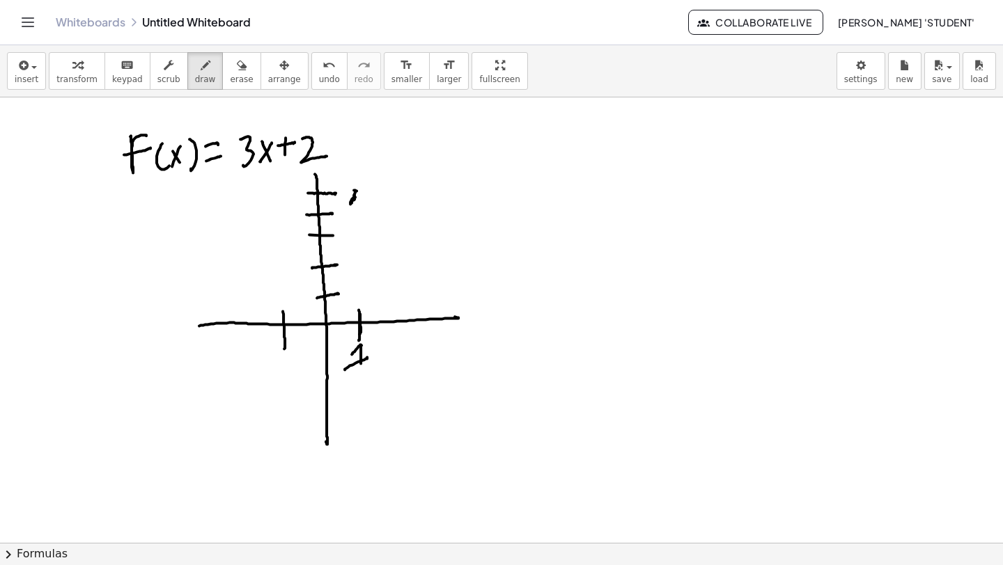
drag, startPoint x: 354, startPoint y: 190, endPoint x: 351, endPoint y: 202, distance: 12.2
drag, startPoint x: 384, startPoint y: 136, endPoint x: 250, endPoint y: 388, distance: 284.7
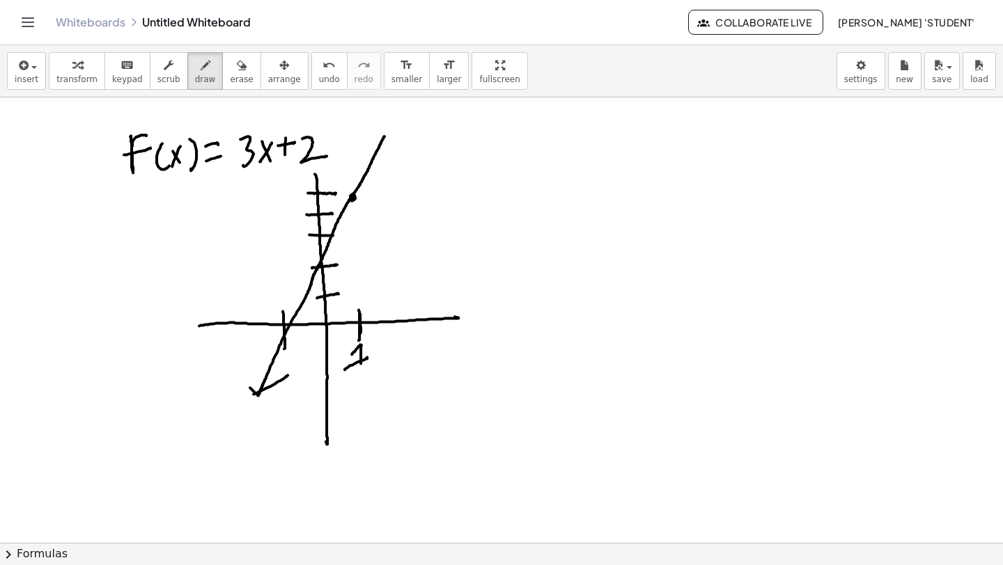
drag, startPoint x: 253, startPoint y: 395, endPoint x: 292, endPoint y: 329, distance: 77.1
drag, startPoint x: 384, startPoint y: 134, endPoint x: 371, endPoint y: 138, distance: 13.9
drag, startPoint x: 386, startPoint y: 125, endPoint x: 395, endPoint y: 150, distance: 27.1
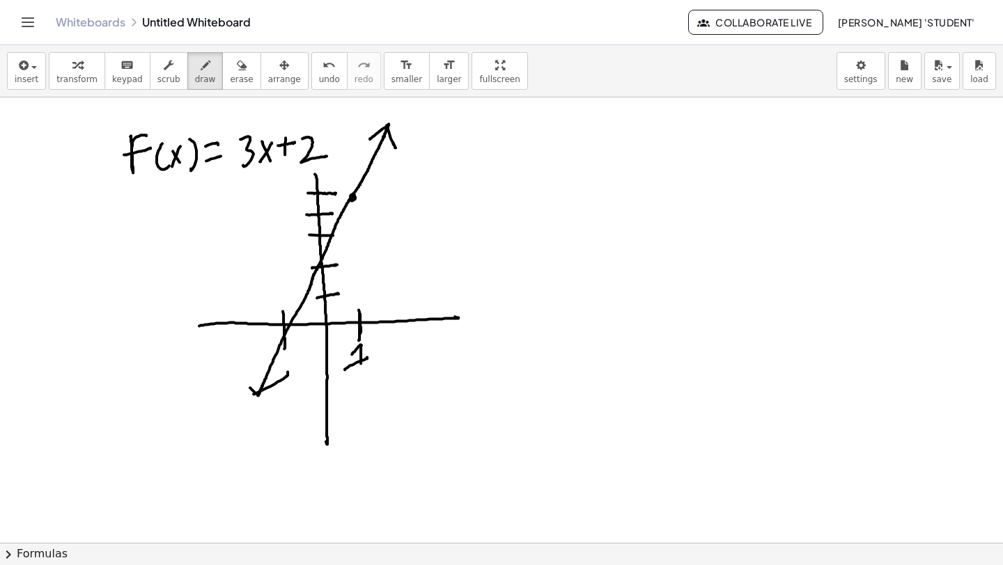
drag, startPoint x: 376, startPoint y: 134, endPoint x: 354, endPoint y: 189, distance: 59.1
drag, startPoint x: 353, startPoint y: 190, endPoint x: 361, endPoint y: 189, distance: 8.4
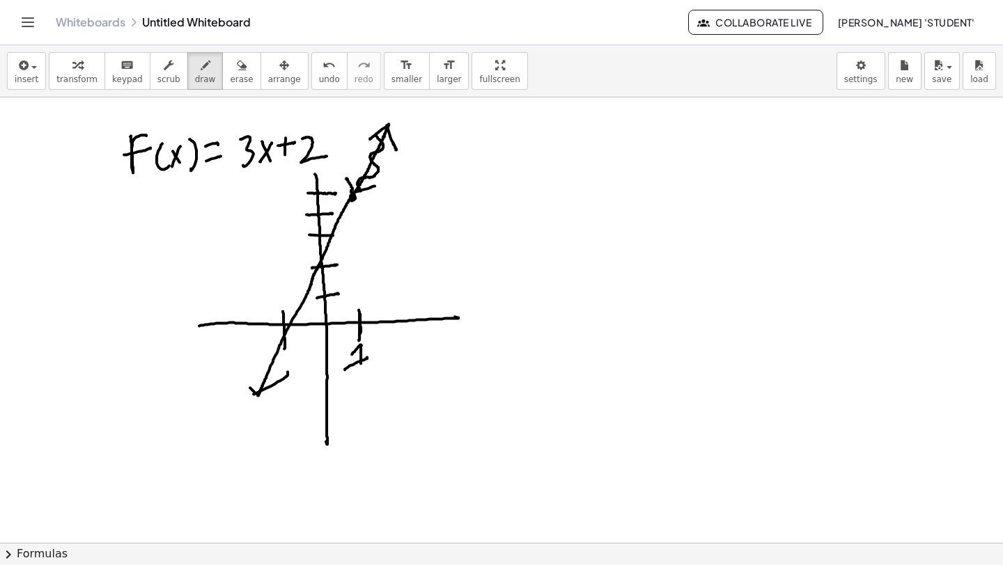
drag, startPoint x: 361, startPoint y: 190, endPoint x: 375, endPoint y: 187, distance: 14.4
drag, startPoint x: 395, startPoint y: 302, endPoint x: 393, endPoint y: 329, distance: 27.2
drag, startPoint x: 391, startPoint y: 312, endPoint x: 359, endPoint y: 320, distance: 32.9
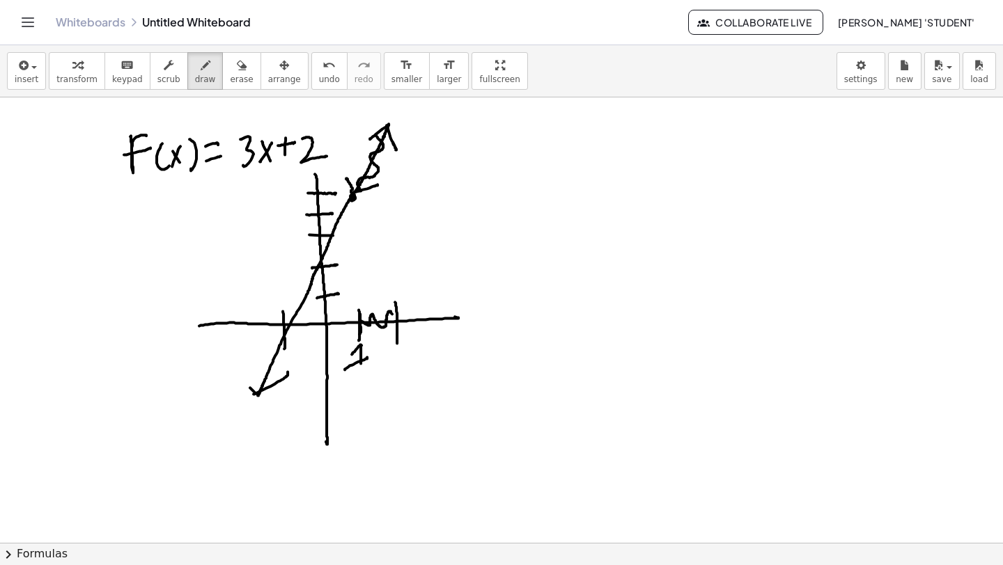
drag, startPoint x: 295, startPoint y: 203, endPoint x: 279, endPoint y: 237, distance: 37.7
click at [36, 70] on div "button" at bounding box center [27, 64] width 24 height 17
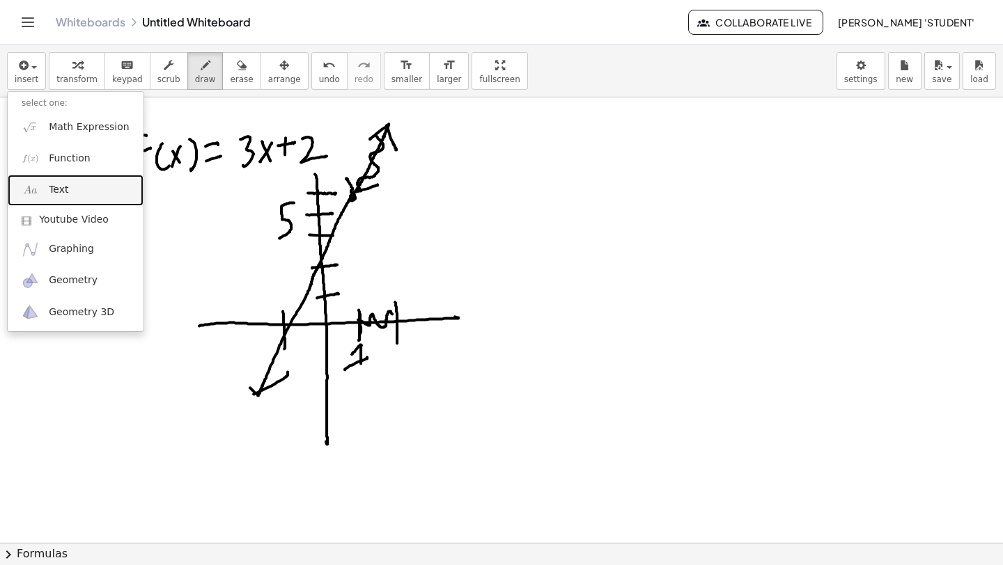
click at [70, 189] on link "Text" at bounding box center [76, 190] width 136 height 31
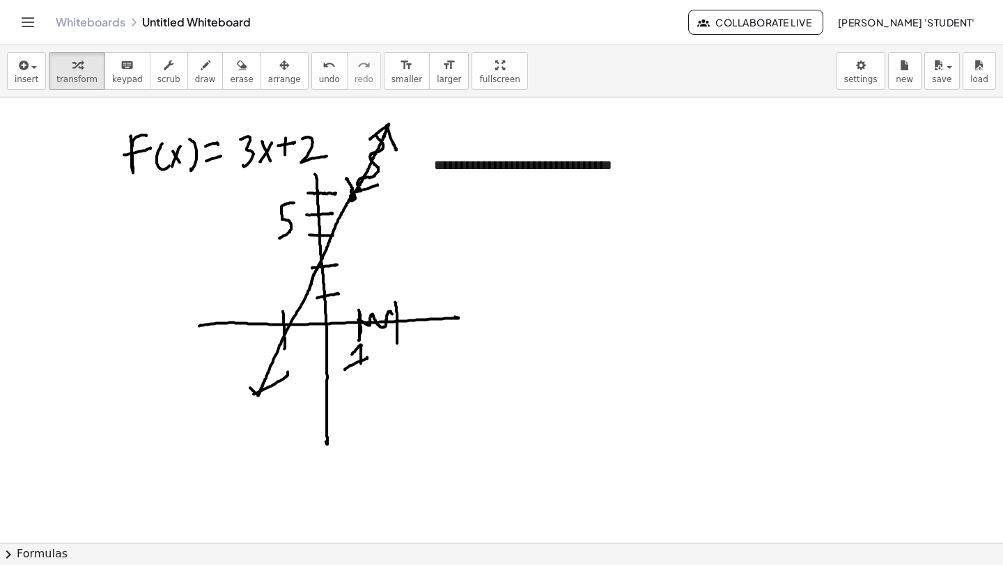
click at [558, 162] on div "**********" at bounding box center [524, 175] width 209 height 68
click at [582, 208] on div "**********" at bounding box center [524, 175] width 209 height 68
drag, startPoint x: 421, startPoint y: 205, endPoint x: 506, endPoint y: 198, distance: 85.2
click at [508, 202] on div at bounding box center [515, 174] width 14 height 68
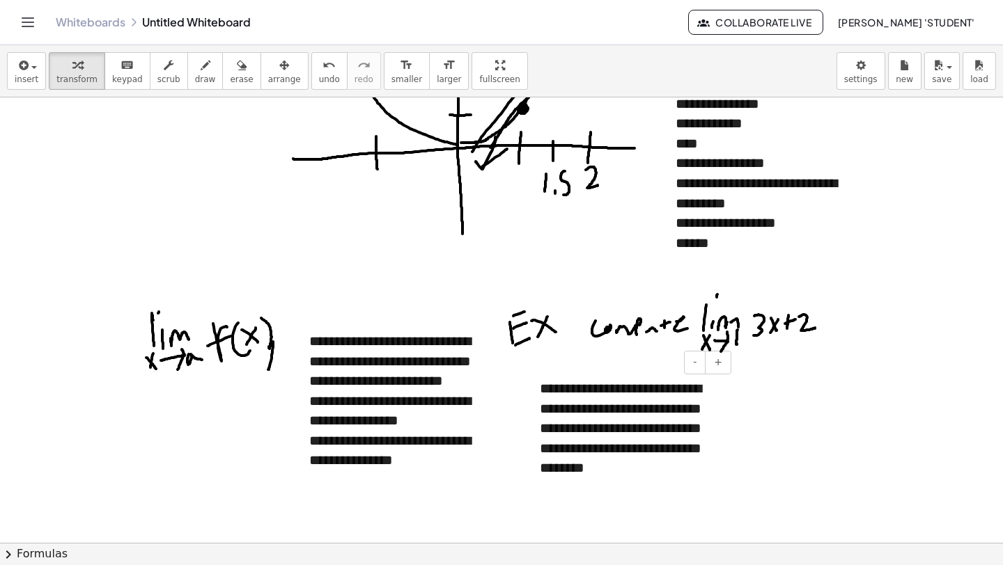
scroll to position [0, 12]
